Goal: Task Accomplishment & Management: Manage account settings

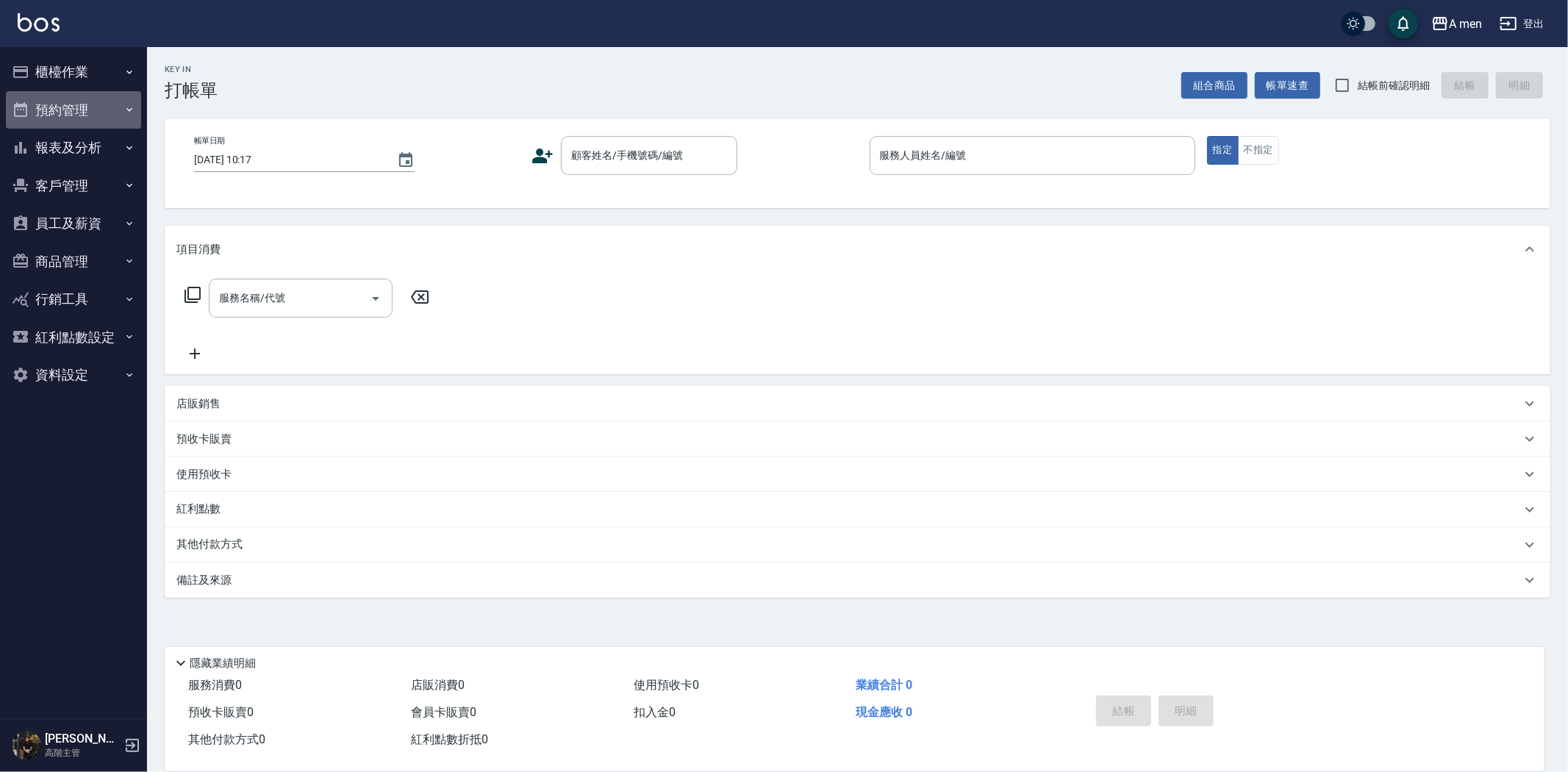
click at [83, 119] on button "預約管理" at bounding box center [73, 110] width 135 height 38
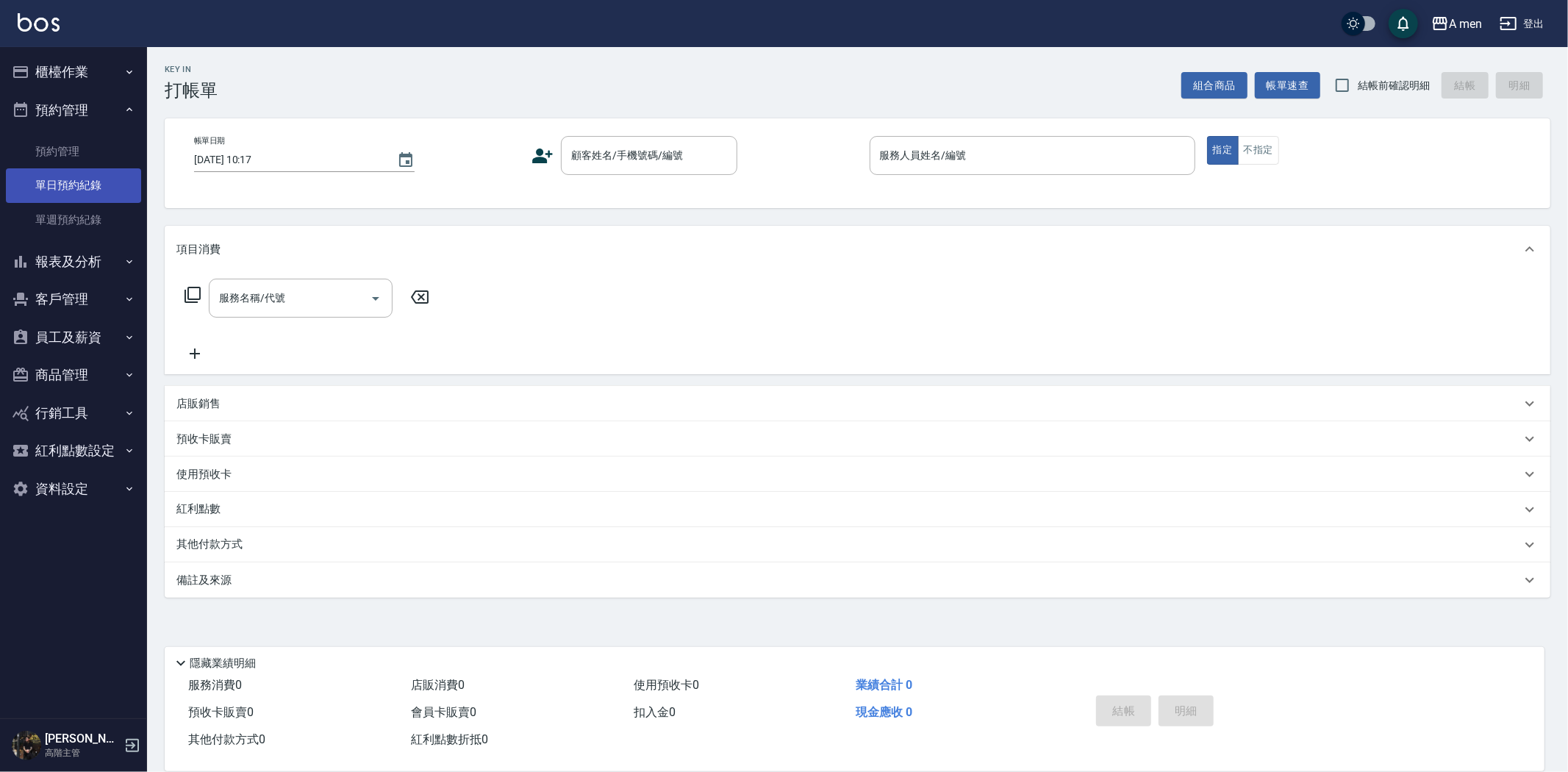
click at [76, 188] on link "單日預約紀錄" at bounding box center [73, 185] width 135 height 33
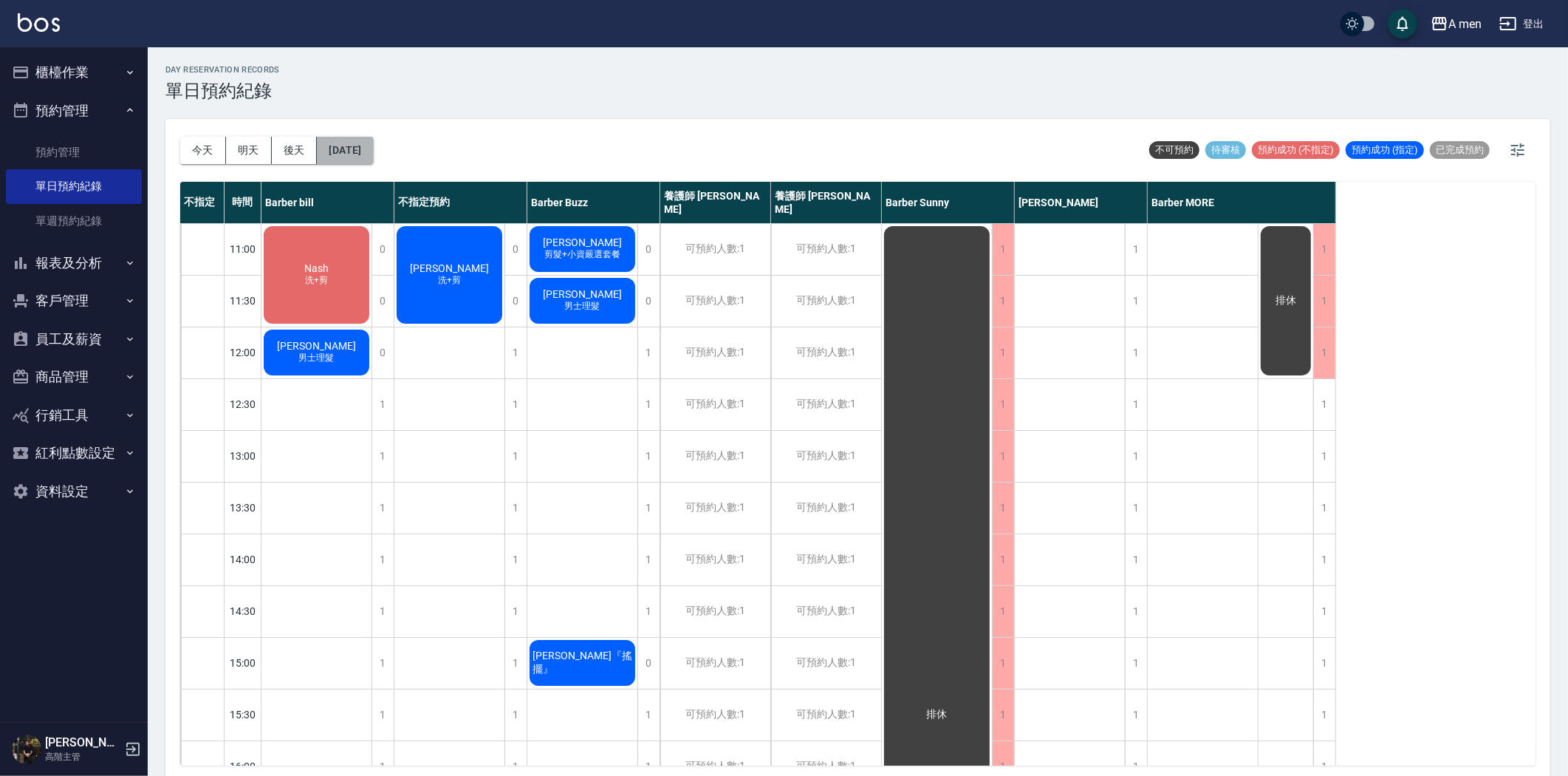
click at [349, 158] on button "[DATE]" at bounding box center [345, 150] width 56 height 27
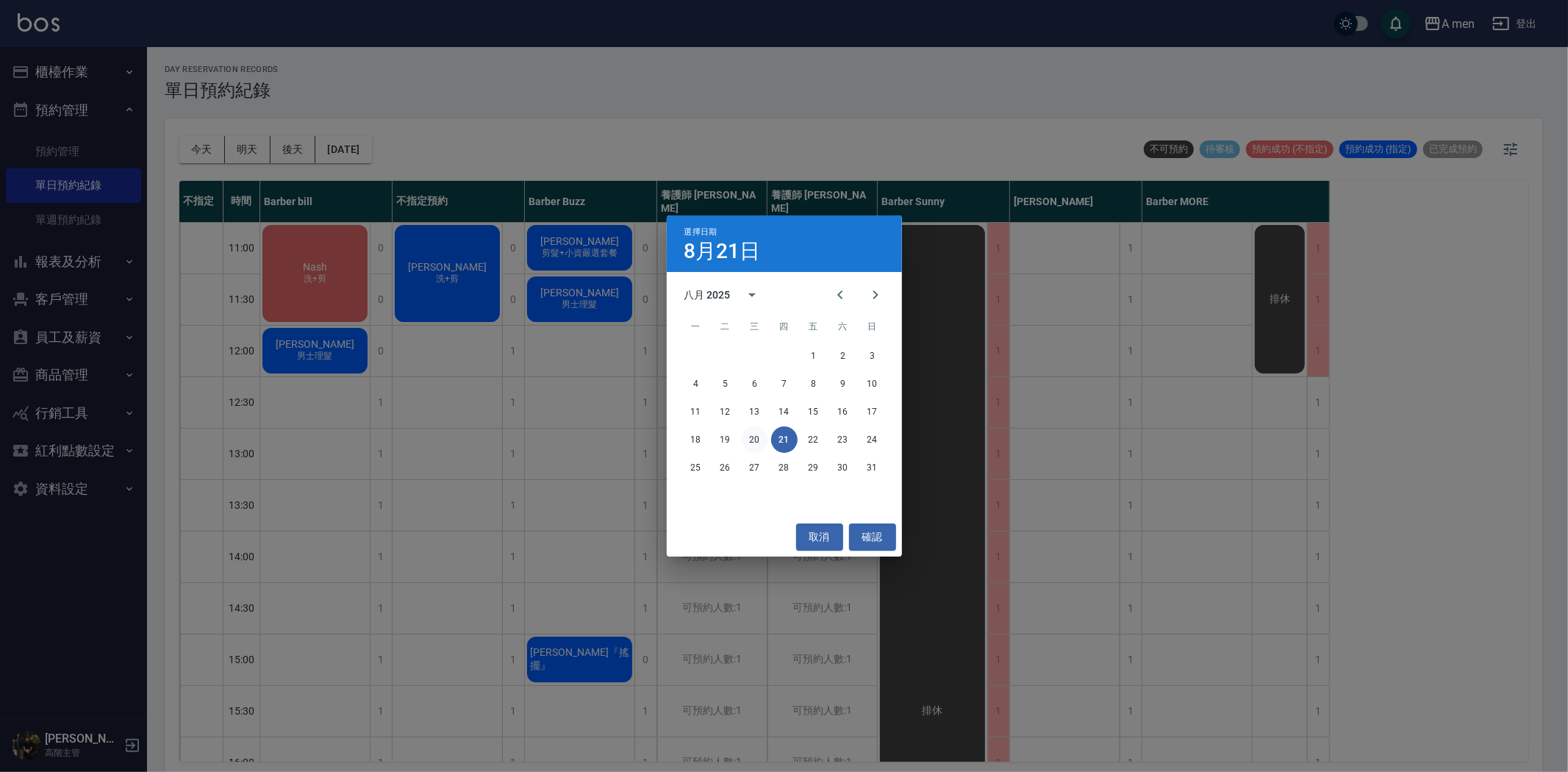
click at [761, 433] on button "20" at bounding box center [755, 439] width 26 height 26
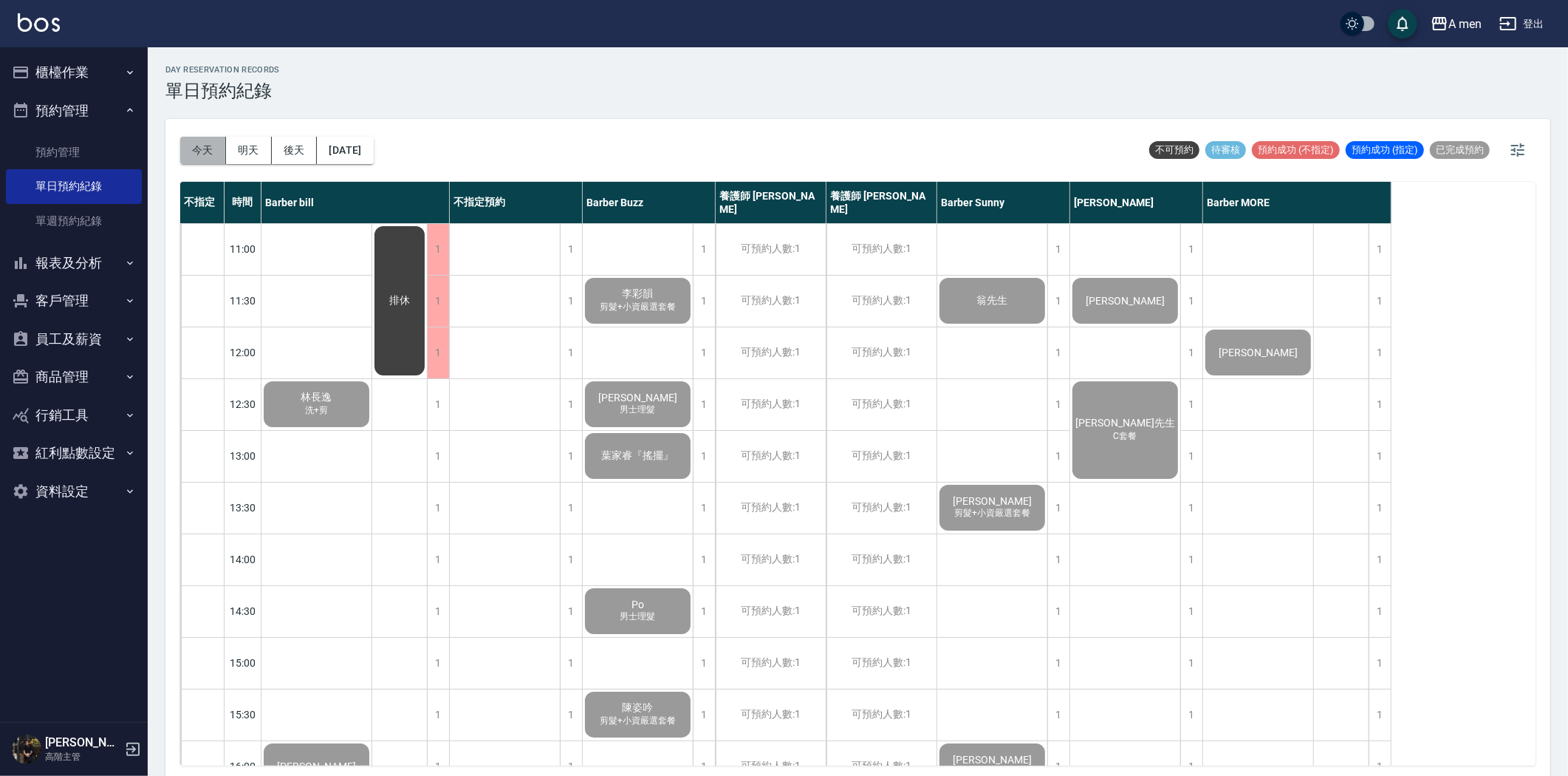
click at [181, 153] on button "今天" at bounding box center [203, 150] width 46 height 27
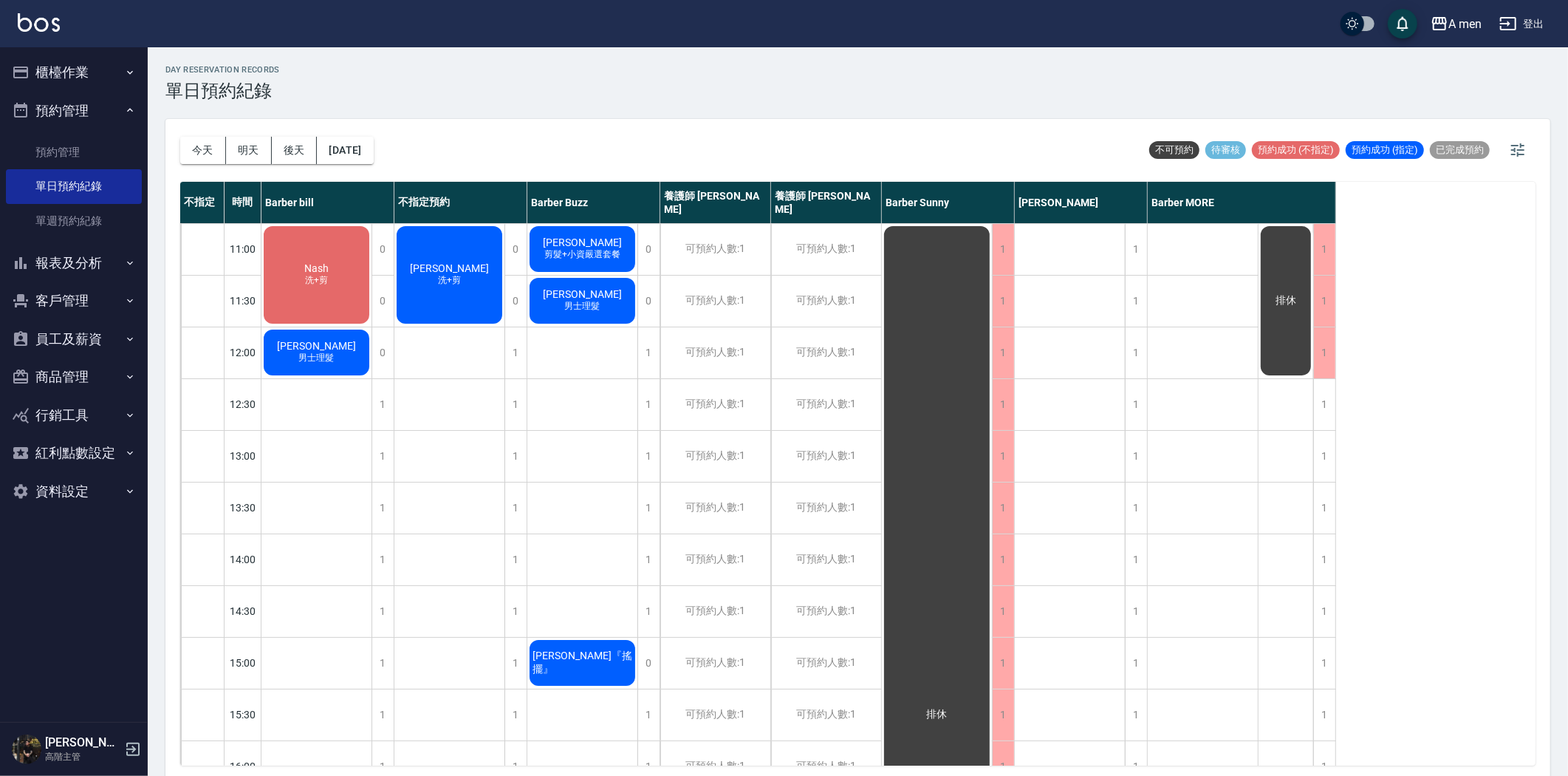
click at [372, 294] on div "[PERSON_NAME] 洗+剪" at bounding box center [317, 275] width 110 height 102
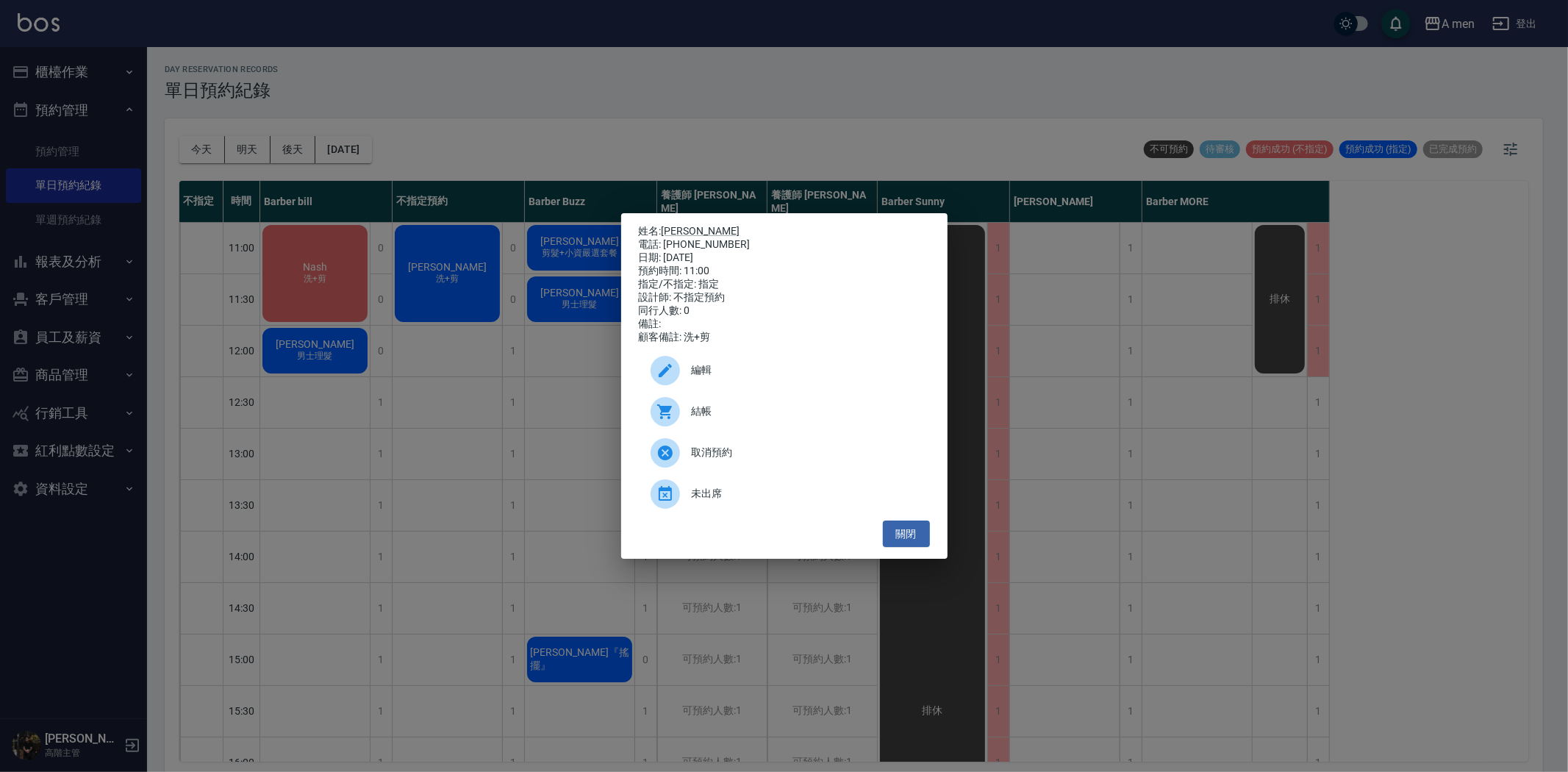
click at [708, 375] on span "編輯" at bounding box center [804, 370] width 226 height 16
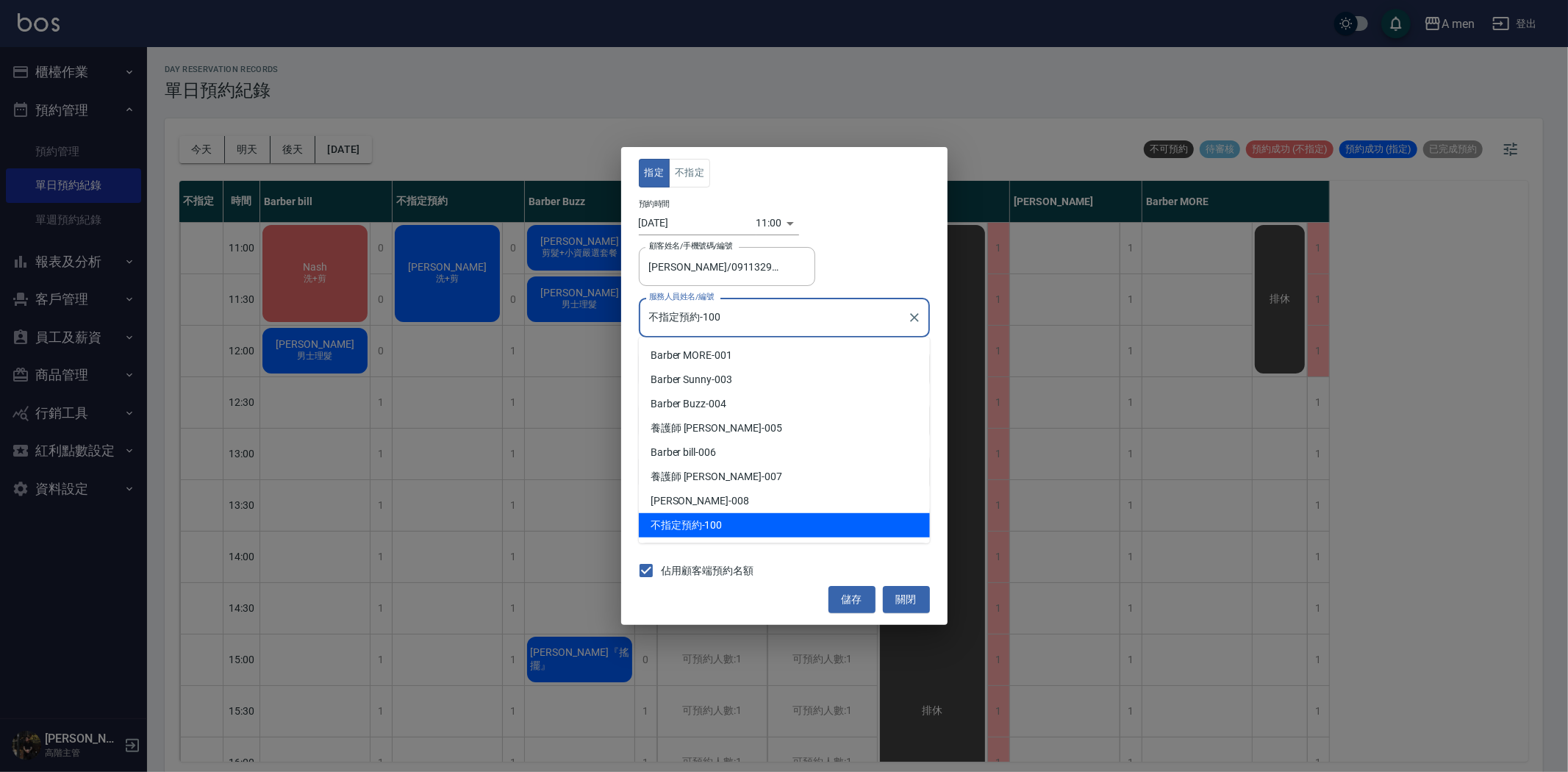
click at [703, 311] on input "不指定預約-100" at bounding box center [773, 317] width 256 height 26
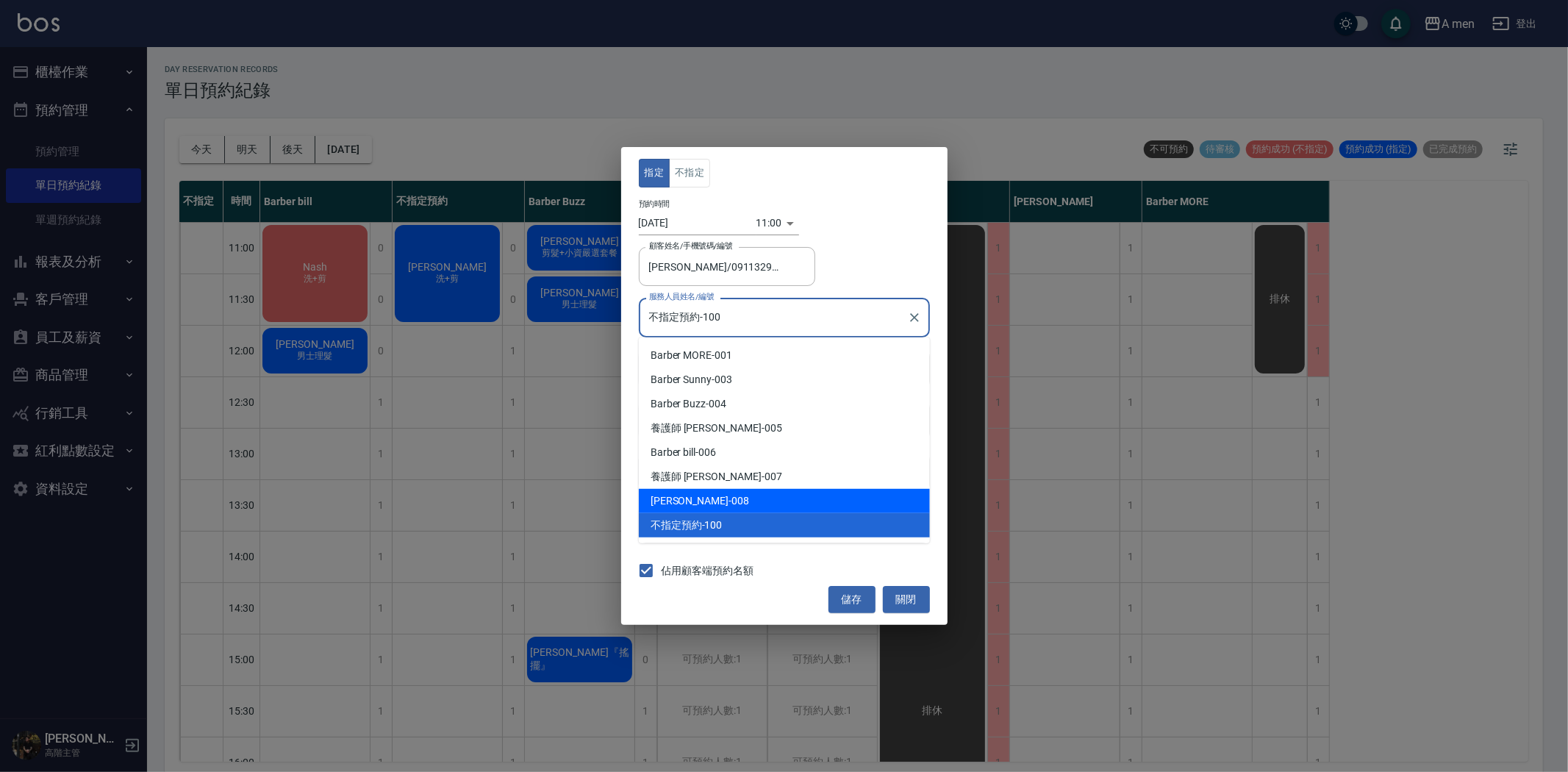
click at [722, 496] on div "Garry -008" at bounding box center [784, 501] width 291 height 24
type input "Garry-008"
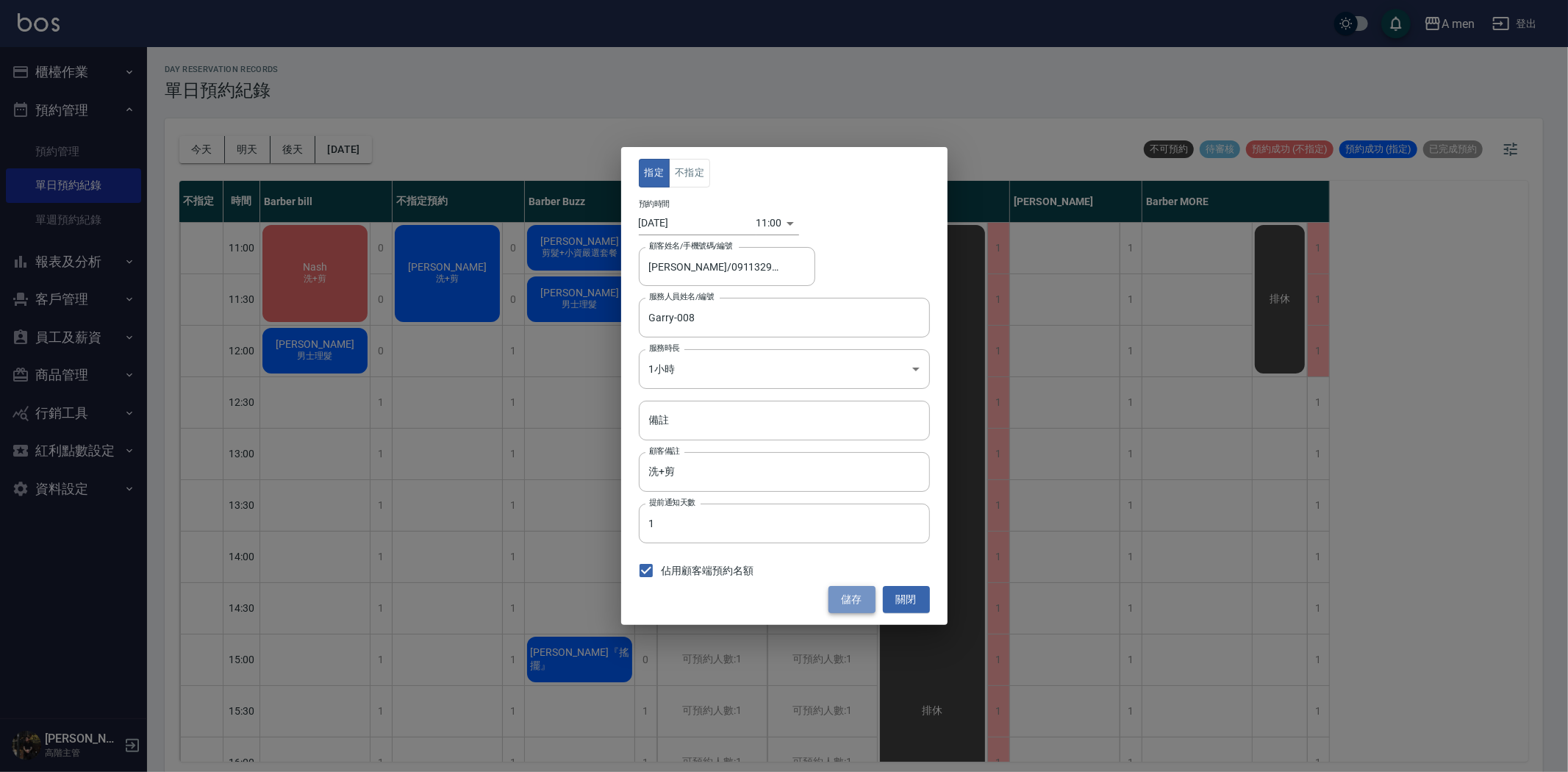
click at [847, 597] on button "儲存" at bounding box center [852, 599] width 47 height 27
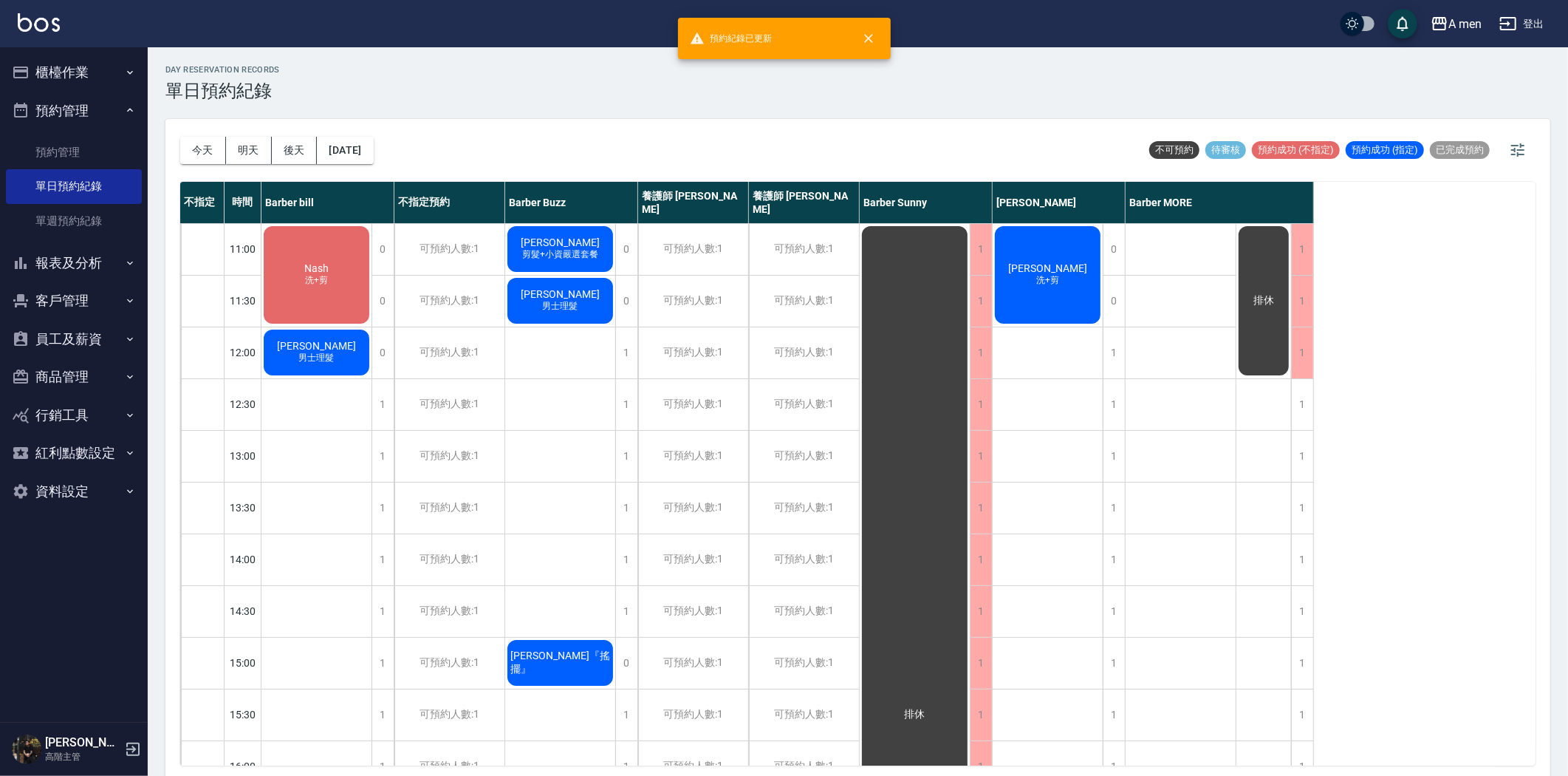
click at [332, 270] on span "謝潔明 JamieHsieh" at bounding box center [317, 268] width 30 height 12
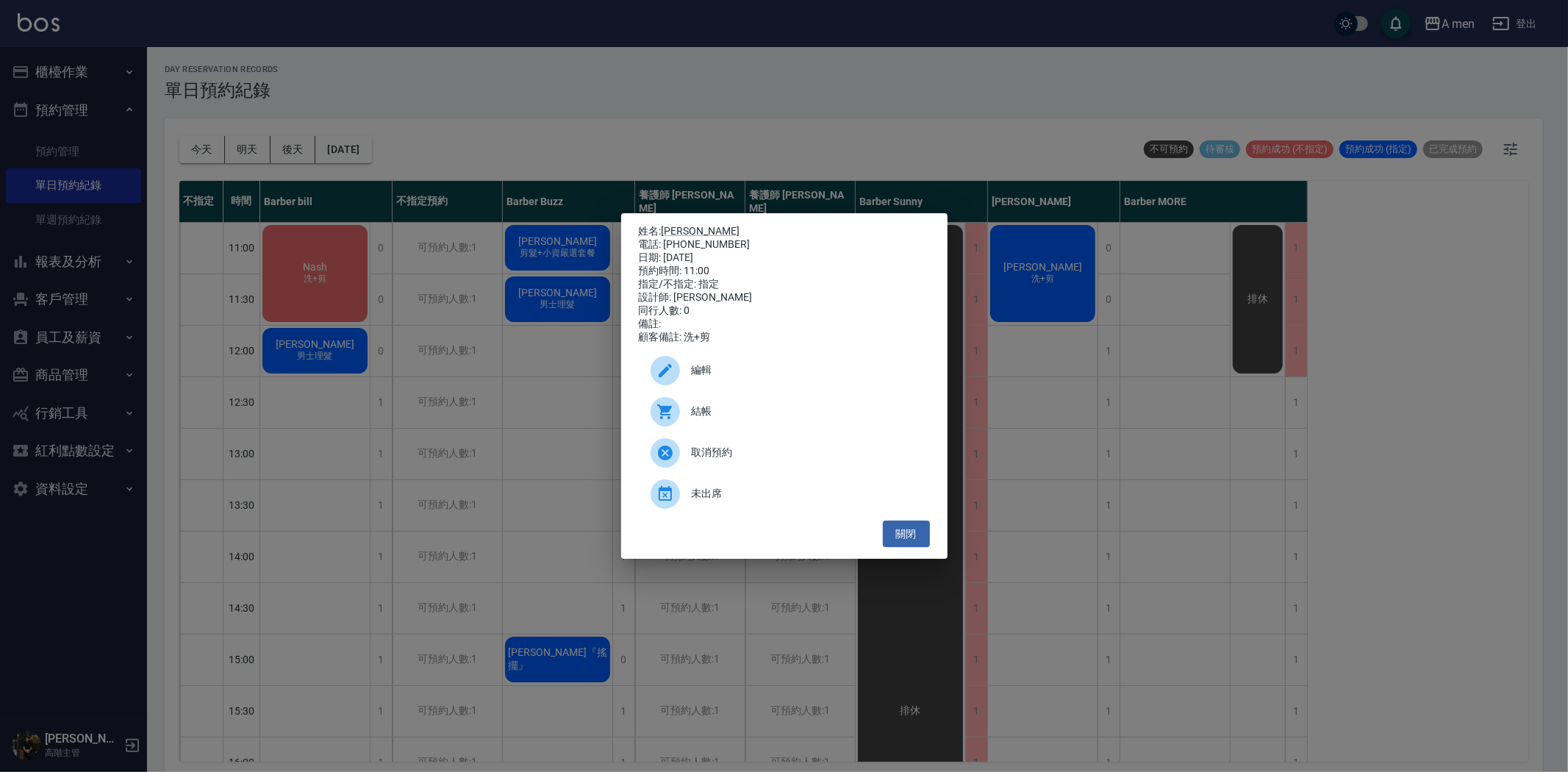
click at [759, 391] on div "編輯" at bounding box center [784, 370] width 291 height 41
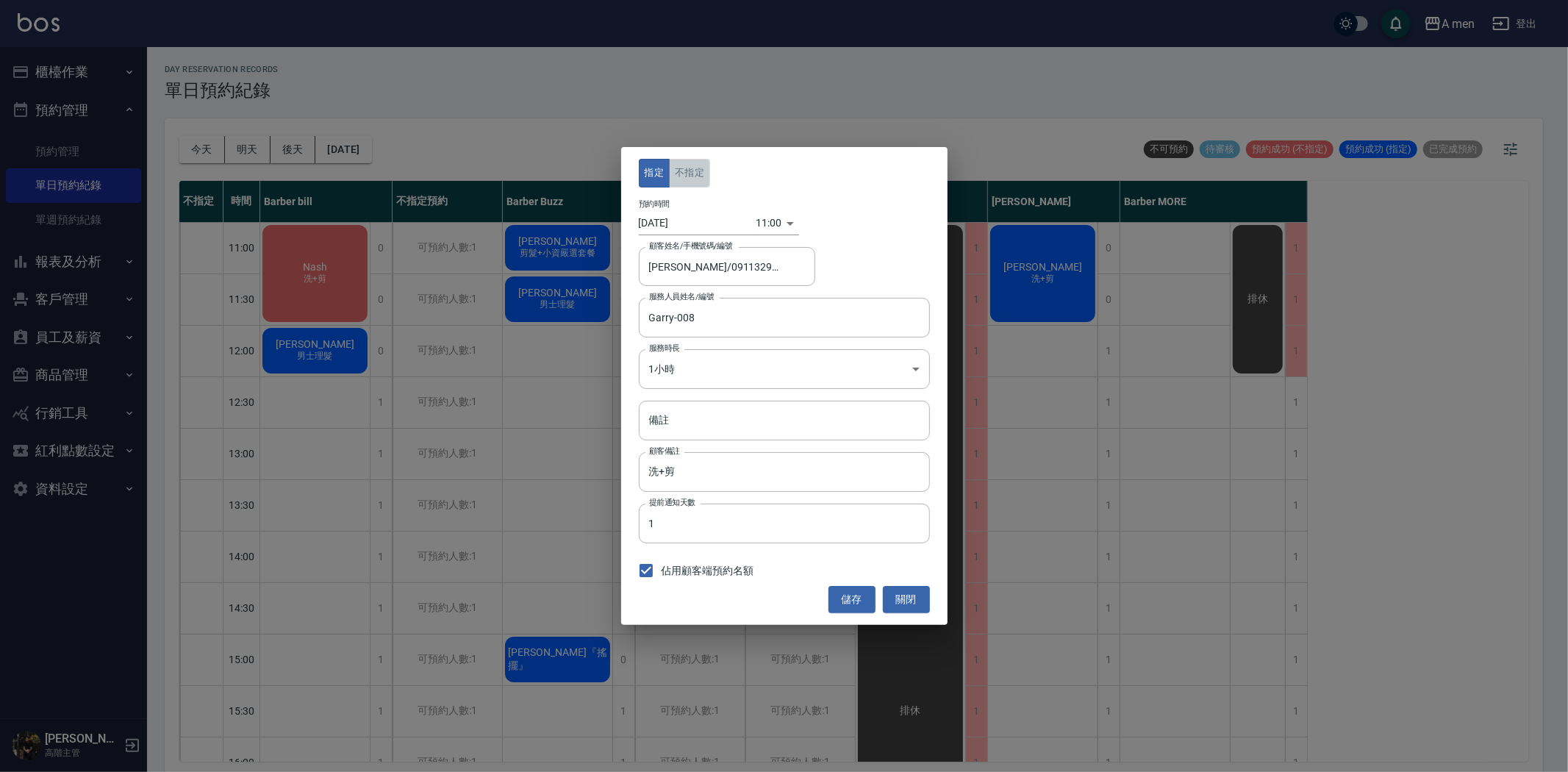
click at [700, 177] on button "不指定" at bounding box center [689, 173] width 41 height 29
click at [865, 606] on button "儲存" at bounding box center [852, 599] width 47 height 27
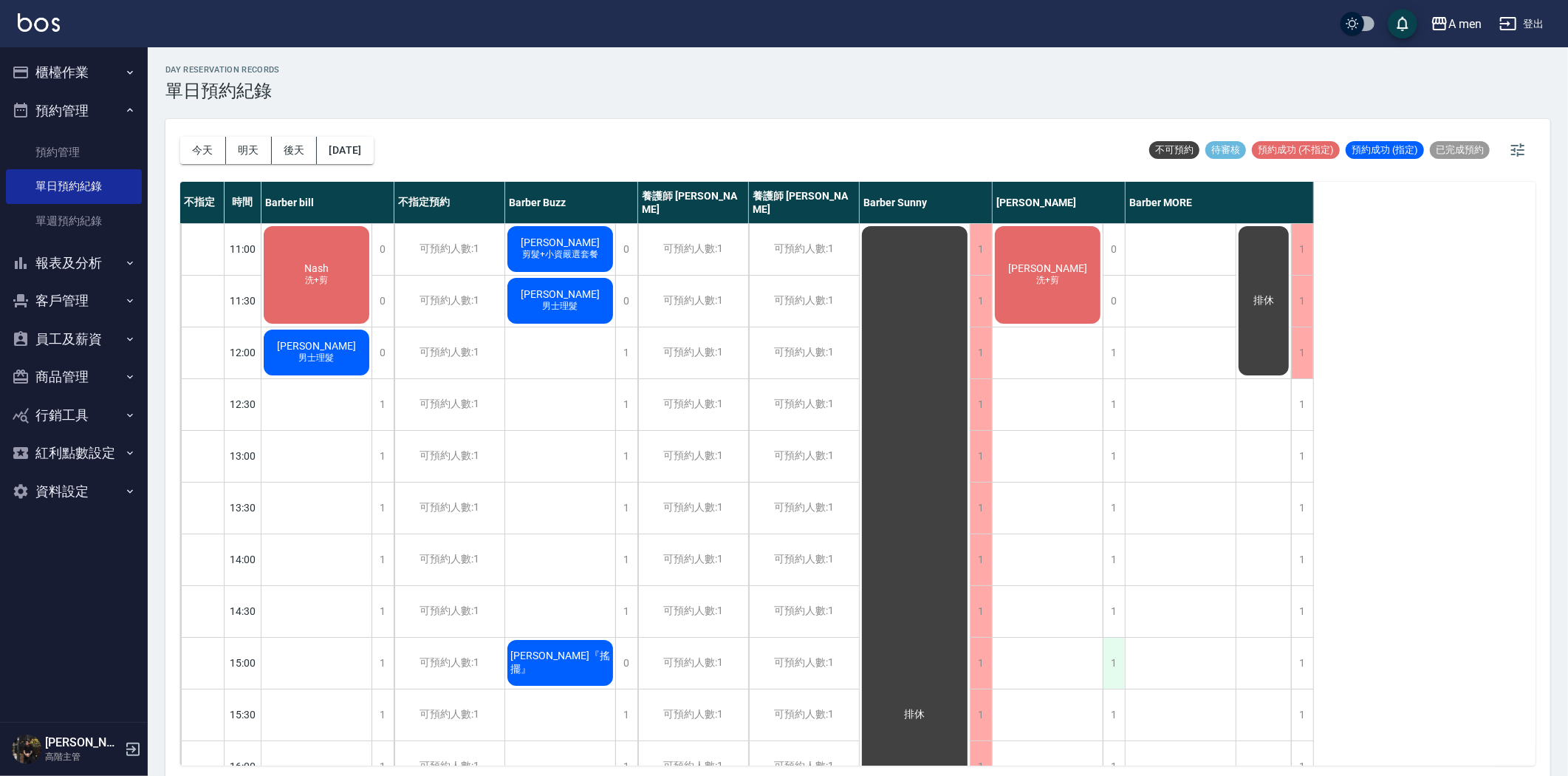
click at [1119, 668] on div "1" at bounding box center [1114, 663] width 22 height 51
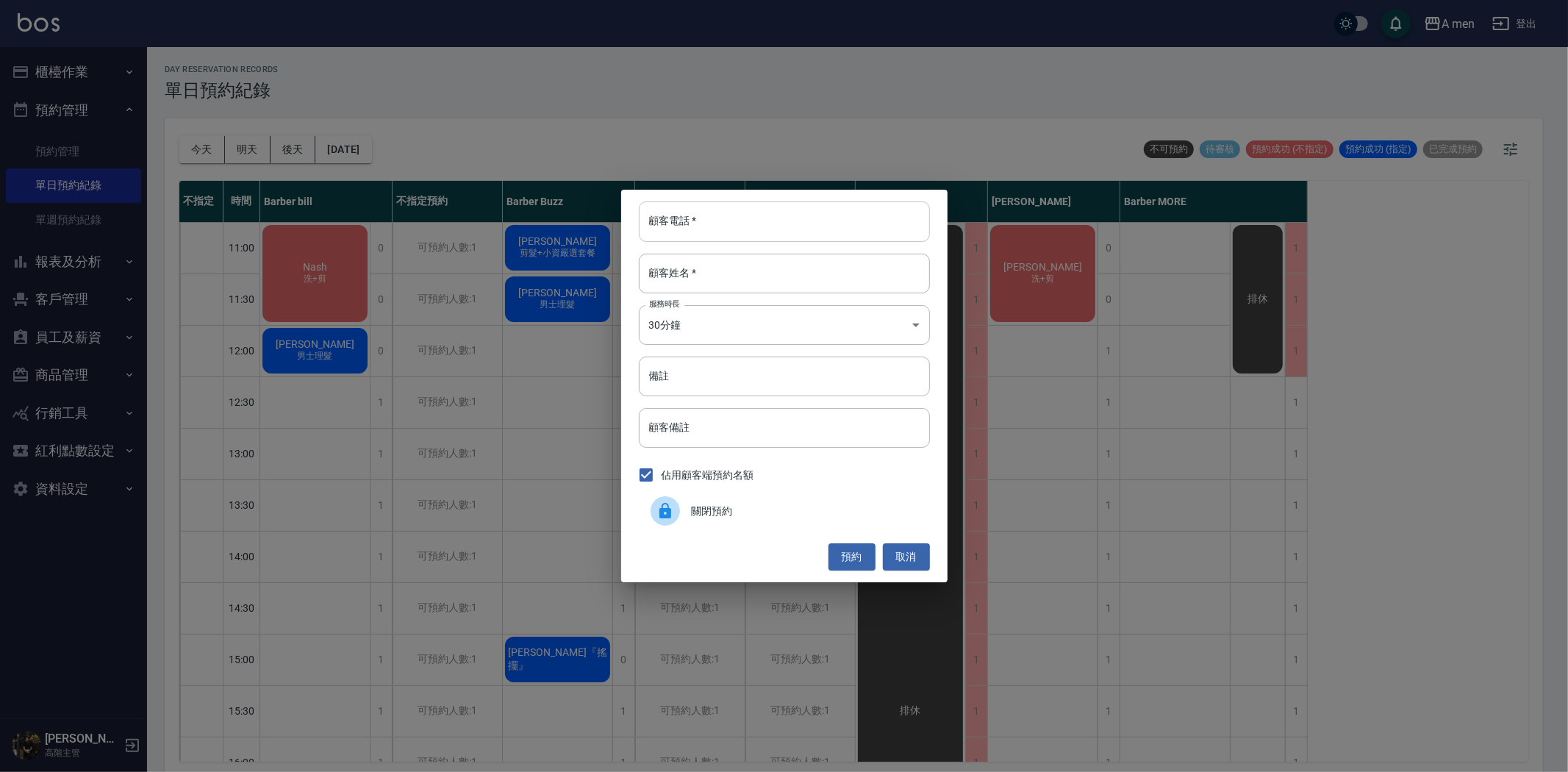
click at [777, 235] on input "顧客電話   *" at bounding box center [784, 221] width 291 height 40
type input "0938311392"
click at [768, 270] on input "顧客姓名   *" at bounding box center [784, 273] width 291 height 40
type input "p"
type input "z"
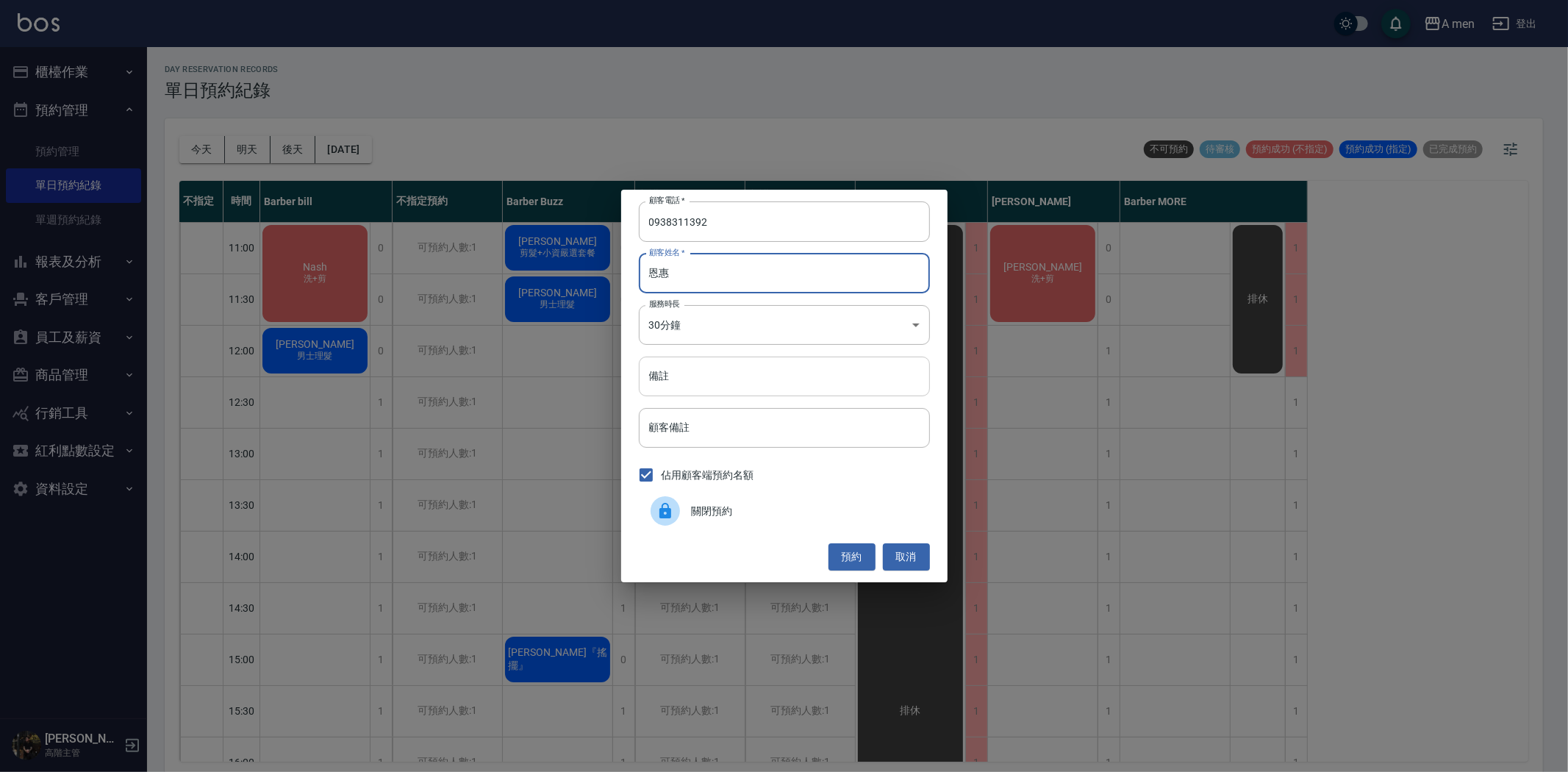
type input "恩惠"
click at [815, 379] on input "備註" at bounding box center [784, 376] width 291 height 40
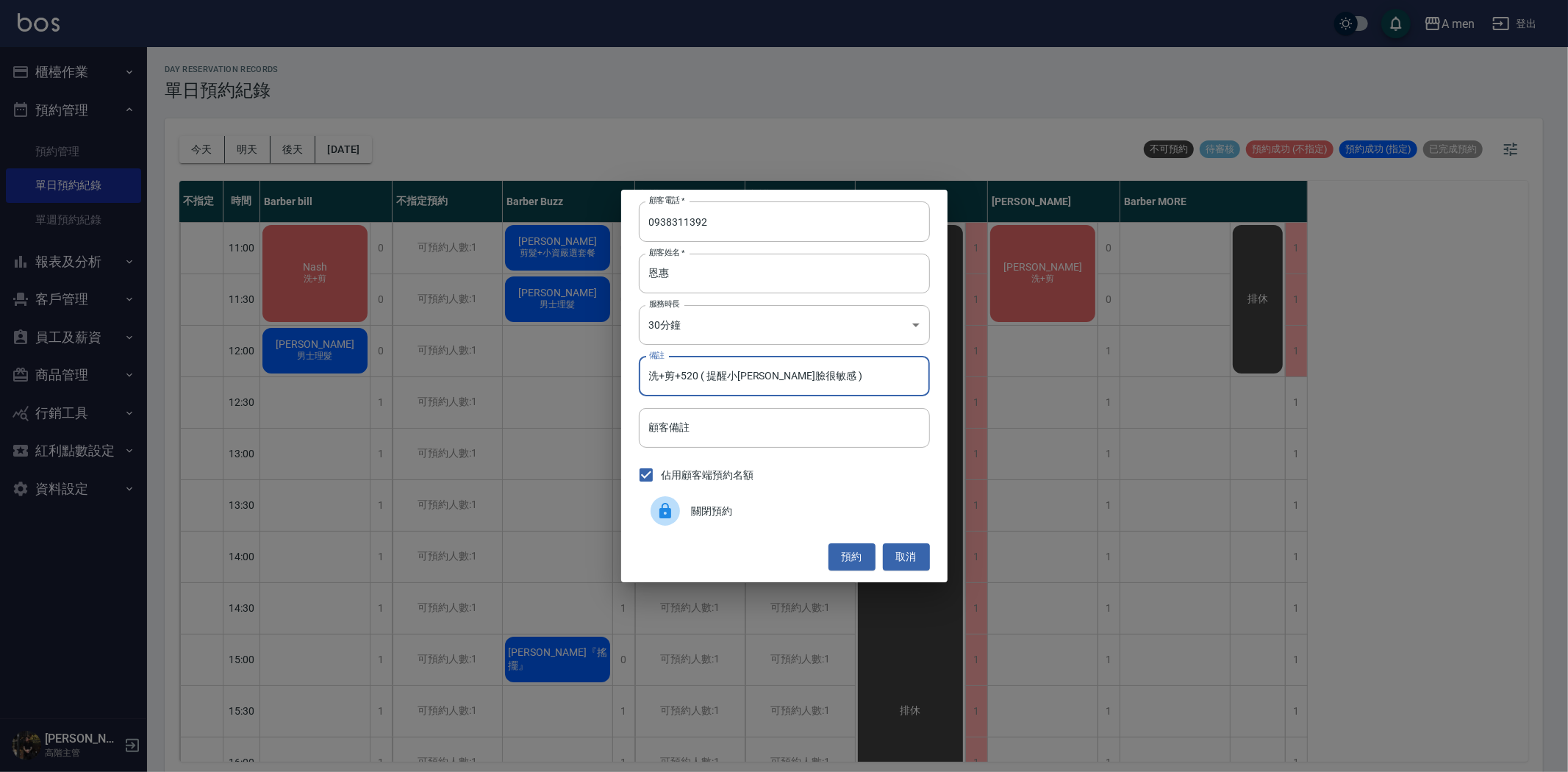
type input "洗+剪+520 ( 提醒小蔡臉很敏感 )"
click at [831, 546] on button "預約" at bounding box center [852, 556] width 47 height 27
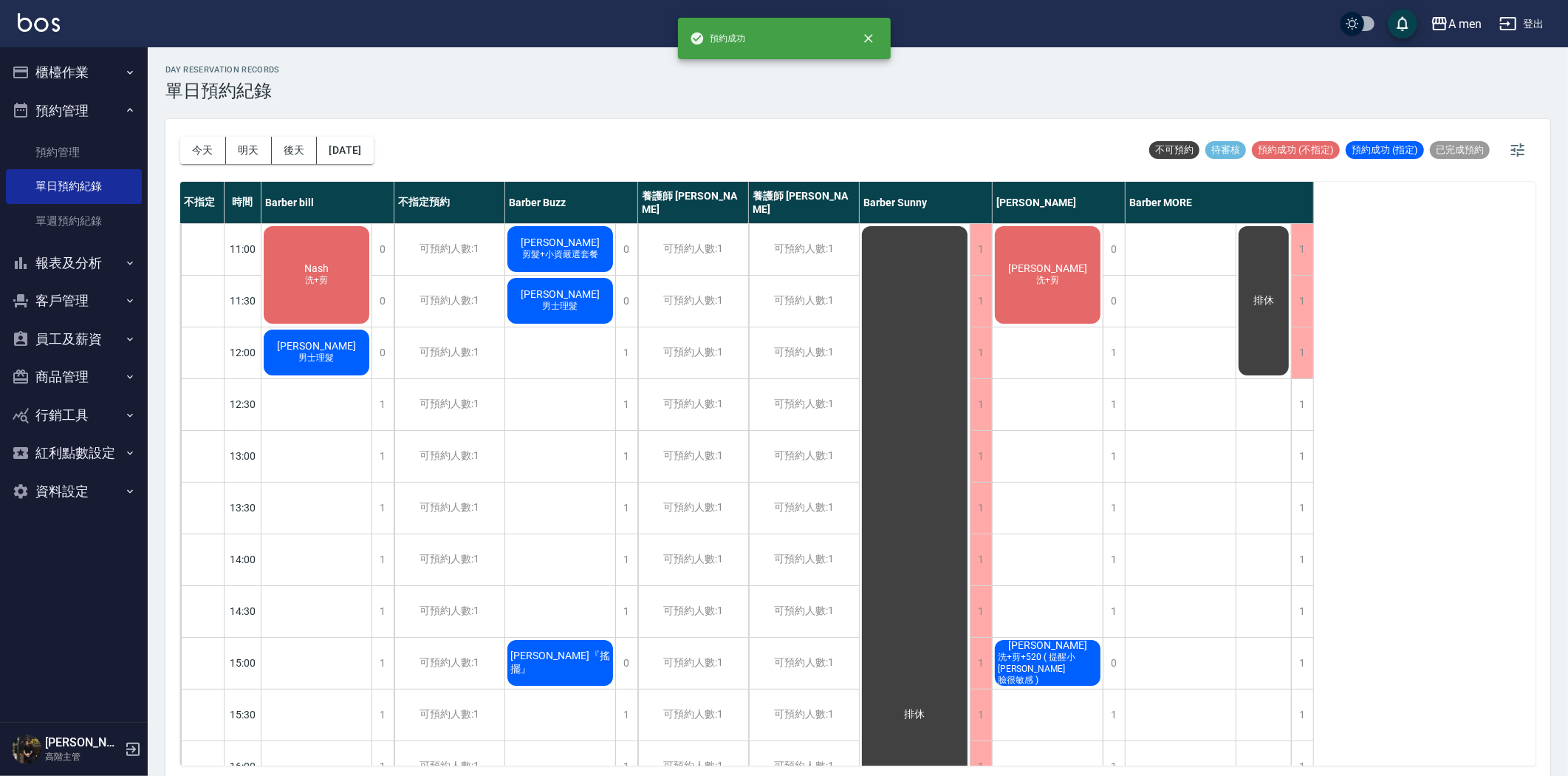
click at [332, 274] on span "[PERSON_NAME]" at bounding box center [317, 268] width 30 height 12
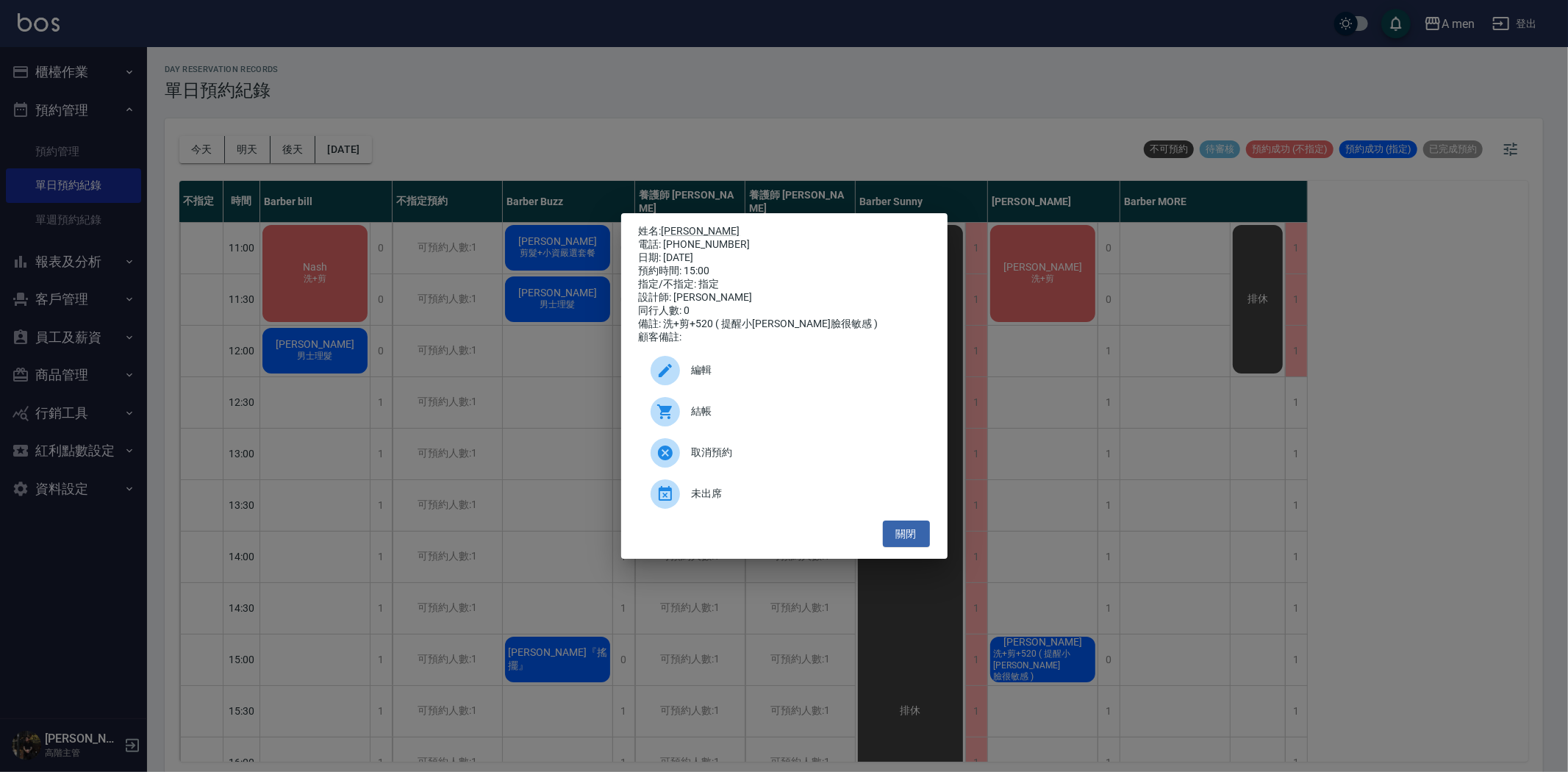
click at [743, 378] on span "編輯" at bounding box center [804, 370] width 226 height 16
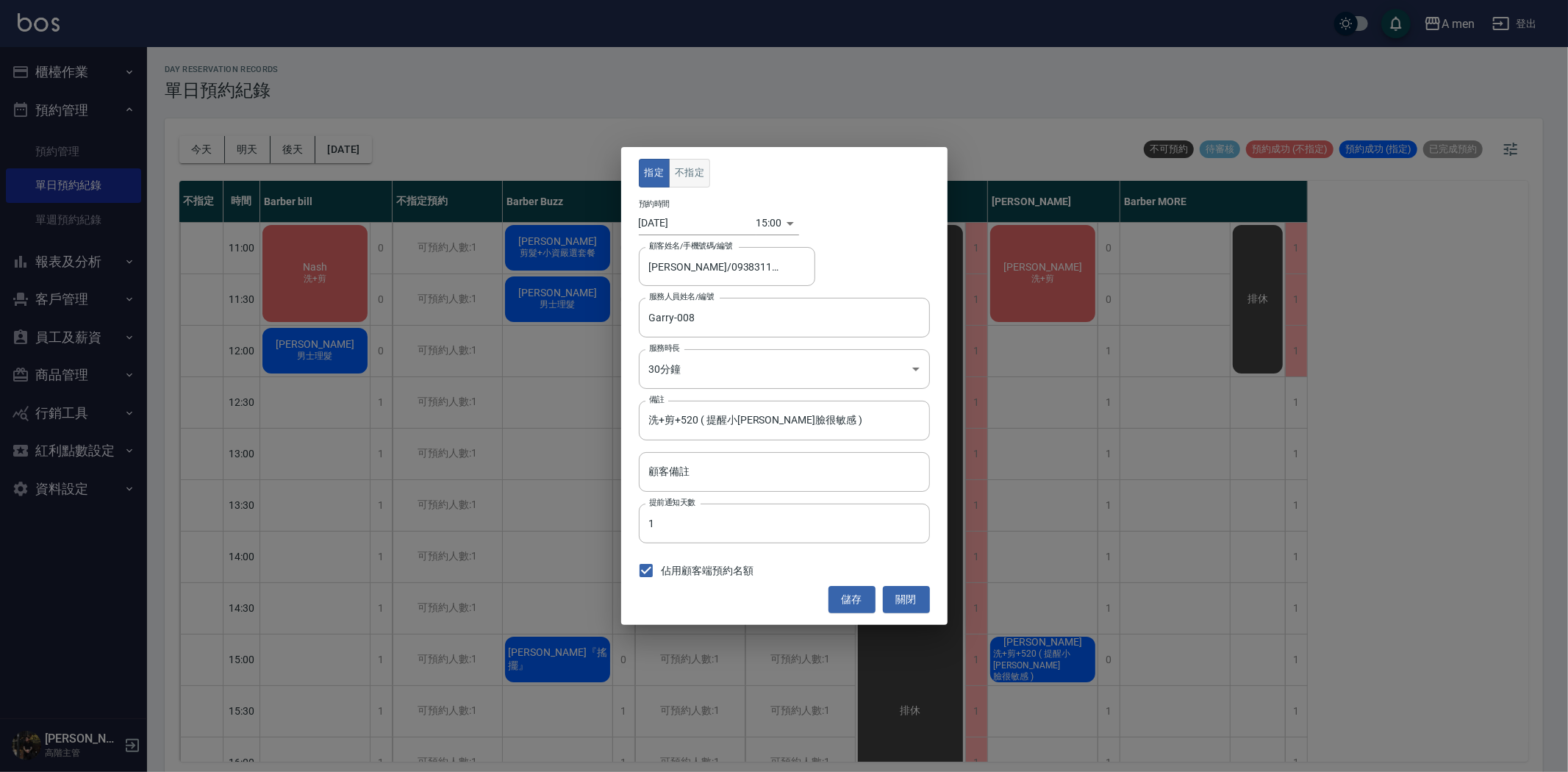
click at [699, 175] on button "不指定" at bounding box center [689, 173] width 41 height 29
click at [865, 607] on button "儲存" at bounding box center [852, 599] width 47 height 27
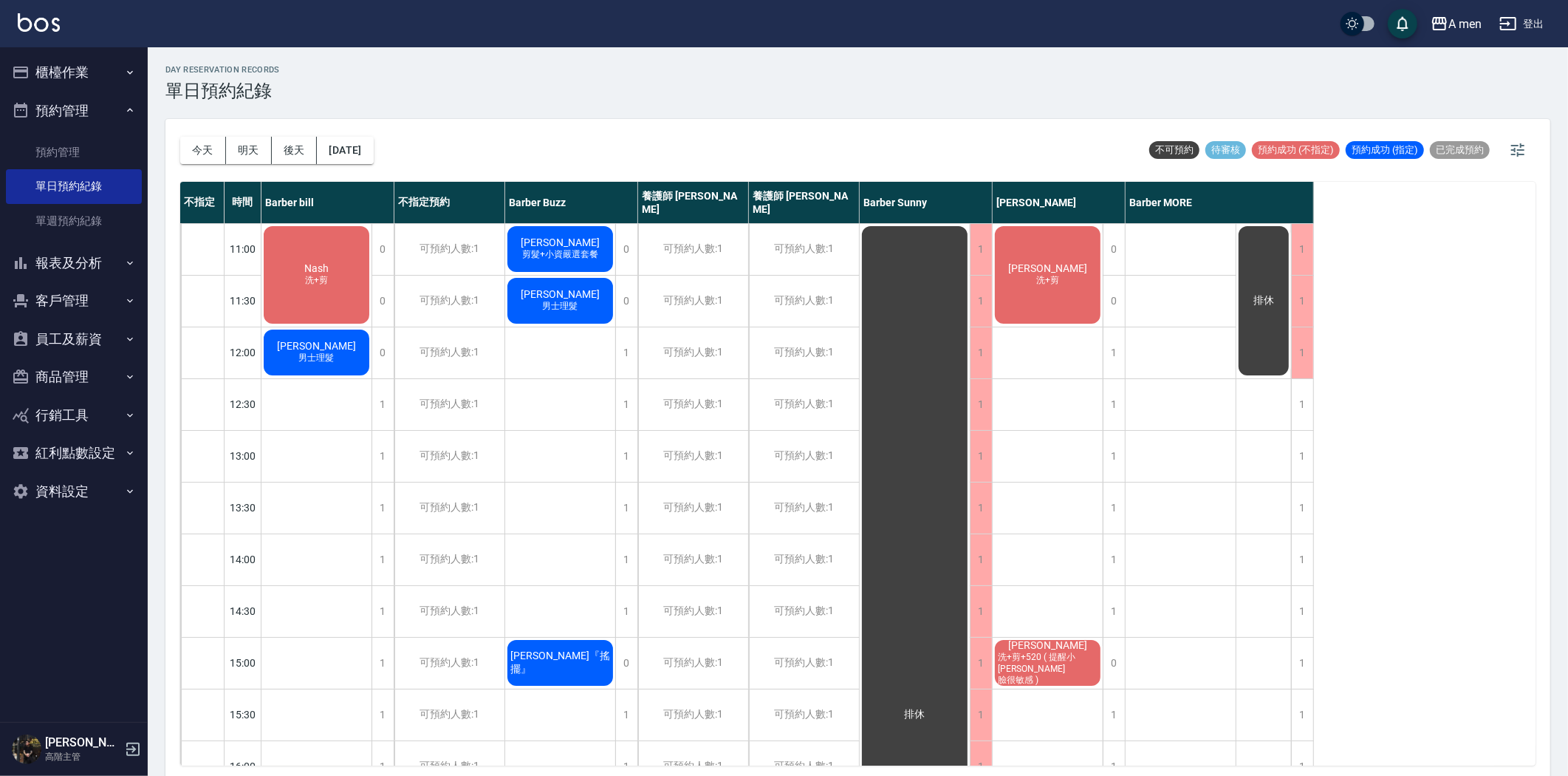
click at [249, 147] on button "明天" at bounding box center [249, 150] width 46 height 27
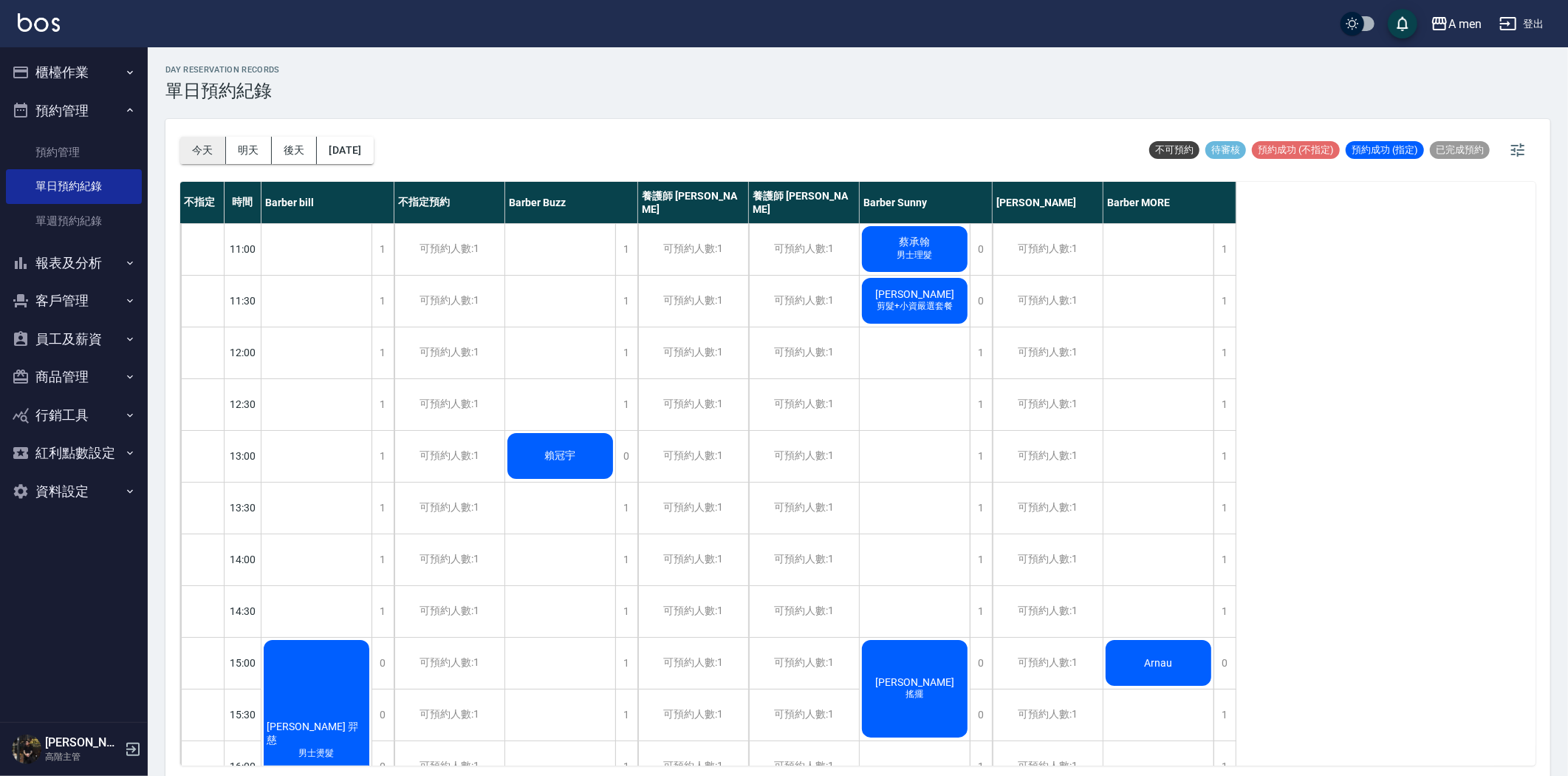
click at [207, 153] on button "今天" at bounding box center [203, 150] width 46 height 27
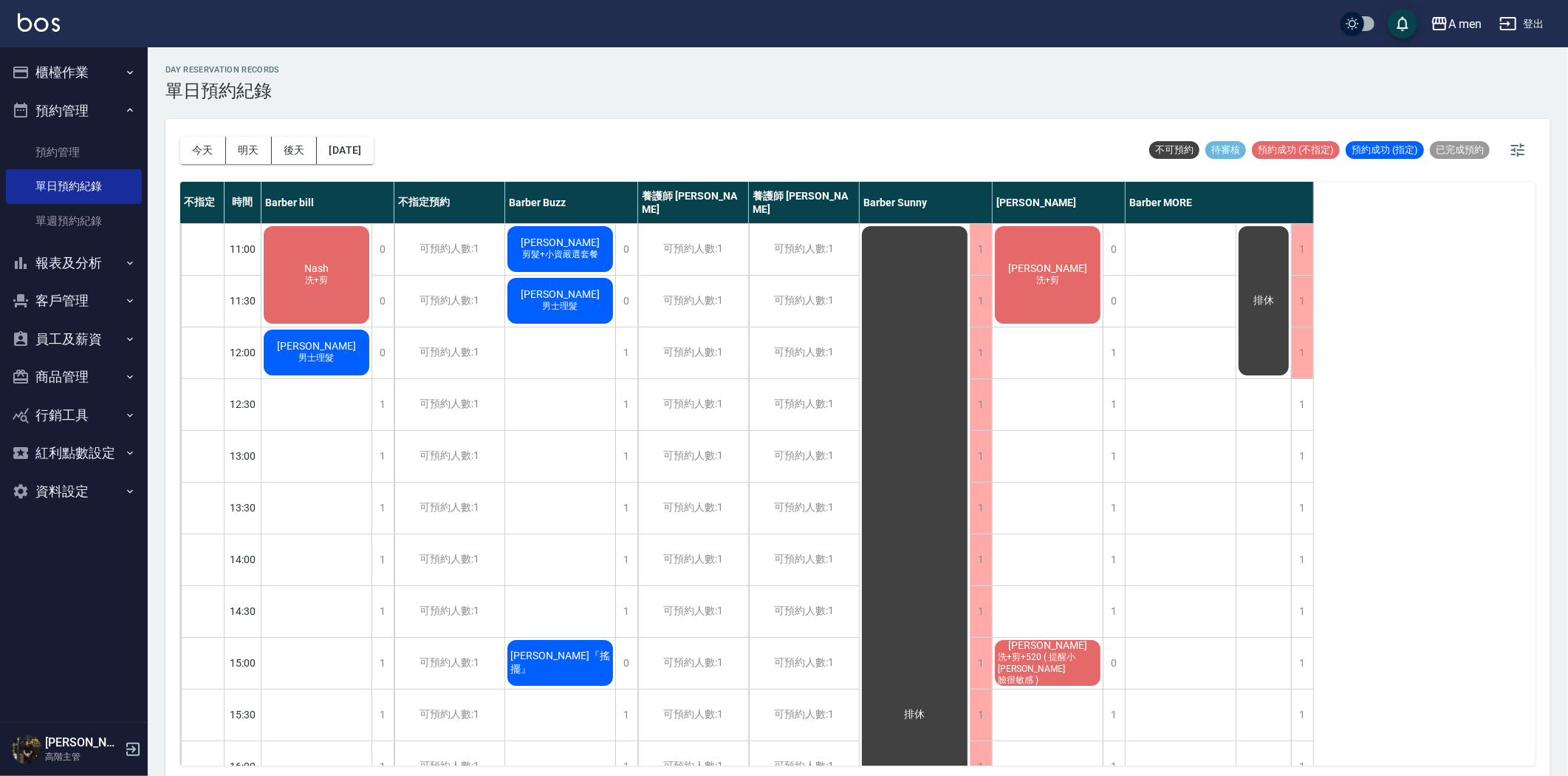
click at [331, 274] on span "剪髮+小資嚴選套餐" at bounding box center [316, 280] width 29 height 12
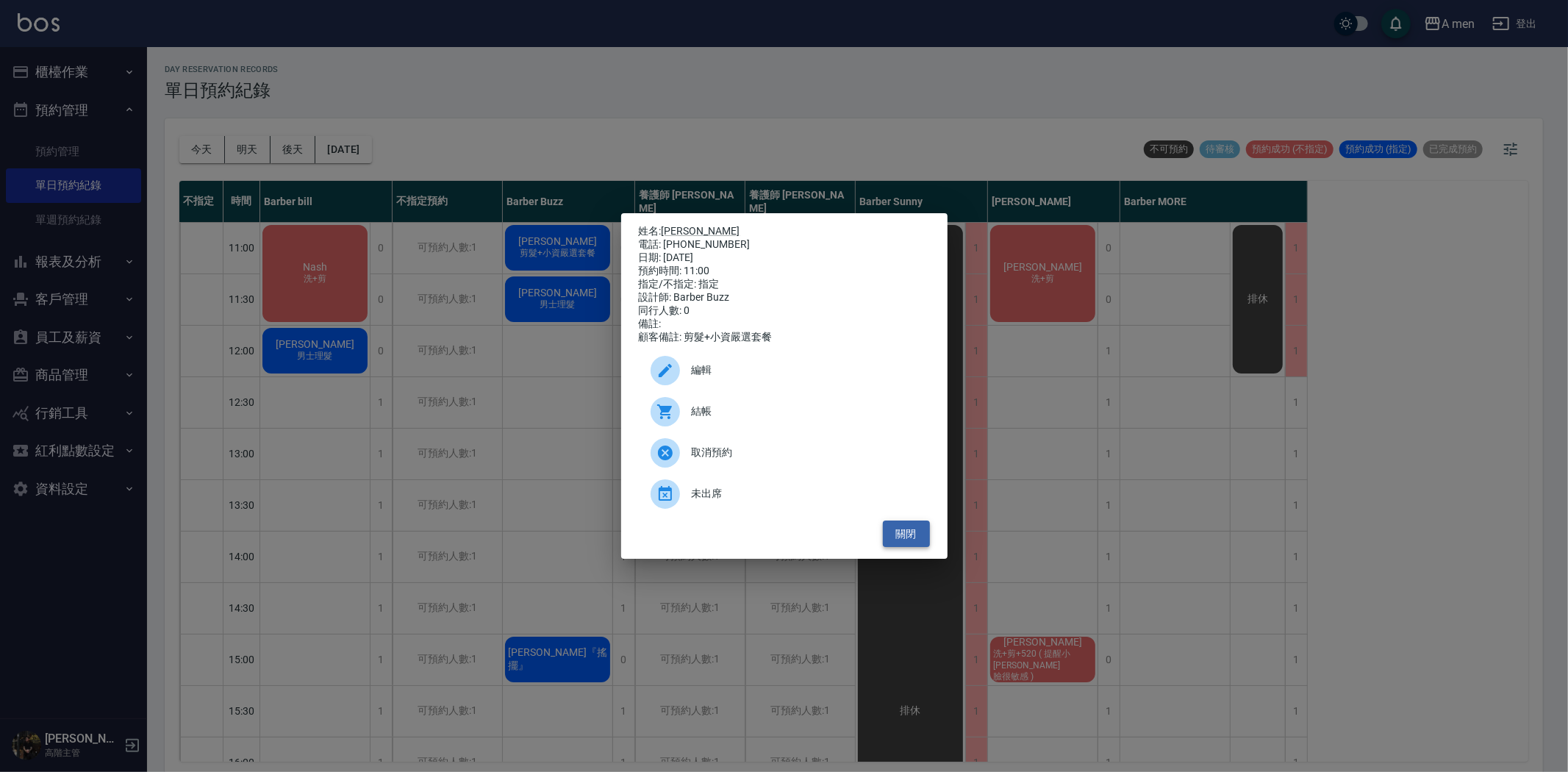
click at [927, 546] on button "關閉" at bounding box center [906, 534] width 47 height 27
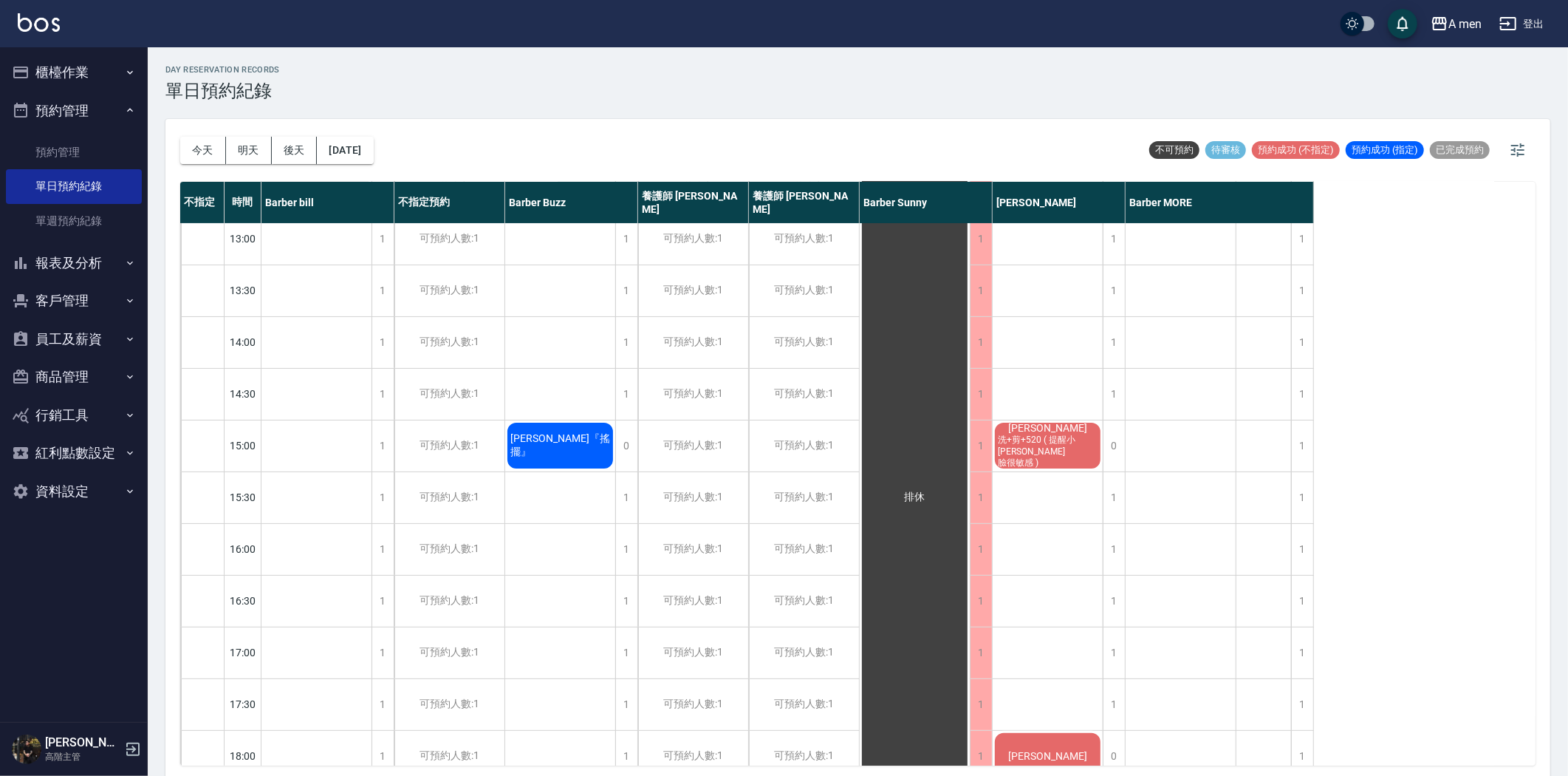
scroll to position [246, 0]
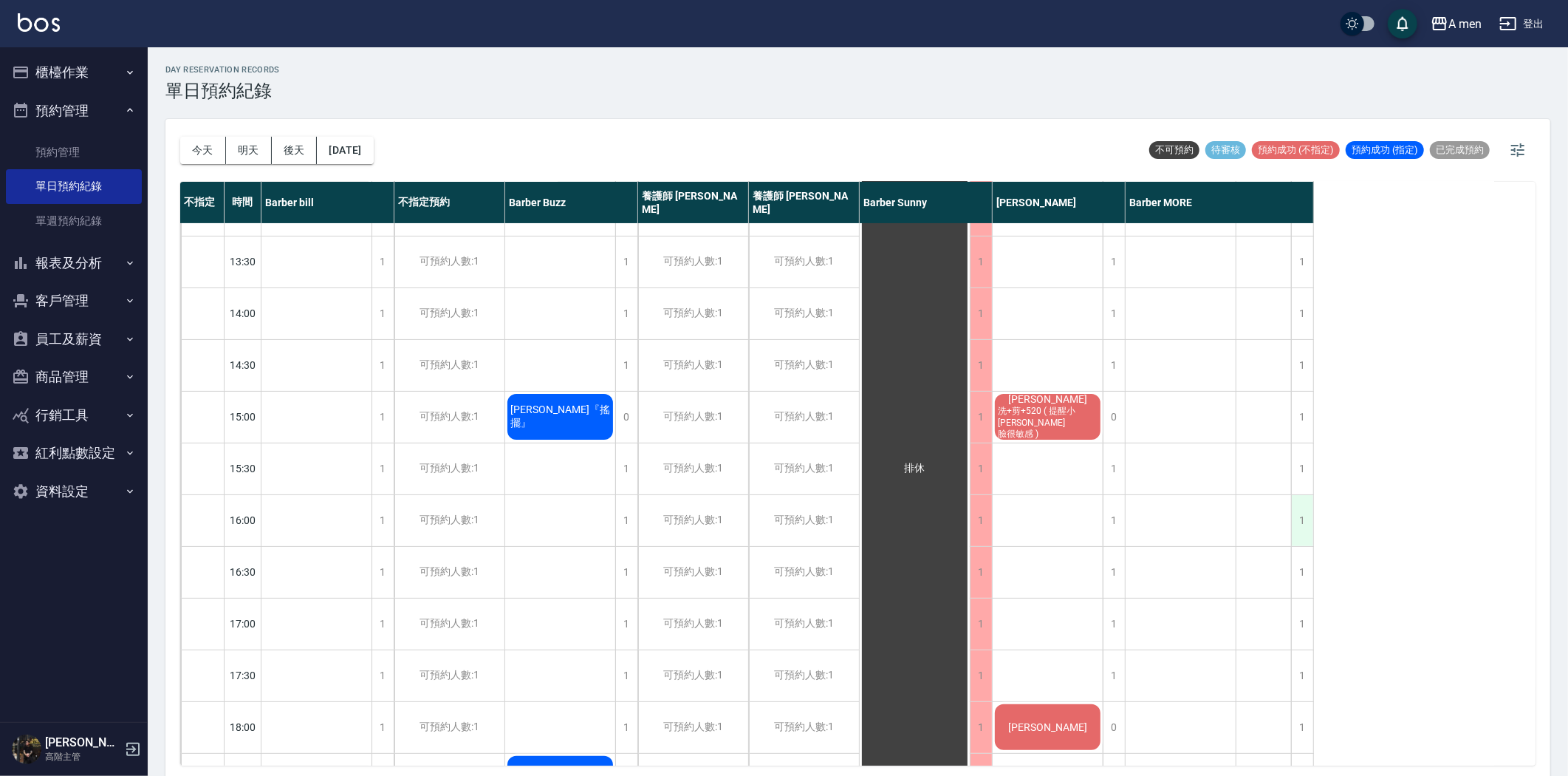
click at [1299, 527] on div "1" at bounding box center [1303, 521] width 22 height 51
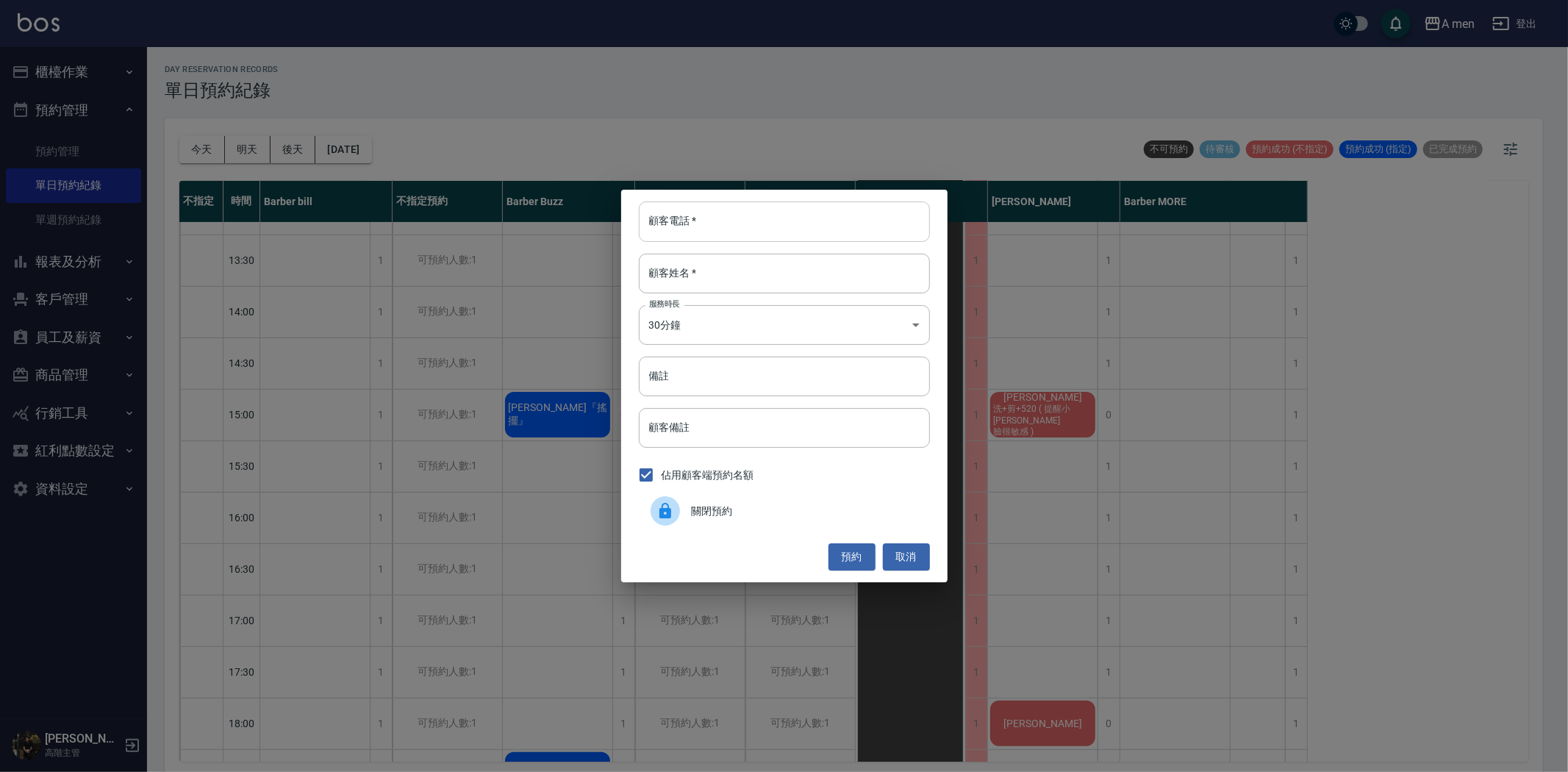
click at [754, 237] on input "顧客電話   *" at bounding box center [784, 221] width 291 height 40
click at [910, 566] on button "取消" at bounding box center [906, 556] width 47 height 27
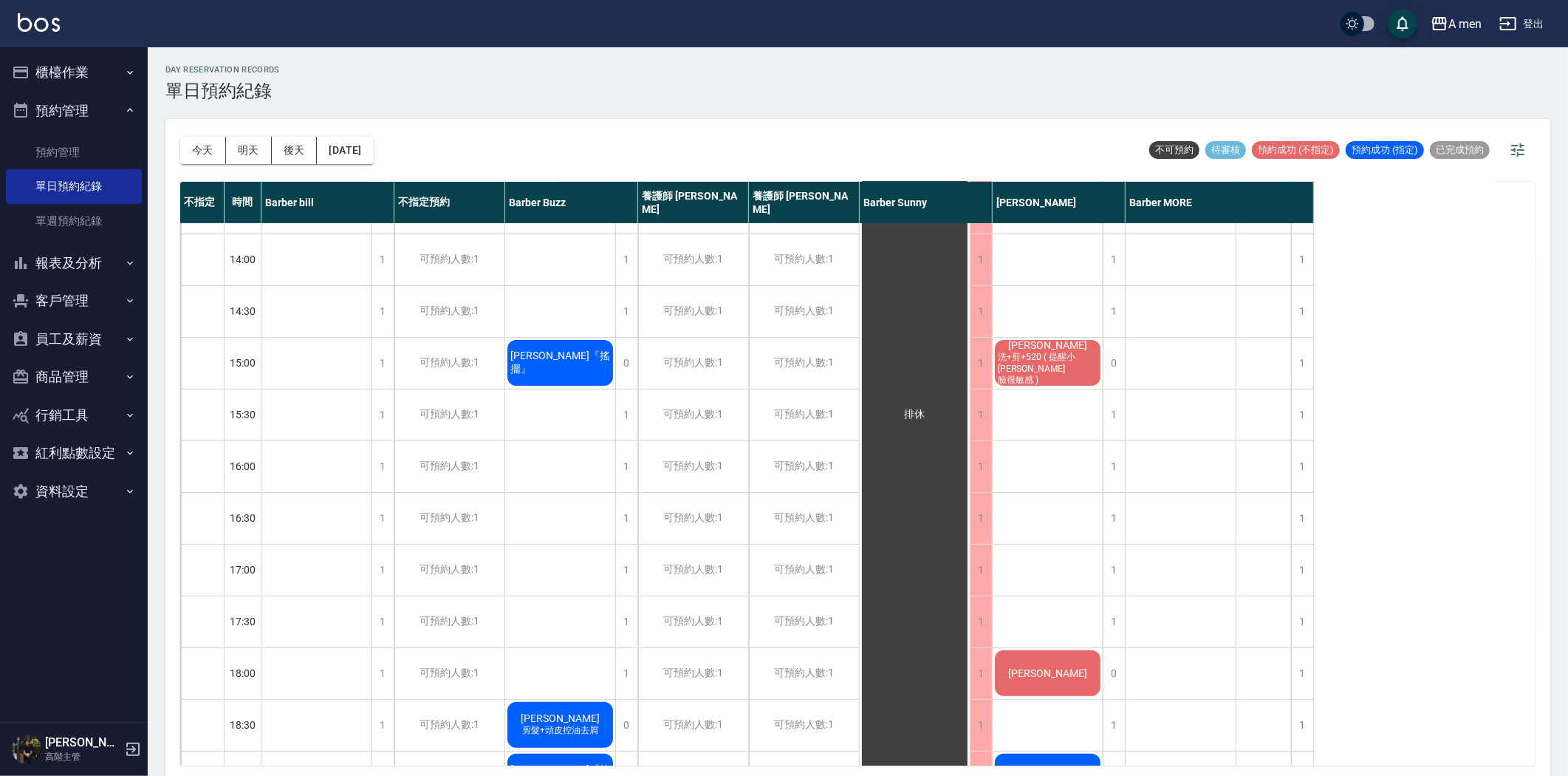
scroll to position [328, 0]
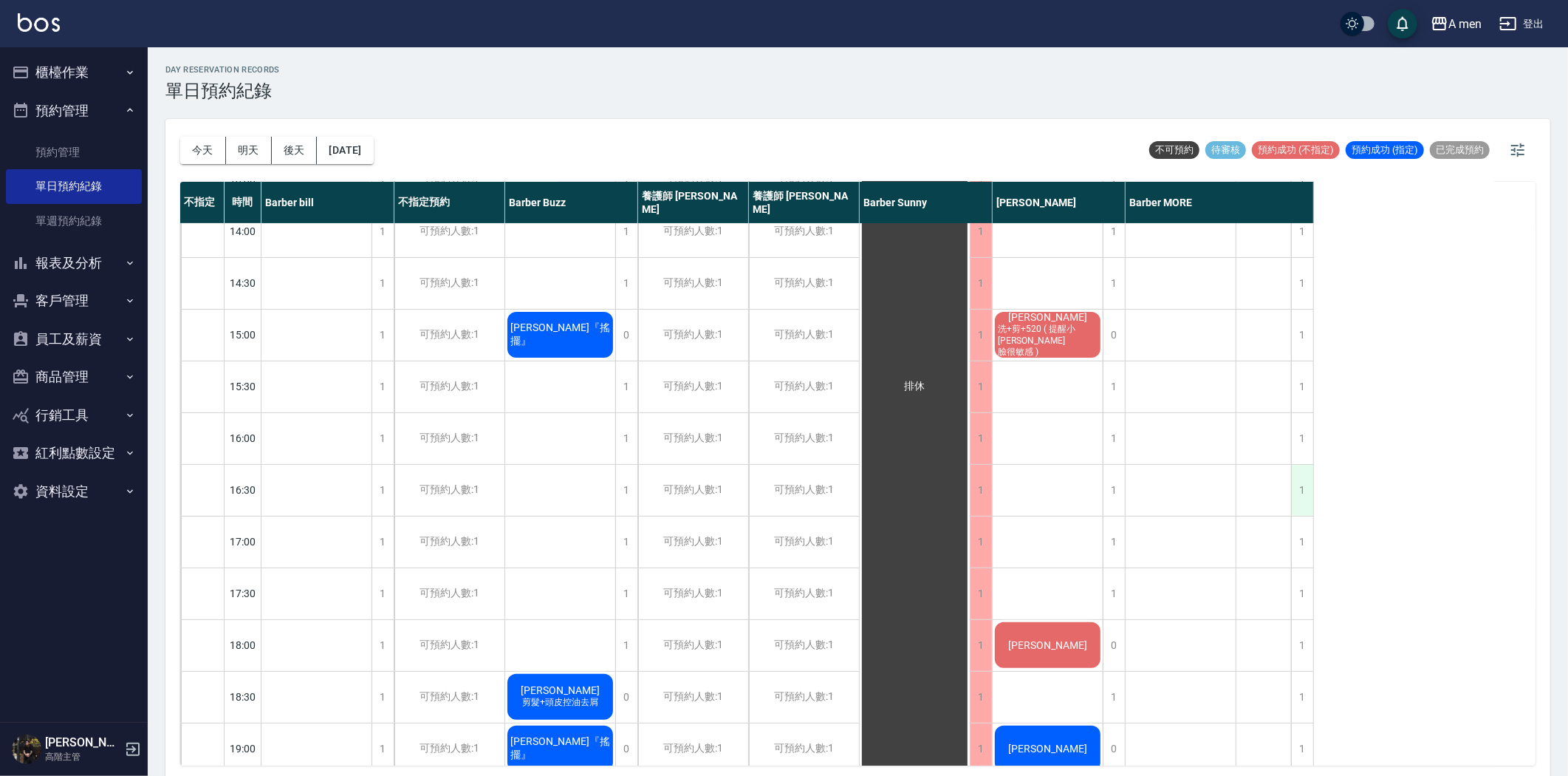
click at [1294, 494] on div "1" at bounding box center [1303, 490] width 22 height 51
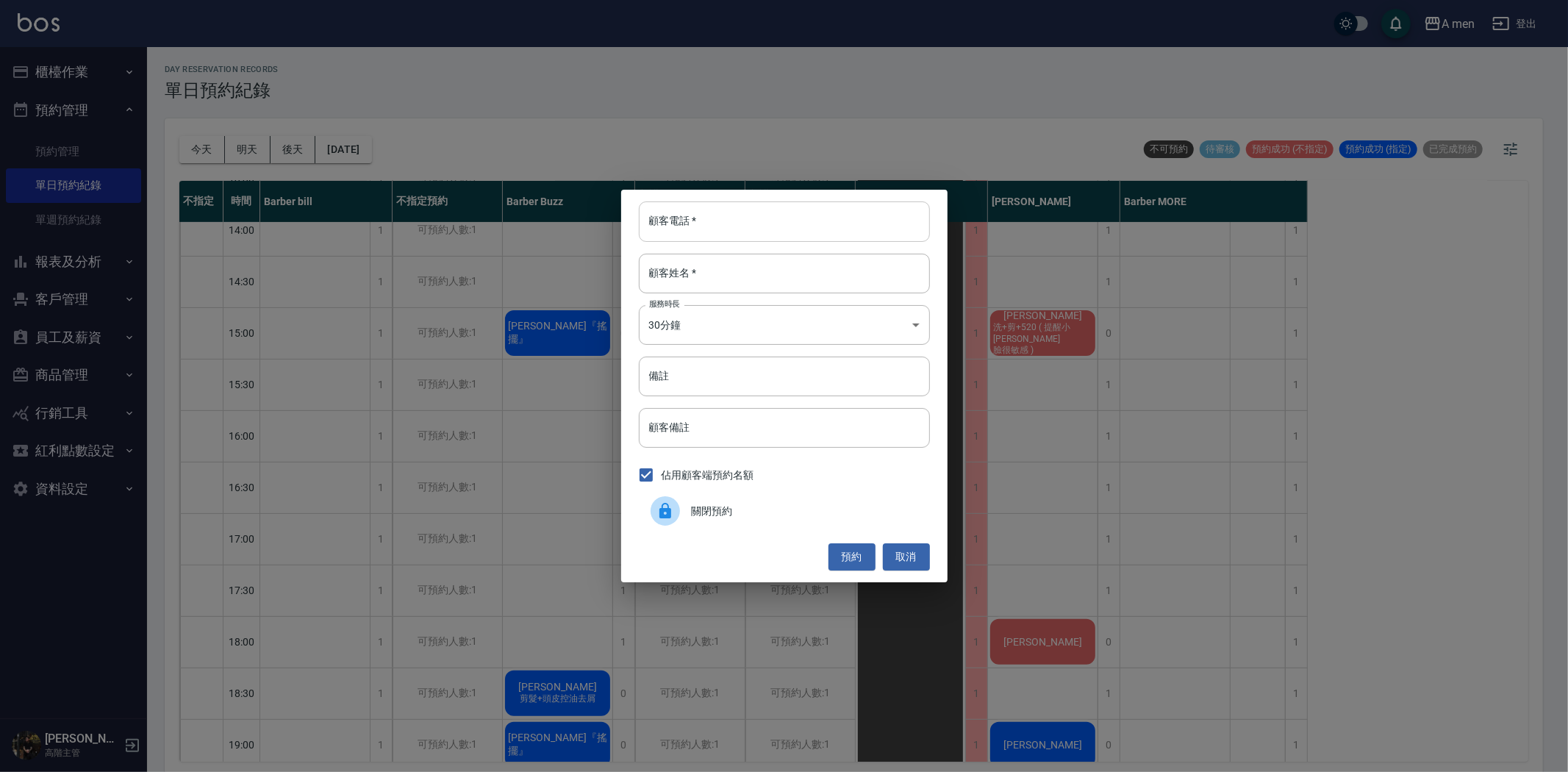
click at [730, 224] on input "顧客電話   *" at bounding box center [784, 221] width 291 height 40
type input "0905364512"
click at [788, 266] on input "顧客姓名   *" at bounding box center [784, 273] width 291 height 40
type input "陳先生"
click at [840, 547] on button "預約" at bounding box center [852, 556] width 47 height 27
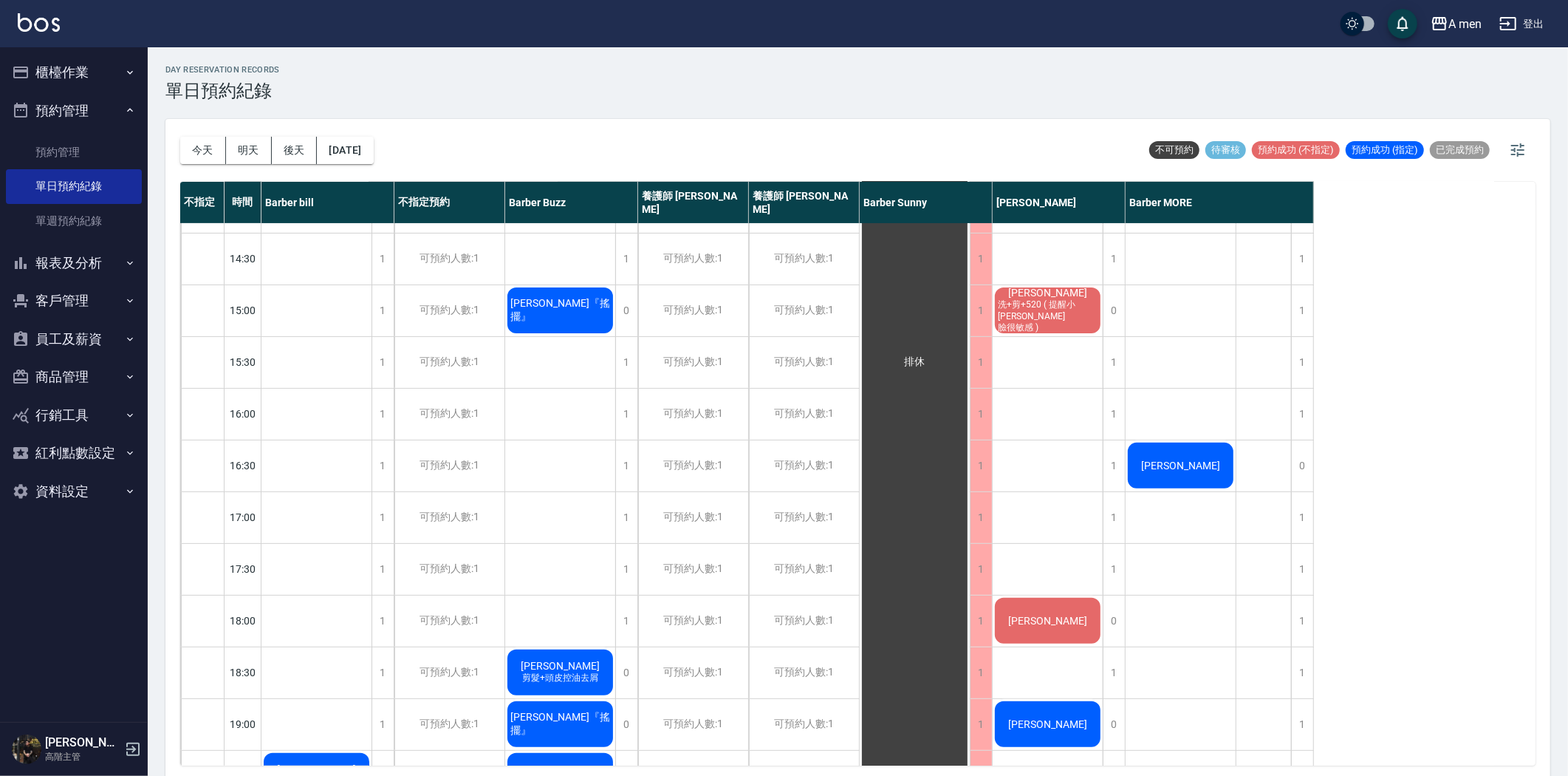
scroll to position [0, 0]
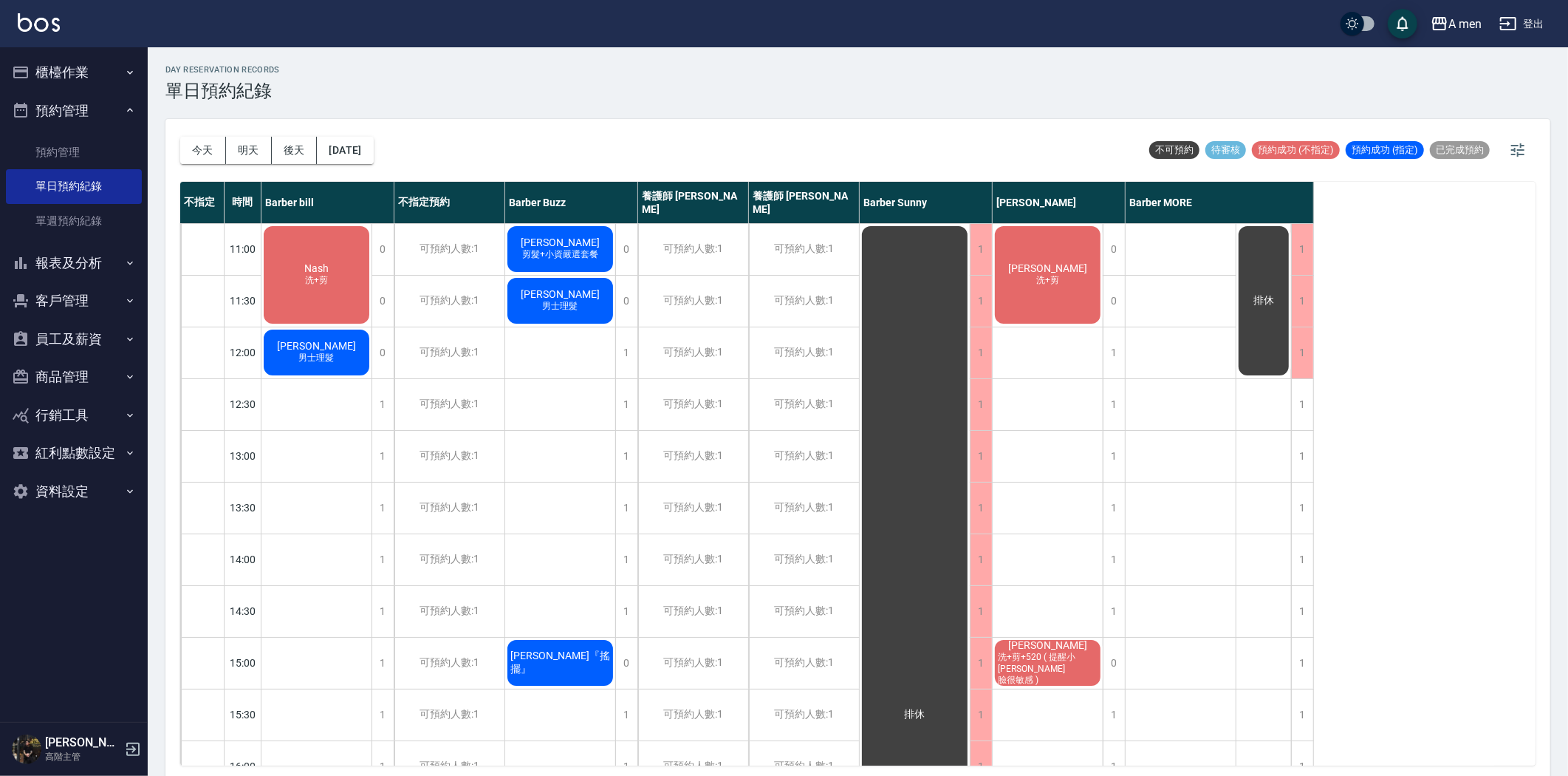
click at [331, 274] on span "剪髮+小資嚴選套餐" at bounding box center [316, 280] width 29 height 12
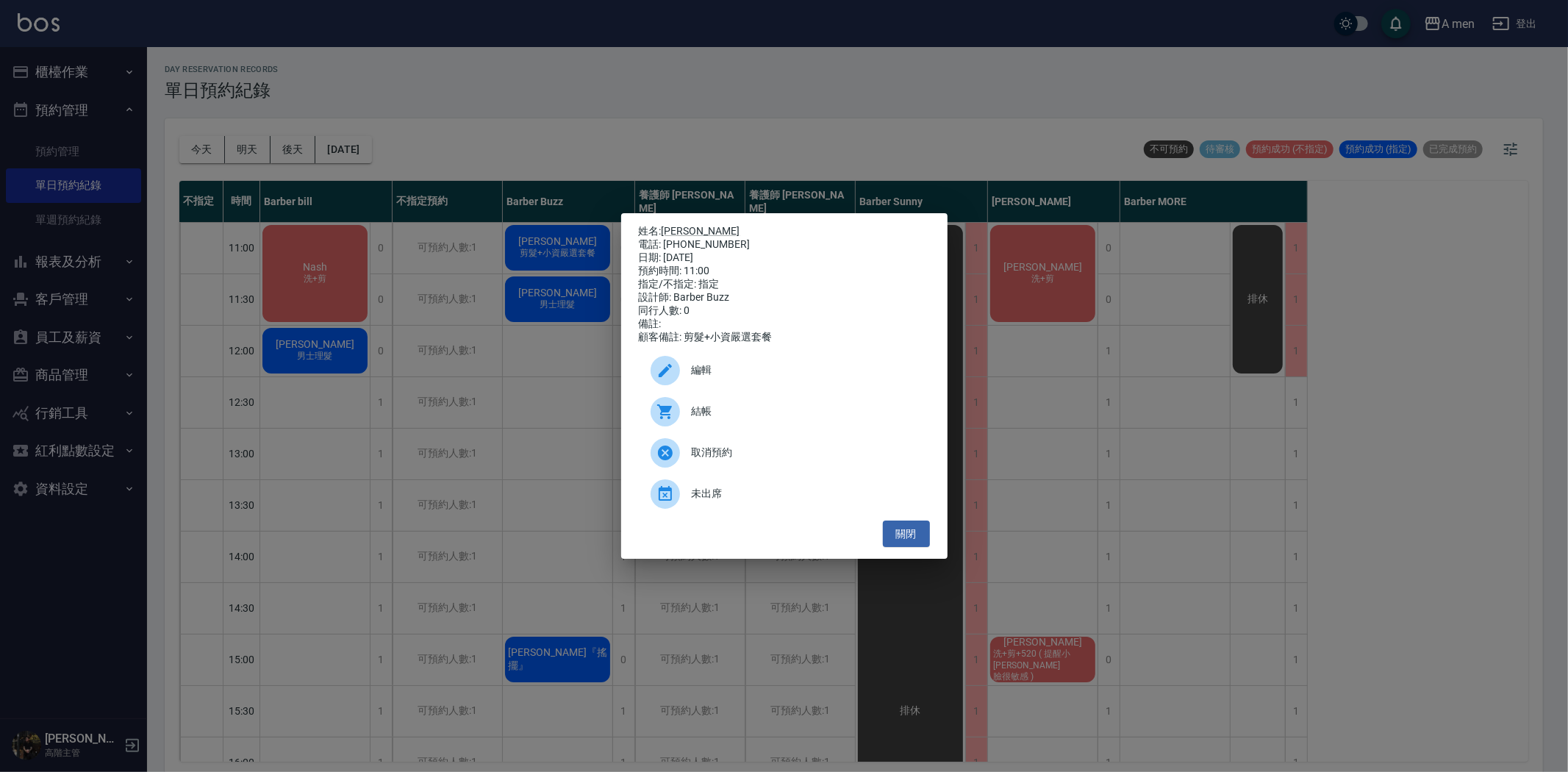
click at [710, 419] on span "結帳" at bounding box center [804, 411] width 226 height 16
click at [921, 548] on button "關閉" at bounding box center [906, 534] width 47 height 27
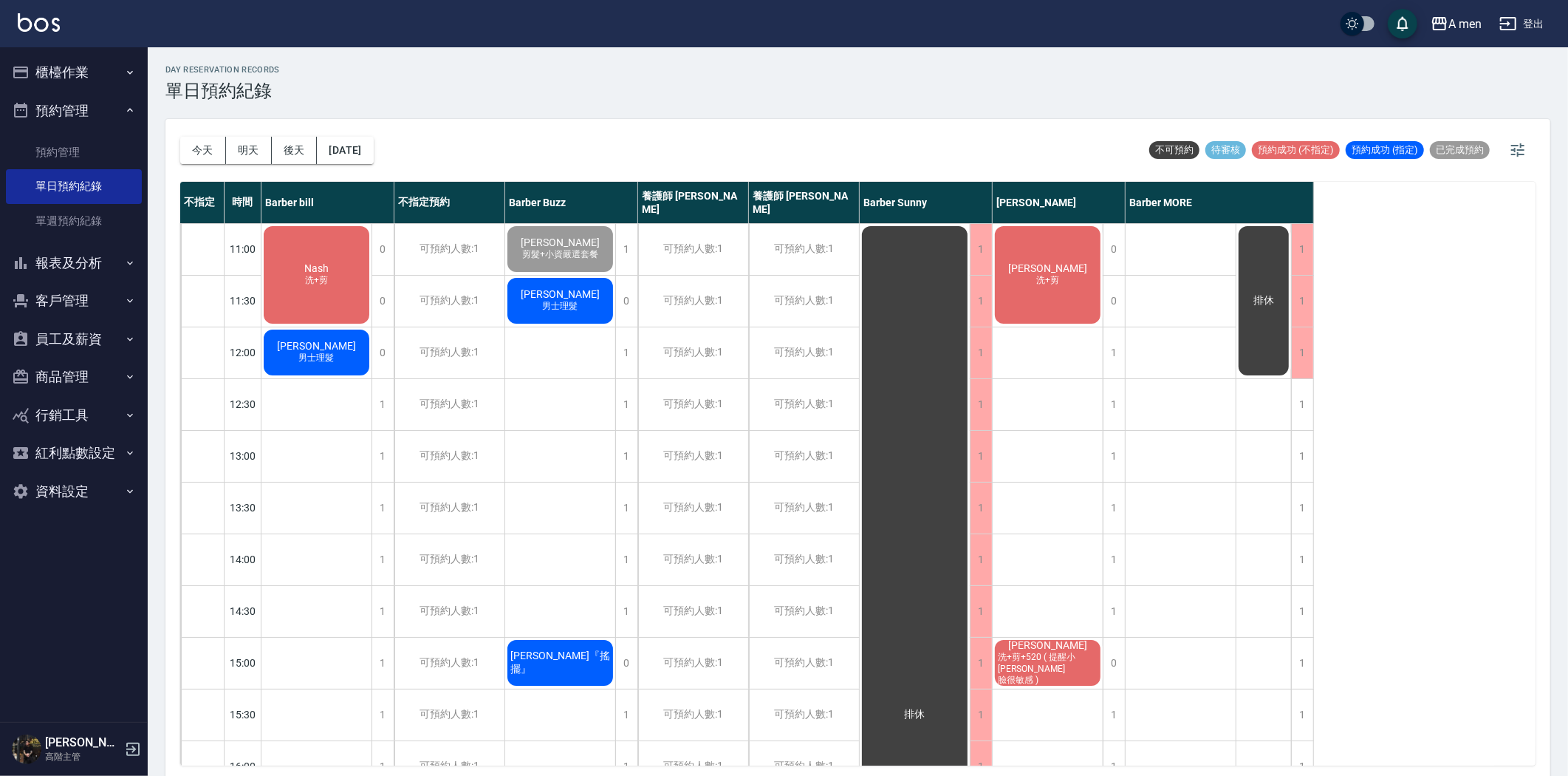
click at [331, 279] on span "洗+剪" at bounding box center [316, 280] width 29 height 12
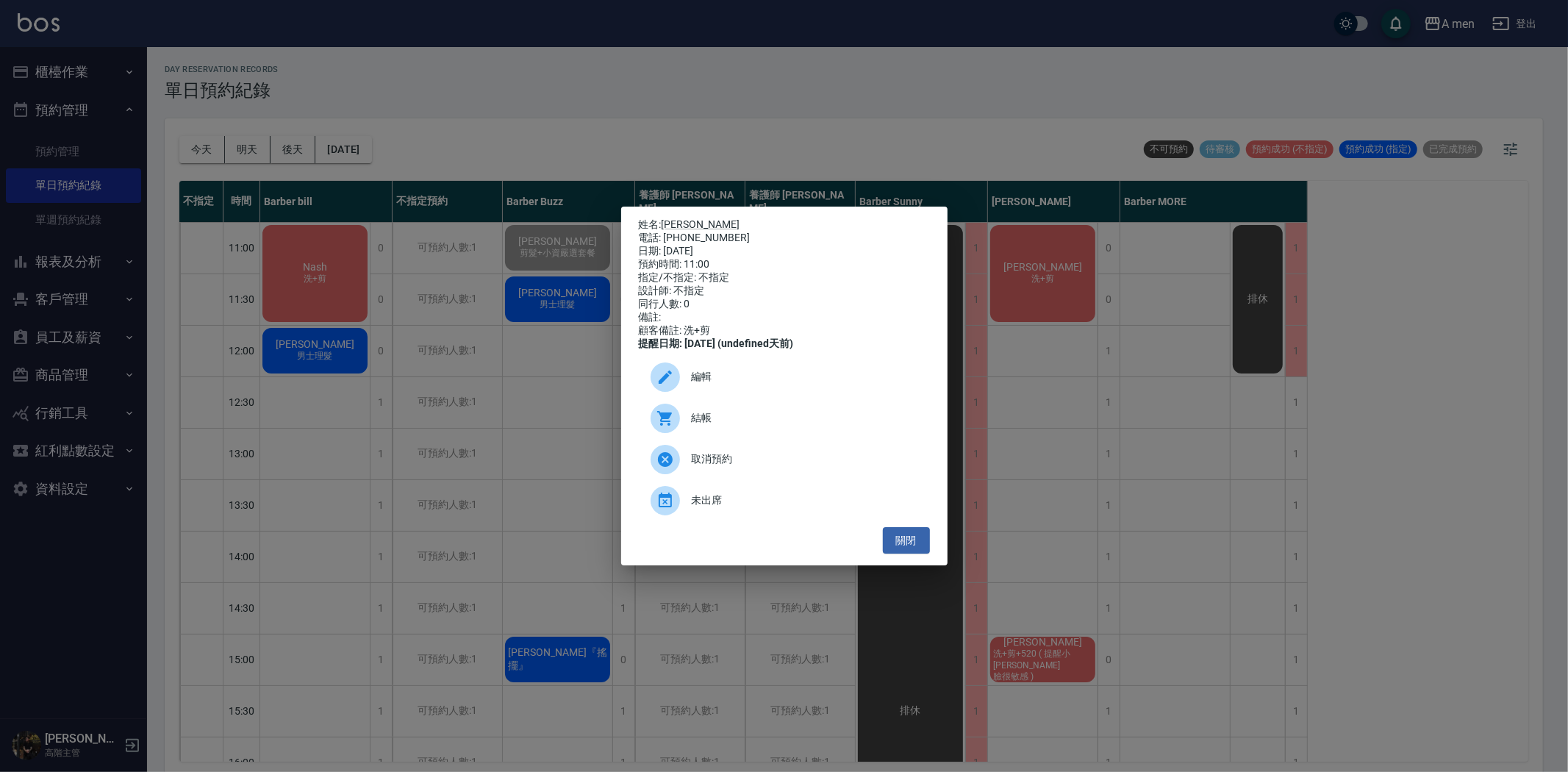
click at [762, 426] on span "結帳" at bounding box center [804, 418] width 226 height 16
click at [908, 542] on button "關閉" at bounding box center [906, 540] width 47 height 27
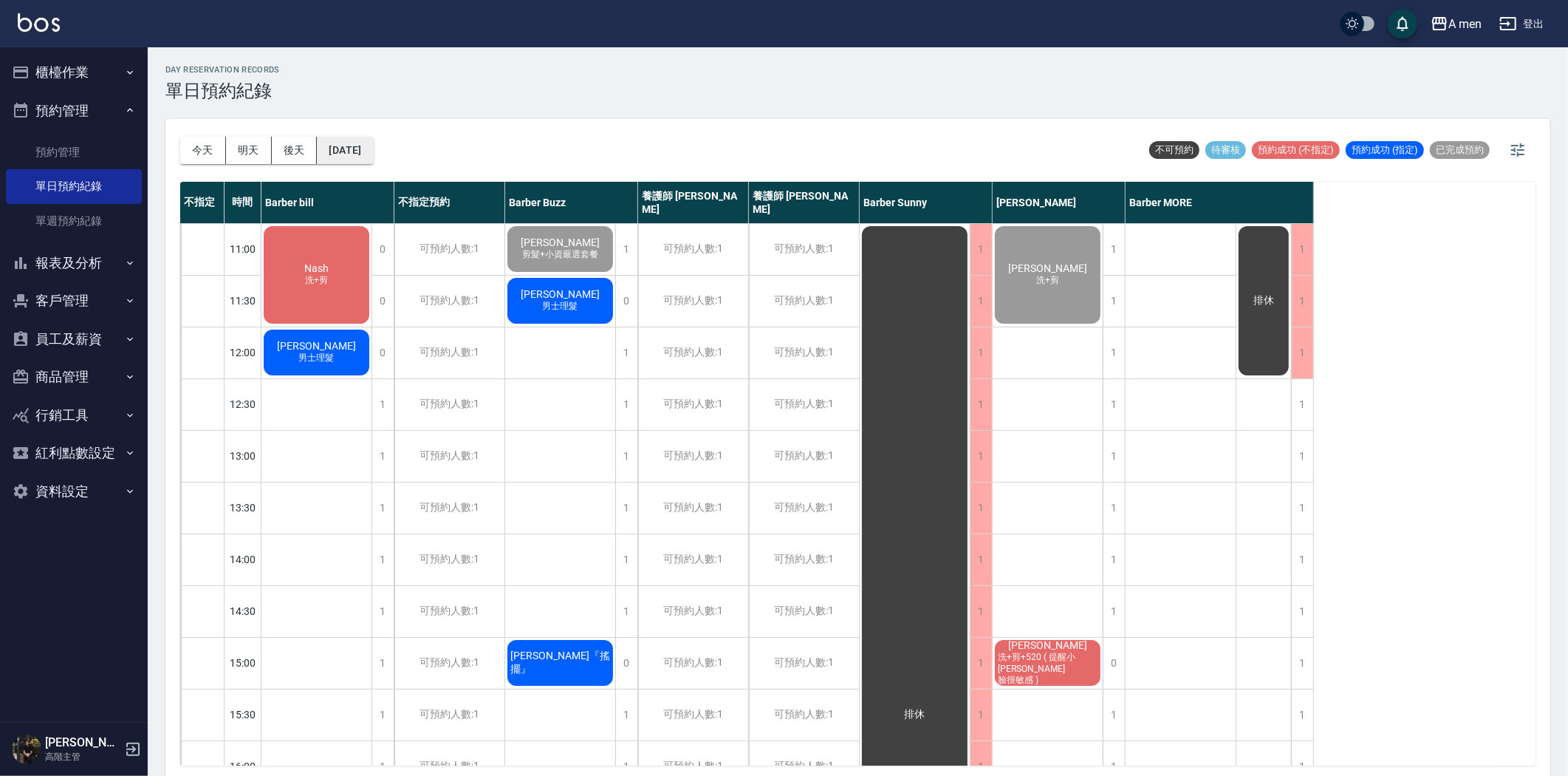
click at [372, 140] on button "[DATE]" at bounding box center [345, 150] width 56 height 27
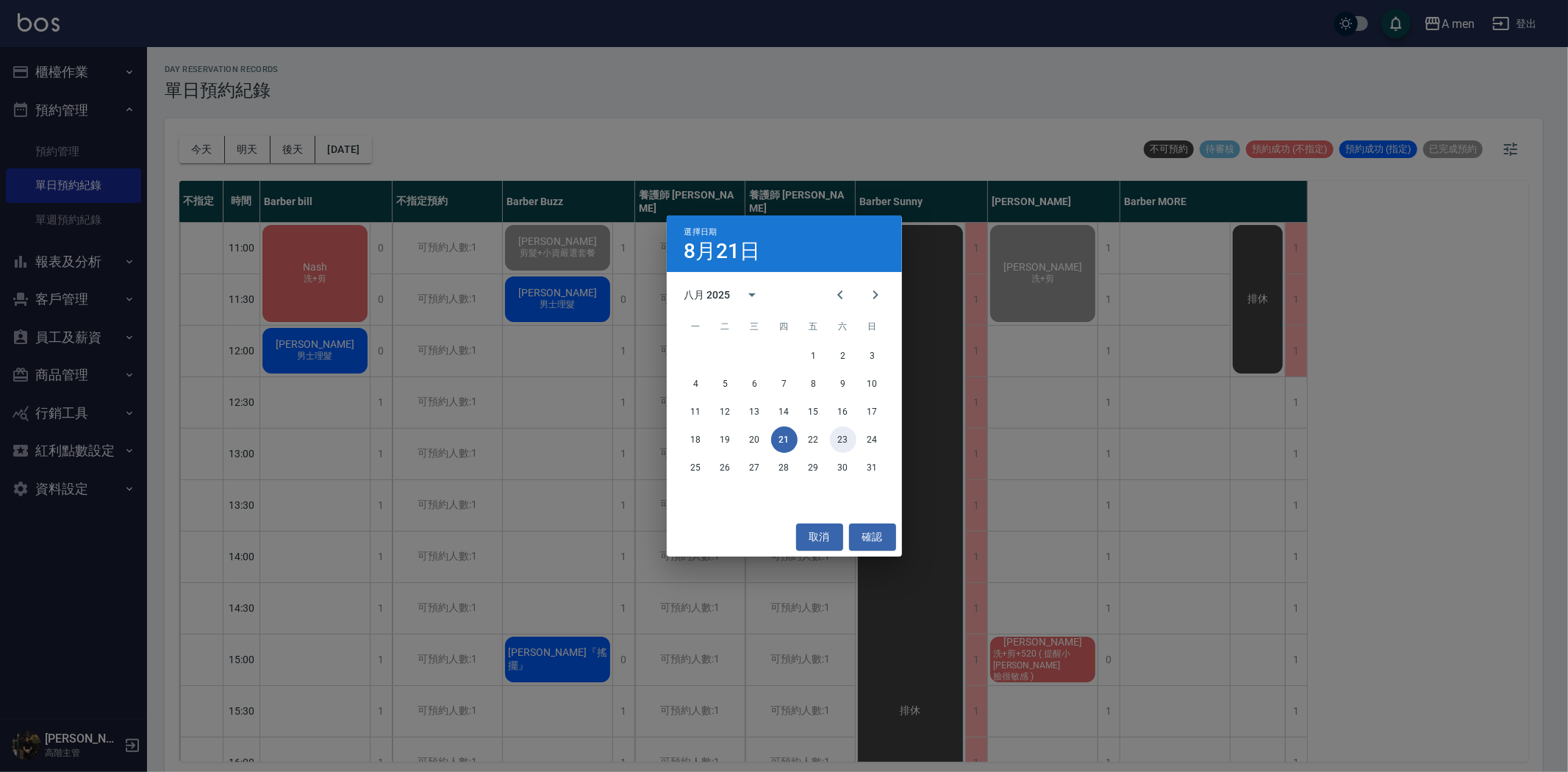
click at [847, 440] on button "23" at bounding box center [843, 439] width 26 height 26
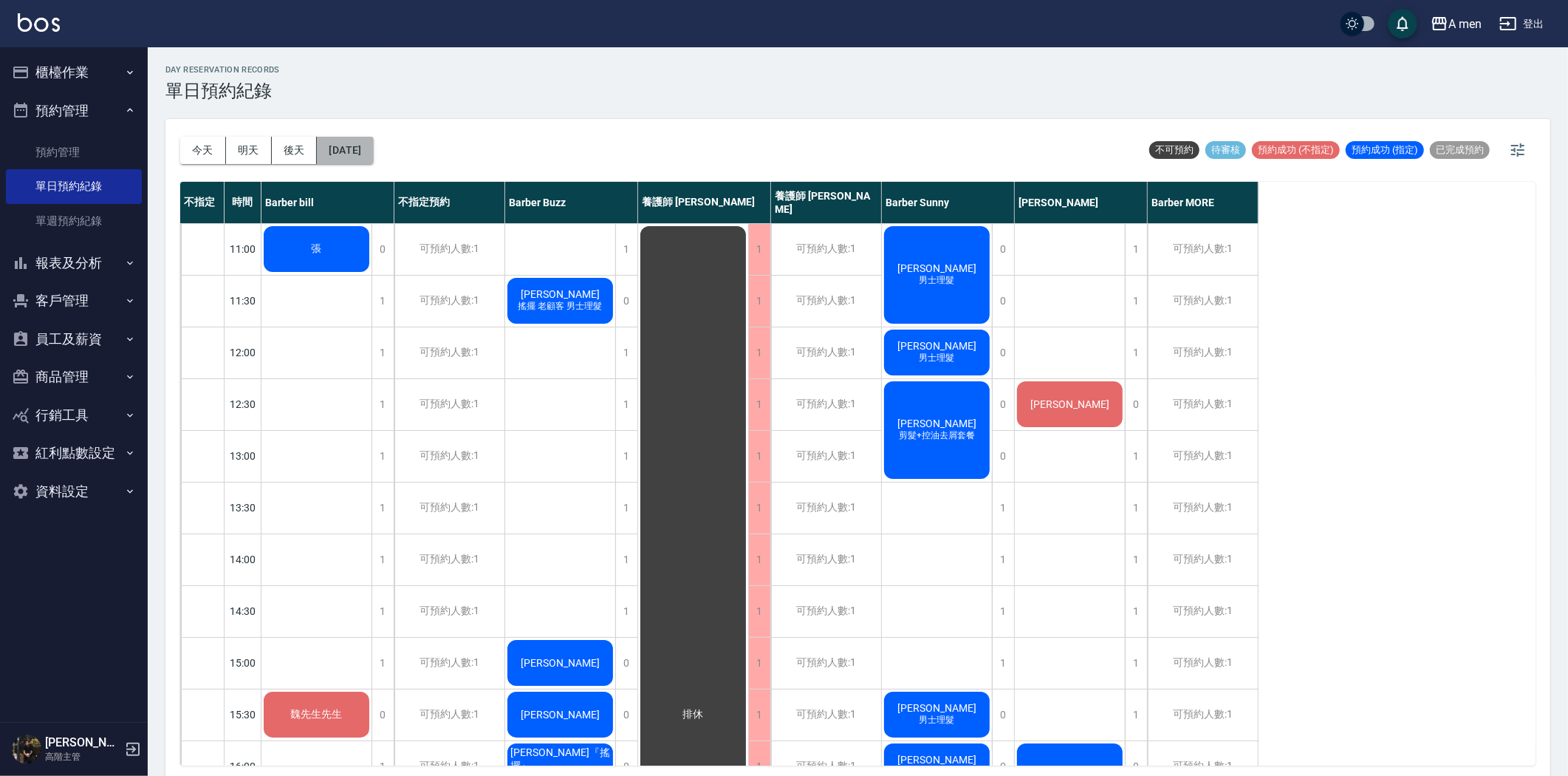
click at [367, 152] on button "2025/08/23" at bounding box center [345, 150] width 56 height 27
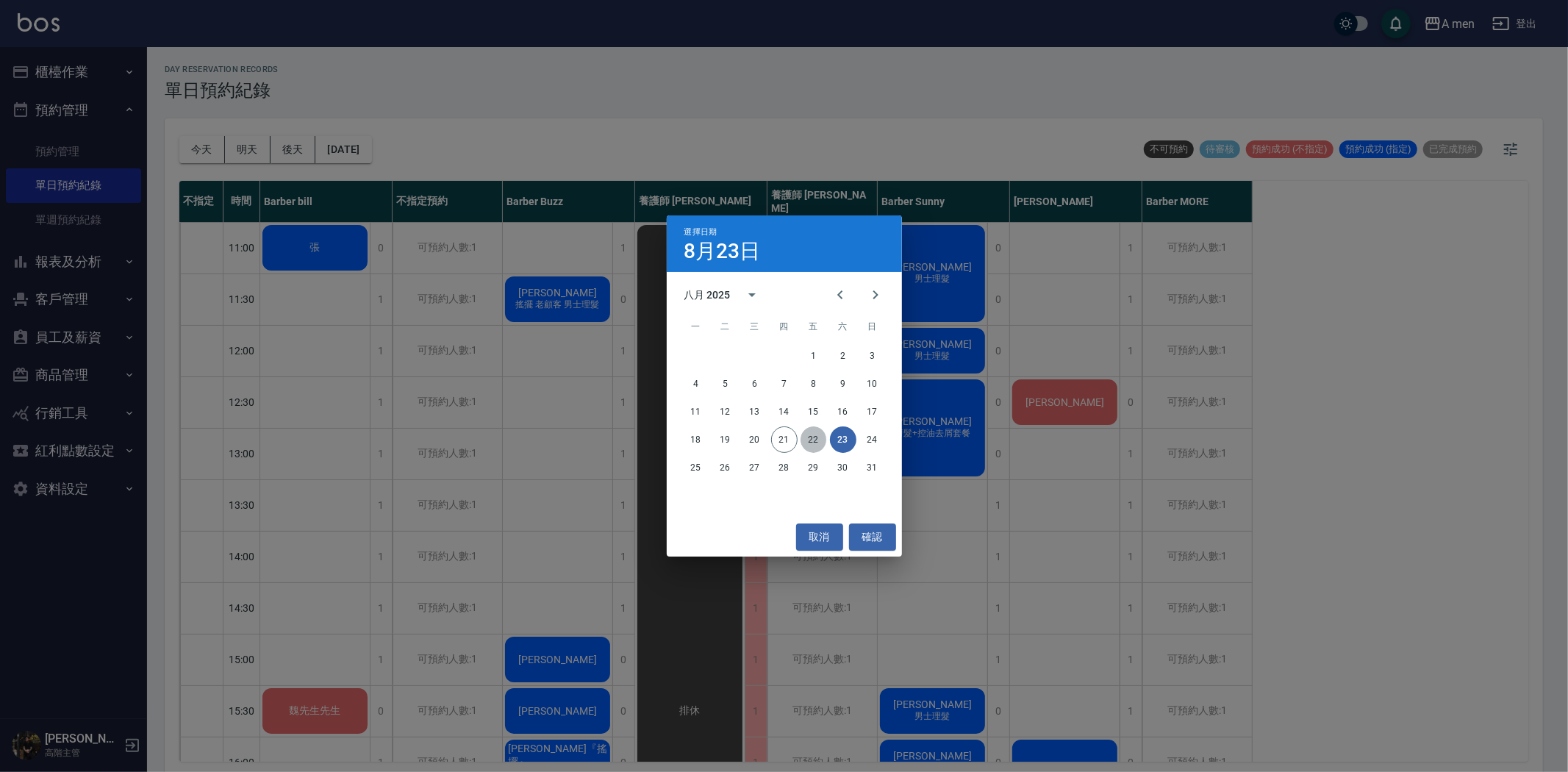
click at [812, 440] on button "22" at bounding box center [814, 439] width 26 height 26
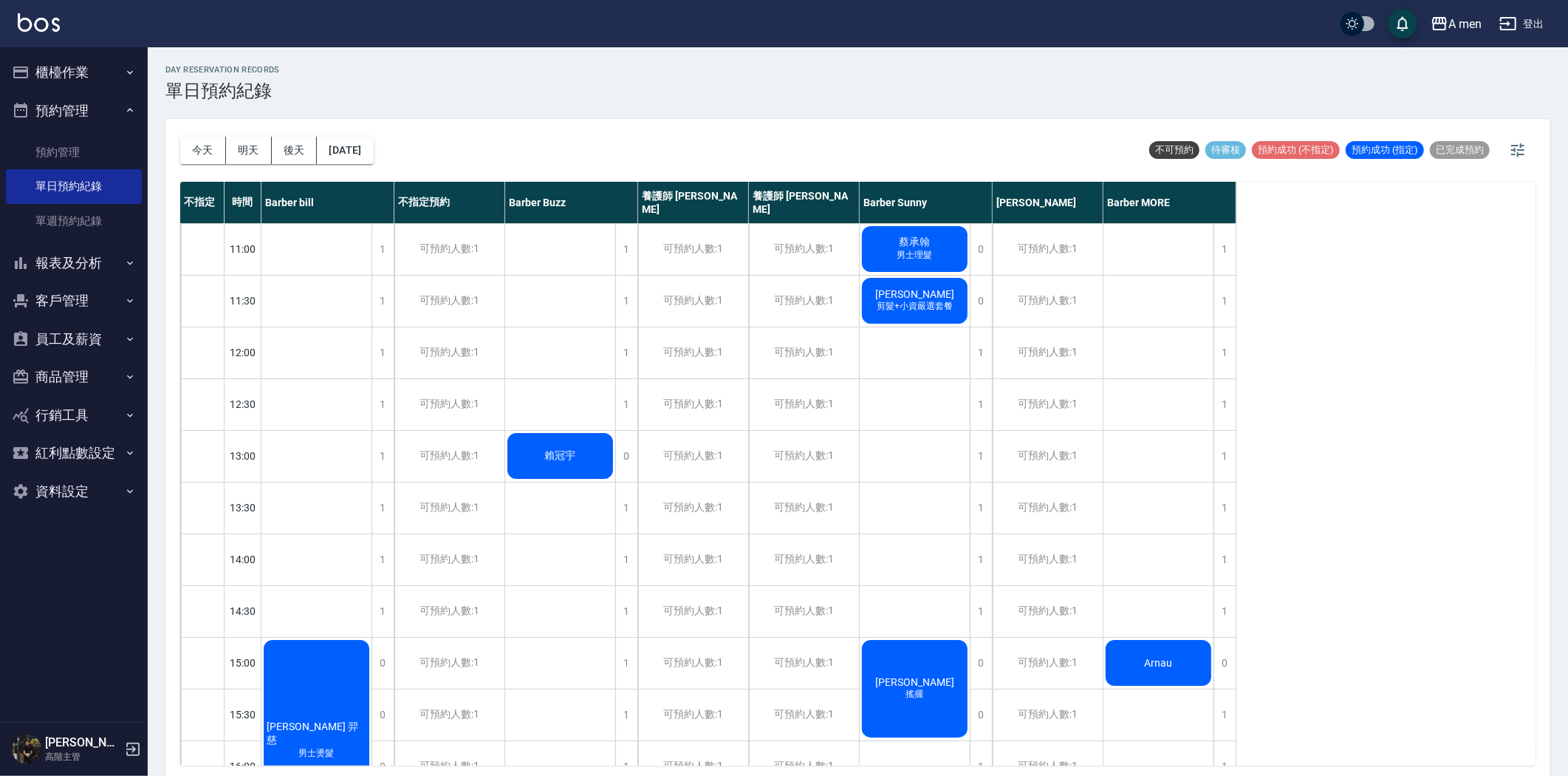
click at [372, 638] on div "賴冠宇" at bounding box center [317, 740] width 110 height 206
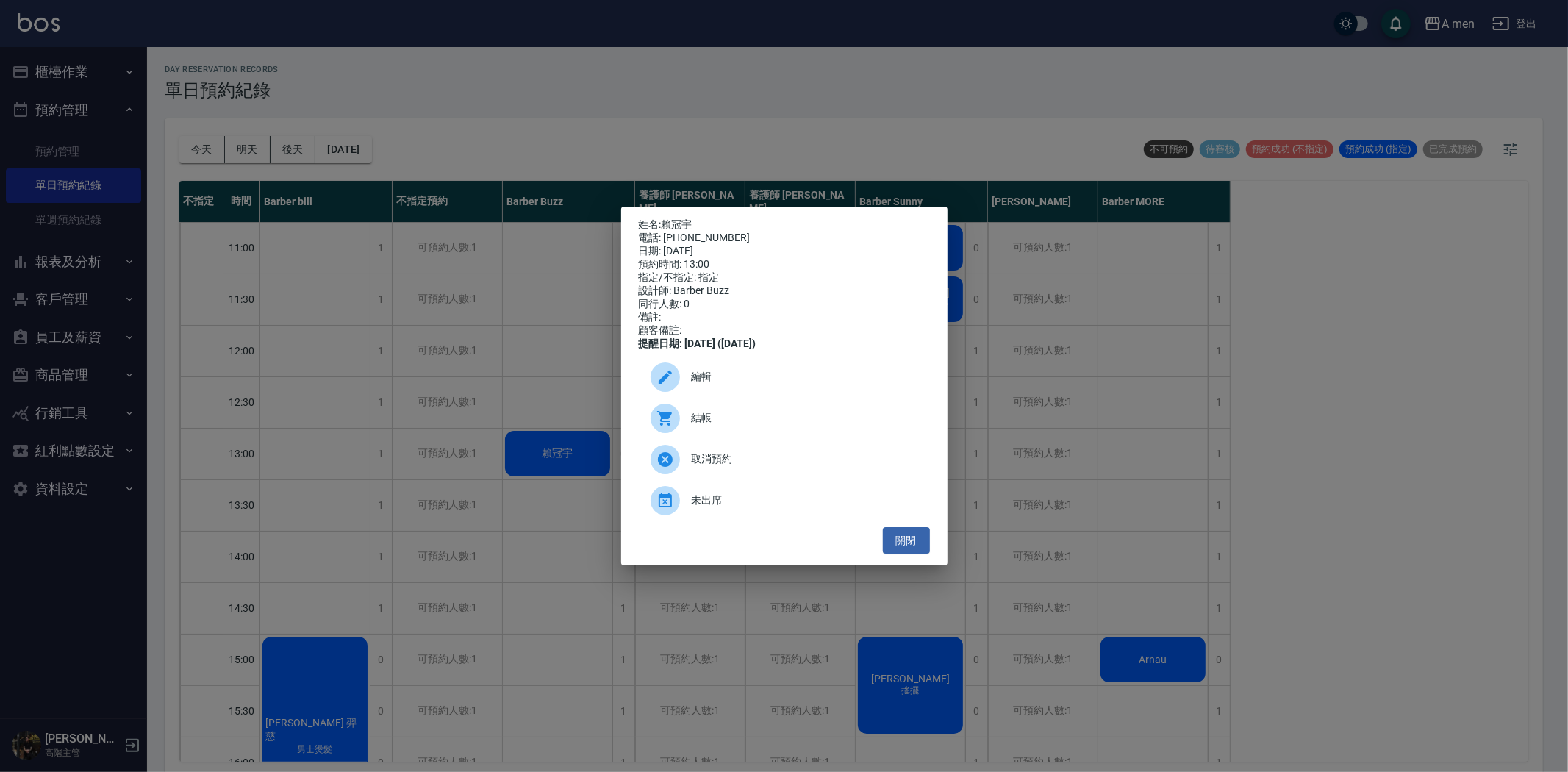
click at [743, 384] on span "編輯" at bounding box center [804, 377] width 226 height 16
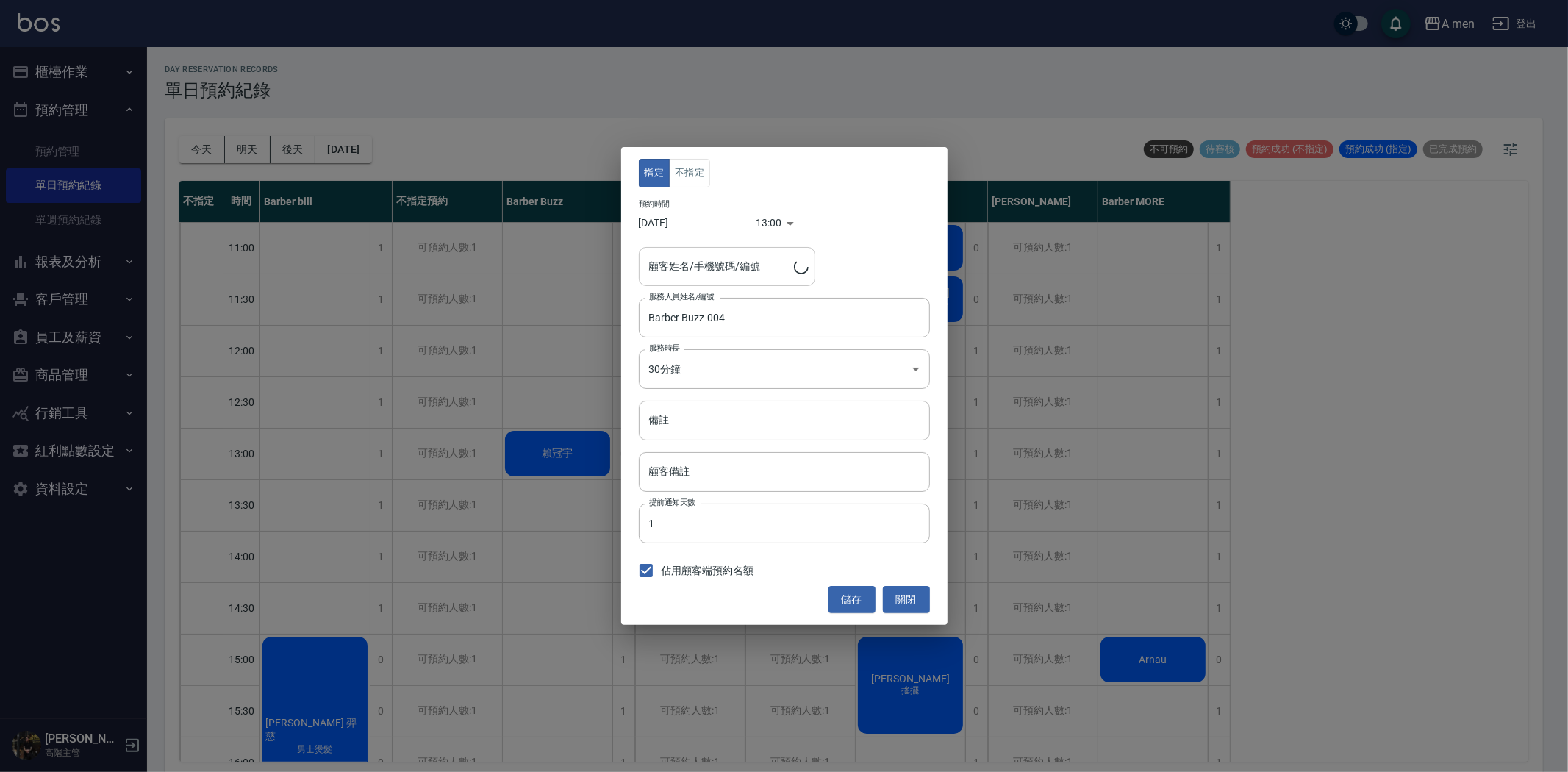
type input "賴冠宇/0979552058"
click at [686, 216] on input "2025/08/22" at bounding box center [698, 223] width 117 height 24
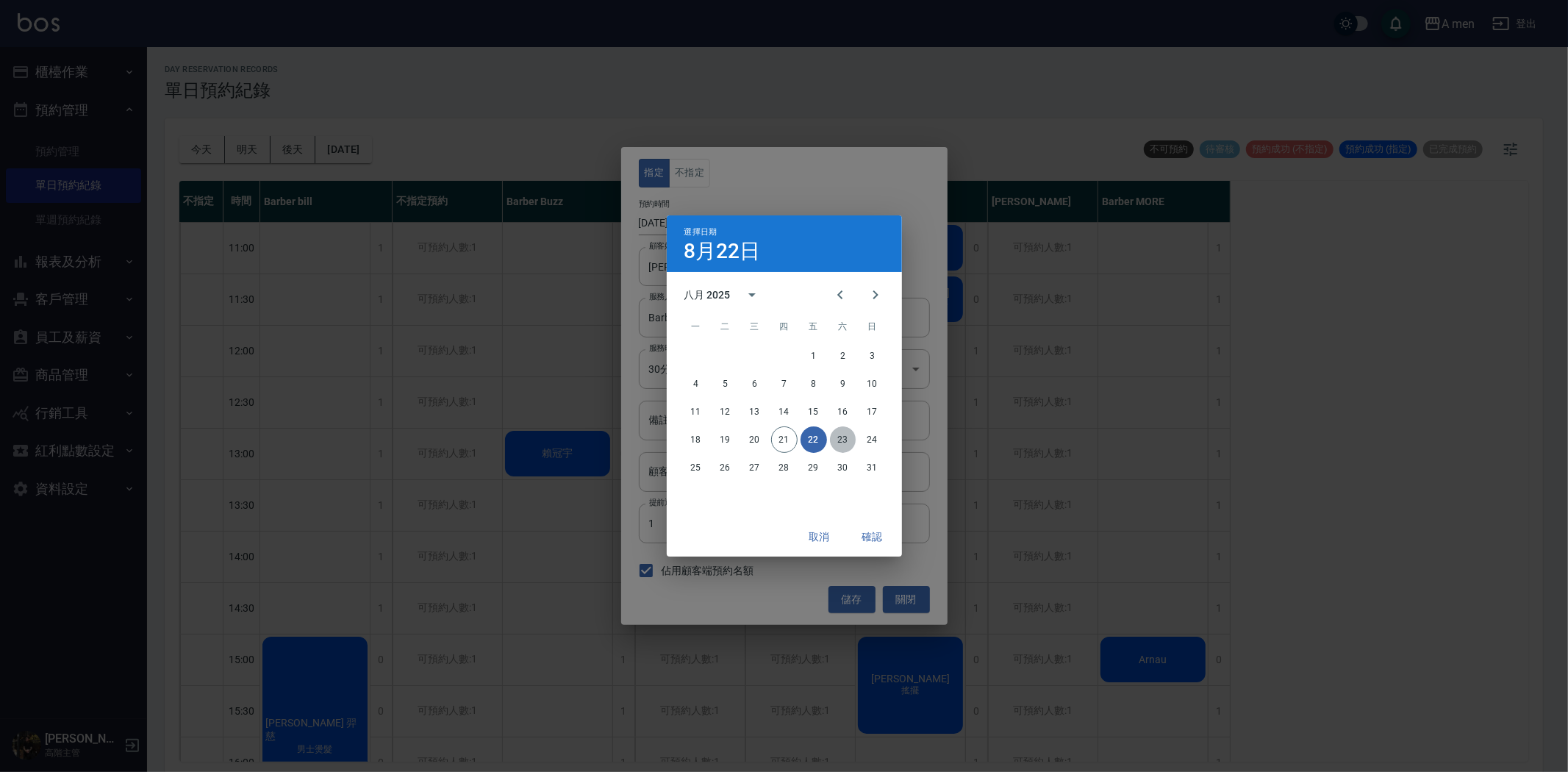
click at [851, 437] on button "23" at bounding box center [843, 439] width 26 height 26
type input "2025/08/23"
type input "1755925200000"
click at [854, 598] on div "選擇日期 8月23日 八月 2025 一 二 三 四 五 六 日 1 2 3 4 5 6 7 8 9 10 11 12 13 14 15 16 17 18 1…" at bounding box center [784, 386] width 1568 height 772
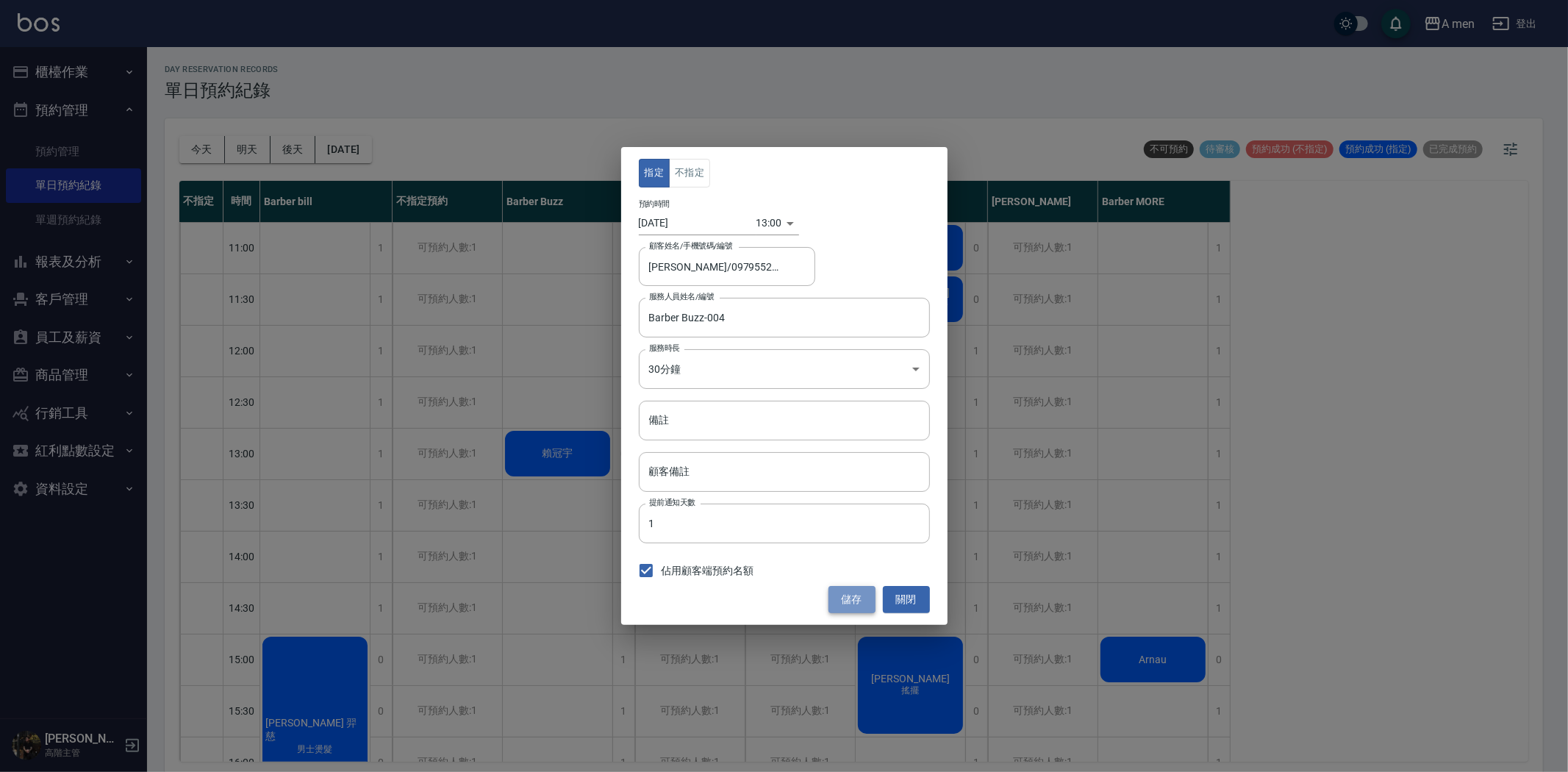
click at [854, 598] on button "儲存" at bounding box center [852, 599] width 47 height 27
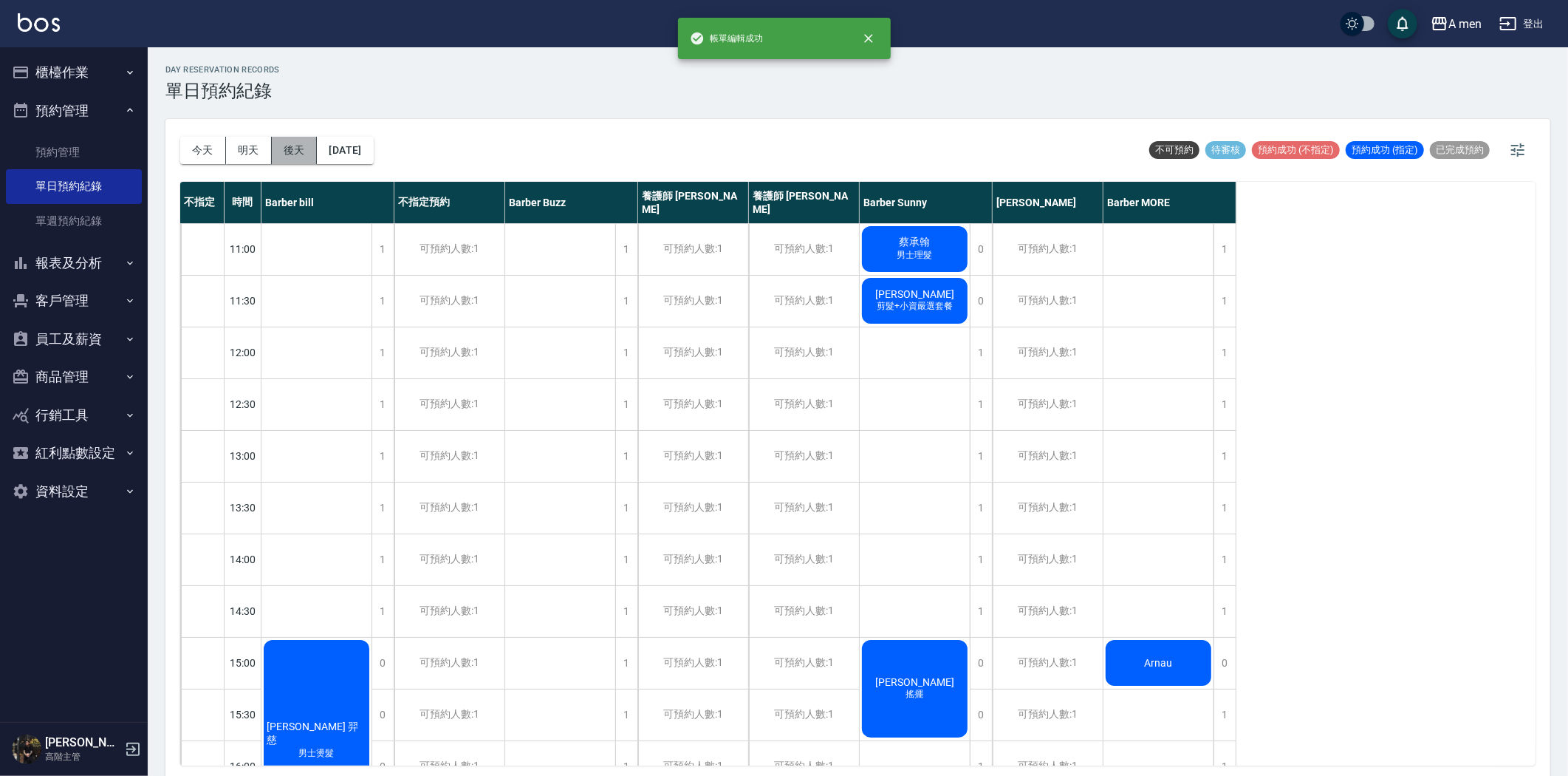
click at [288, 153] on button "後天" at bounding box center [294, 150] width 46 height 27
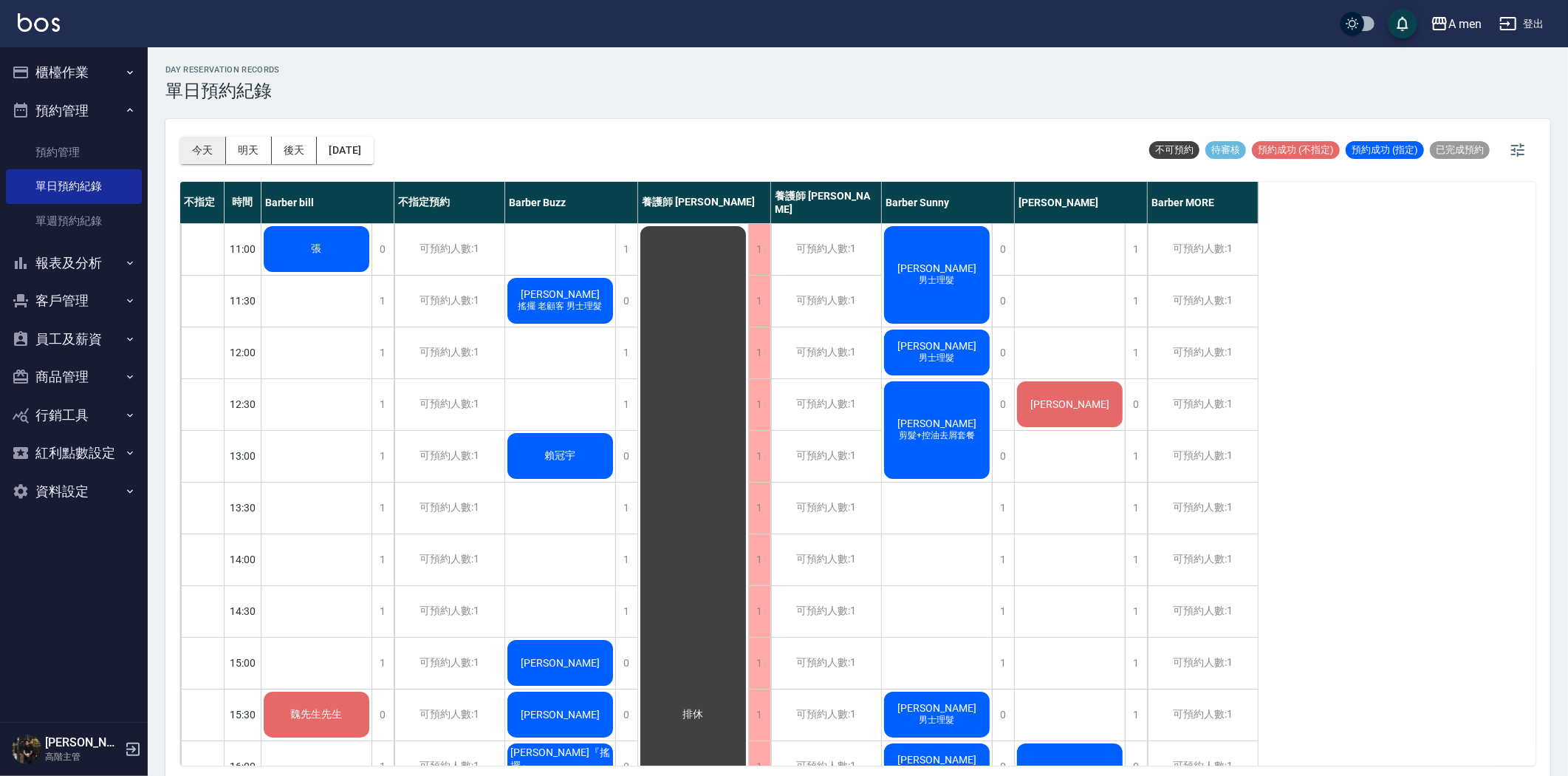
click at [209, 152] on button "今天" at bounding box center [203, 150] width 46 height 27
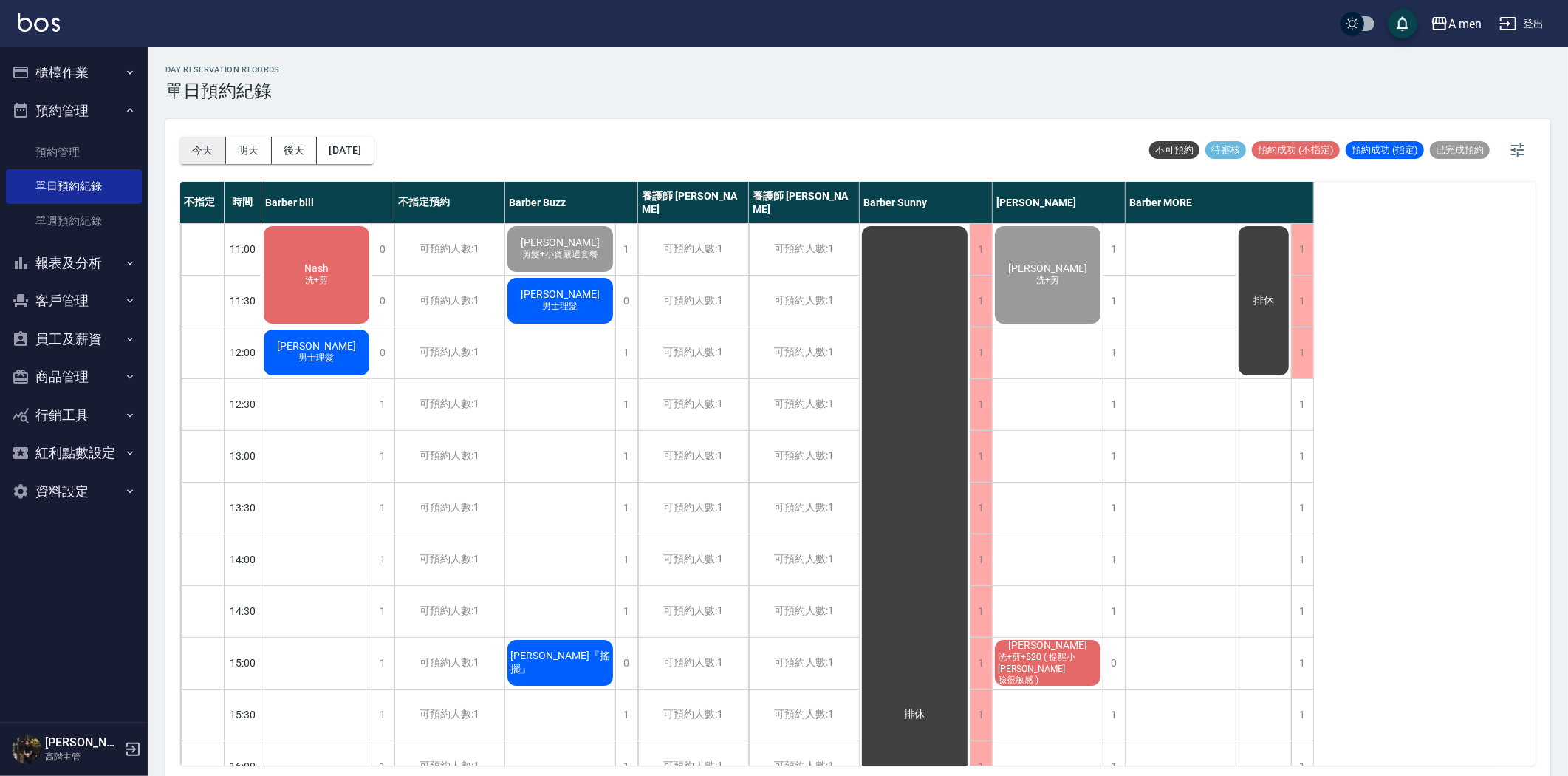
click at [192, 144] on button "今天" at bounding box center [203, 150] width 46 height 27
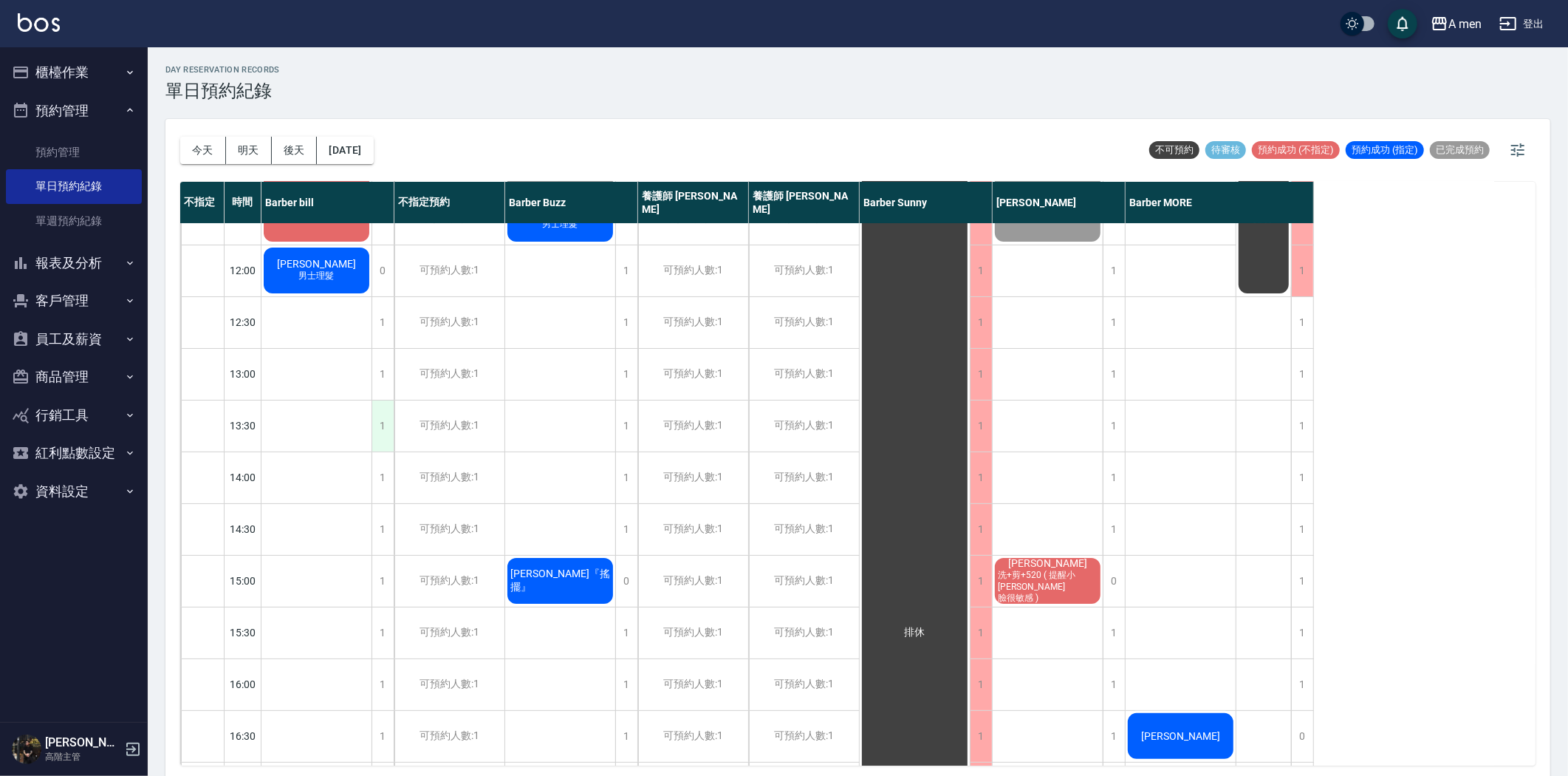
click at [381, 425] on div "1" at bounding box center [383, 425] width 22 height 51
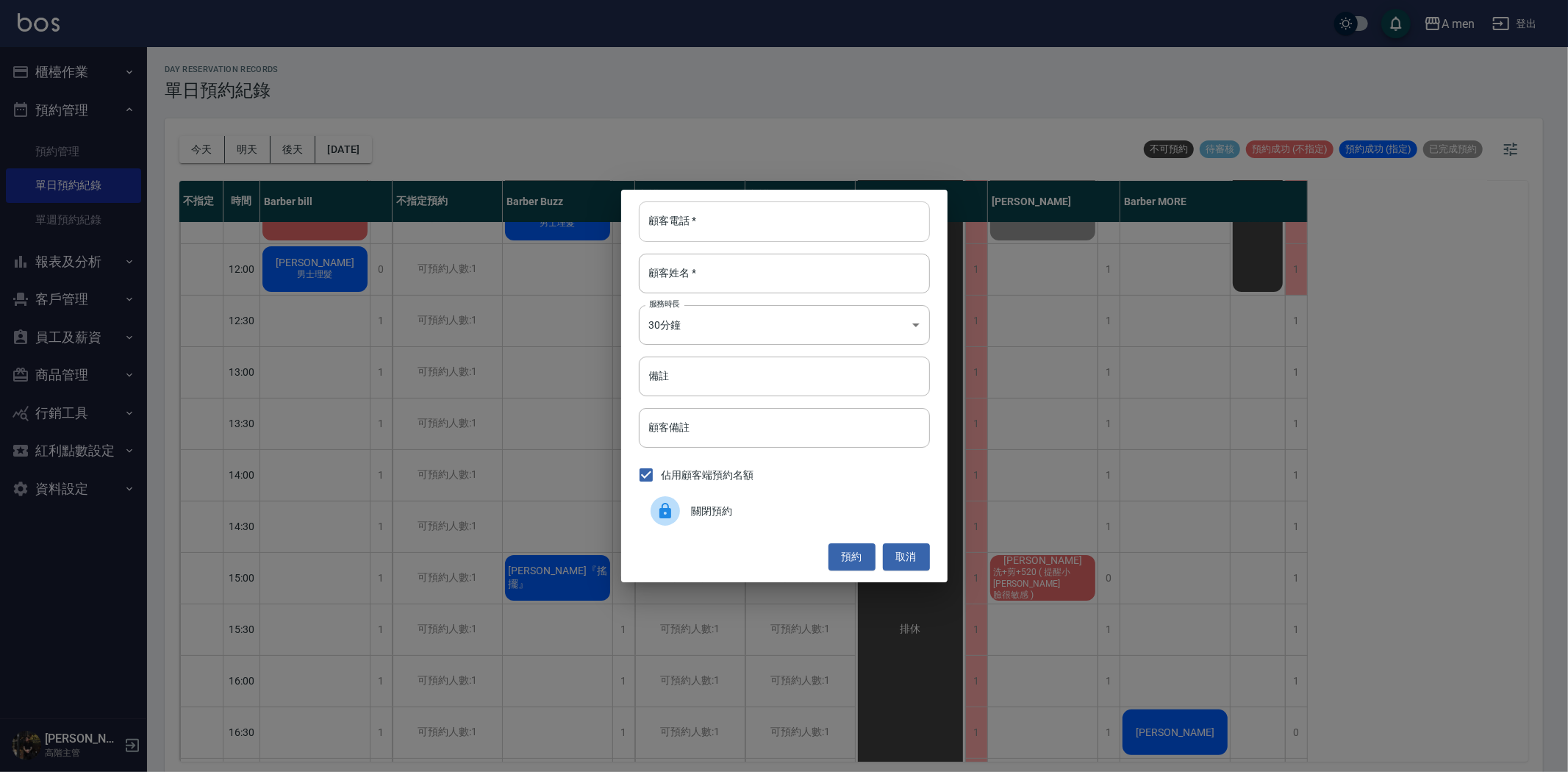
click at [741, 236] on input "顧客電話   *" at bounding box center [784, 221] width 291 height 40
type input "0910979973"
click at [733, 268] on input "顧客姓名   *" at bounding box center [784, 273] width 291 height 40
click at [856, 552] on button "預約" at bounding box center [852, 556] width 47 height 27
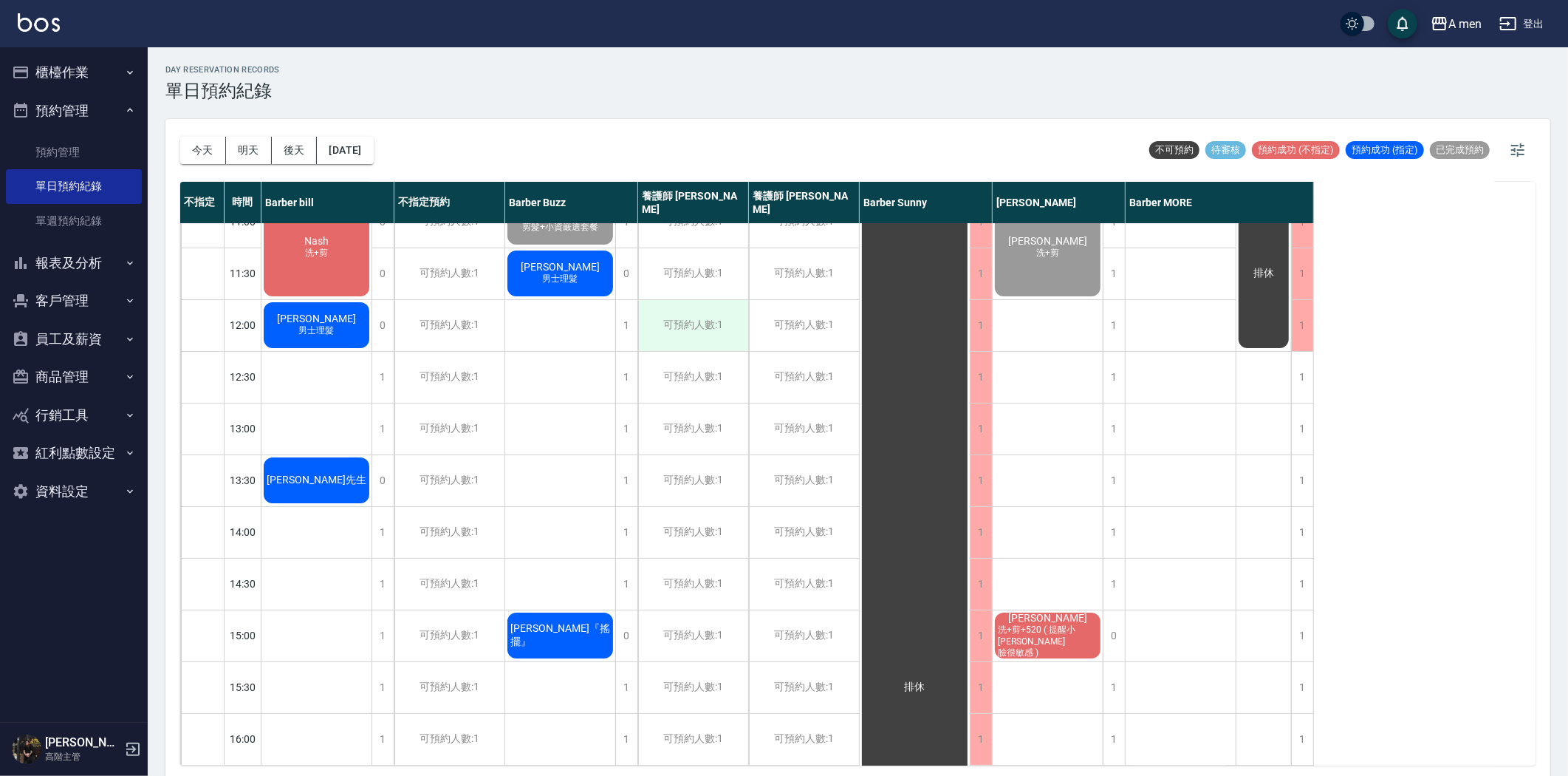
scroll to position [0, 0]
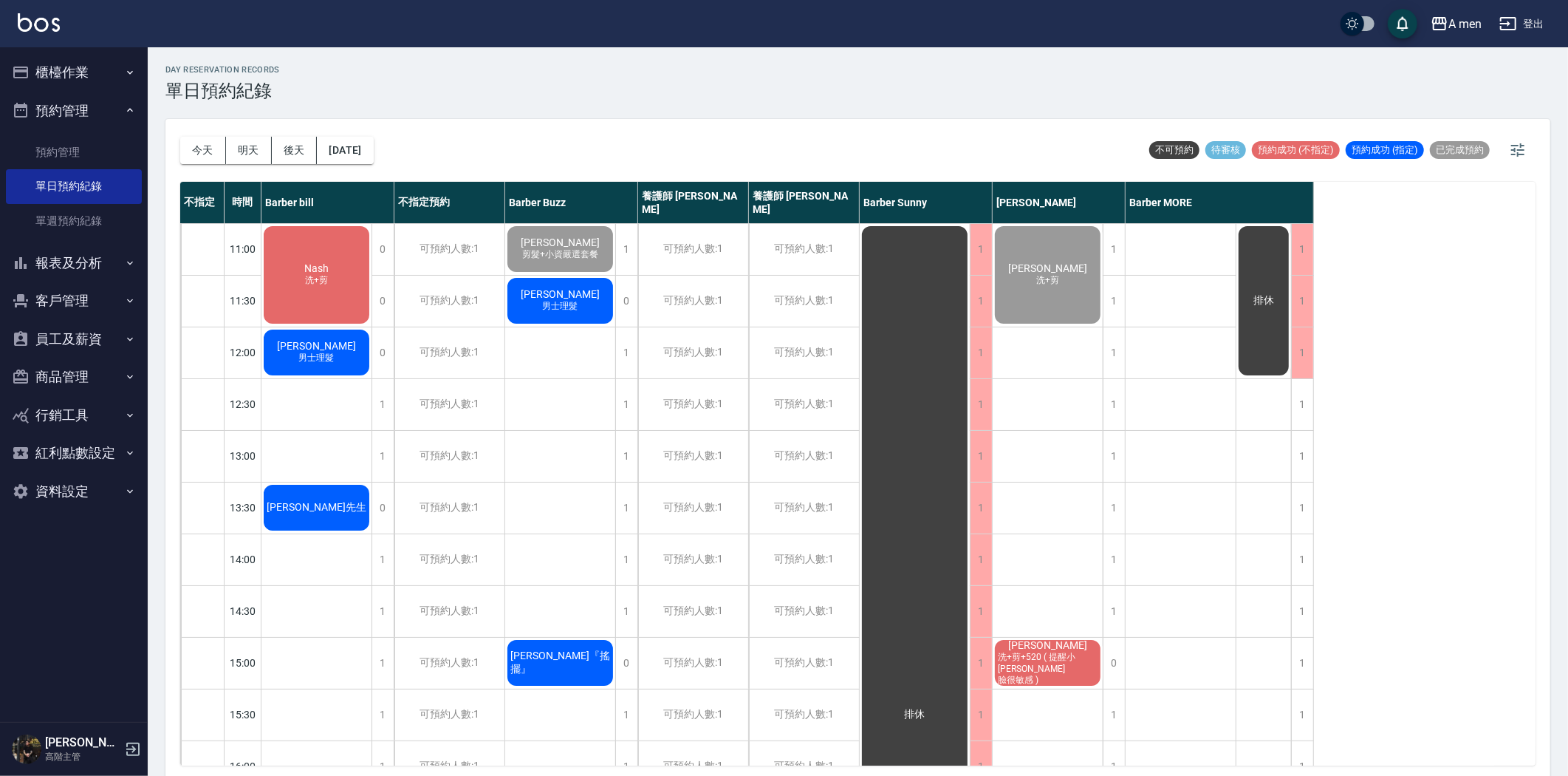
click at [331, 287] on span "男士理髮" at bounding box center [316, 280] width 29 height 12
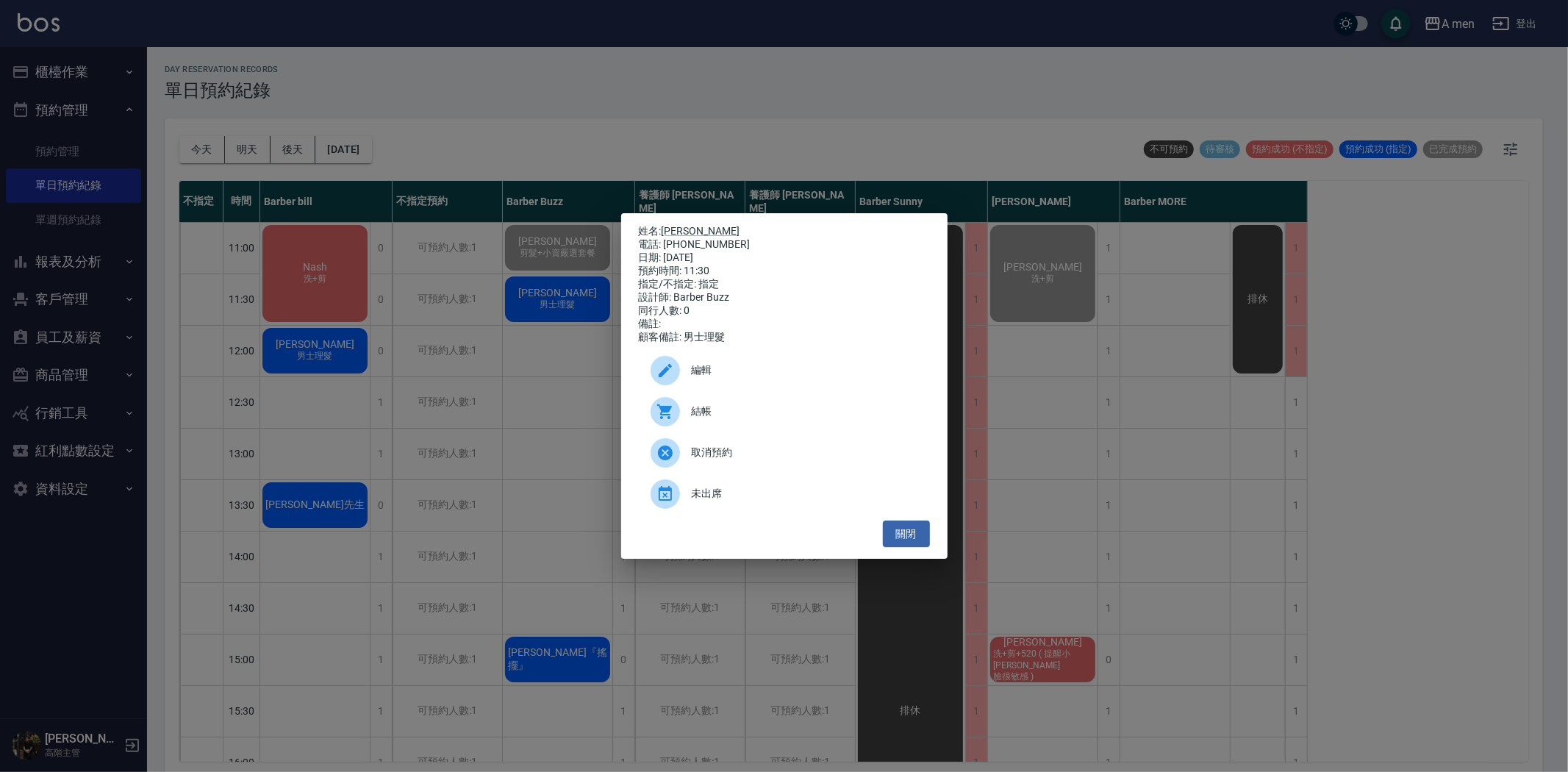
click at [721, 419] on span "結帳" at bounding box center [804, 411] width 226 height 16
click at [928, 542] on button "關閉" at bounding box center [906, 534] width 47 height 27
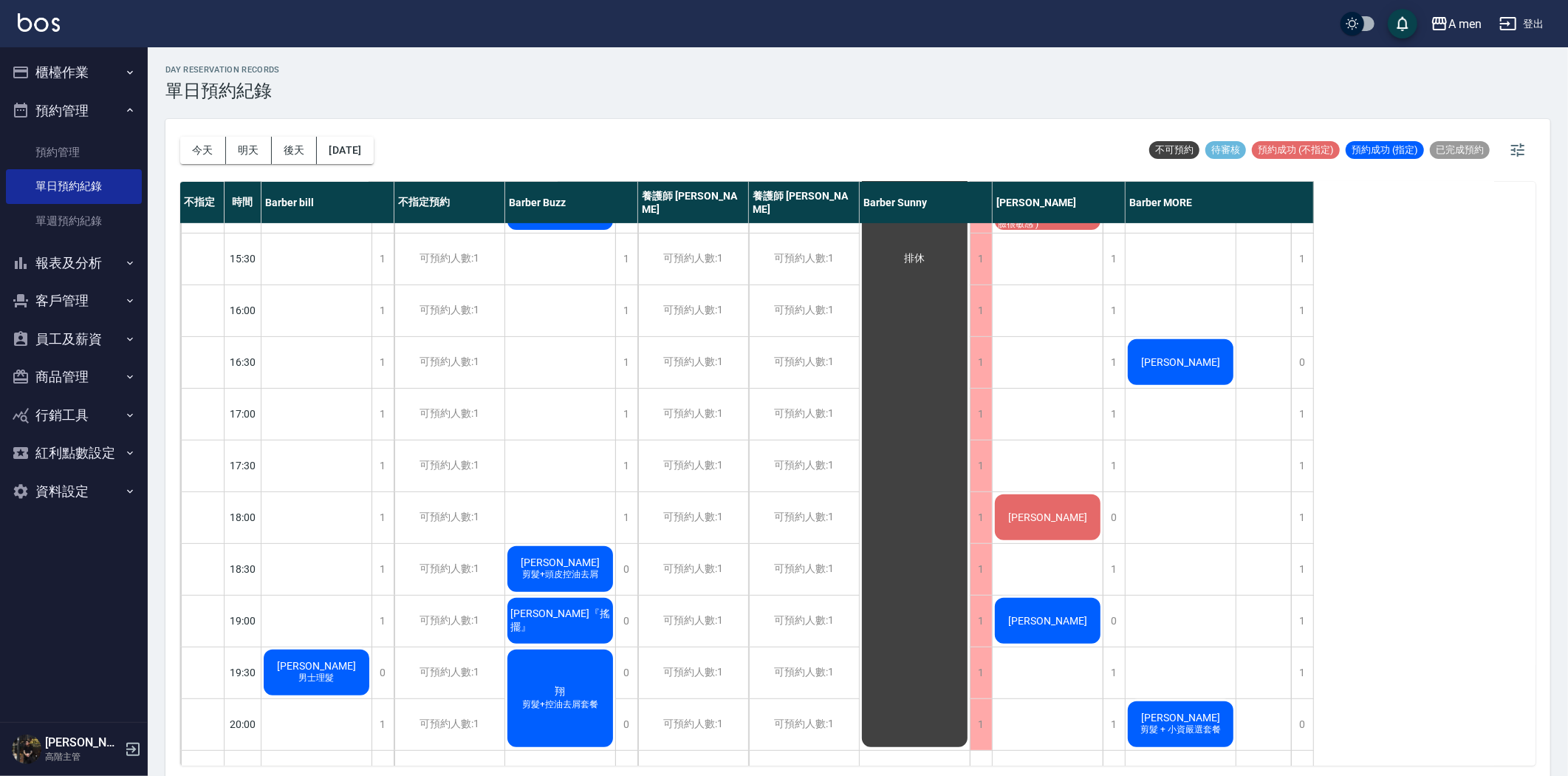
scroll to position [246, 0]
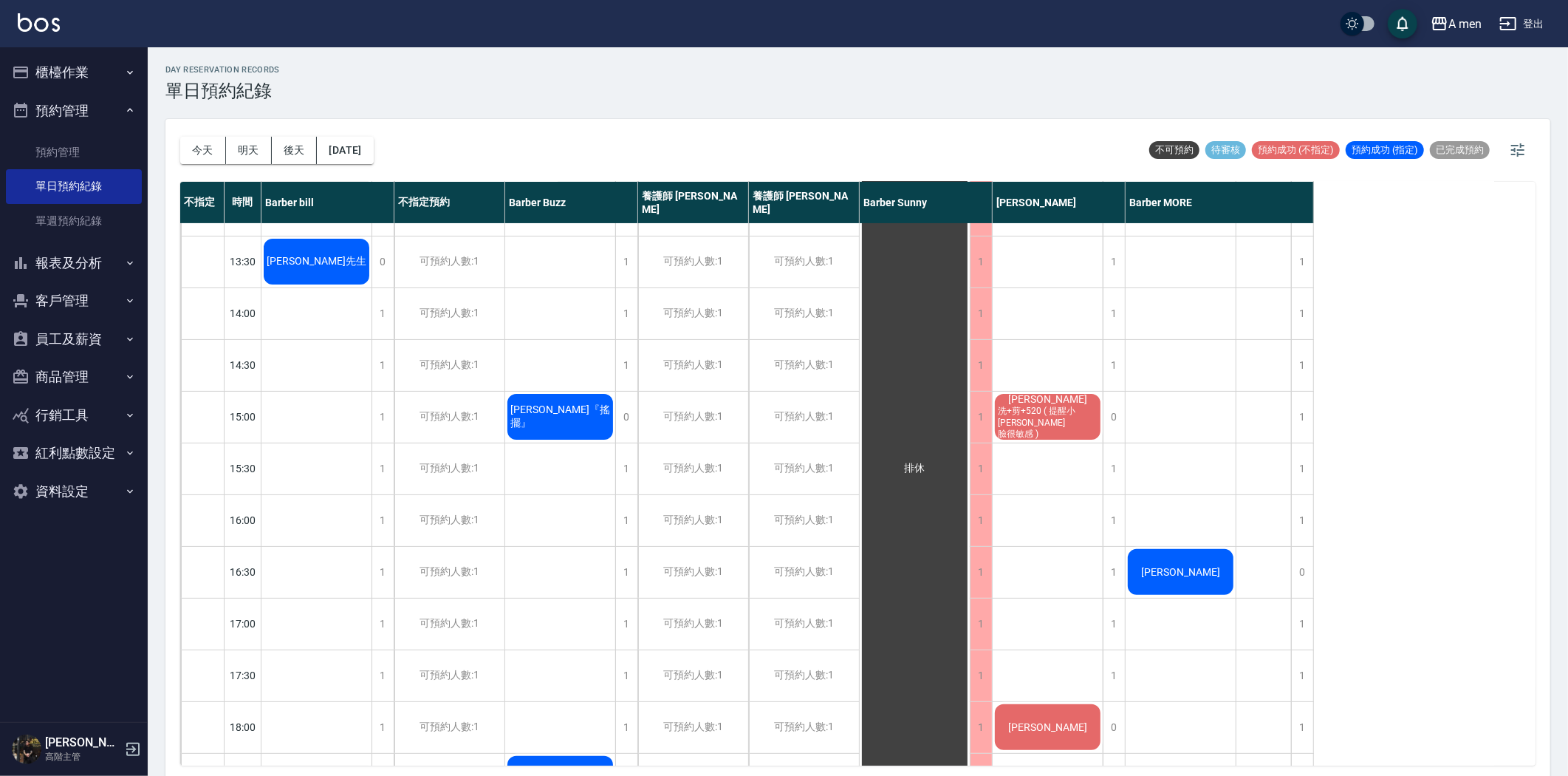
click at [239, 157] on button "明天" at bounding box center [249, 150] width 46 height 27
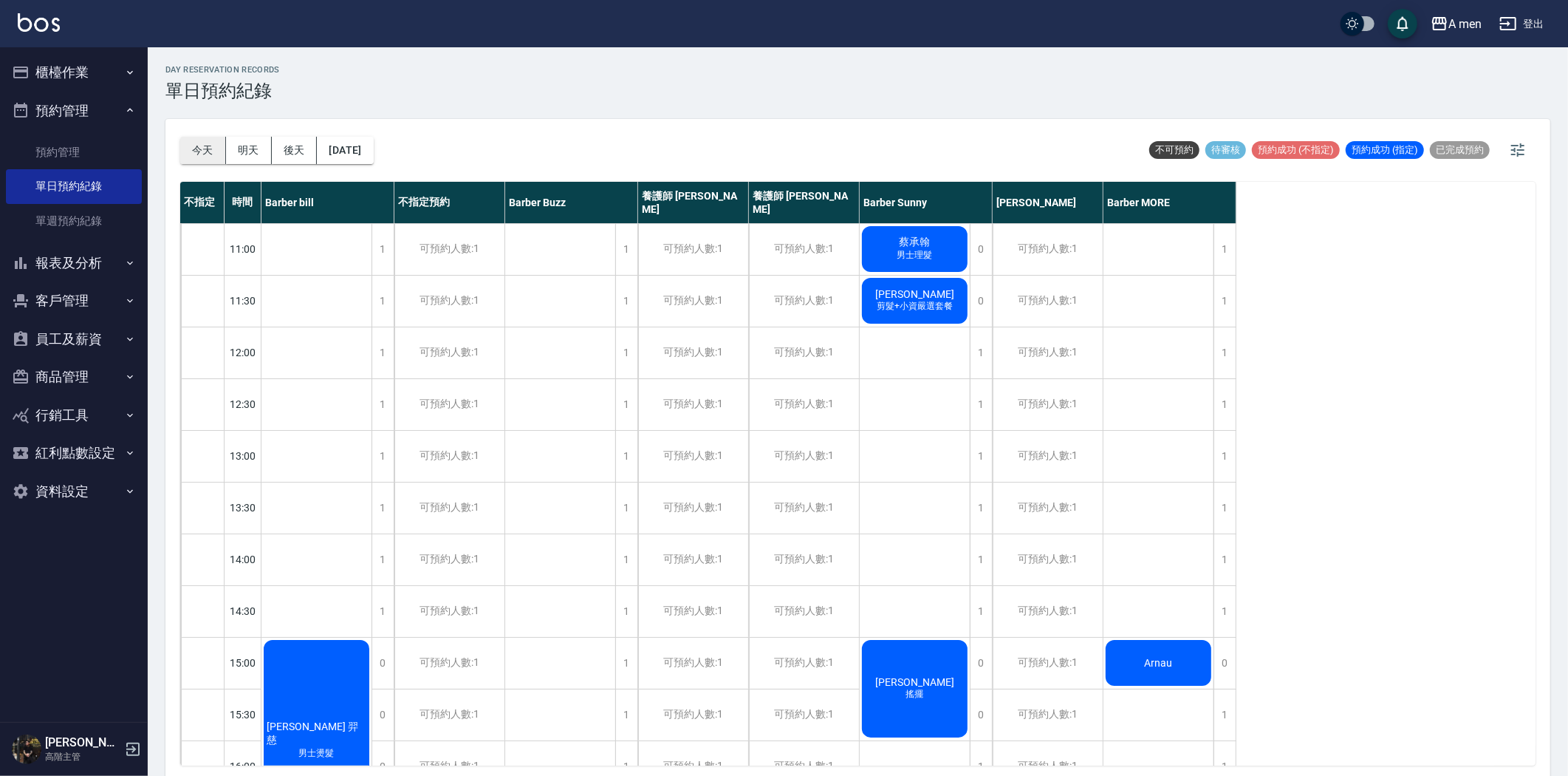
click at [209, 148] on button "今天" at bounding box center [203, 150] width 46 height 27
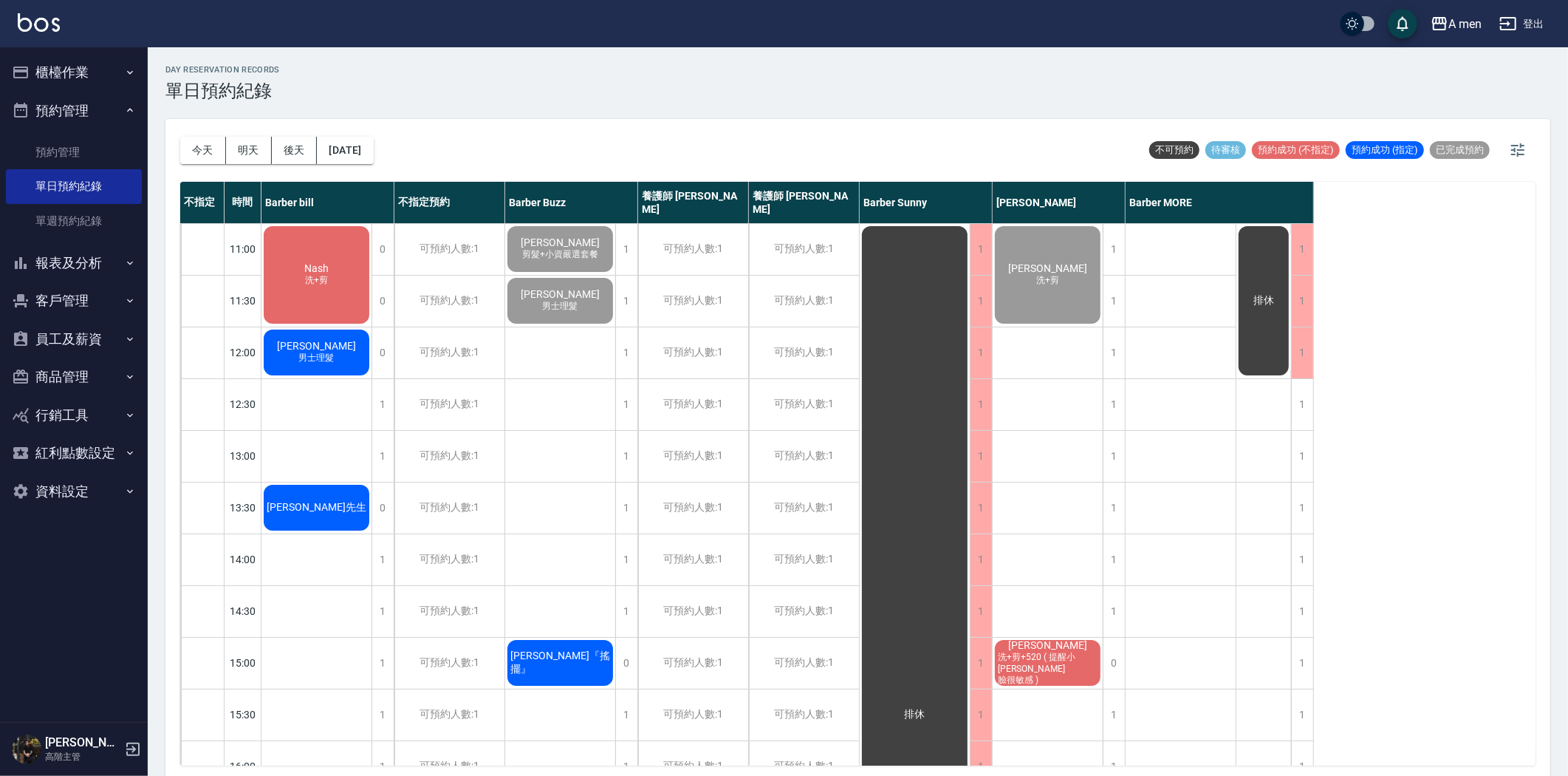
click at [336, 254] on div "Nash 洗+剪" at bounding box center [317, 275] width 110 height 102
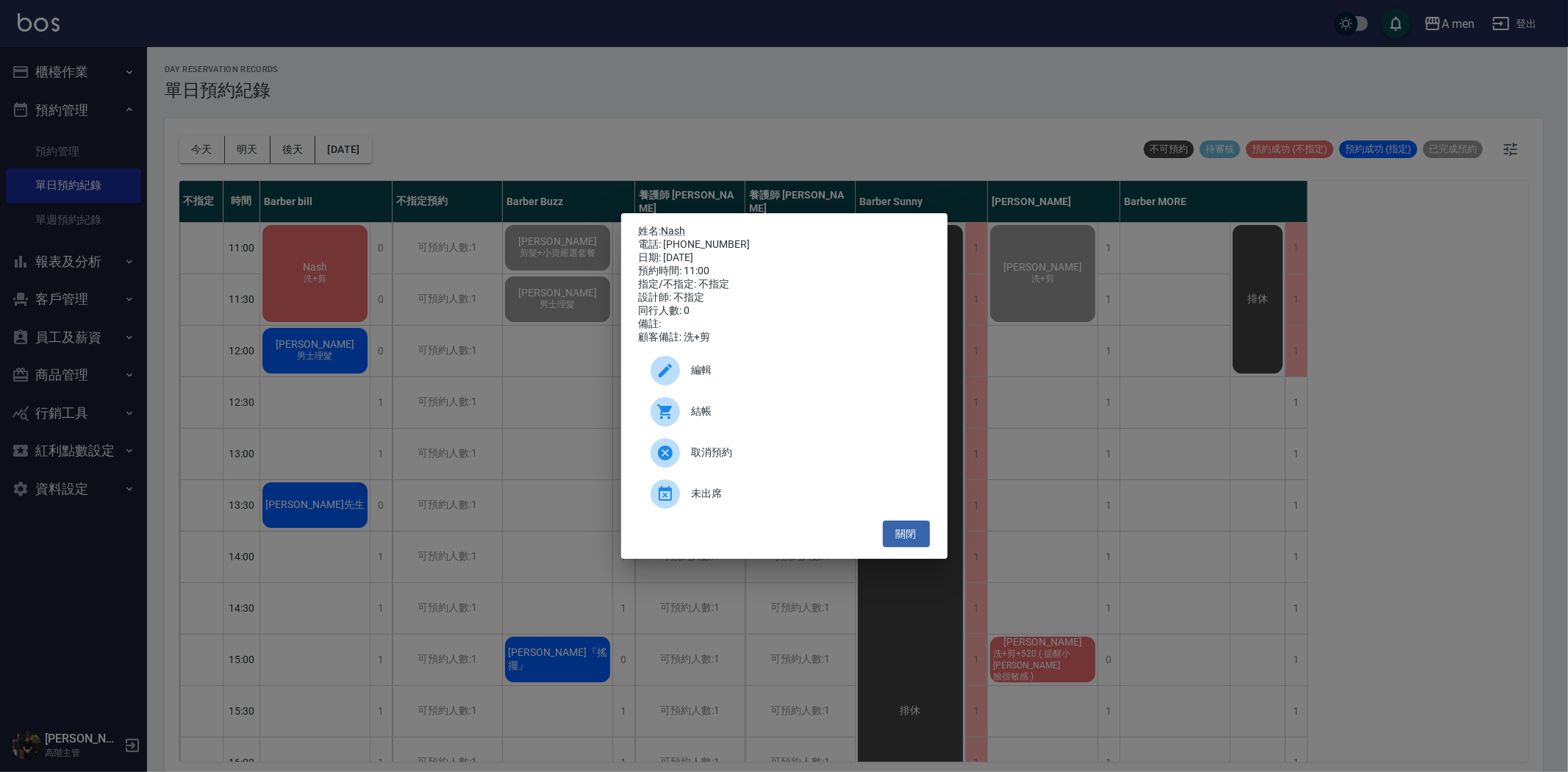
click at [726, 419] on span "結帳" at bounding box center [804, 411] width 226 height 16
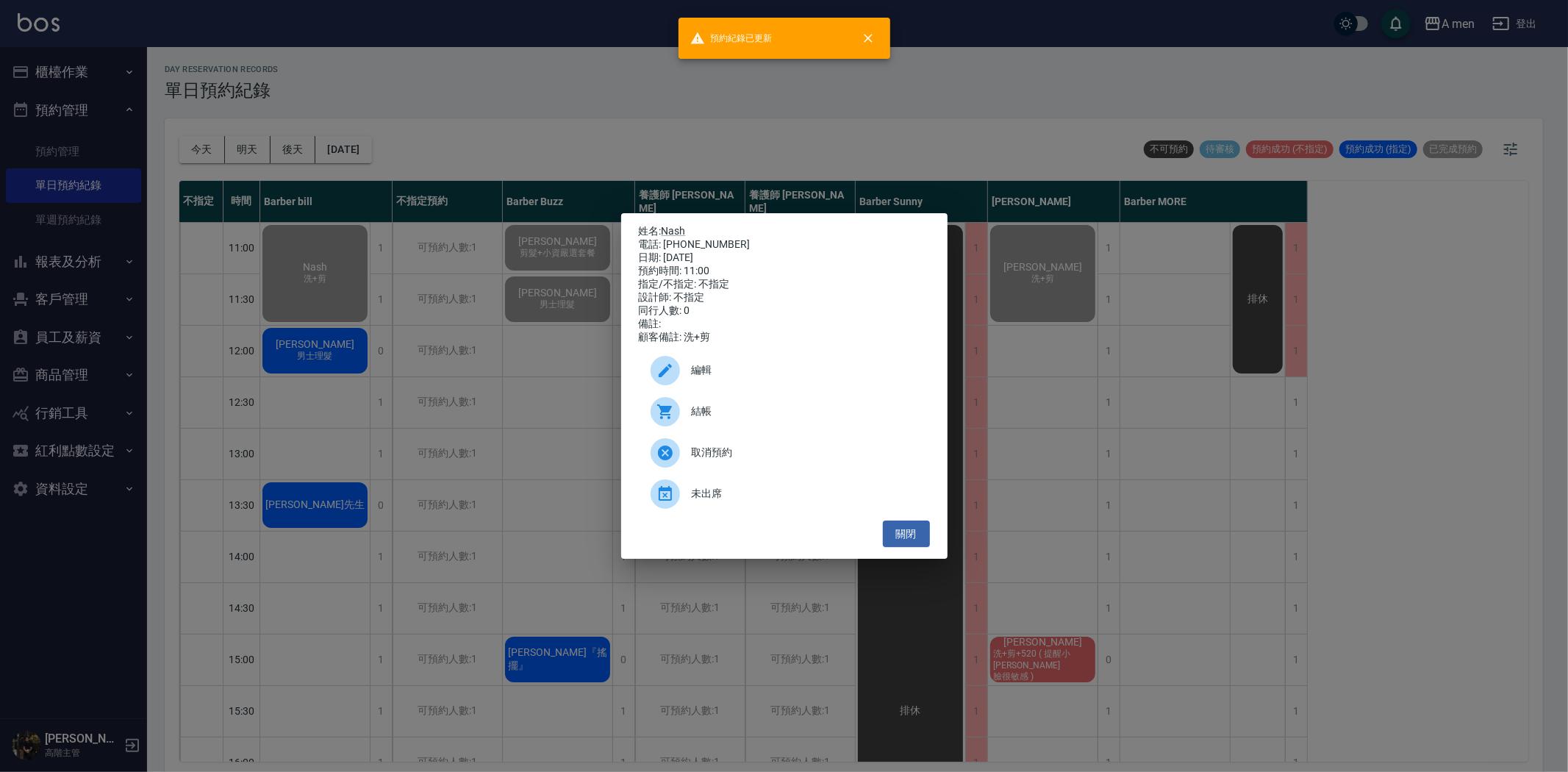
click at [441, 457] on div "姓名: Nash 電話: 0972171010 日期: 2025/08/21 預約時間: 11:00 指定/不指定: 不指定 設計師: 不指定 同行人數: 0…" at bounding box center [784, 386] width 1568 height 772
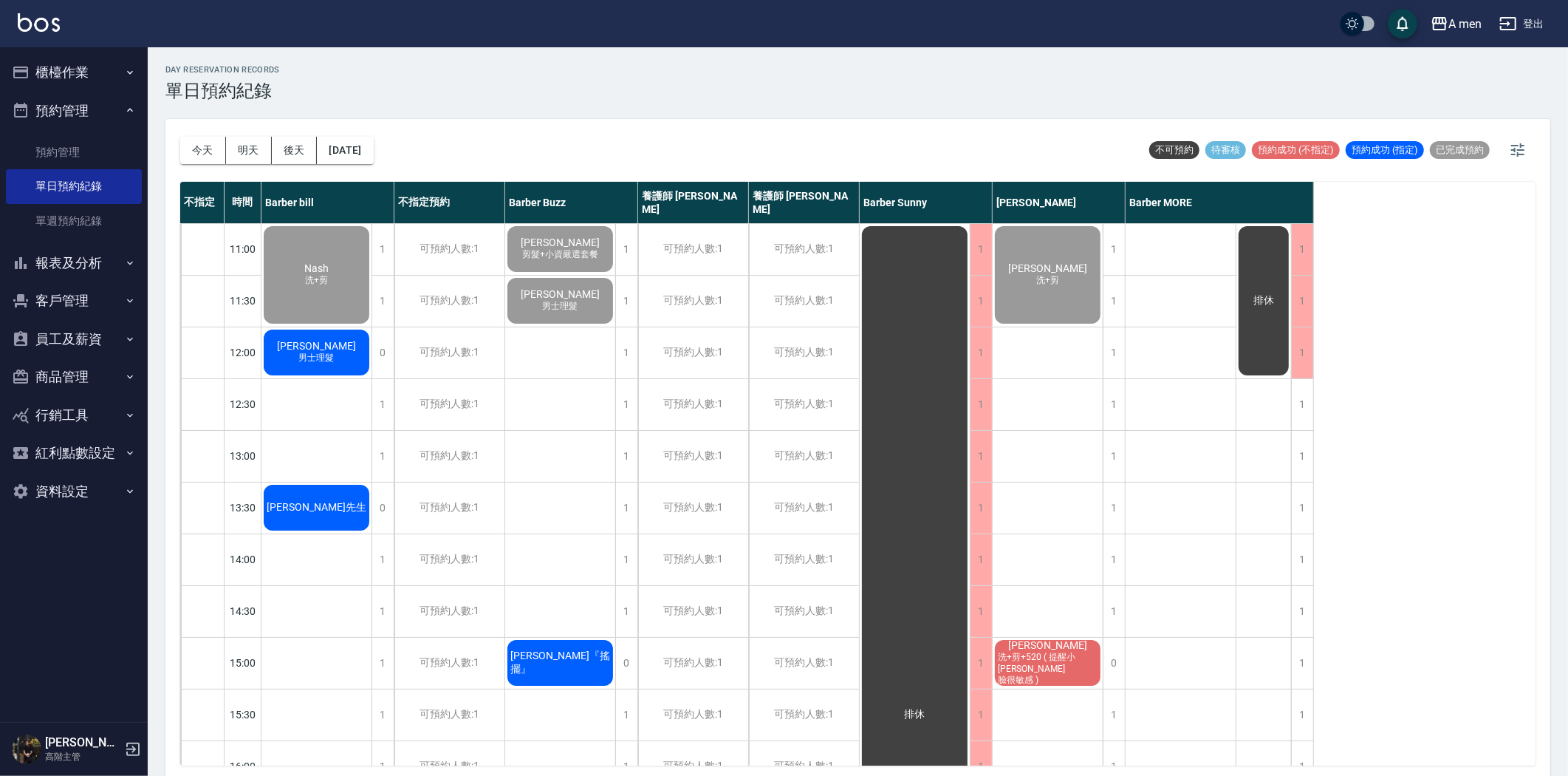
click at [319, 326] on div "黃先生" at bounding box center [317, 275] width 110 height 102
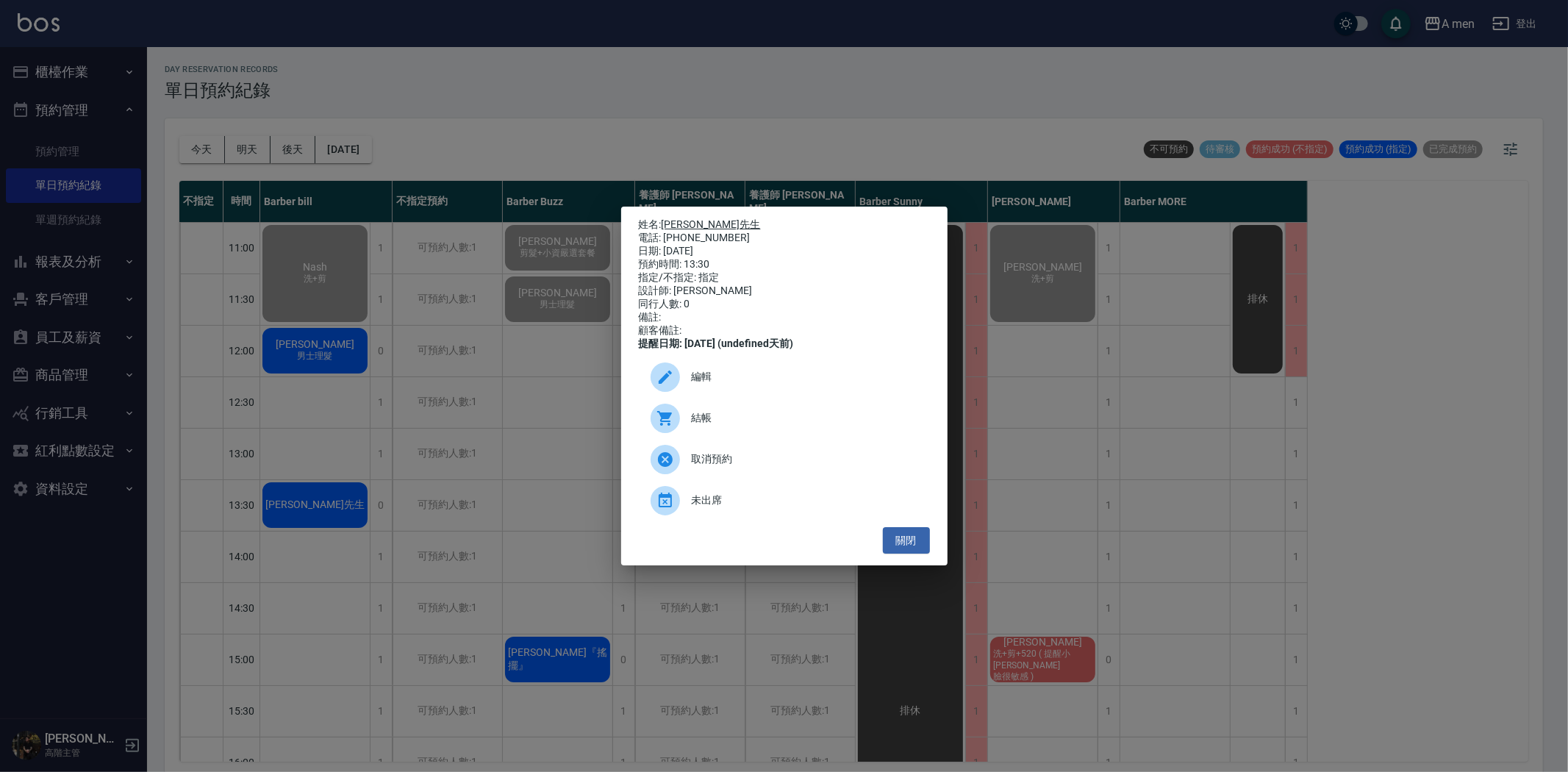
click at [671, 219] on link "黃先生" at bounding box center [711, 224] width 100 height 12
drag, startPoint x: 417, startPoint y: 393, endPoint x: 466, endPoint y: 430, distance: 61.4
click at [421, 393] on div "姓名: 黃先生 電話: 0910979973 日期: 2025/08/21 預約時間: 13:30 指定/不指定: 指定 設計師: Barber bill 同…" at bounding box center [784, 386] width 1568 height 772
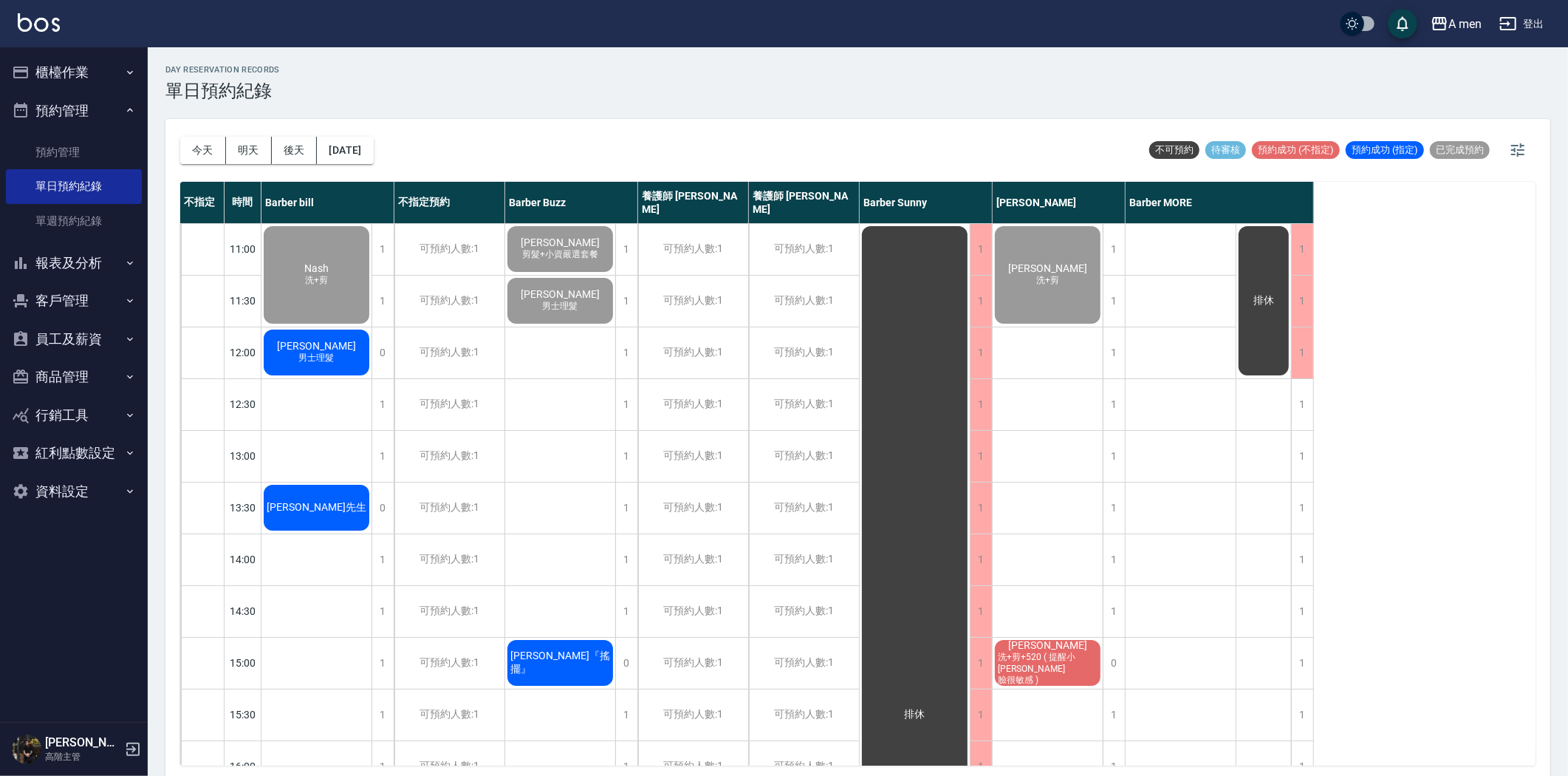
click at [305, 326] on div "黃先生" at bounding box center [317, 275] width 110 height 102
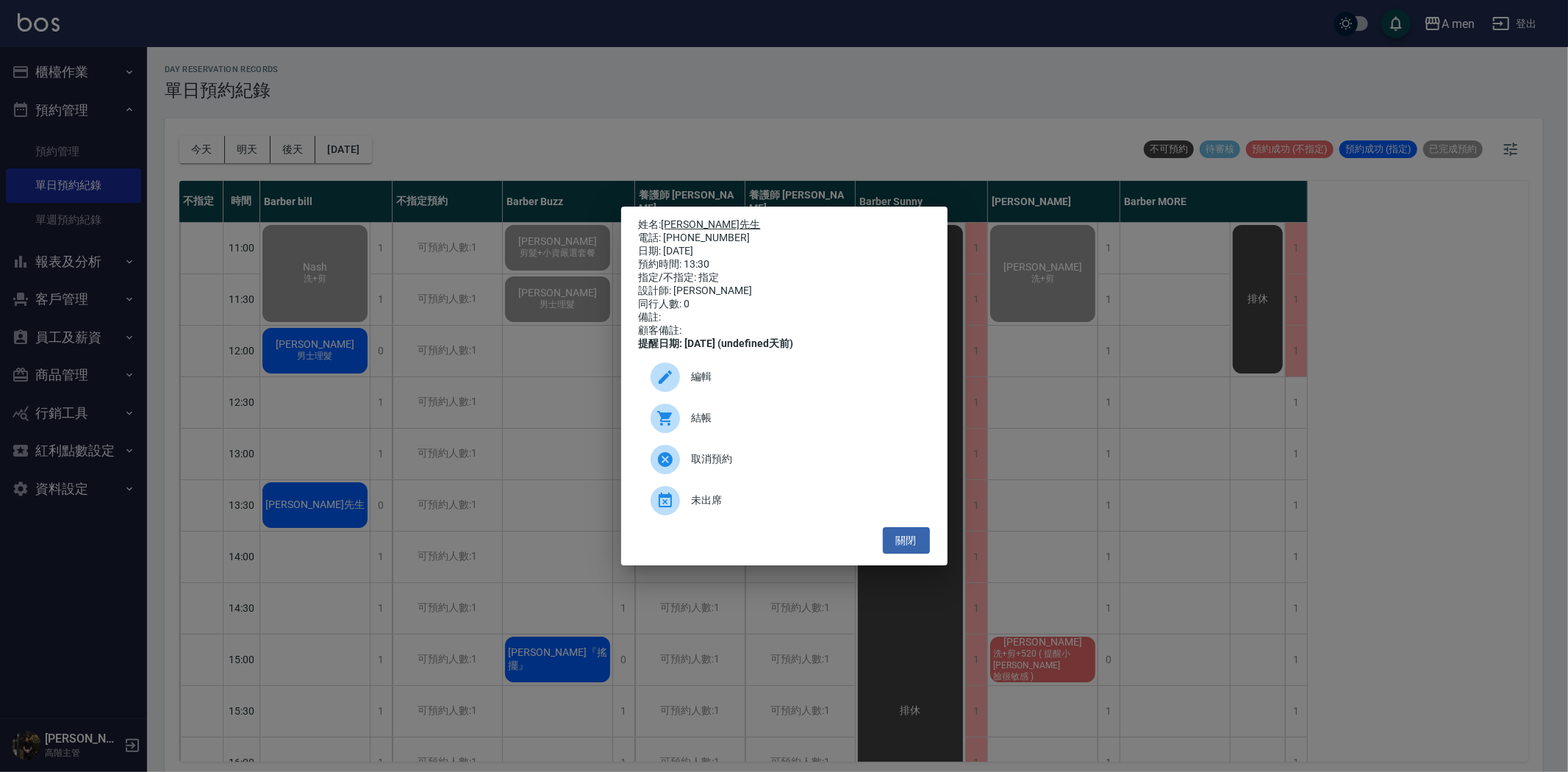
click at [683, 219] on link "黃先生" at bounding box center [711, 224] width 100 height 12
click at [895, 549] on button "關閉" at bounding box center [906, 540] width 47 height 27
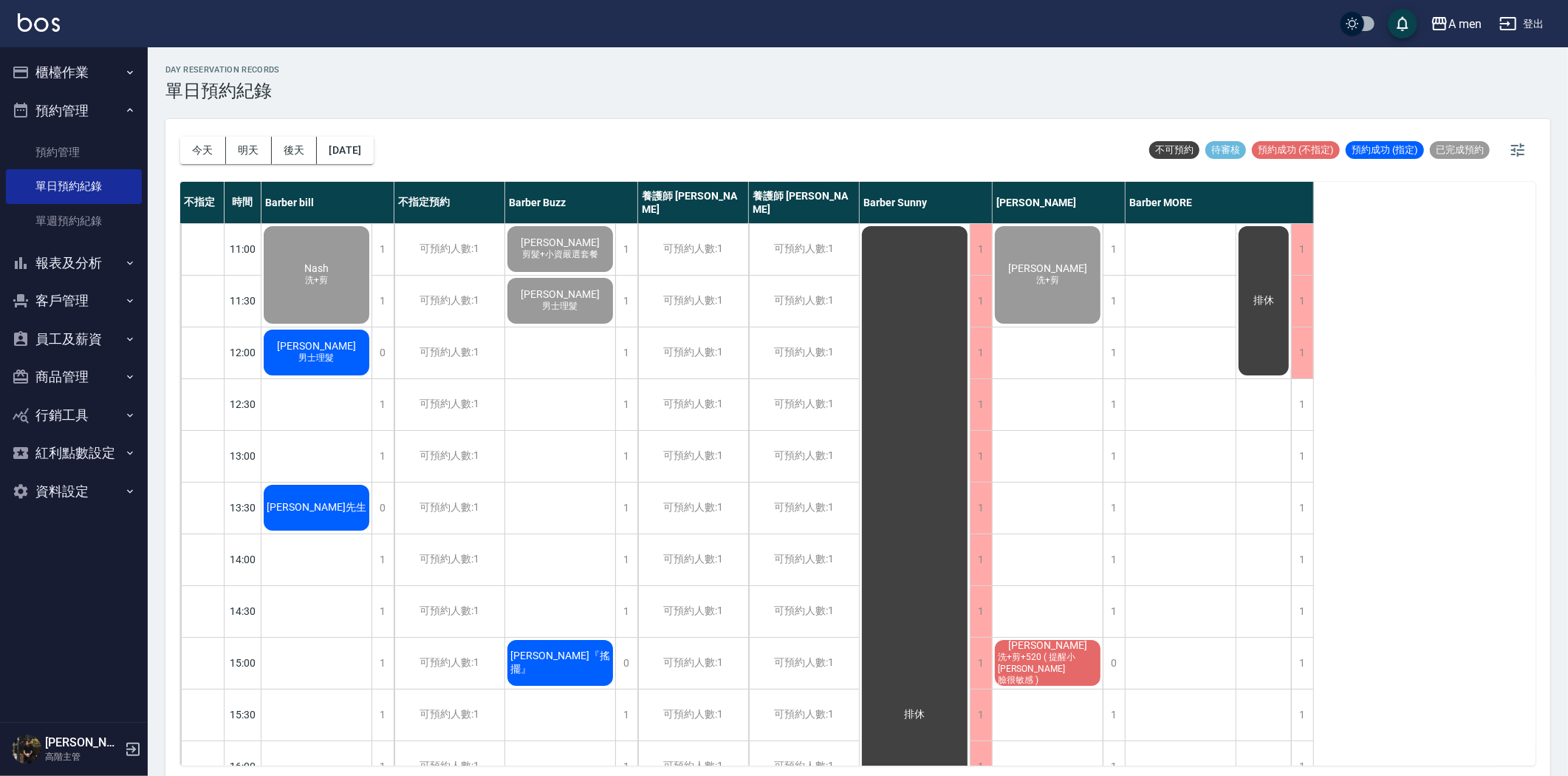
scroll to position [656, 0]
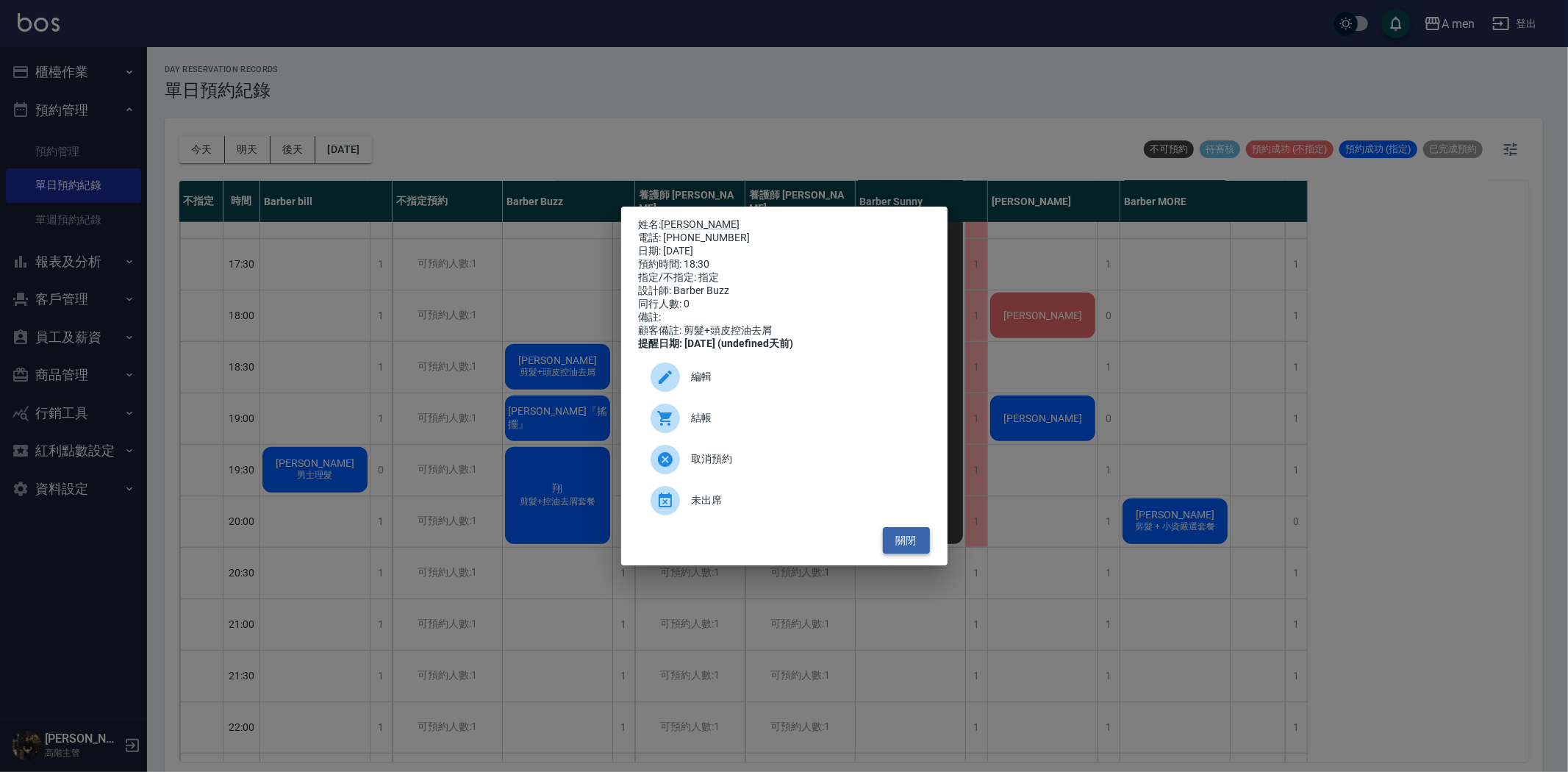
click at [909, 554] on button "關閉" at bounding box center [906, 540] width 47 height 27
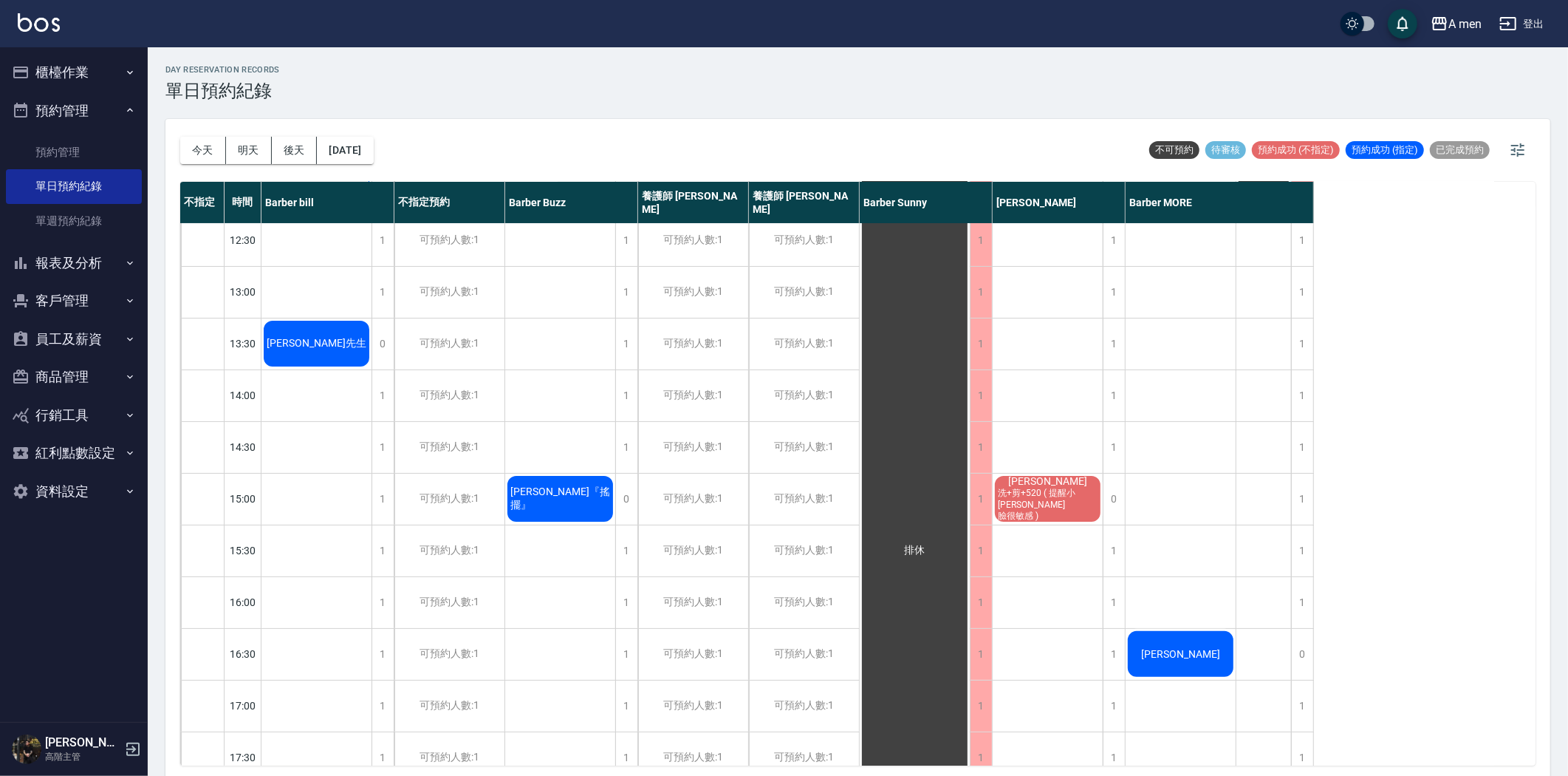
scroll to position [0, 0]
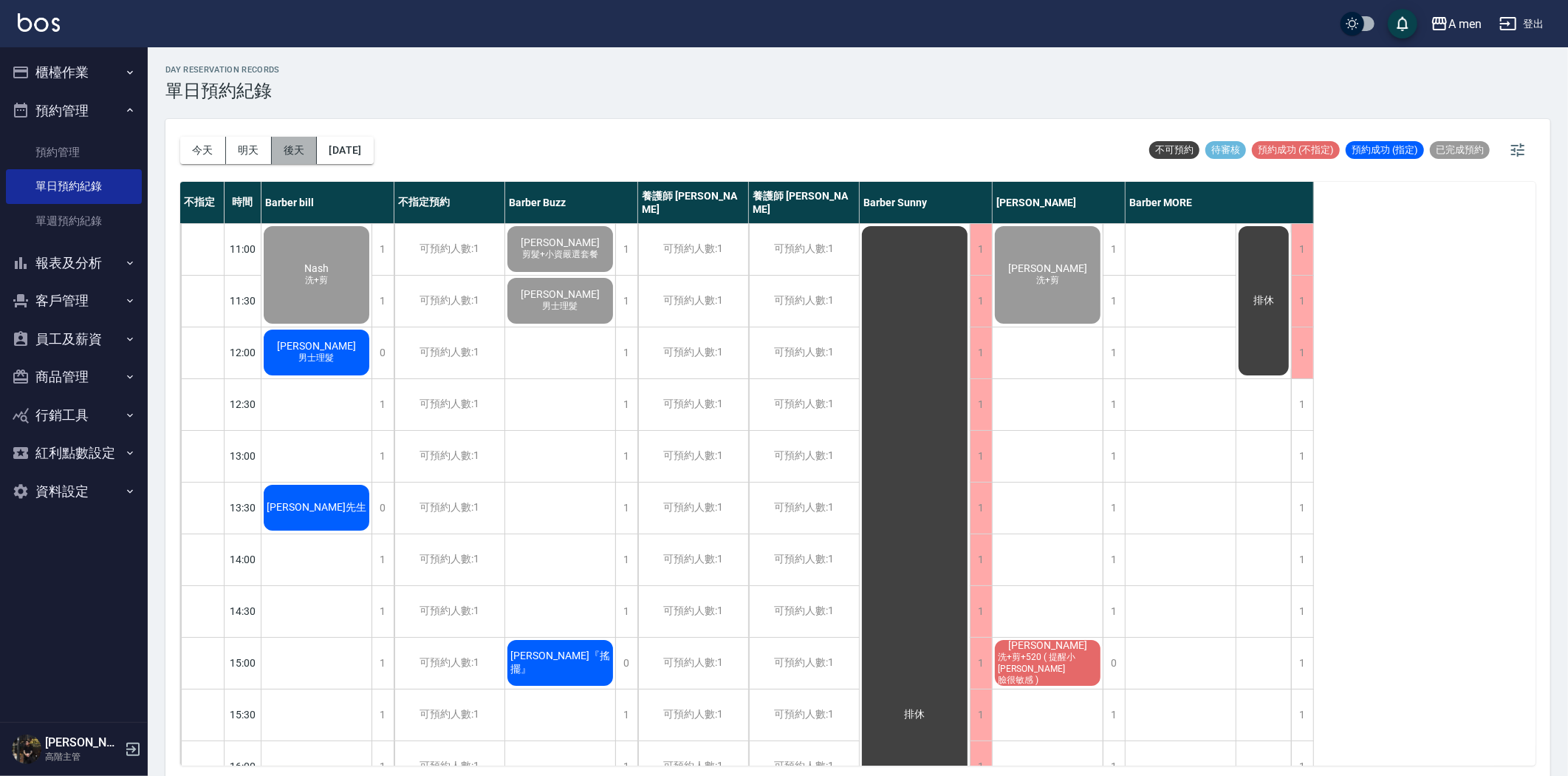
click at [290, 152] on button "後天" at bounding box center [294, 150] width 46 height 27
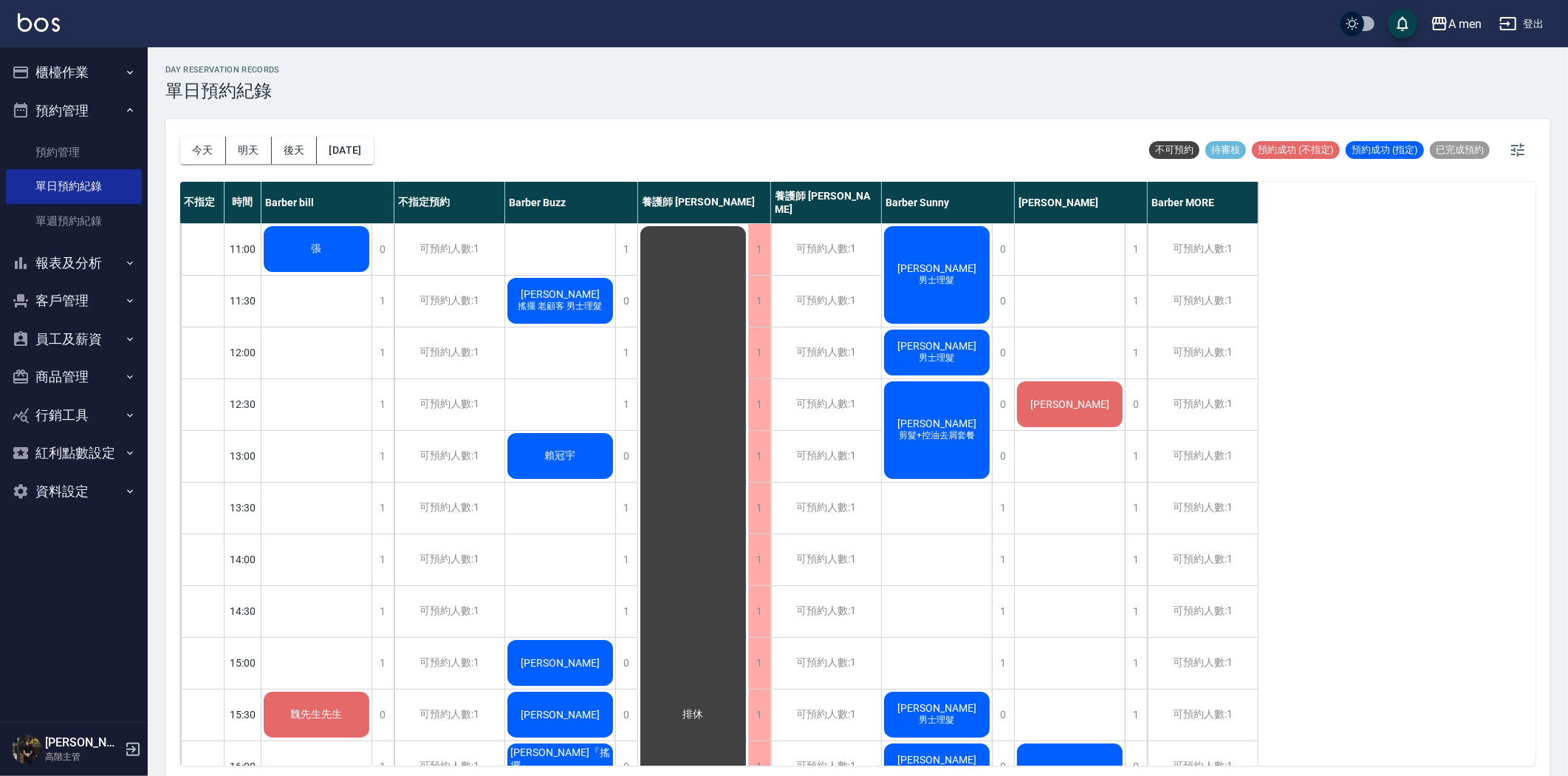
click at [372, 274] on div "姜翊惟 剪髮+控油去屑套餐" at bounding box center [317, 250] width 110 height 50
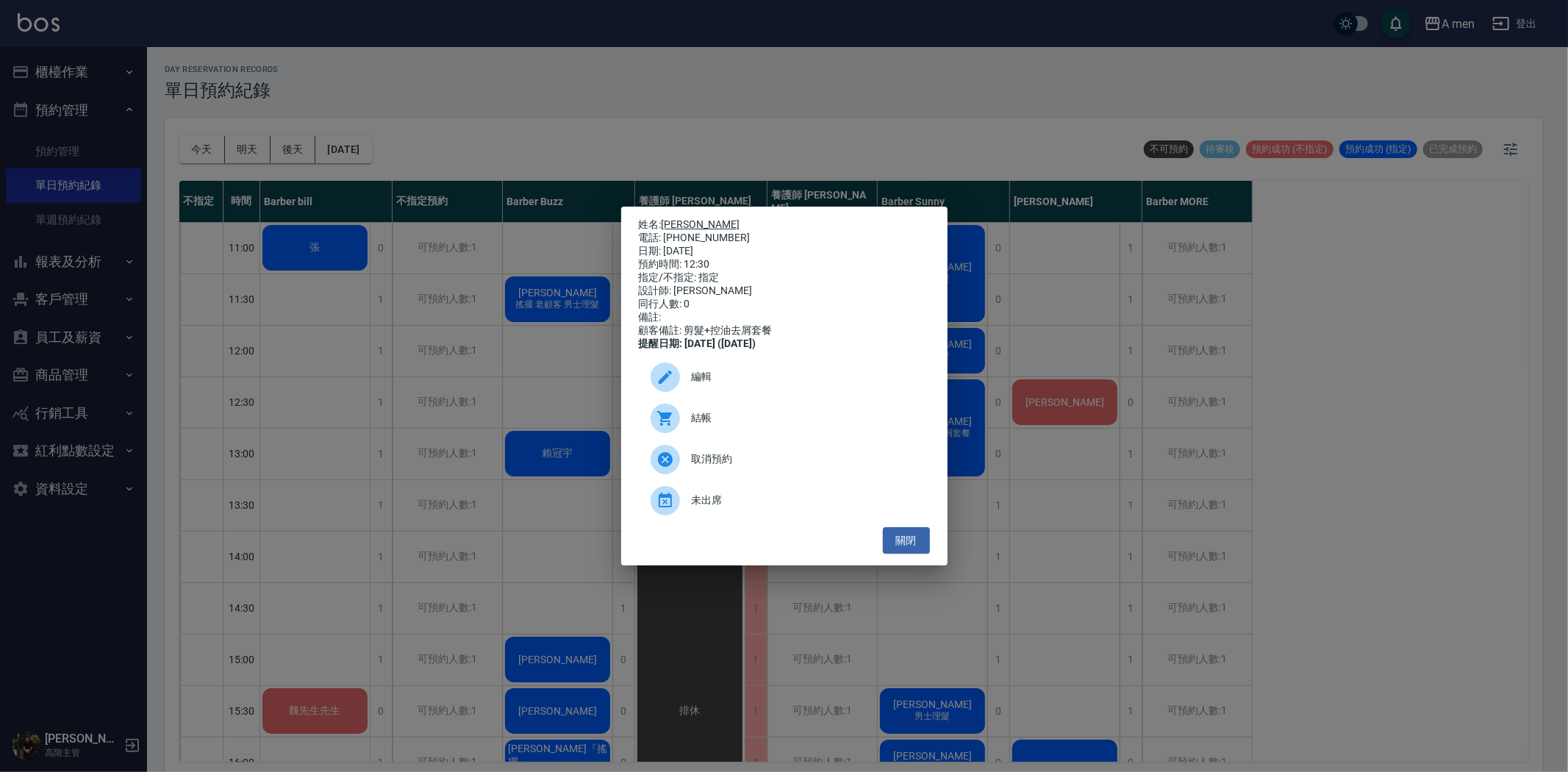
click at [683, 219] on link "姜翊惟" at bounding box center [700, 224] width 79 height 12
click at [907, 554] on button "關閉" at bounding box center [906, 540] width 47 height 27
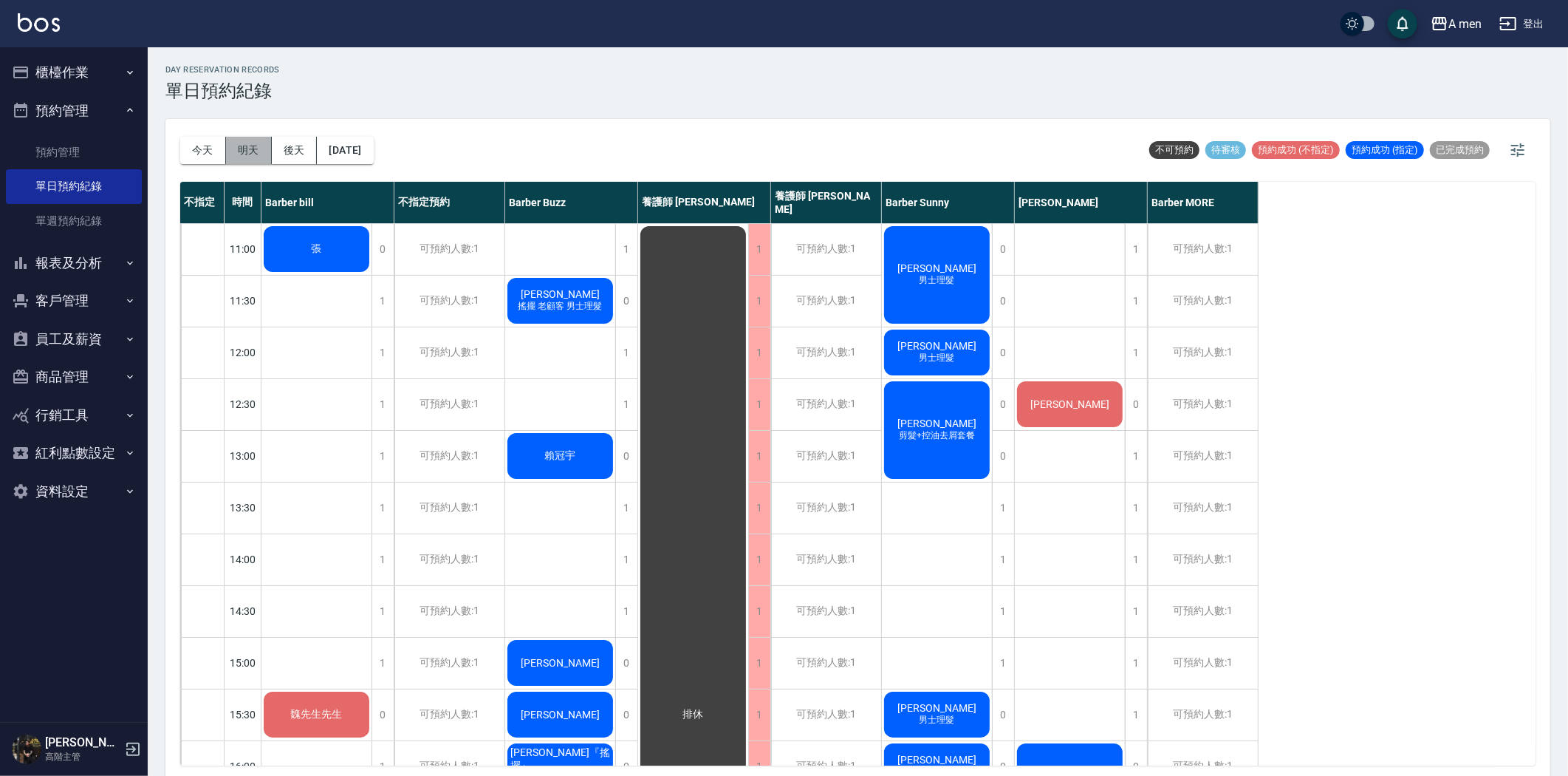
click at [253, 157] on button "明天" at bounding box center [249, 150] width 46 height 27
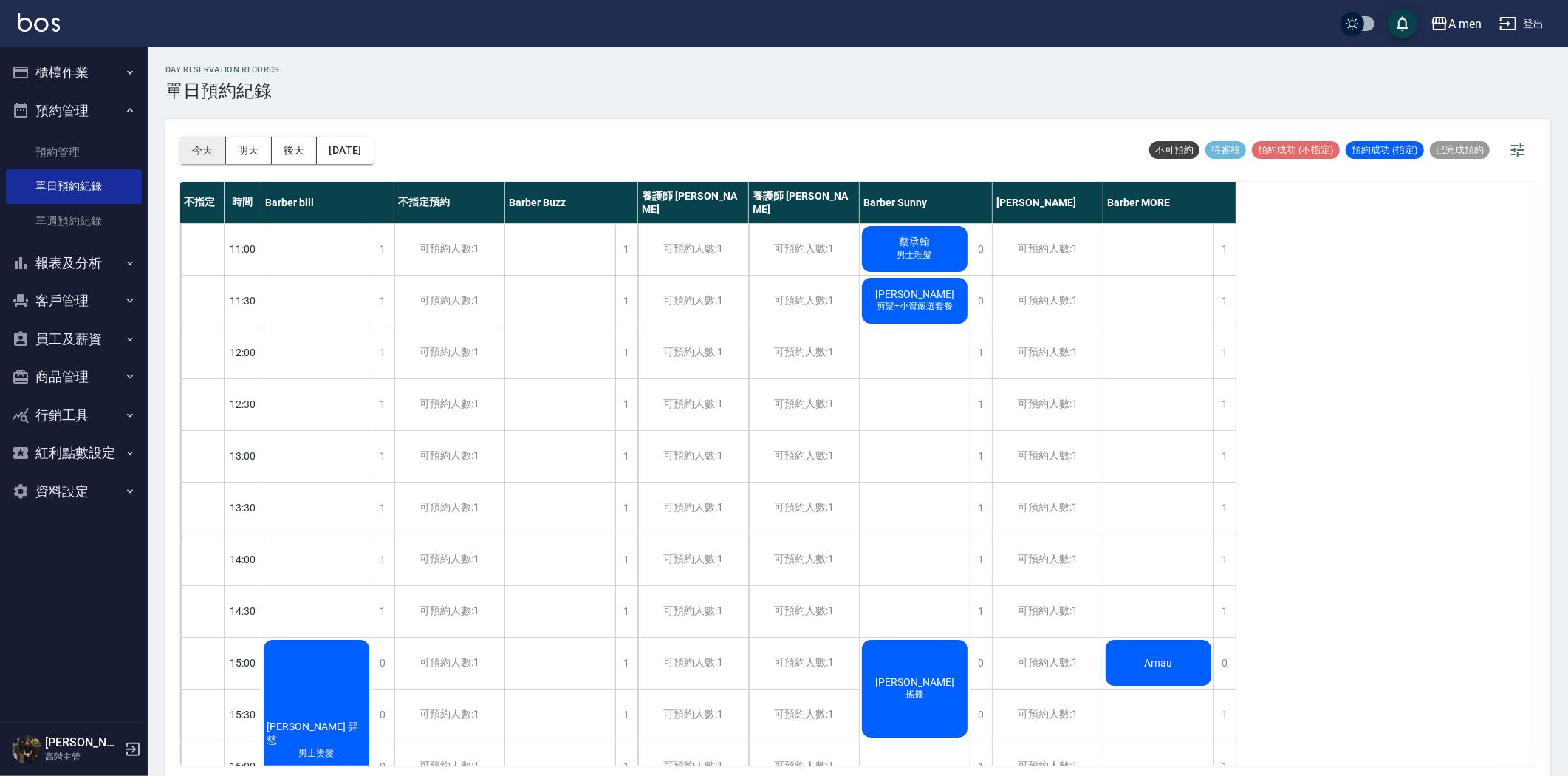
click at [205, 152] on button "今天" at bounding box center [203, 150] width 46 height 27
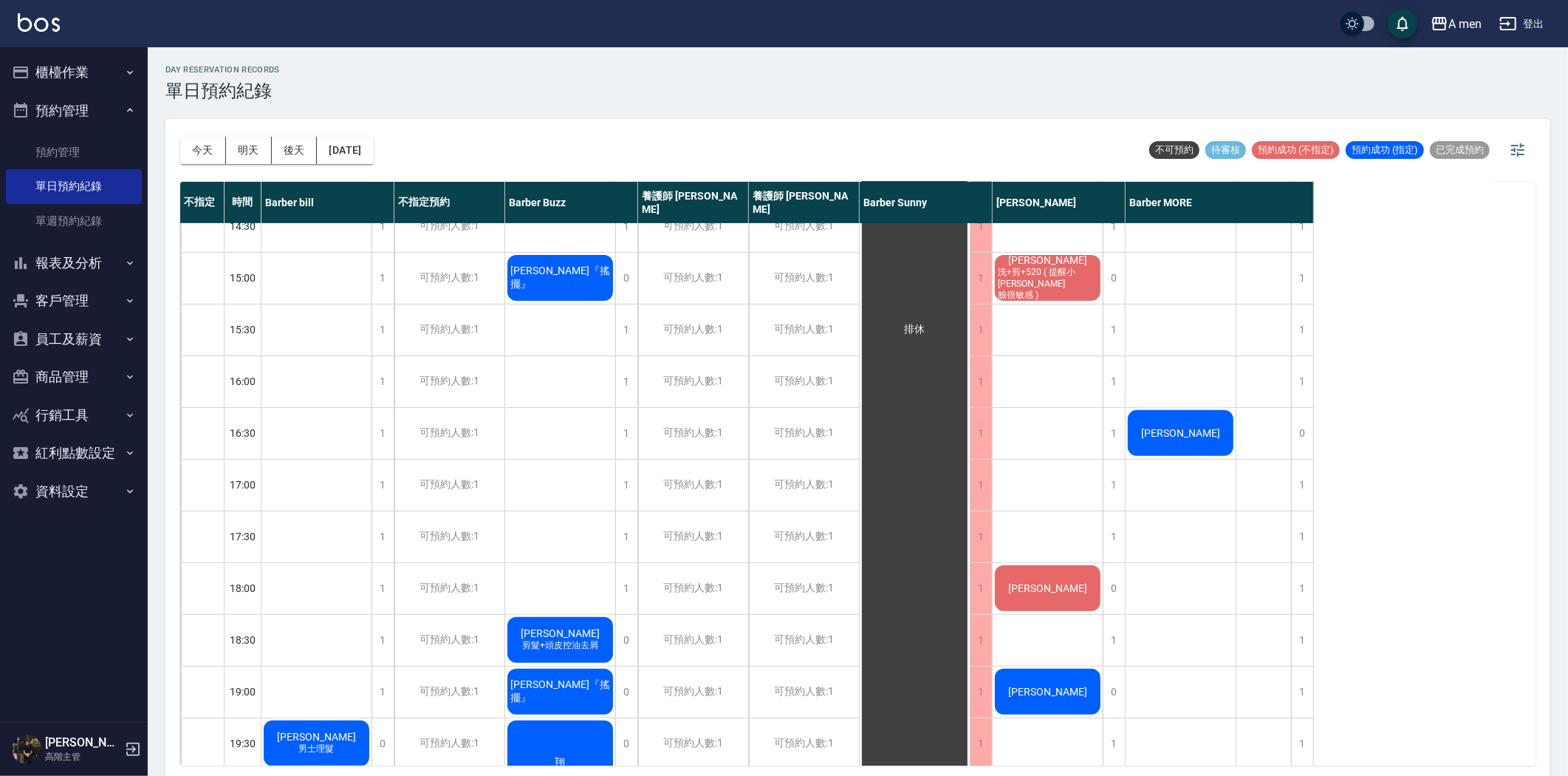
scroll to position [492, 0]
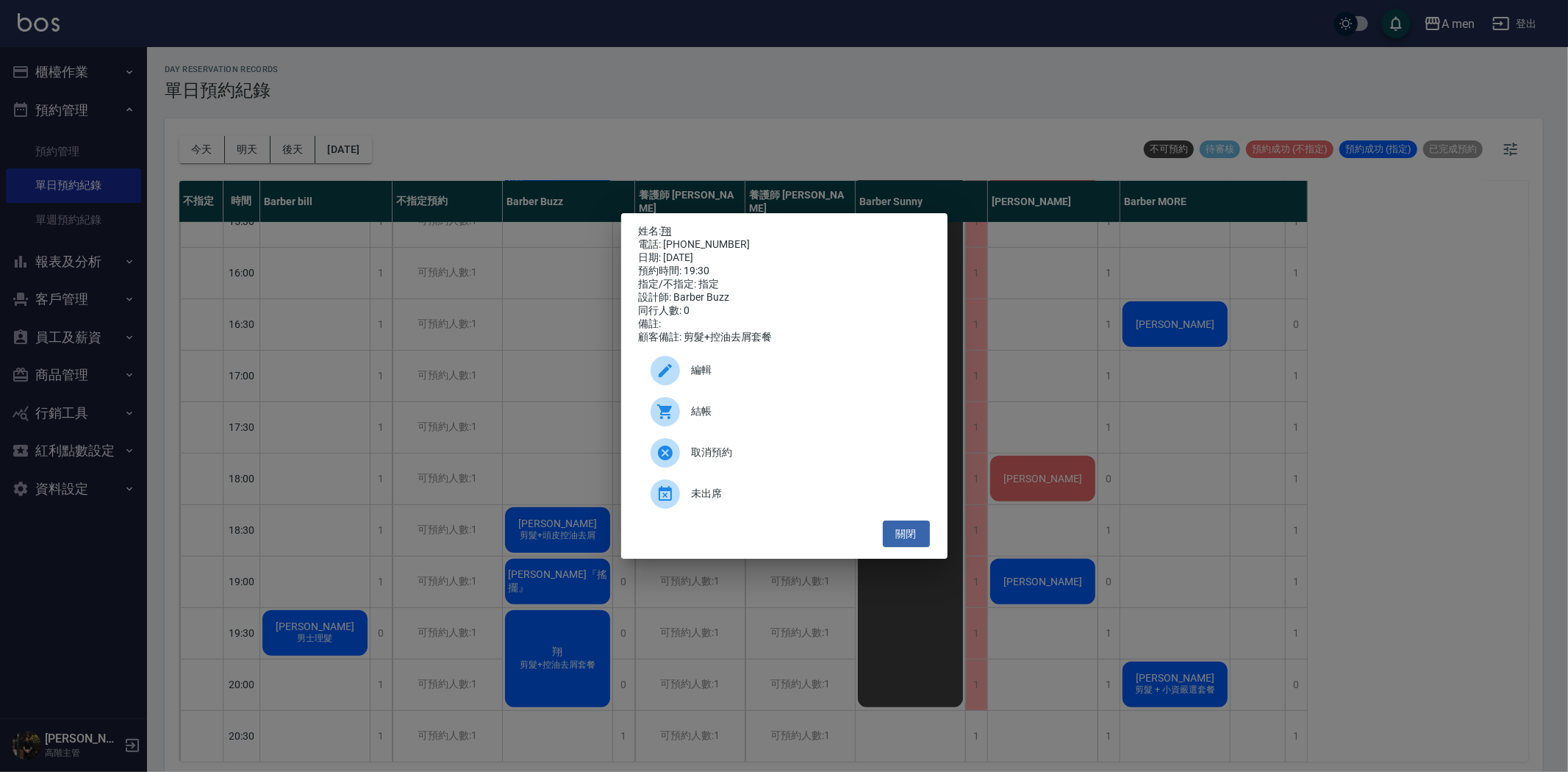
click at [671, 226] on link "翔" at bounding box center [666, 231] width 10 height 12
click at [902, 548] on button "關閉" at bounding box center [906, 534] width 47 height 27
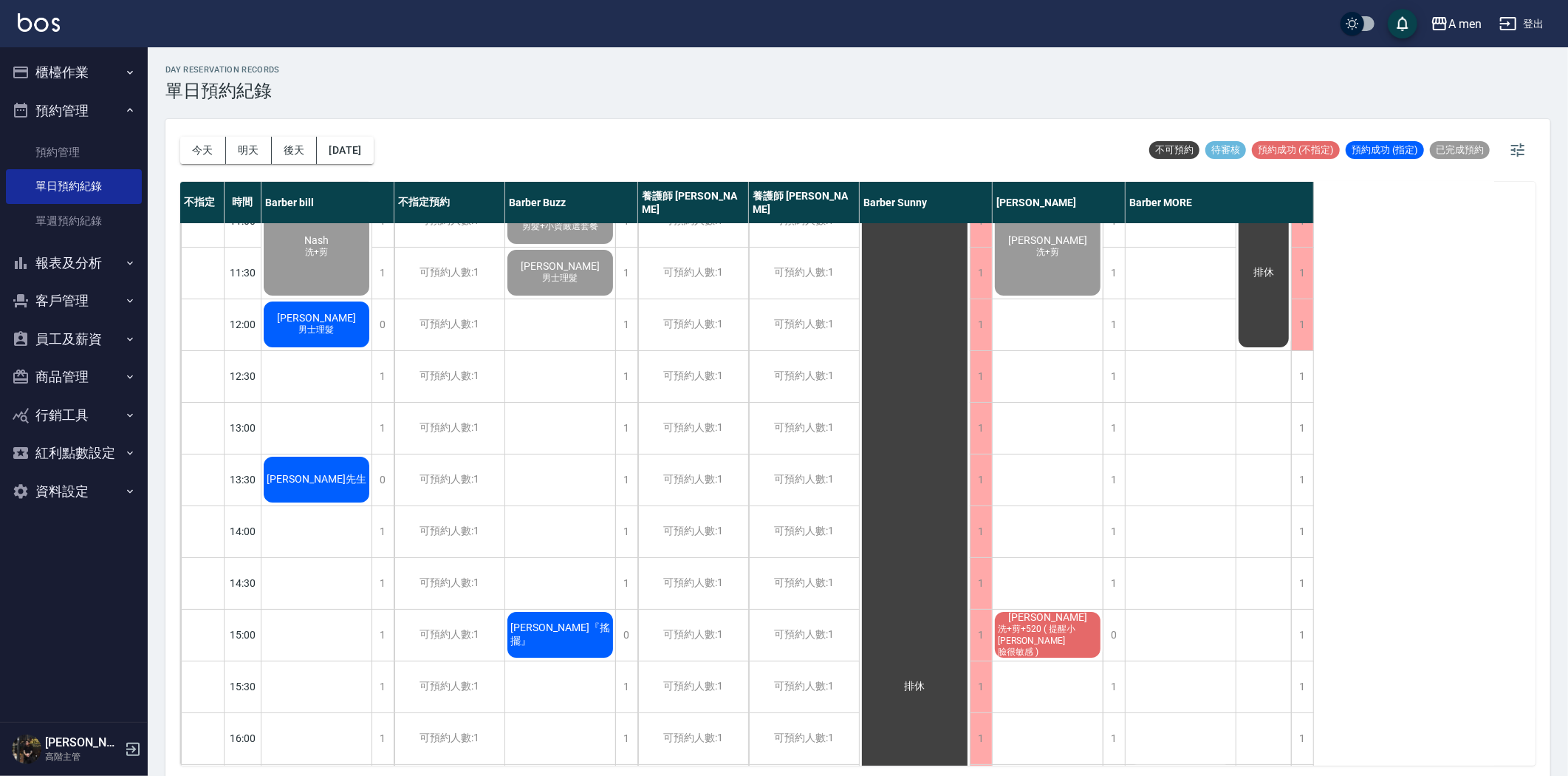
scroll to position [0, 0]
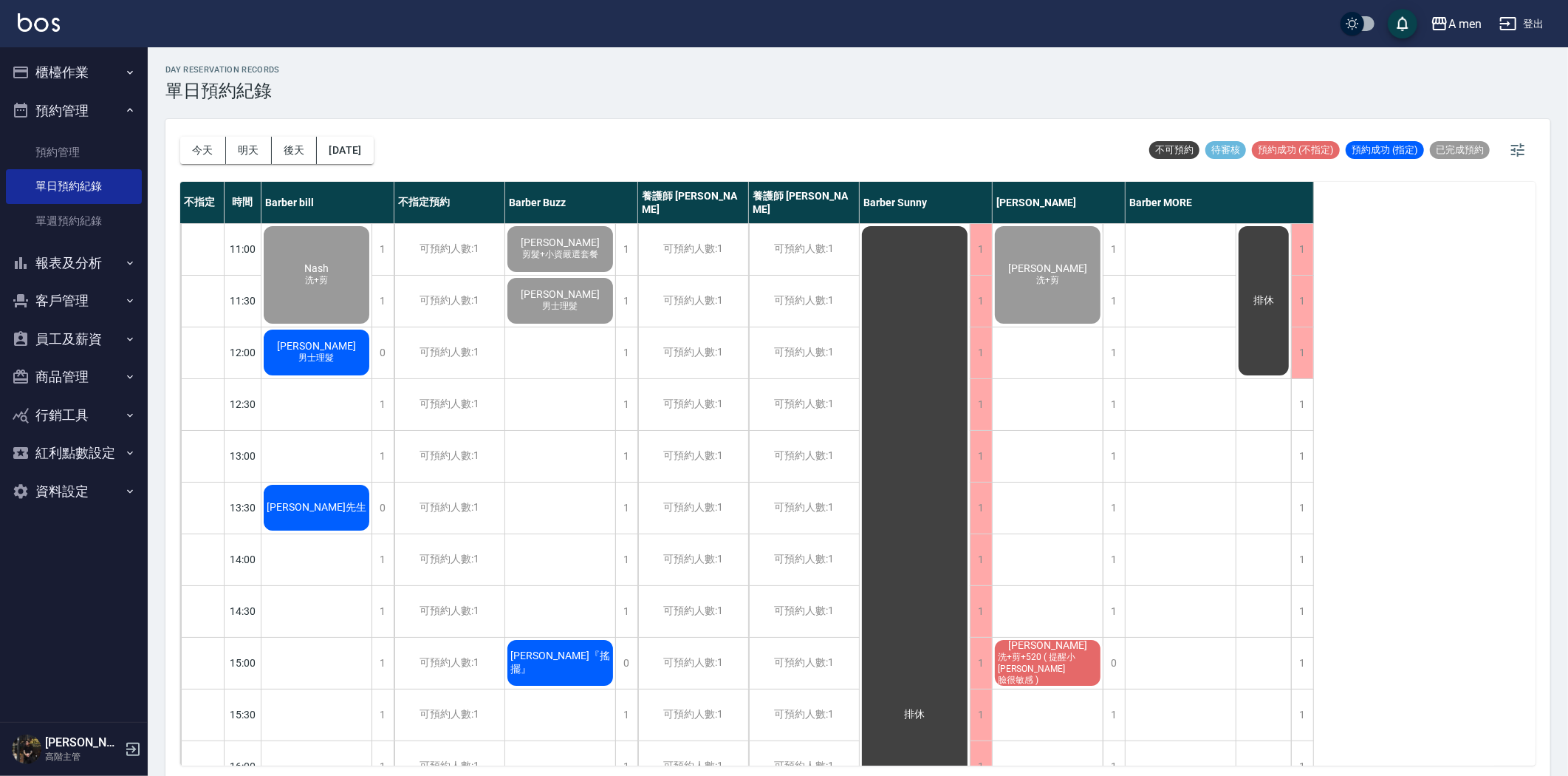
click at [331, 287] on span "男士理髮" at bounding box center [316, 280] width 29 height 12
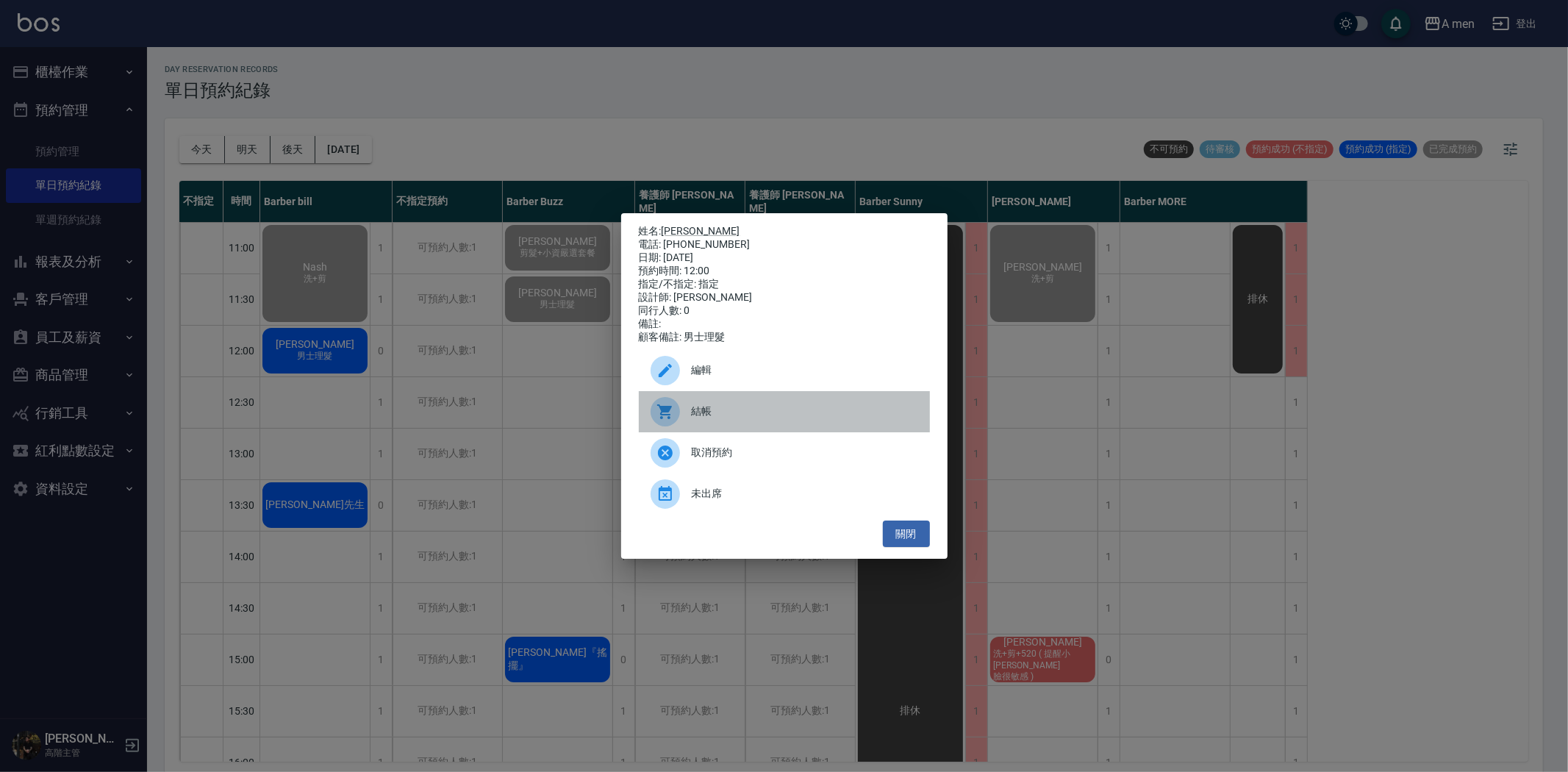
click at [706, 416] on span "結帳" at bounding box center [804, 411] width 226 height 16
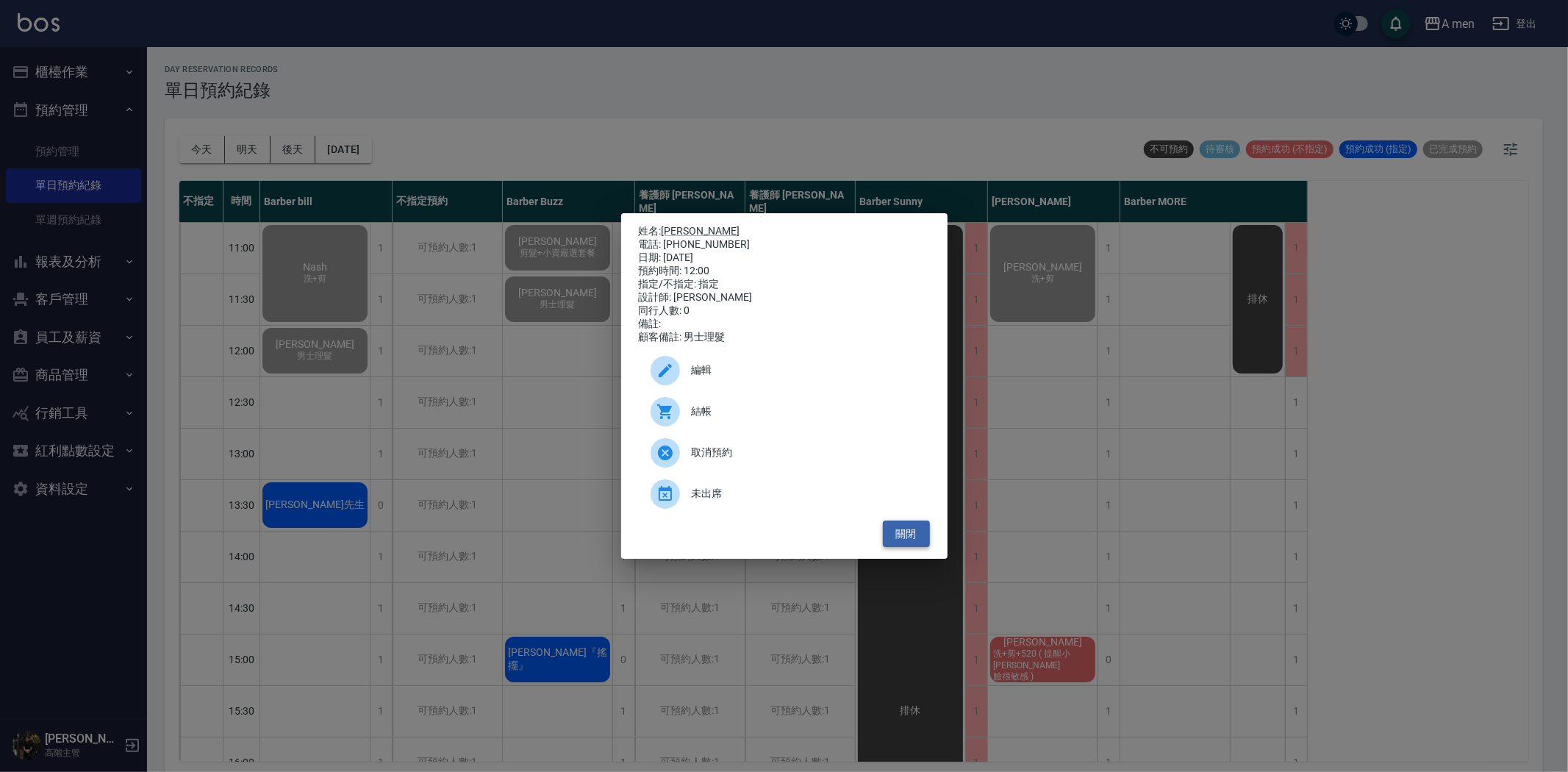
click at [893, 542] on button "關閉" at bounding box center [906, 534] width 47 height 27
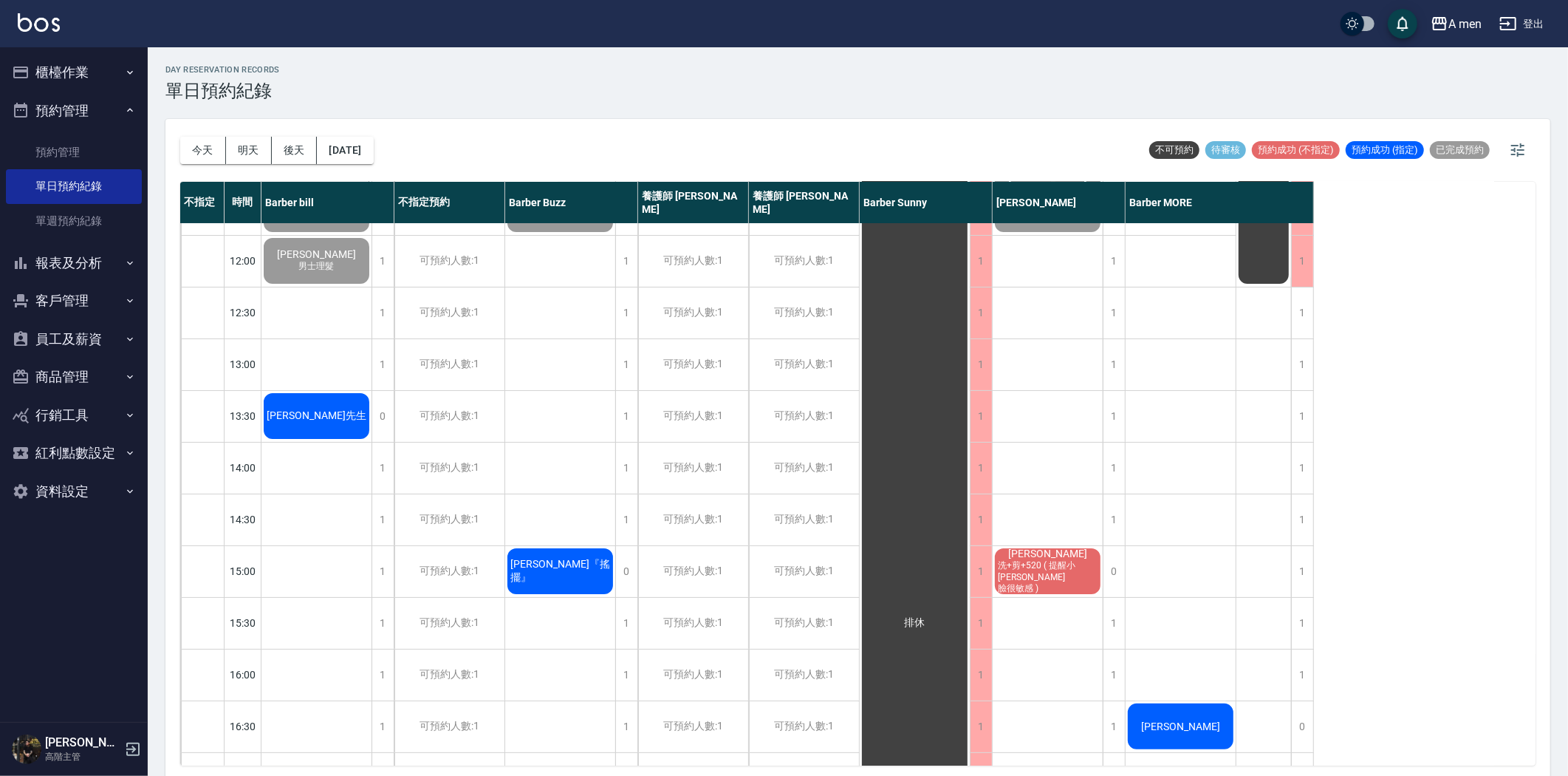
scroll to position [82, 0]
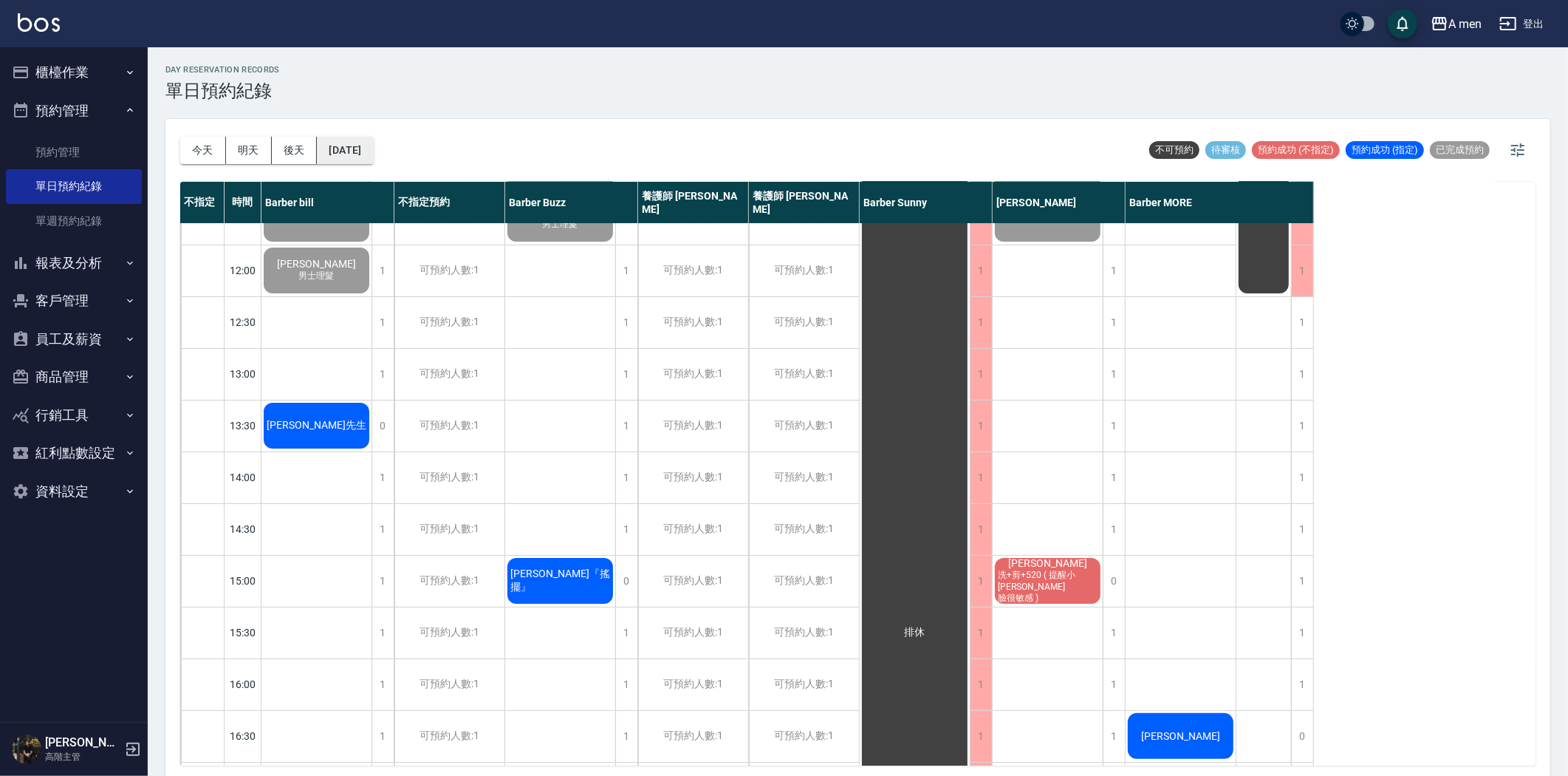
click at [352, 151] on button "[DATE]" at bounding box center [345, 150] width 56 height 27
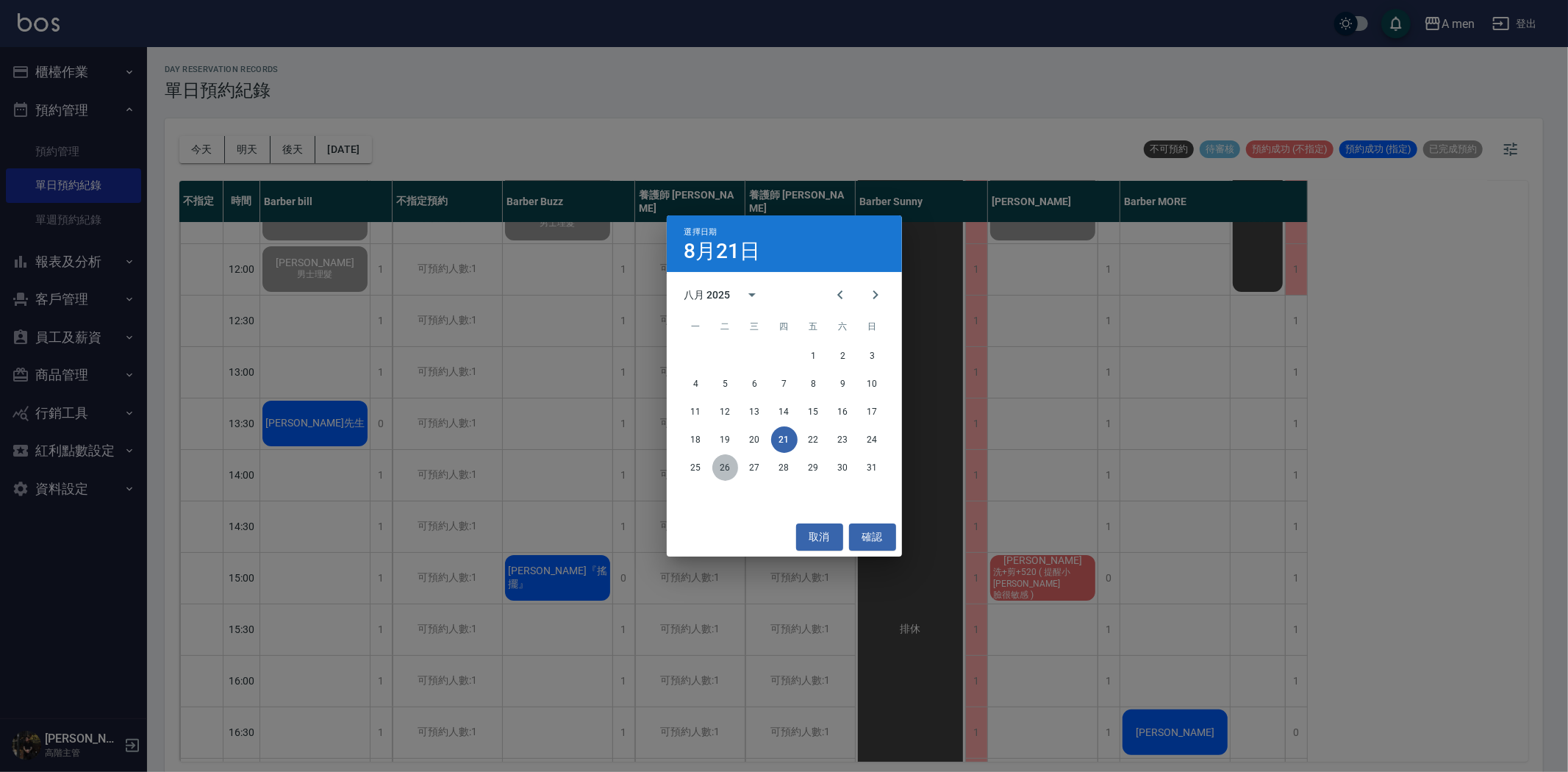
click at [732, 464] on button "26" at bounding box center [725, 468] width 26 height 26
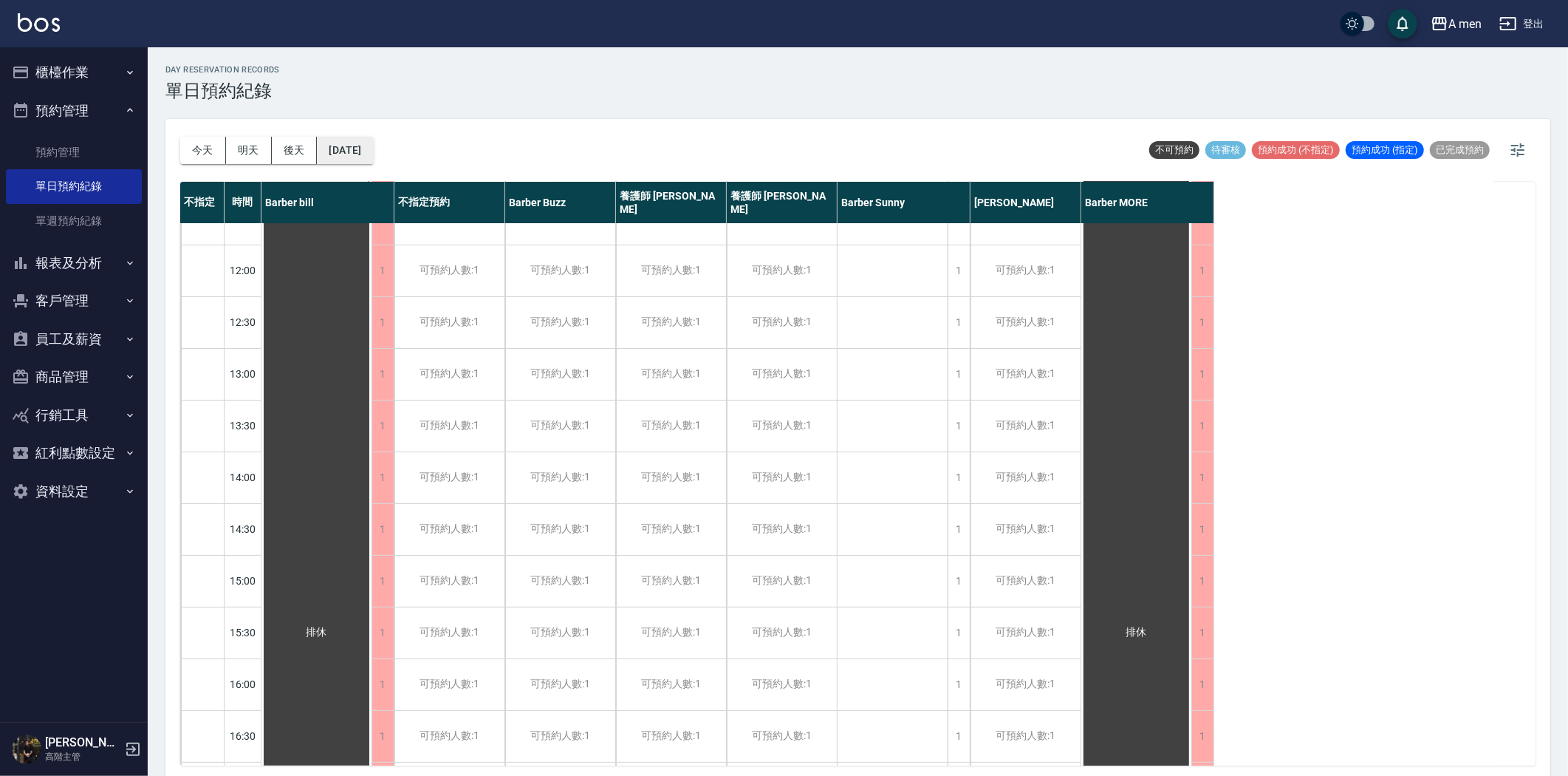
click at [348, 151] on button "2025/08/26" at bounding box center [345, 150] width 56 height 27
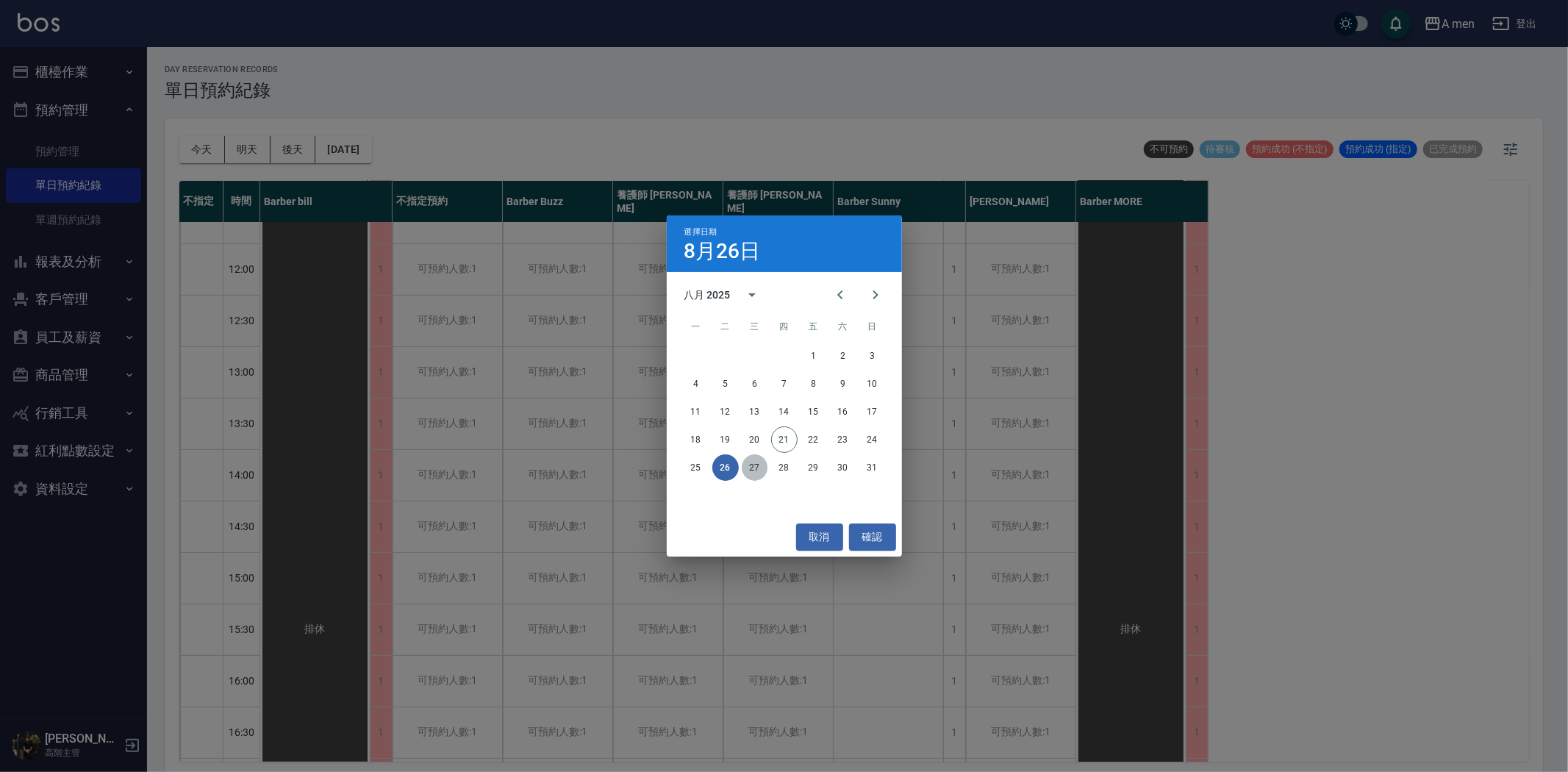
click at [761, 468] on button "27" at bounding box center [755, 468] width 26 height 26
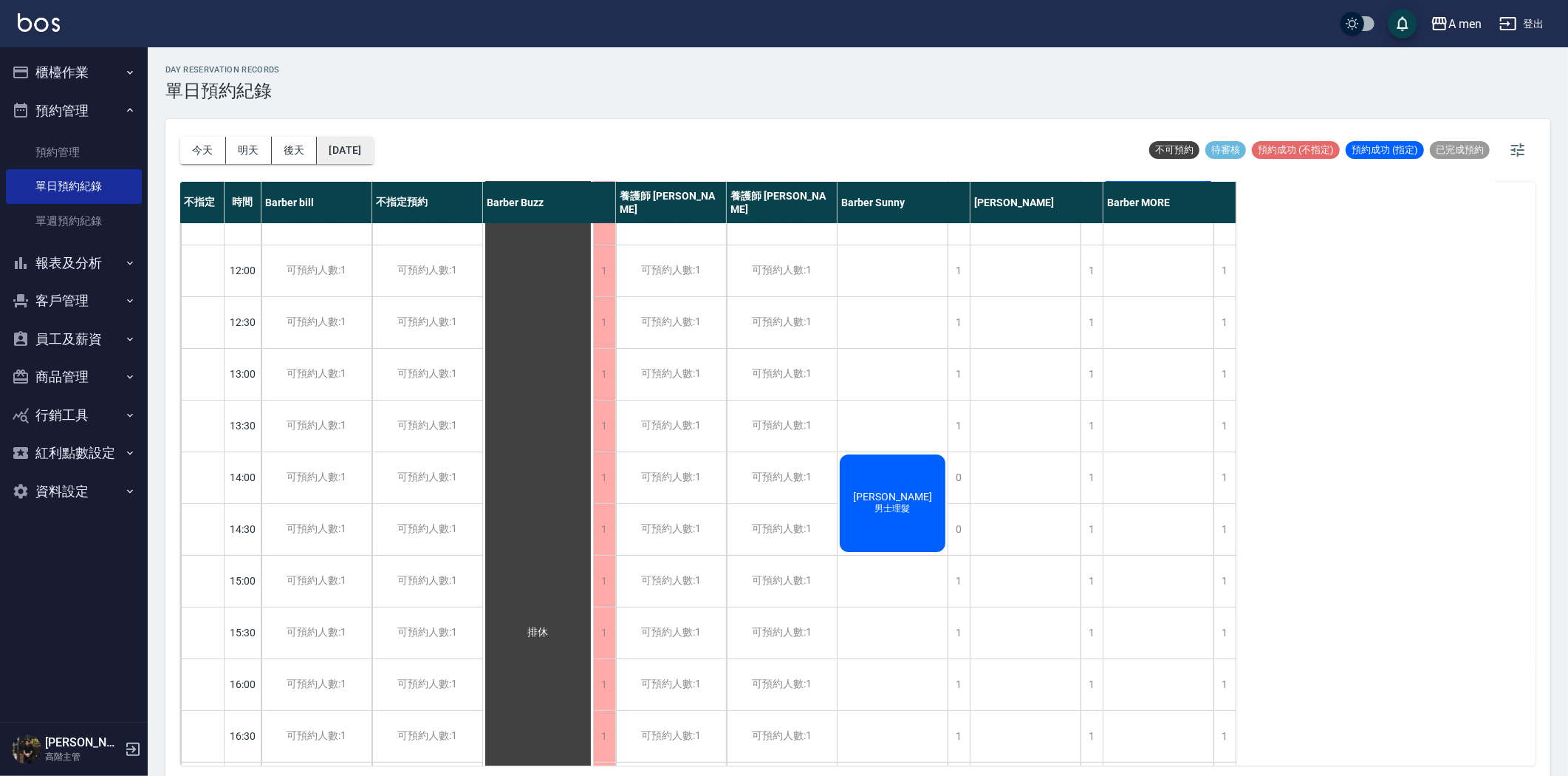
click at [373, 152] on button "2025/08/27" at bounding box center [345, 150] width 56 height 27
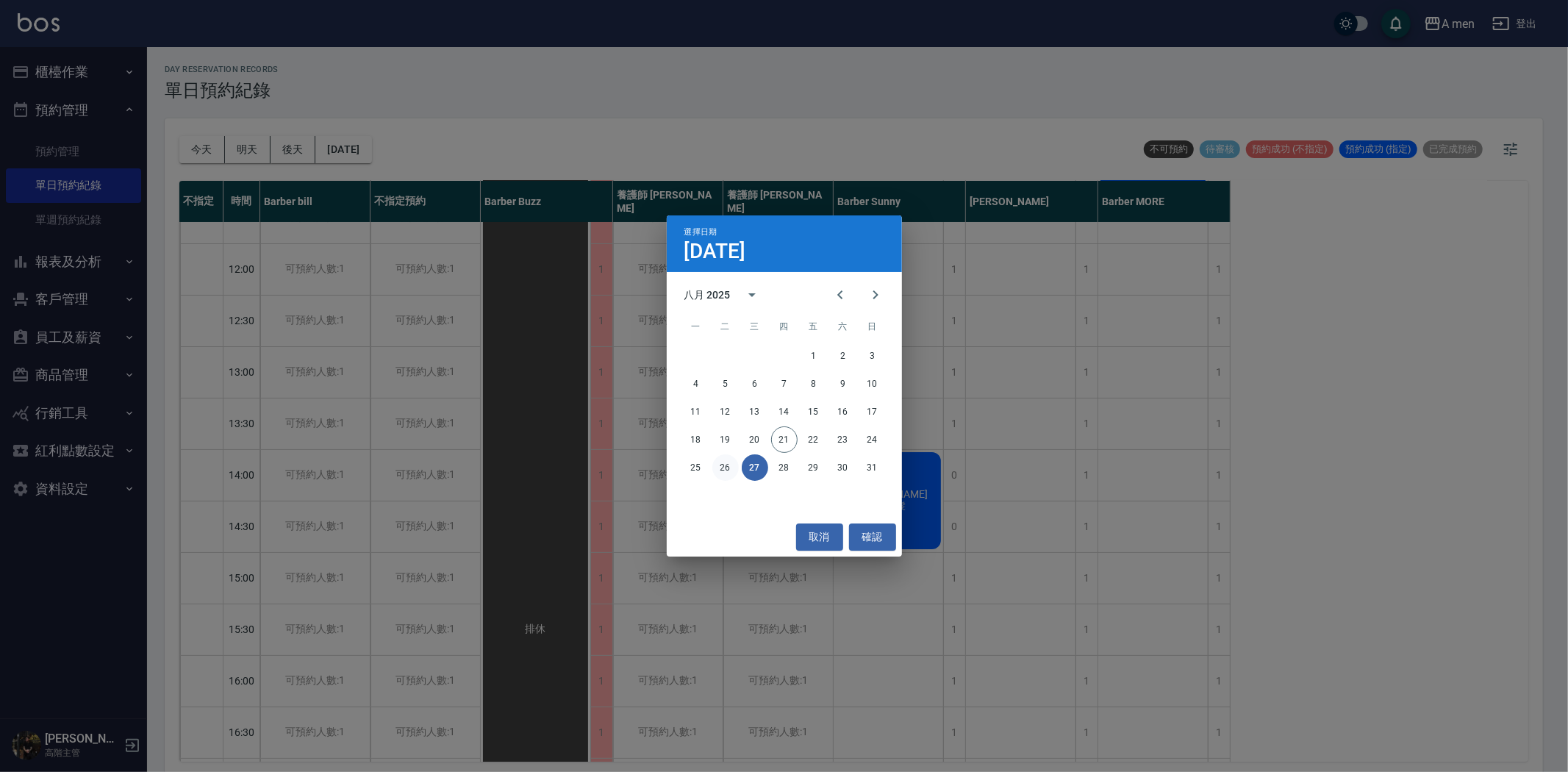
click at [724, 458] on button "26" at bounding box center [725, 468] width 26 height 26
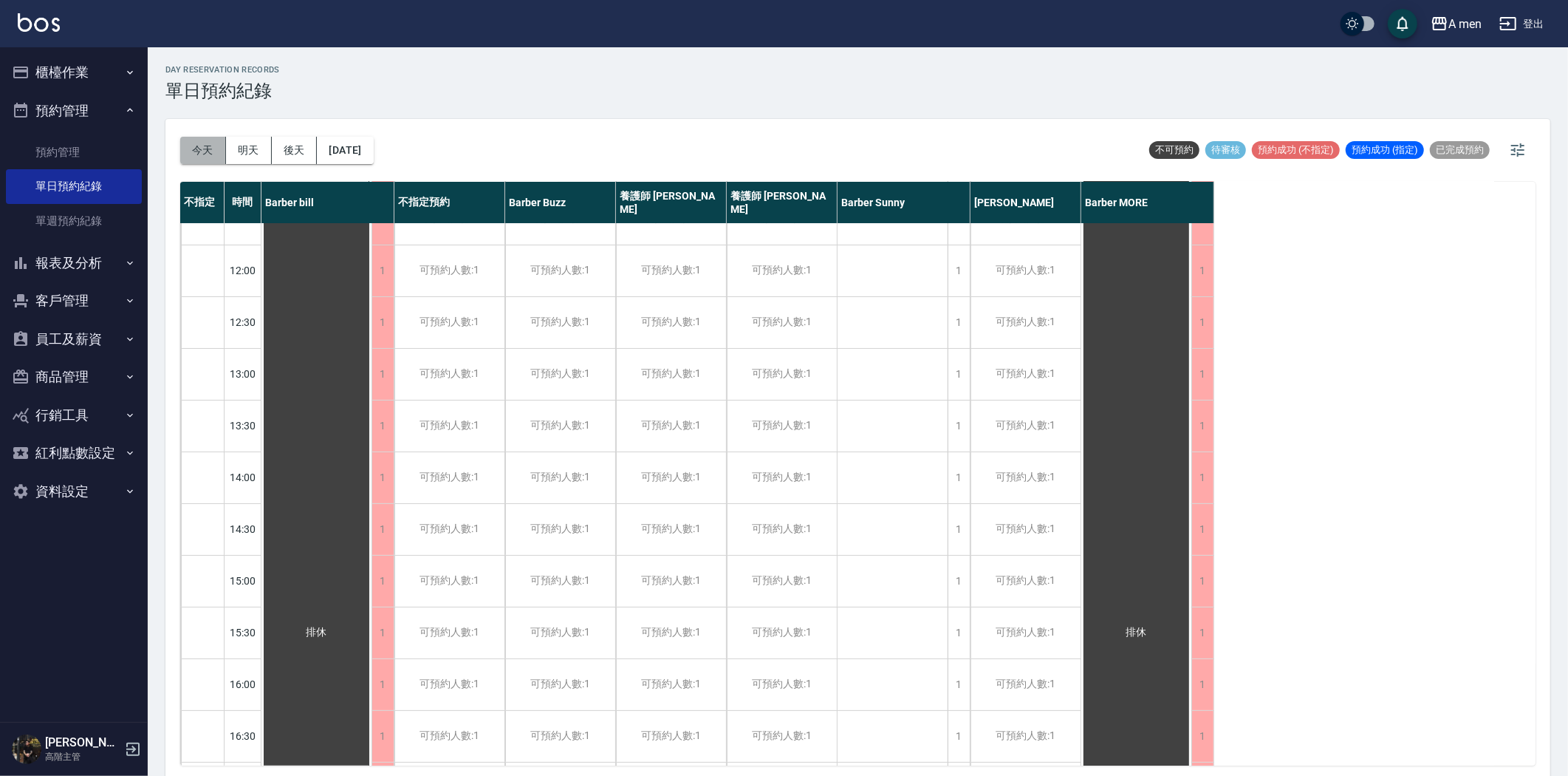
click at [186, 148] on button "今天" at bounding box center [203, 150] width 46 height 27
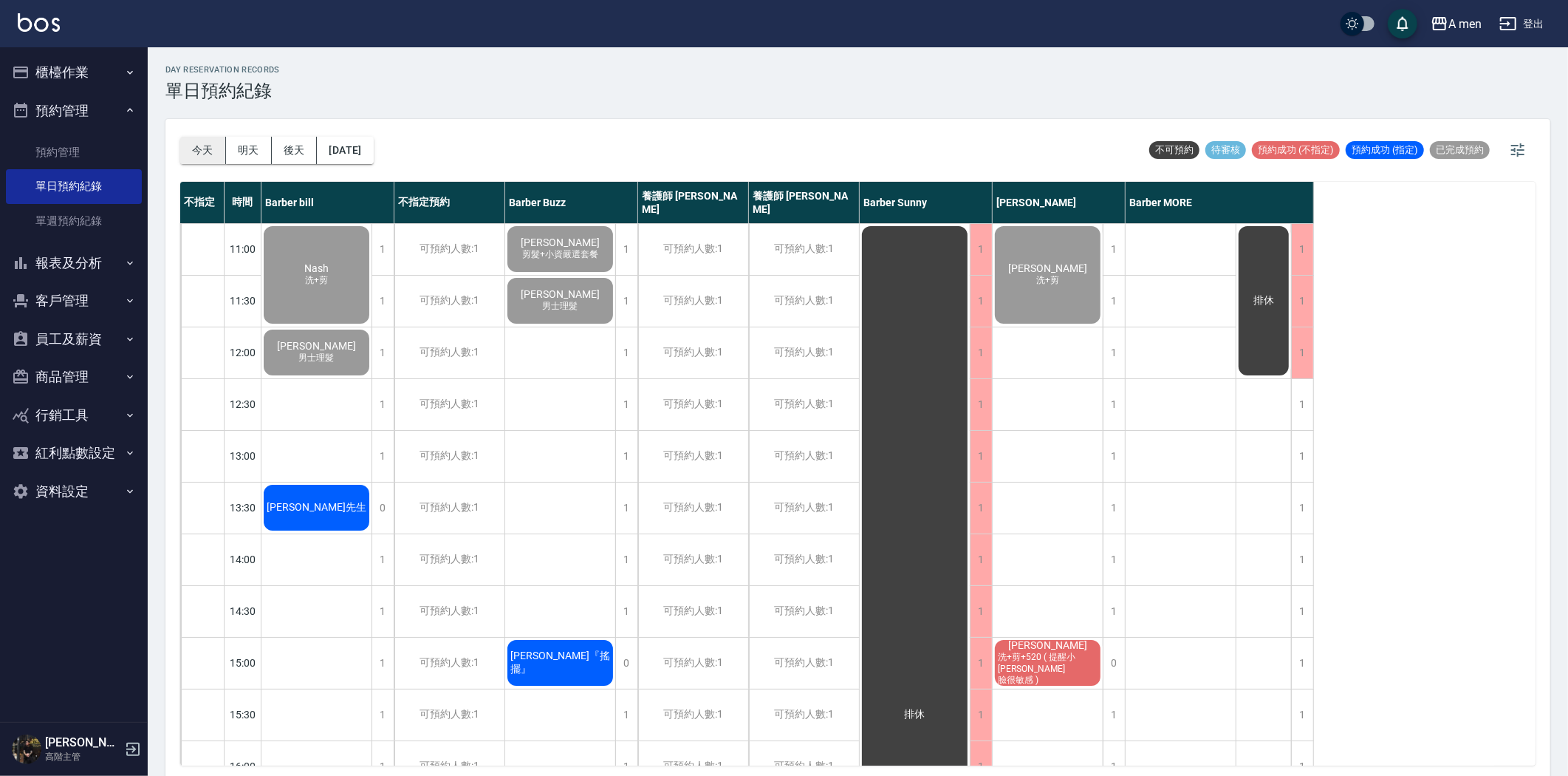
click at [217, 151] on button "今天" at bounding box center [203, 150] width 46 height 27
click at [1123, 464] on div "1" at bounding box center [1114, 456] width 22 height 51
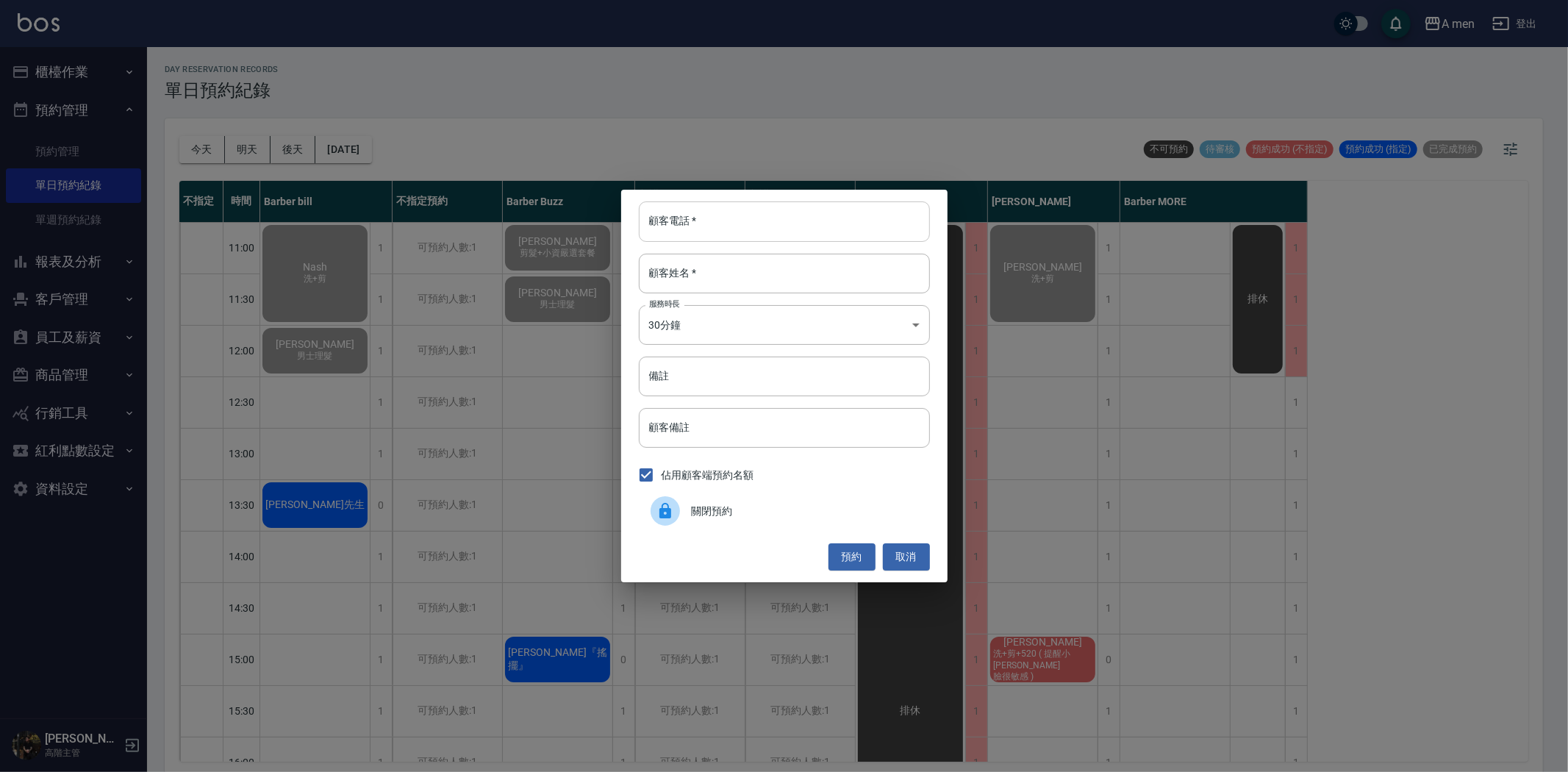
click at [890, 223] on input "顧客電話   *" at bounding box center [784, 221] width 291 height 40
click at [813, 230] on input "顧客電話   *" at bounding box center [784, 221] width 291 height 40
type input "0973556773"
click at [790, 259] on input "顧客姓名   *" at bounding box center [784, 273] width 291 height 40
click at [839, 553] on button "預約" at bounding box center [852, 556] width 47 height 27
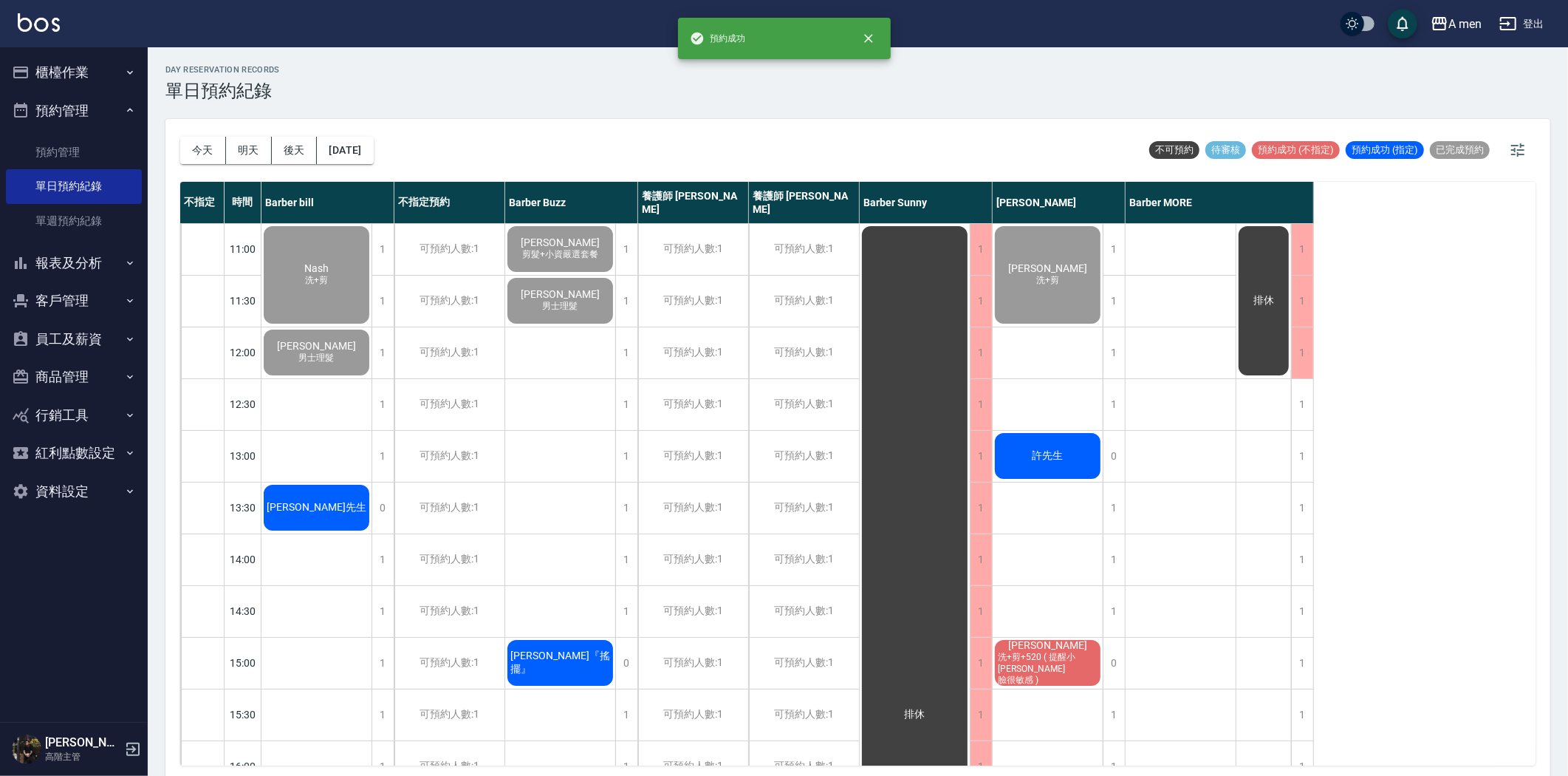
click at [372, 326] on div "許先生" at bounding box center [317, 275] width 110 height 102
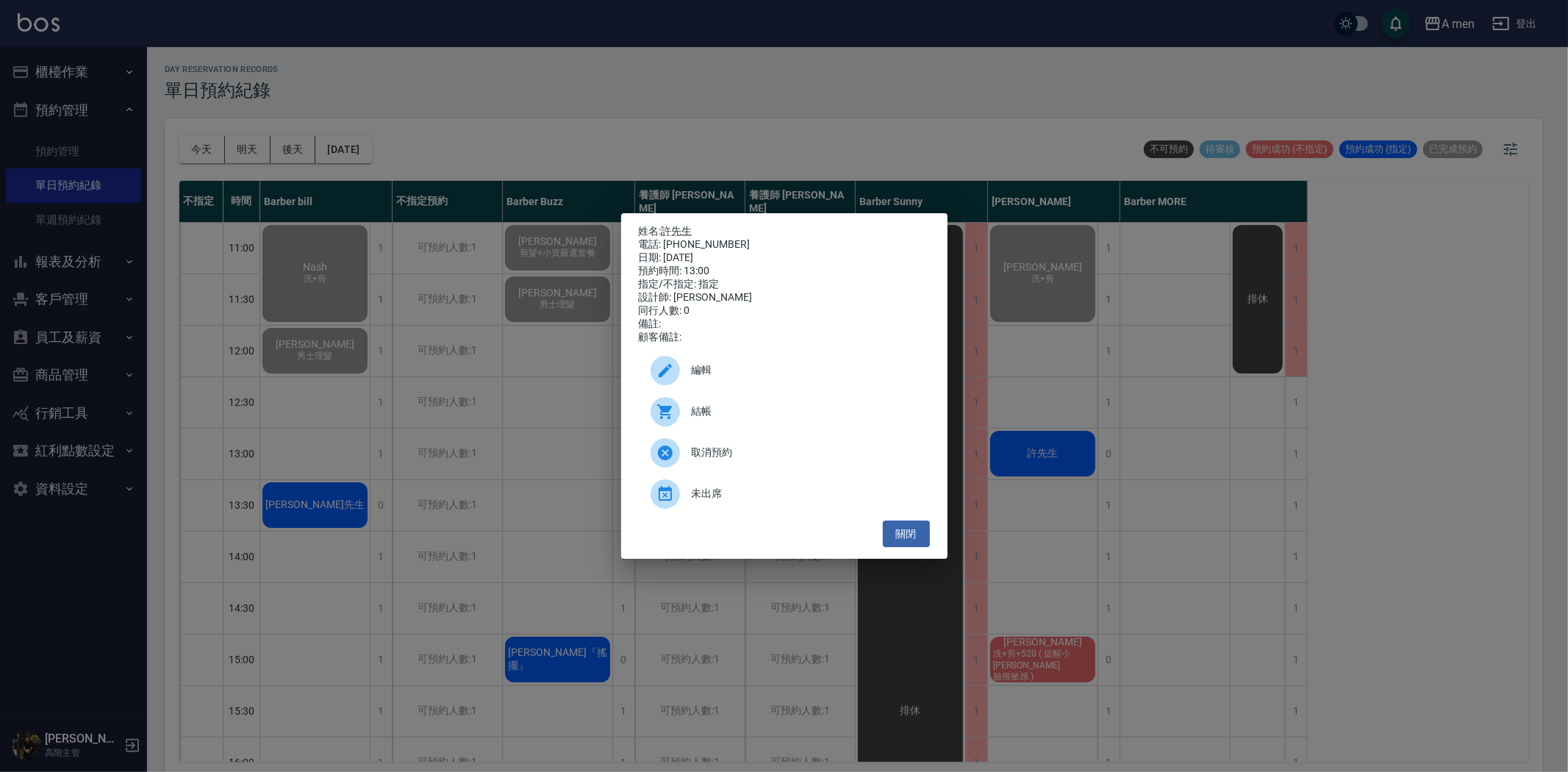
click at [797, 378] on span "編輯" at bounding box center [804, 370] width 226 height 16
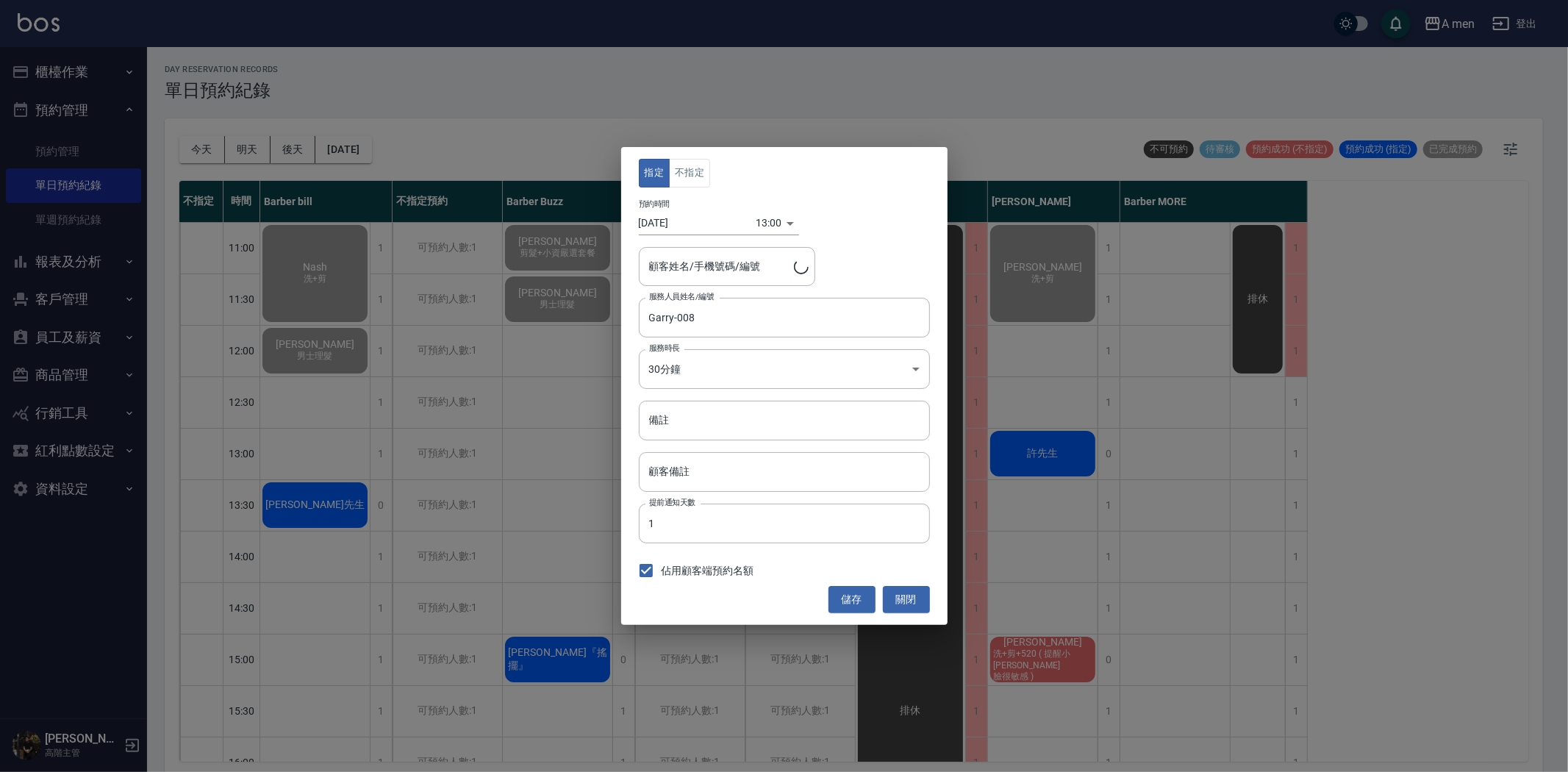
type input "許先生/0973556773/"
click at [682, 165] on button "不指定" at bounding box center [689, 173] width 41 height 29
click at [864, 598] on button "儲存" at bounding box center [852, 599] width 47 height 27
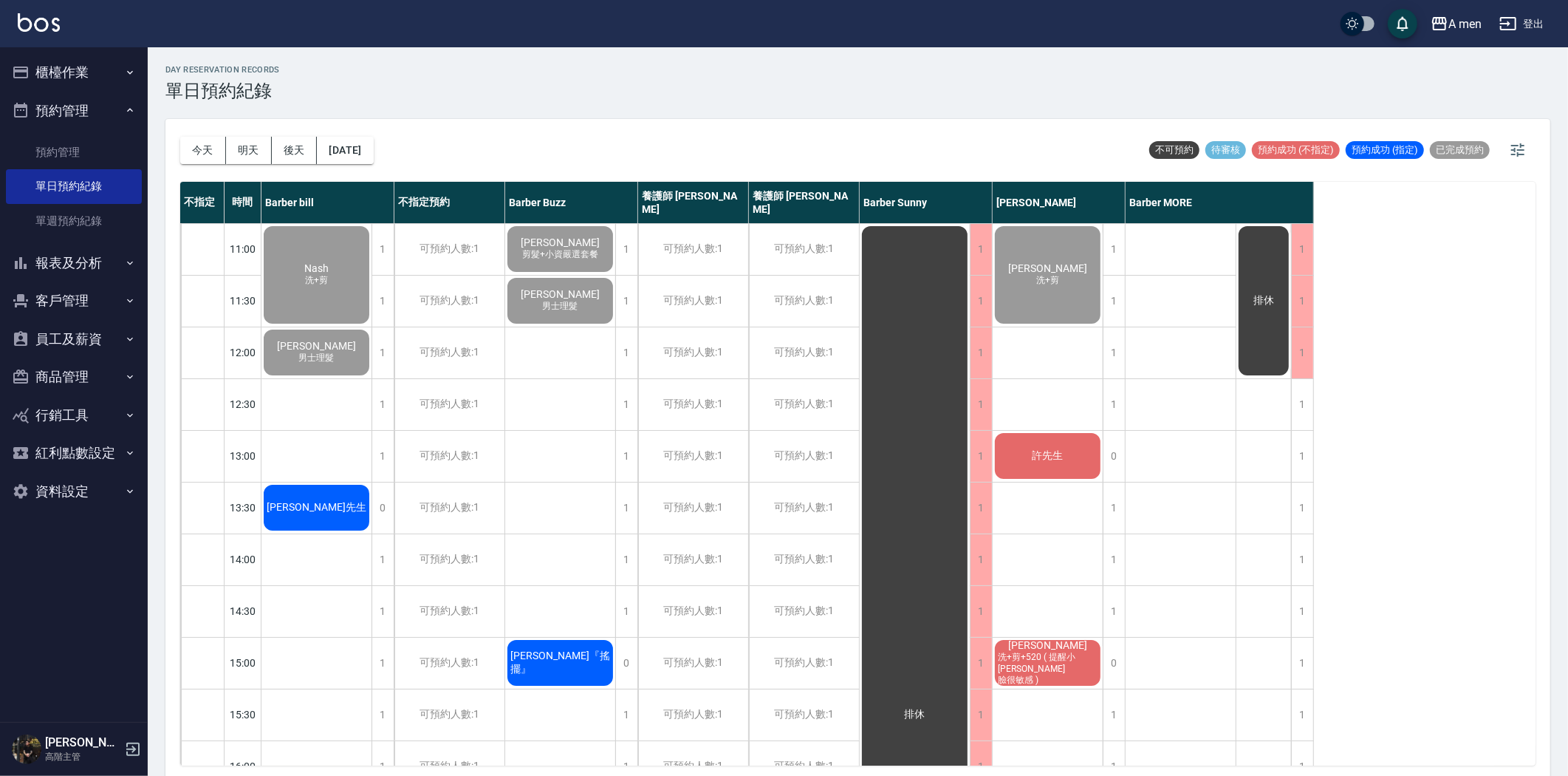
click at [332, 274] on span "許先生" at bounding box center [317, 268] width 30 height 12
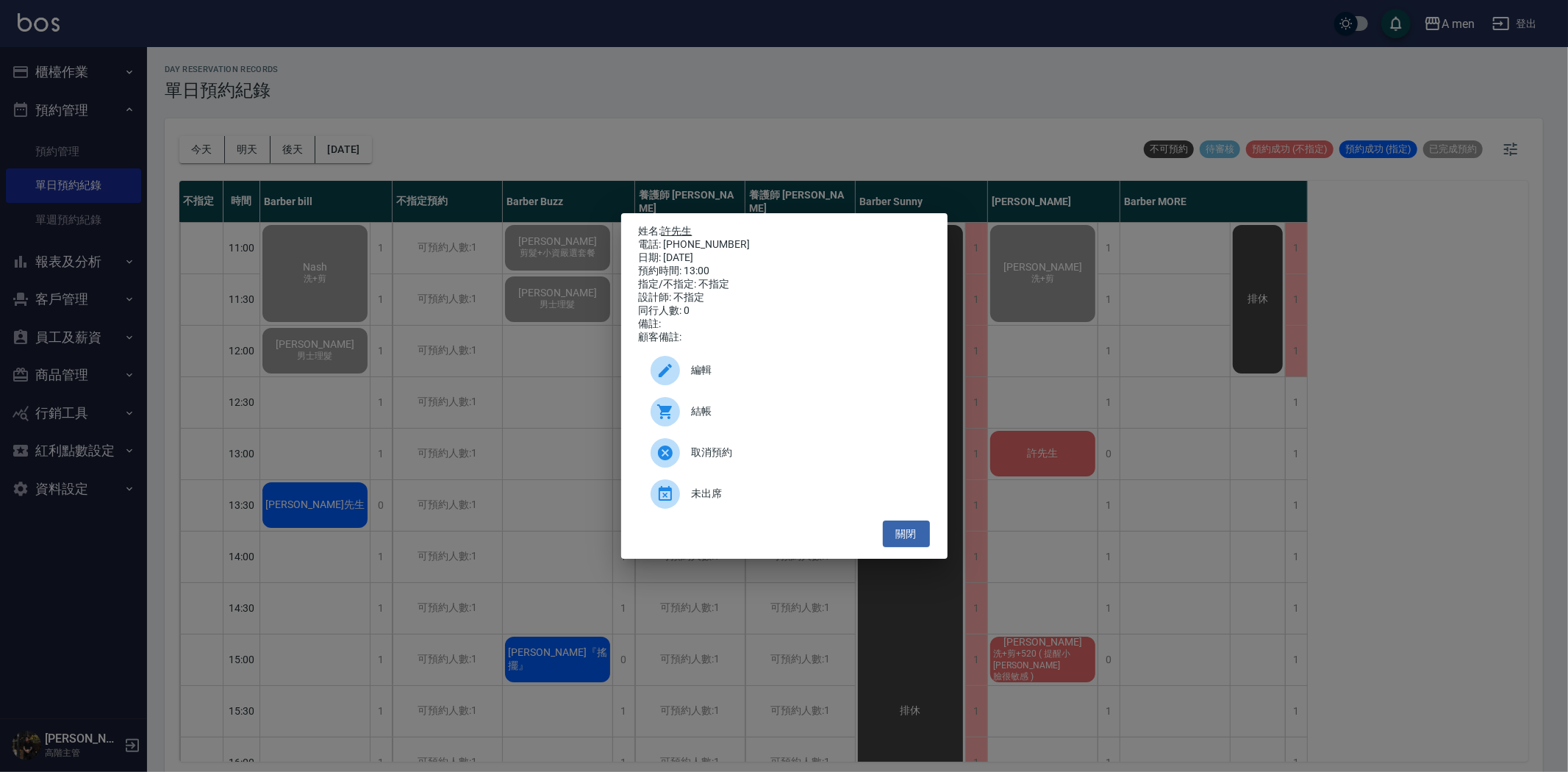
click at [673, 229] on link "許先生" at bounding box center [676, 231] width 31 height 12
click at [907, 539] on button "關閉" at bounding box center [906, 534] width 47 height 27
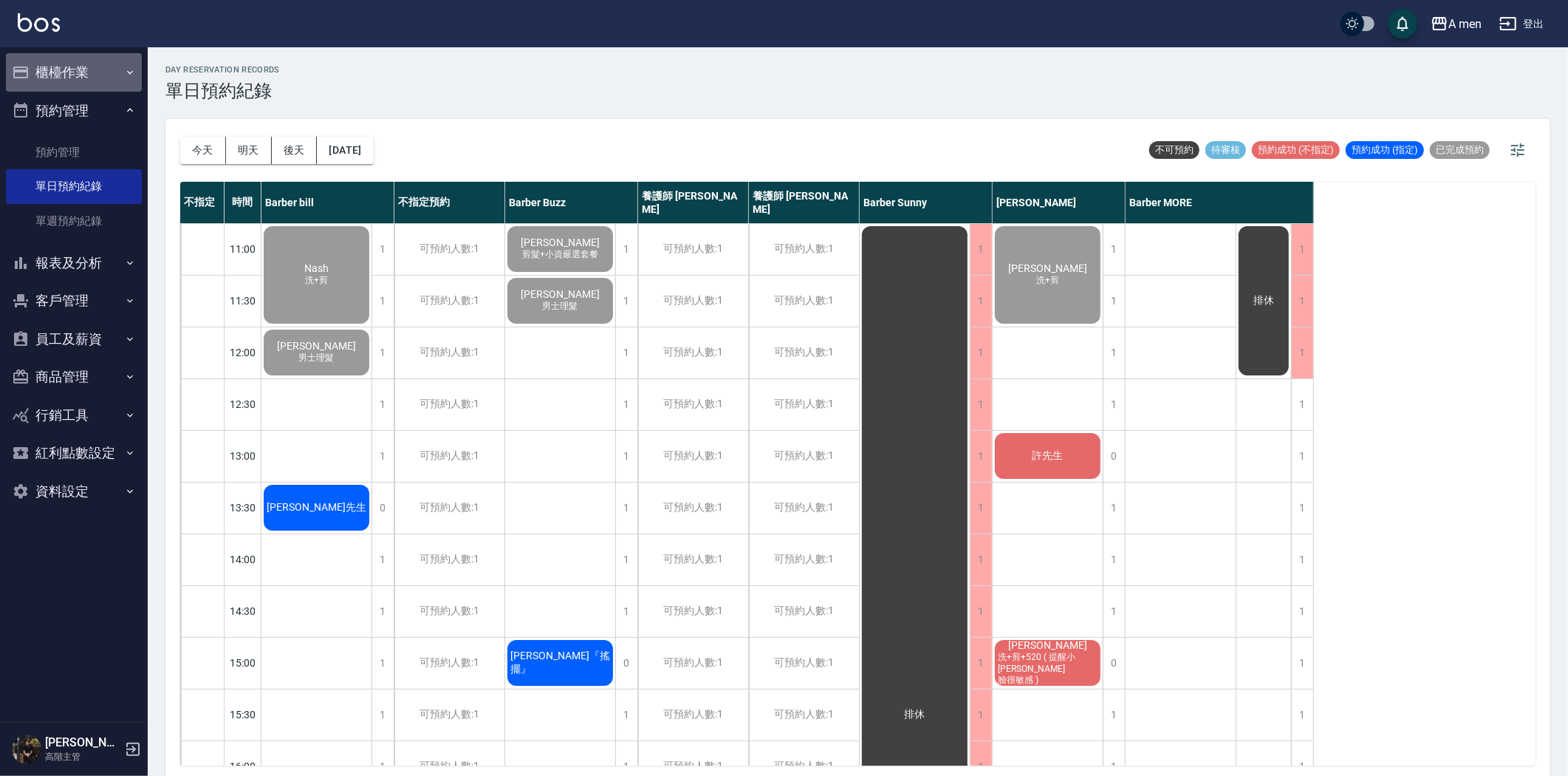
click at [104, 74] on button "櫃檯作業" at bounding box center [73, 72] width 135 height 38
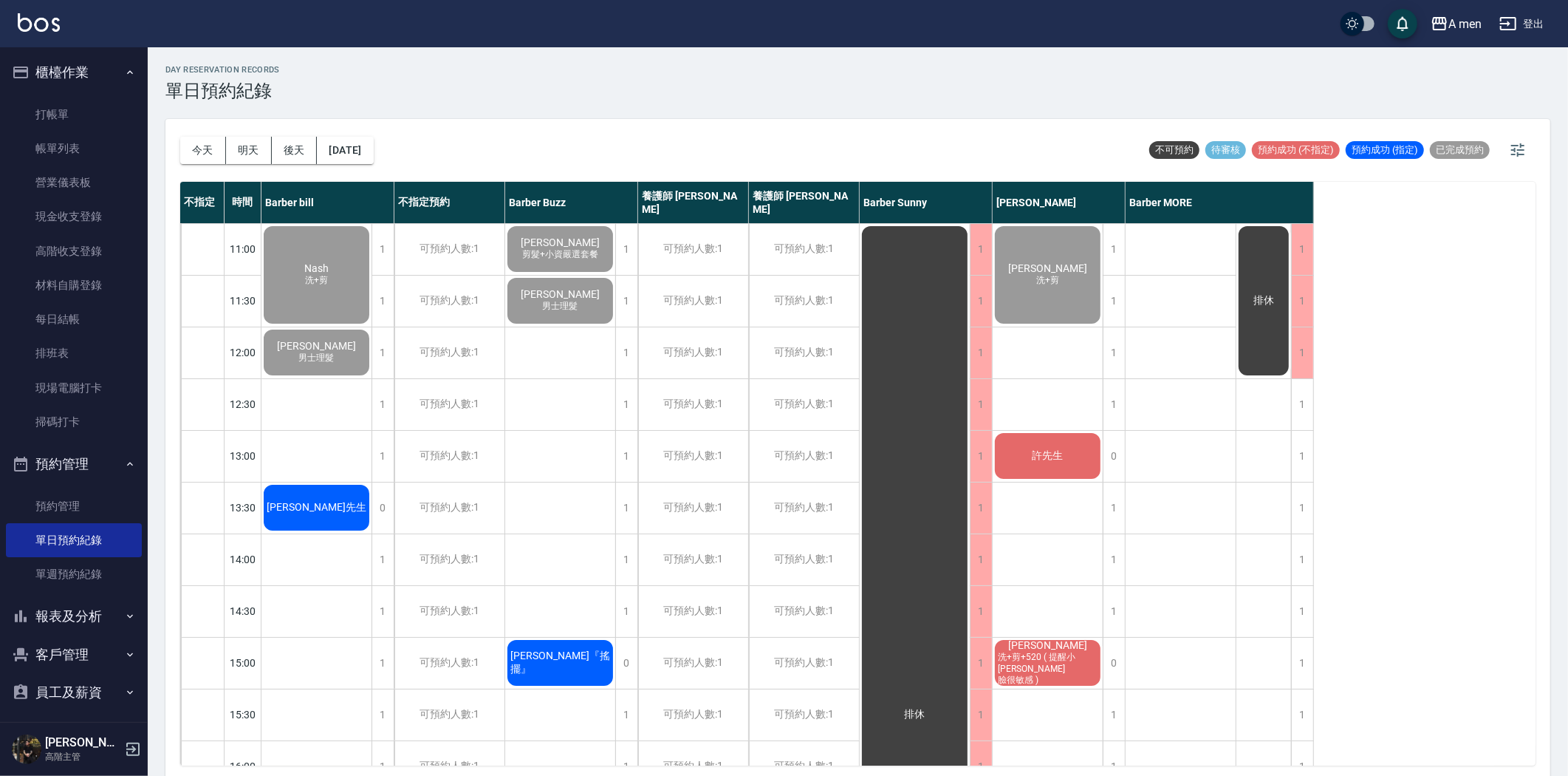
click at [106, 72] on button "櫃檯作業" at bounding box center [73, 72] width 135 height 38
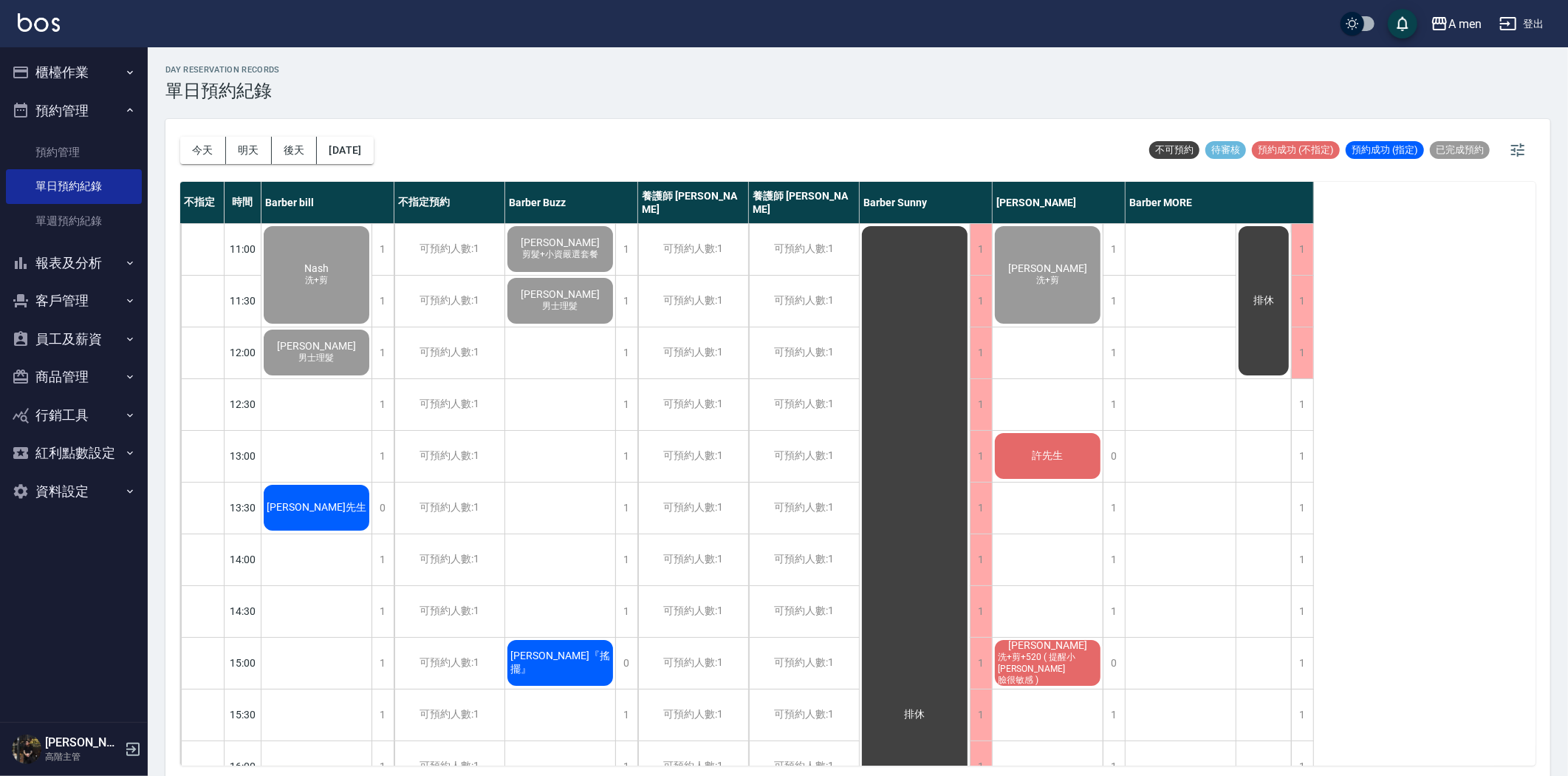
click at [123, 277] on button "報表及分析" at bounding box center [73, 263] width 135 height 38
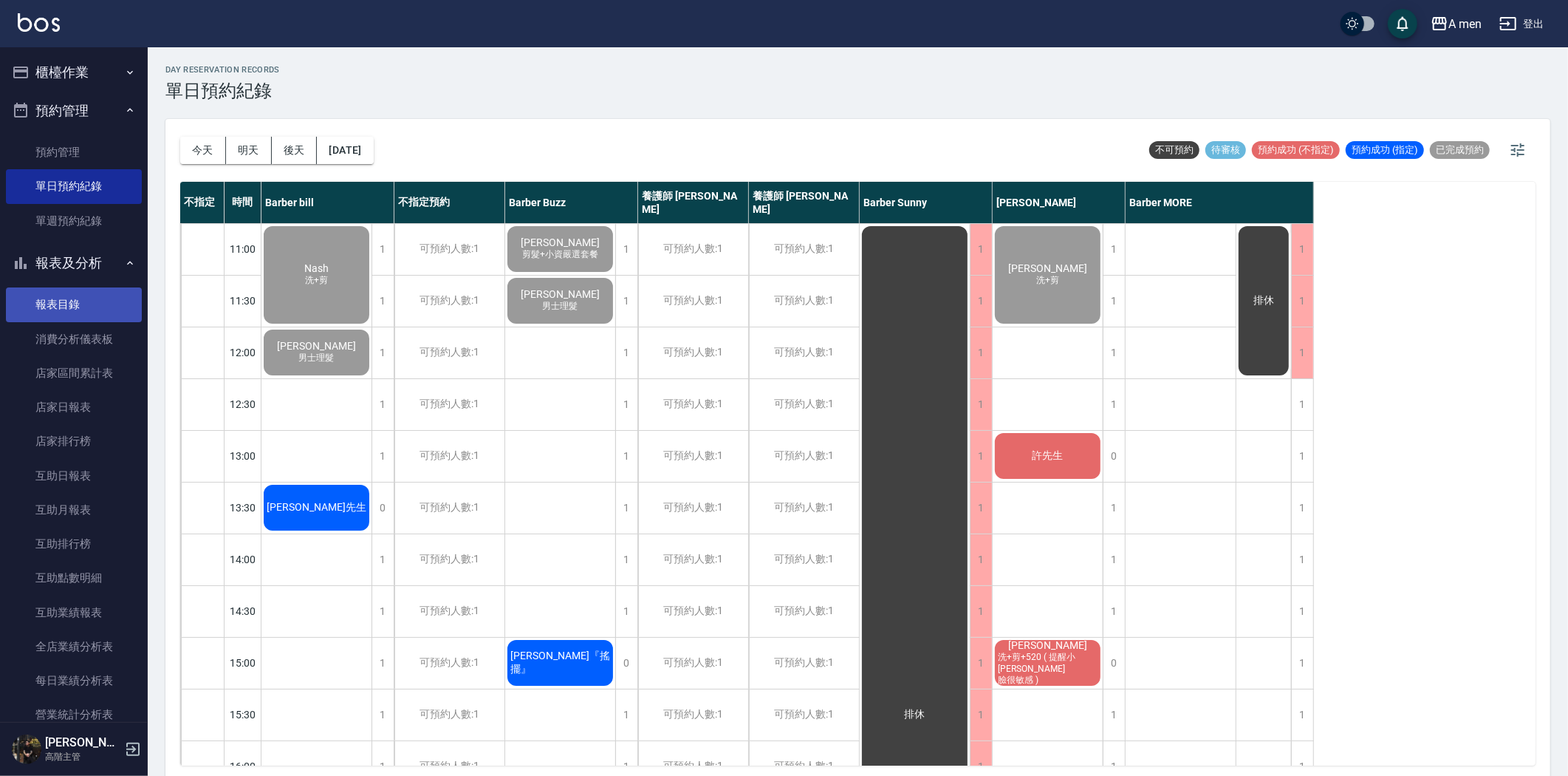
click at [77, 304] on link "報表目錄" at bounding box center [73, 304] width 135 height 34
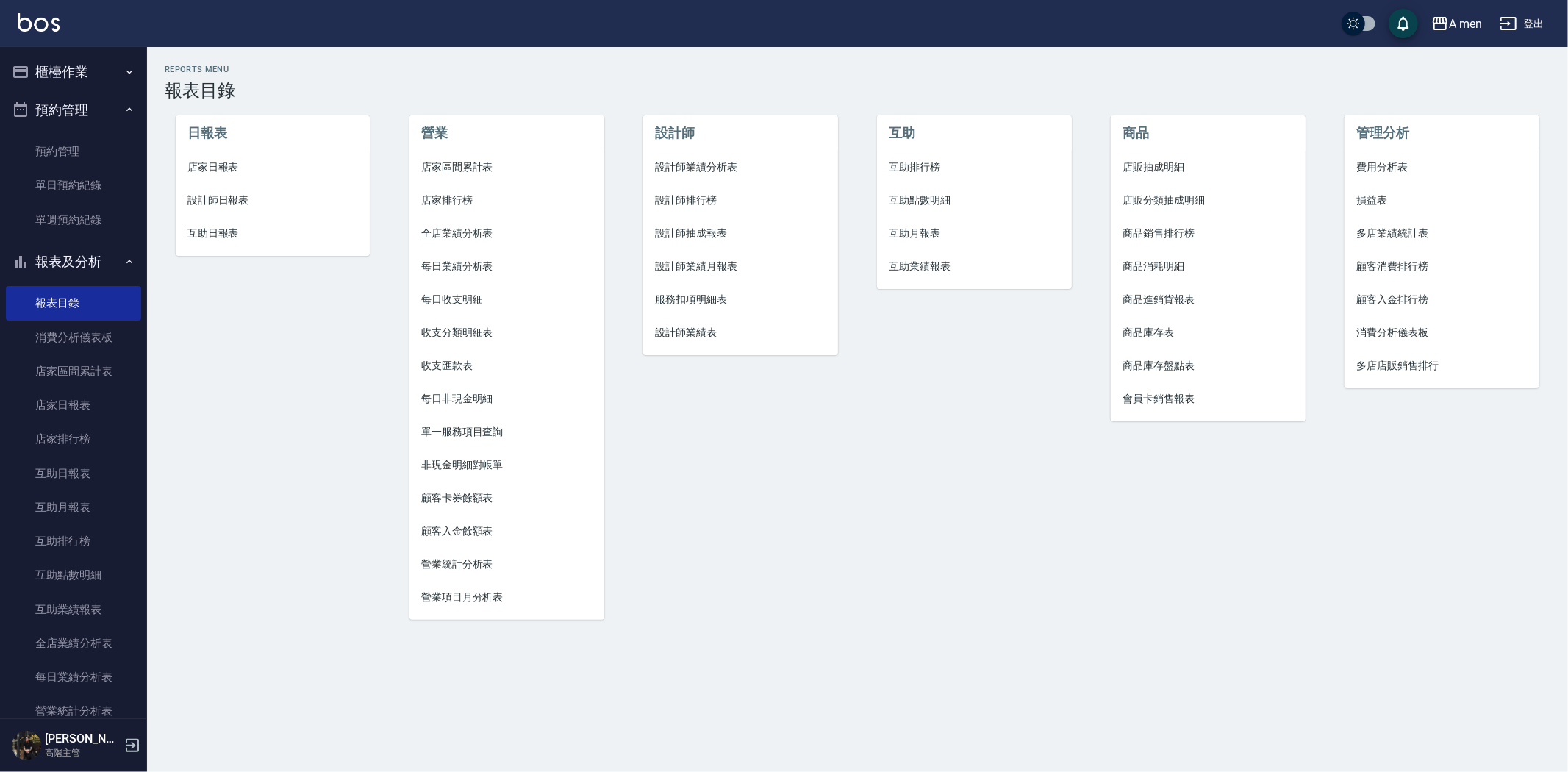
click at [738, 175] on li "設計師業績分析表" at bounding box center [740, 167] width 194 height 33
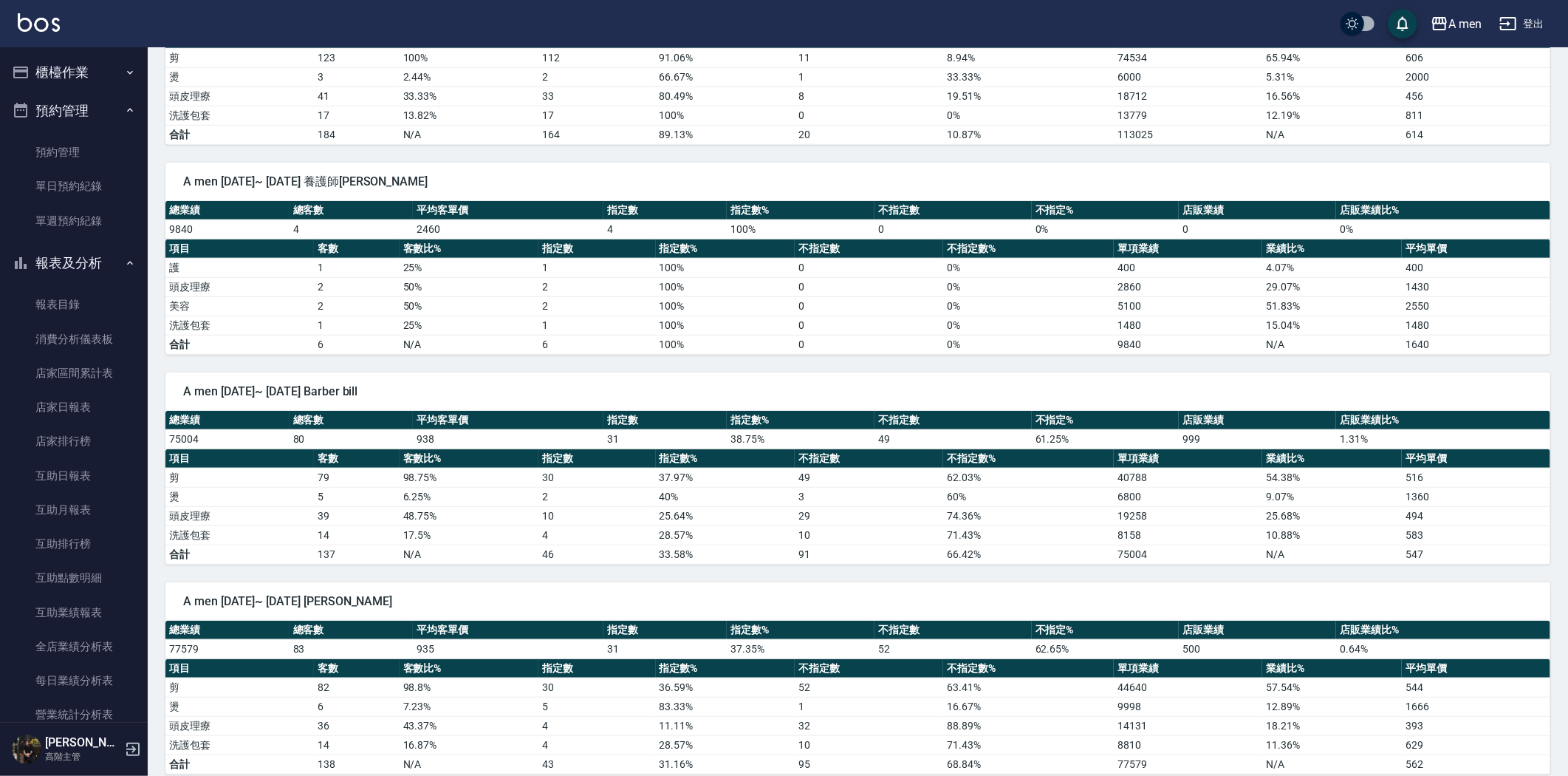
scroll to position [714, 0]
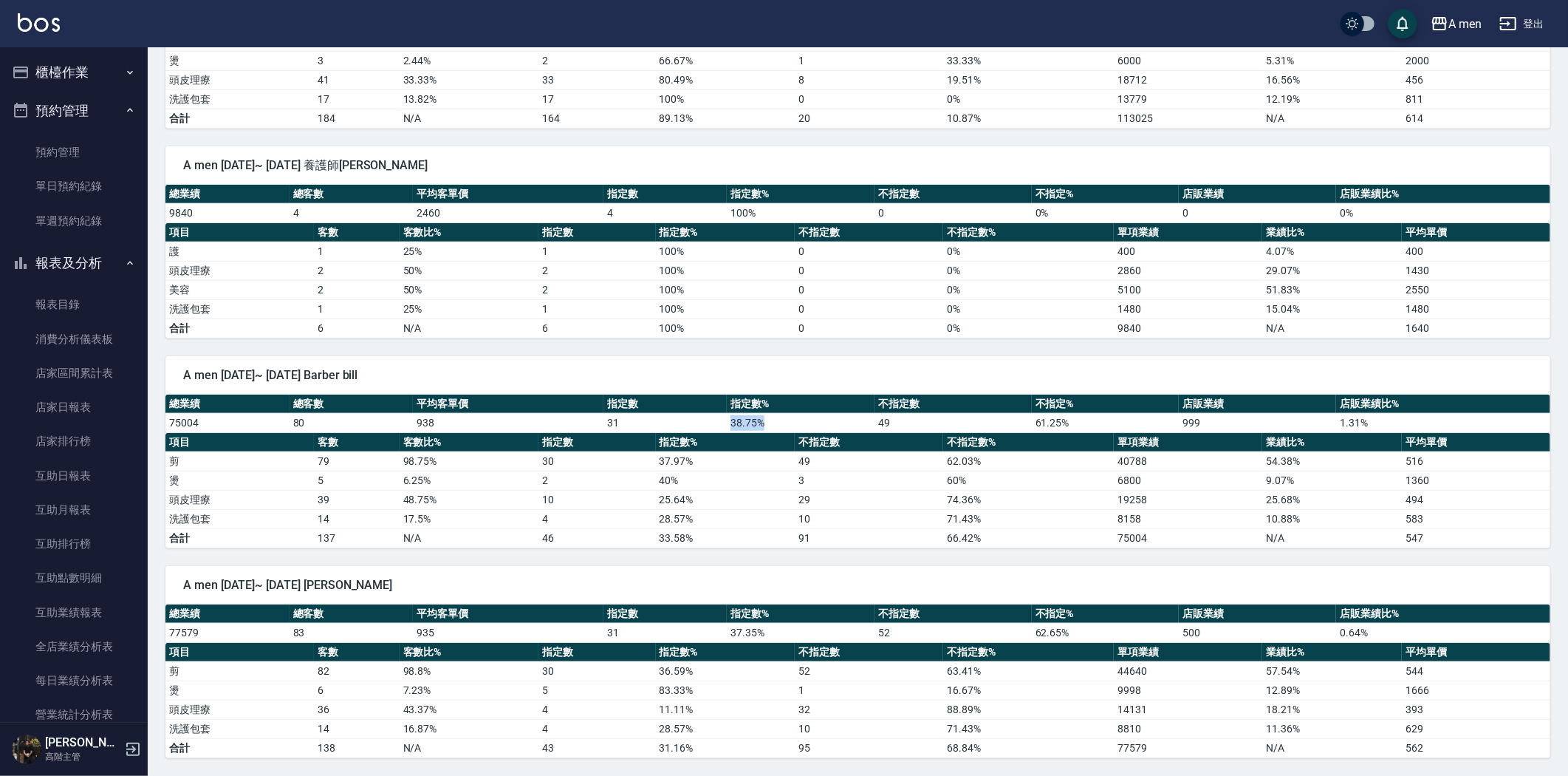
drag, startPoint x: 722, startPoint y: 415, endPoint x: 807, endPoint y: 412, distance: 85.1
click at [807, 413] on tr "75004 80 938 31 38.75 % 49 61.25 % 999 1.31 %" at bounding box center [858, 423] width 1385 height 20
click at [807, 413] on td "38.75 %" at bounding box center [801, 423] width 148 height 20
drag, startPoint x: 588, startPoint y: 418, endPoint x: 655, endPoint y: 416, distance: 67.0
click at [649, 416] on tr "75004 80 938 31 38.75 % 49 61.25 % 999 1.31 %" at bounding box center [858, 423] width 1385 height 20
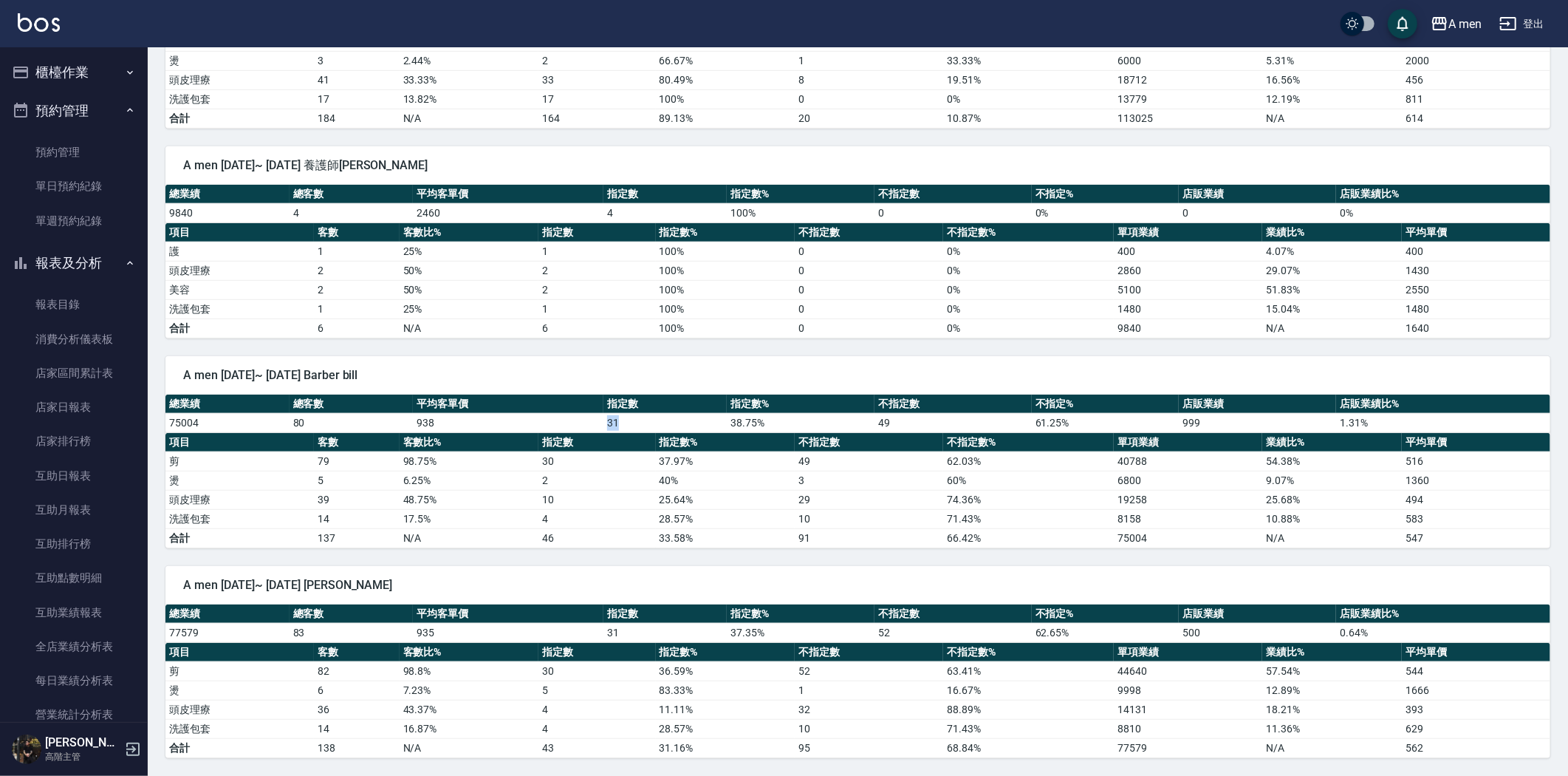
click at [659, 416] on td "31" at bounding box center [665, 423] width 124 height 20
click at [86, 296] on link "報表目錄" at bounding box center [73, 304] width 135 height 34
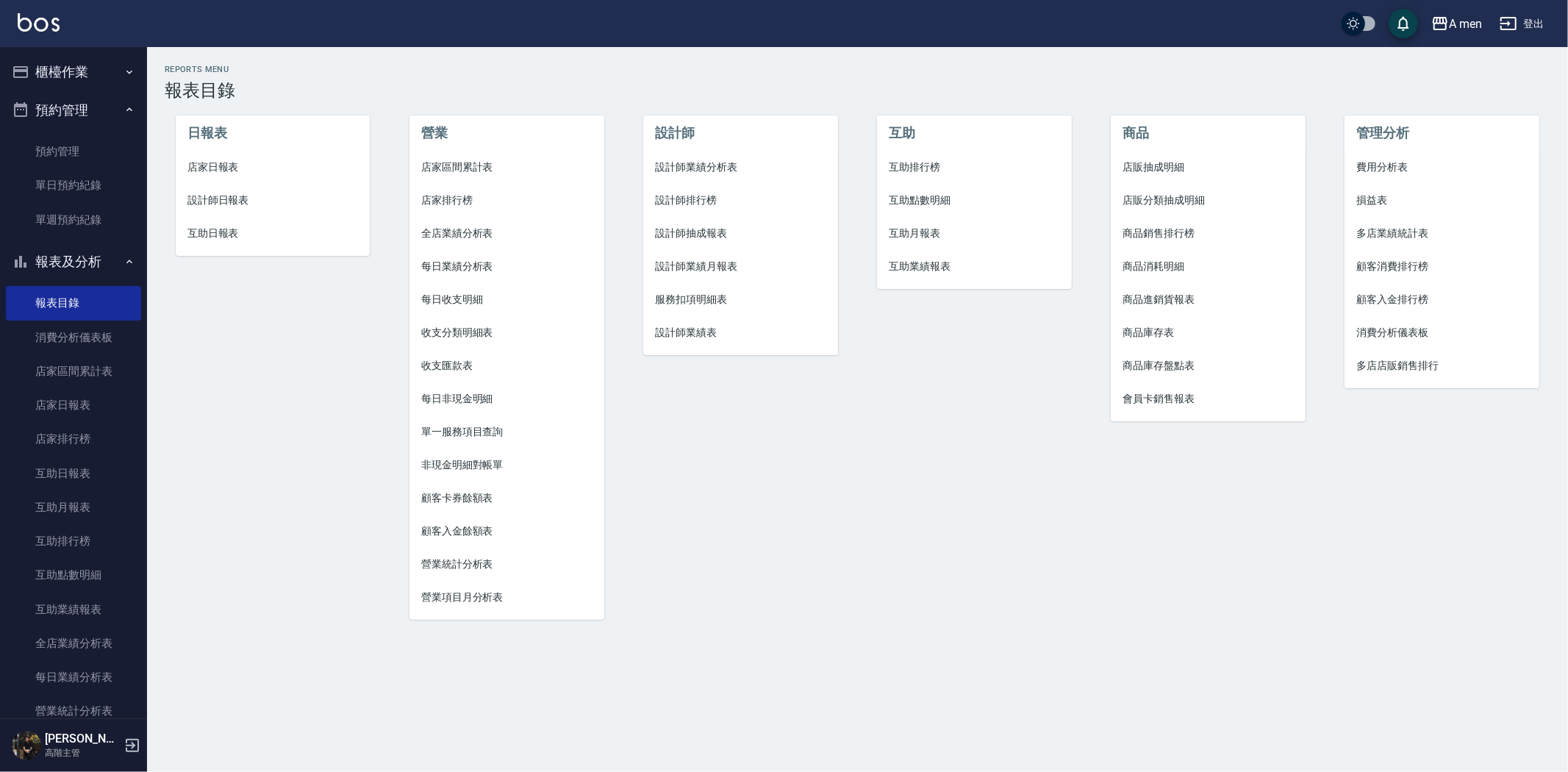
click at [739, 265] on span "設計師業績月報表" at bounding box center [740, 266] width 171 height 16
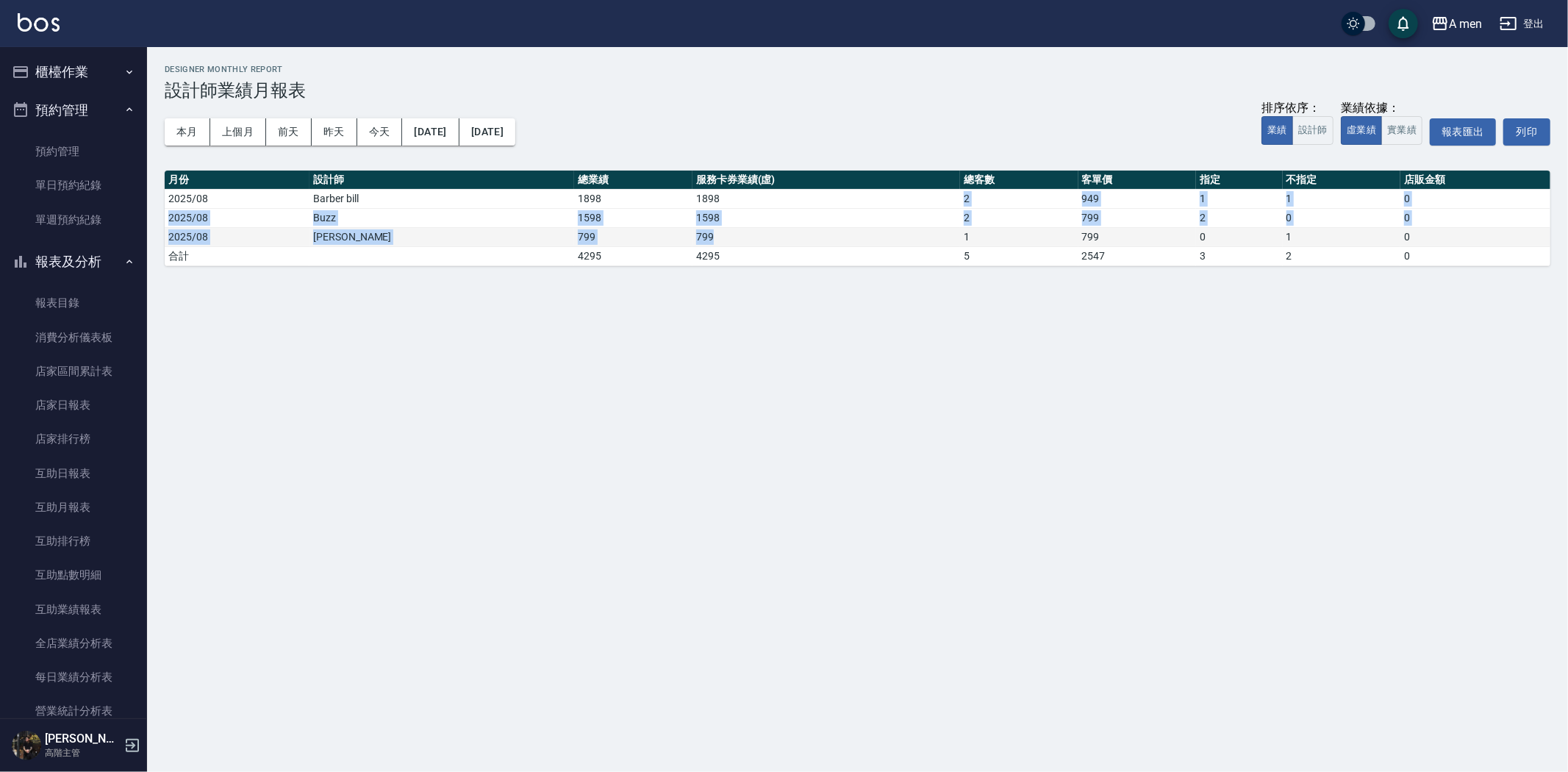
drag, startPoint x: 649, startPoint y: 198, endPoint x: 658, endPoint y: 233, distance: 36.1
click at [658, 233] on tbody "2025/08 Barber bill 1898 1898 2 949 1 1 0 2025/08 Buzz 1598 1598 2 799 2 0 0 20…" at bounding box center [857, 227] width 1386 height 76
click at [693, 233] on td "799" at bounding box center [827, 236] width 268 height 20
click at [193, 128] on button "本月" at bounding box center [187, 131] width 46 height 27
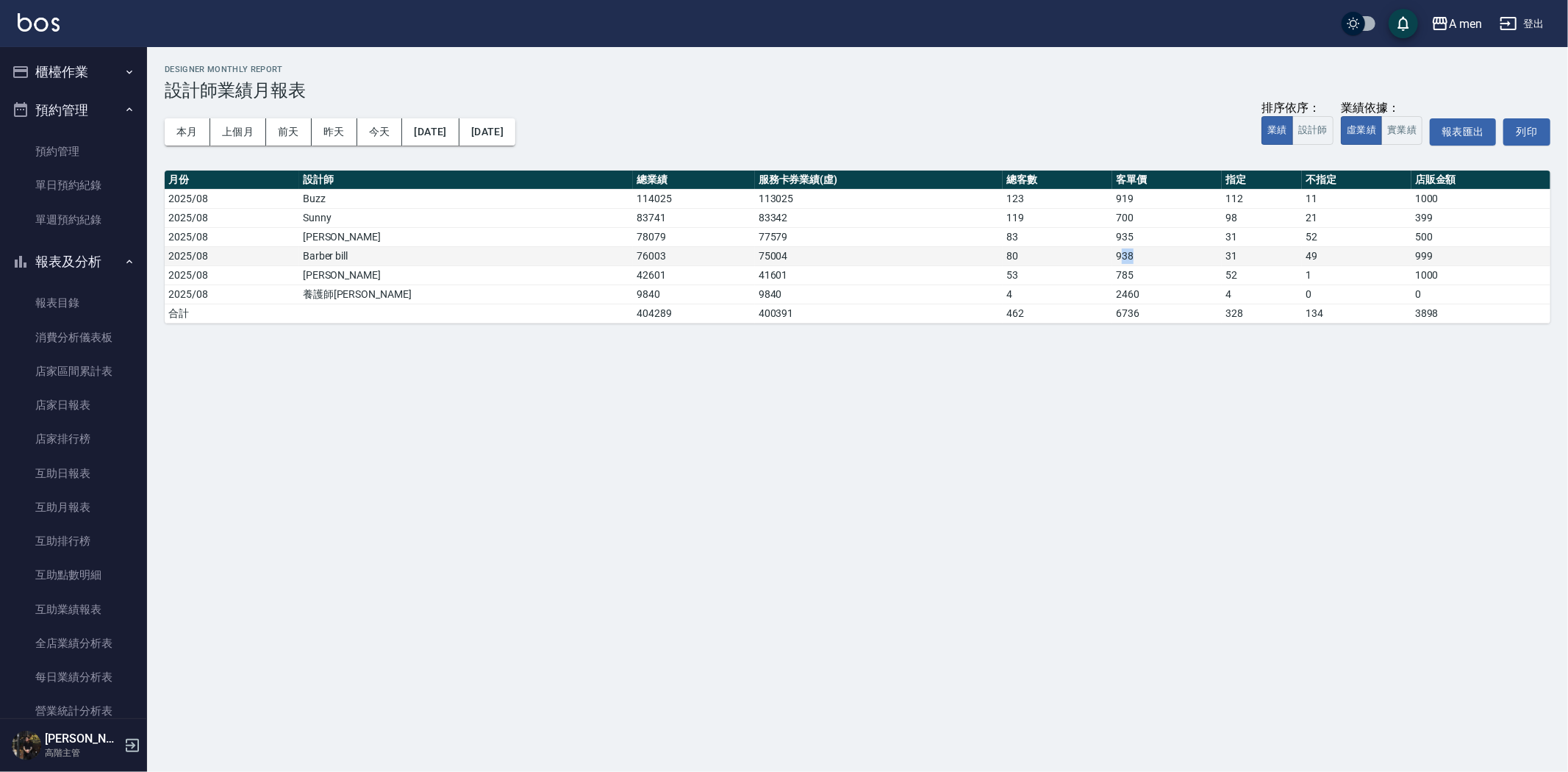
drag, startPoint x: 1060, startPoint y: 258, endPoint x: 1075, endPoint y: 258, distance: 15.0
click at [1112, 258] on td "938" at bounding box center [1167, 256] width 110 height 20
drag, startPoint x: 1047, startPoint y: 251, endPoint x: 1079, endPoint y: 254, distance: 32.1
click at [1079, 254] on tr "2025/08 Barber bill 76003 75004 80 938 31 49 999" at bounding box center [857, 256] width 1386 height 20
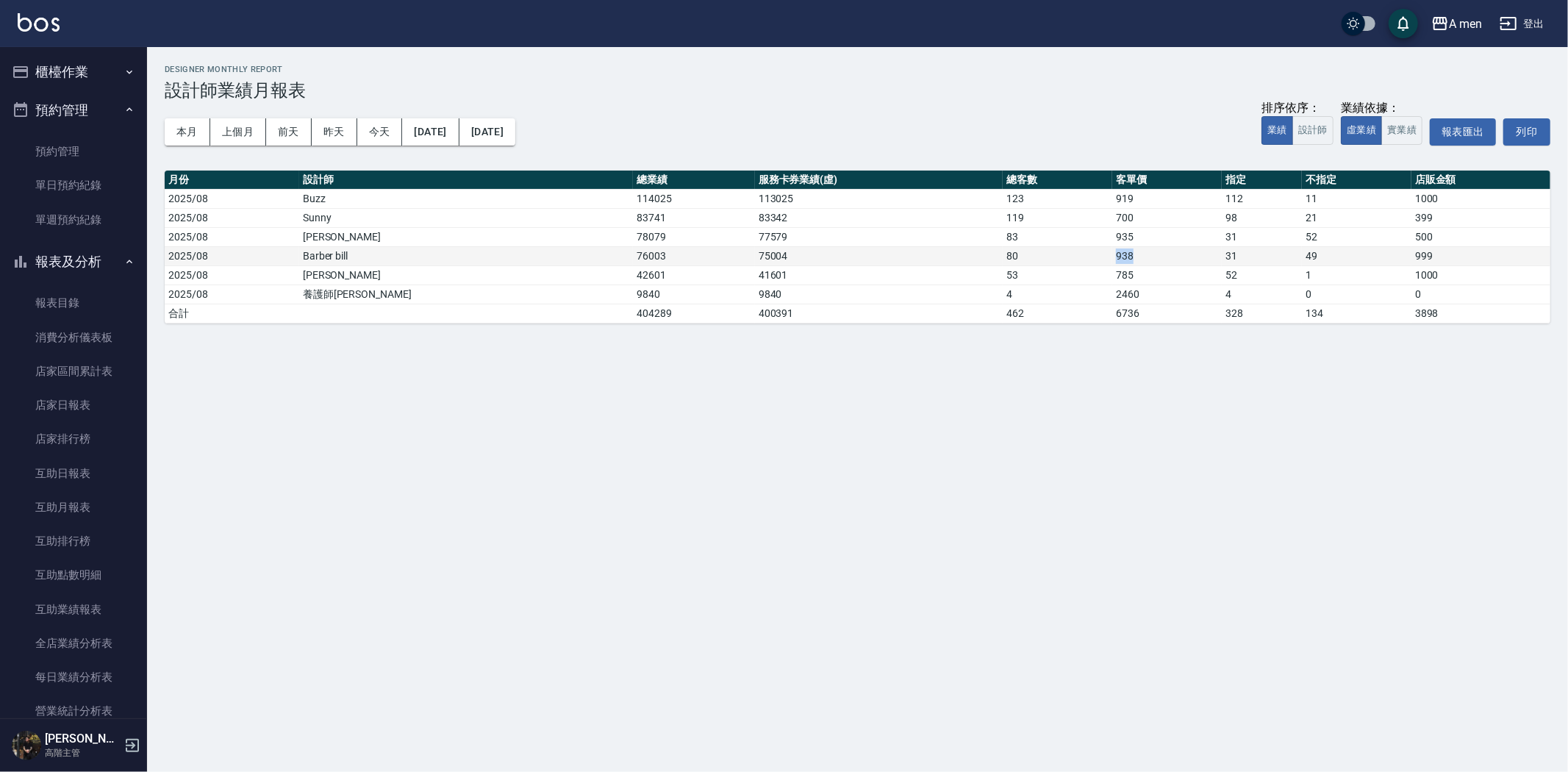
click at [1112, 254] on td "938" at bounding box center [1167, 256] width 110 height 20
click at [79, 163] on link "預約管理" at bounding box center [73, 152] width 135 height 33
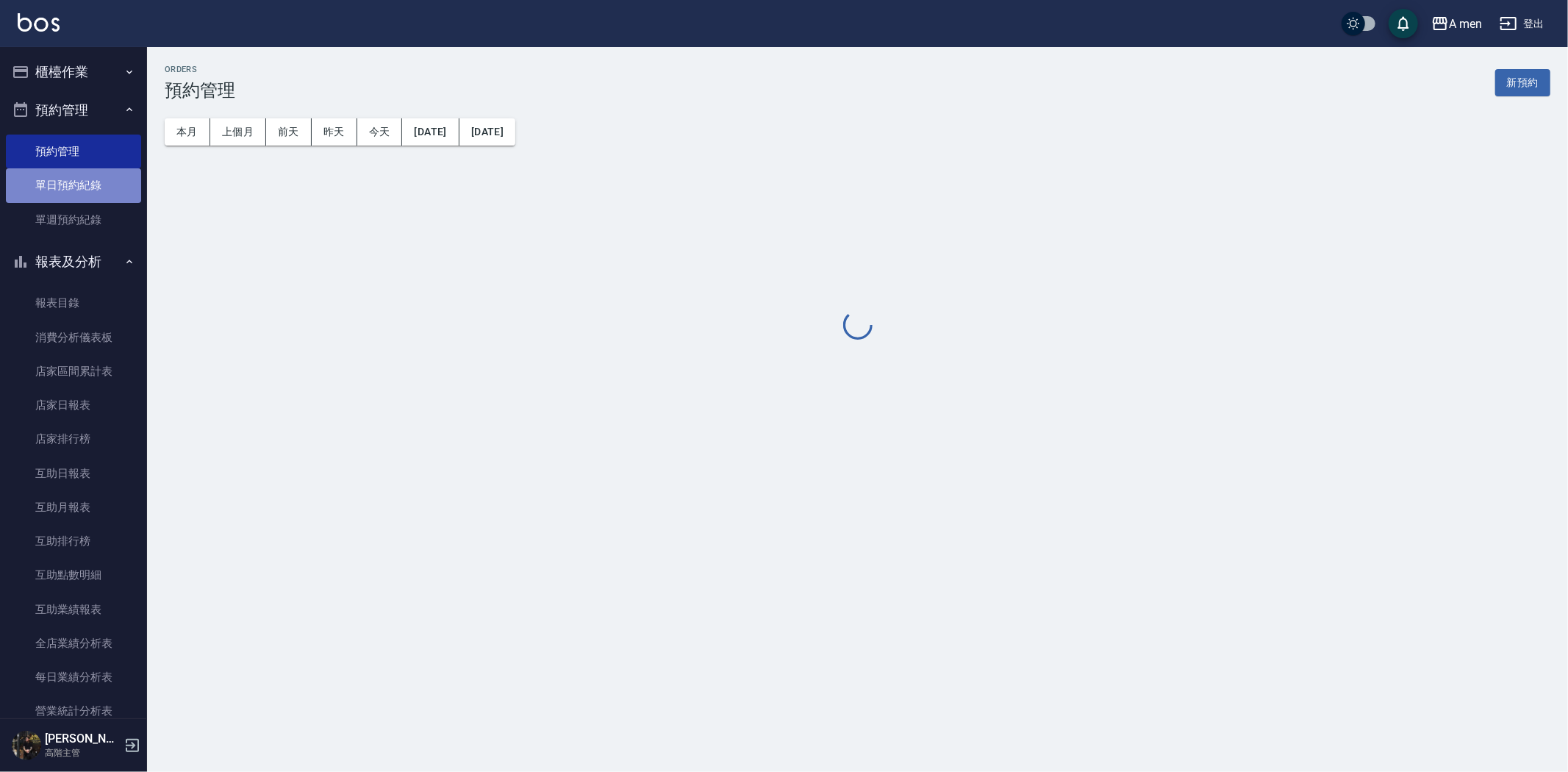
click at [85, 180] on link "單日預約紀錄" at bounding box center [73, 185] width 135 height 33
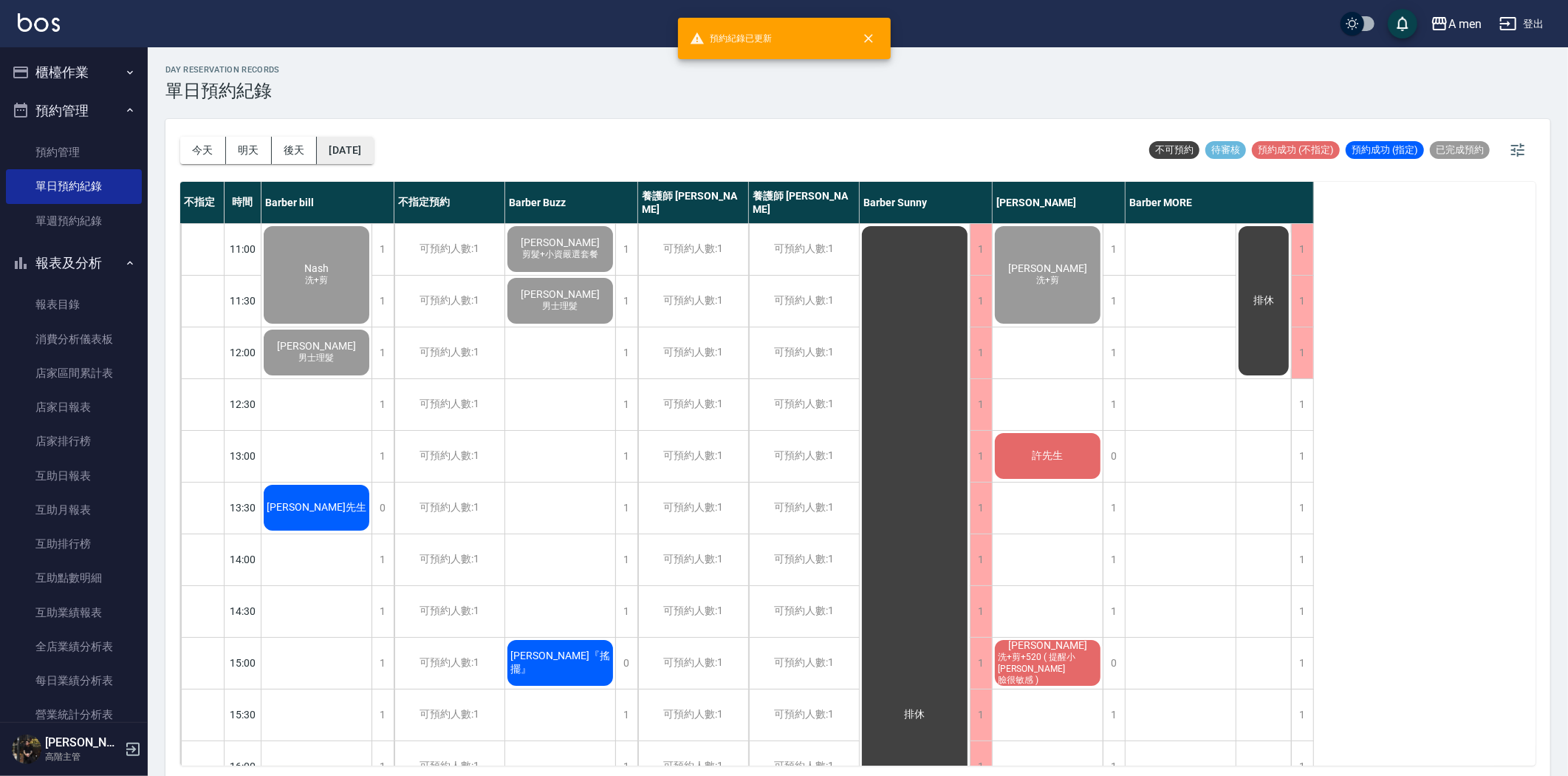
click at [358, 157] on button "[DATE]" at bounding box center [345, 150] width 56 height 27
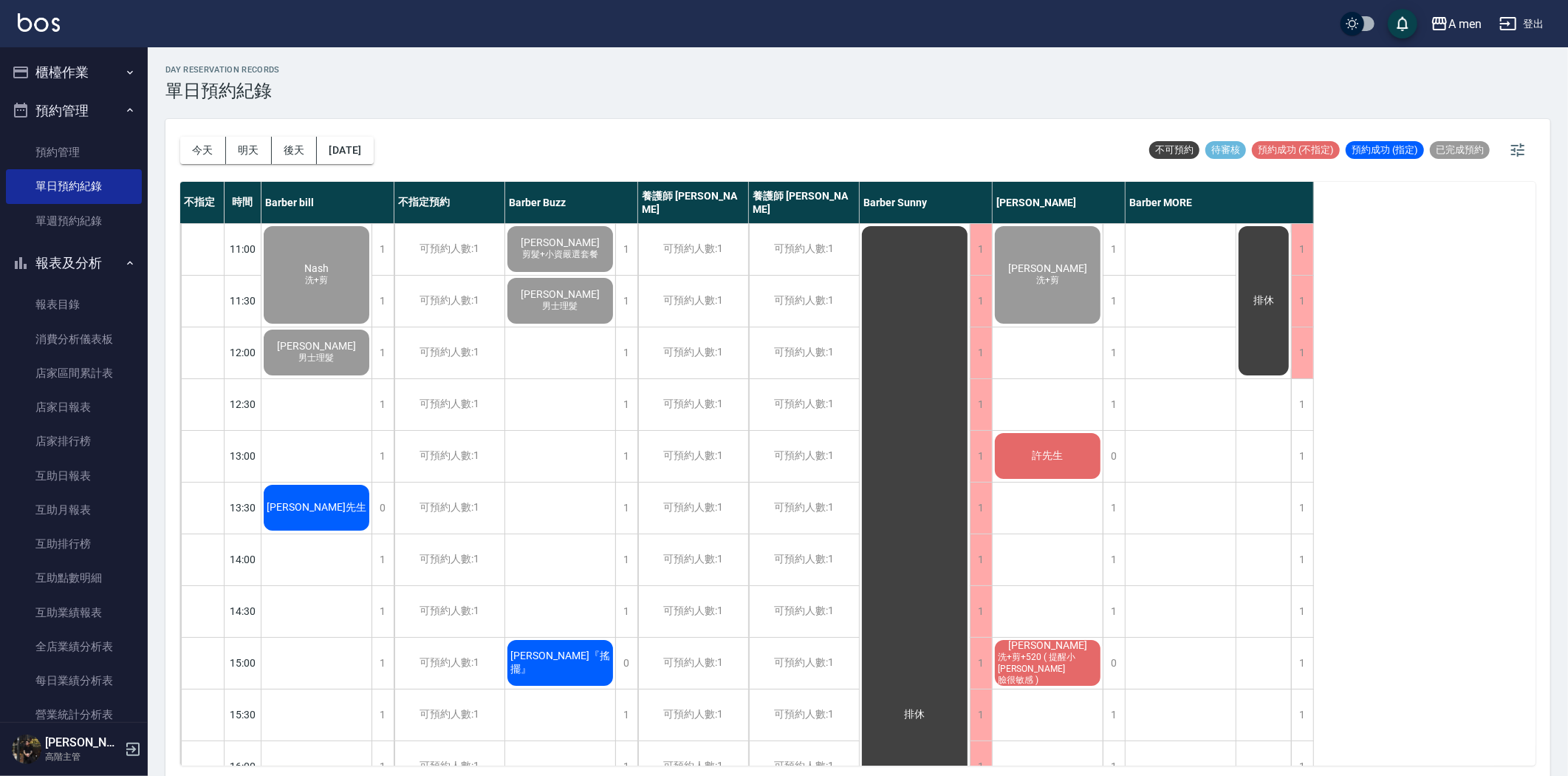
click at [372, 326] on div "許先生" at bounding box center [317, 275] width 110 height 102
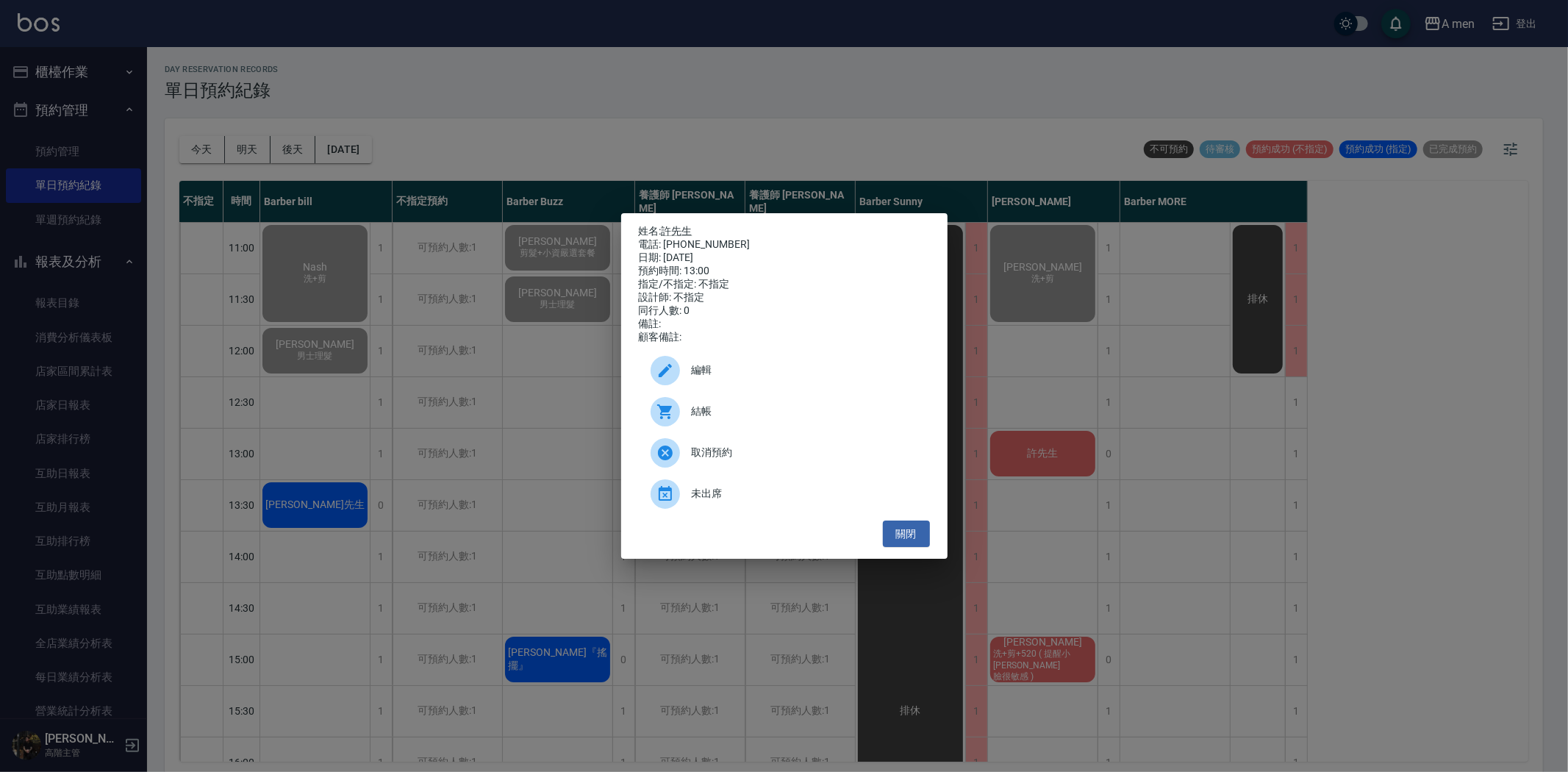
click at [711, 419] on span "結帳" at bounding box center [804, 411] width 226 height 16
click at [910, 539] on button "關閉" at bounding box center [906, 534] width 47 height 27
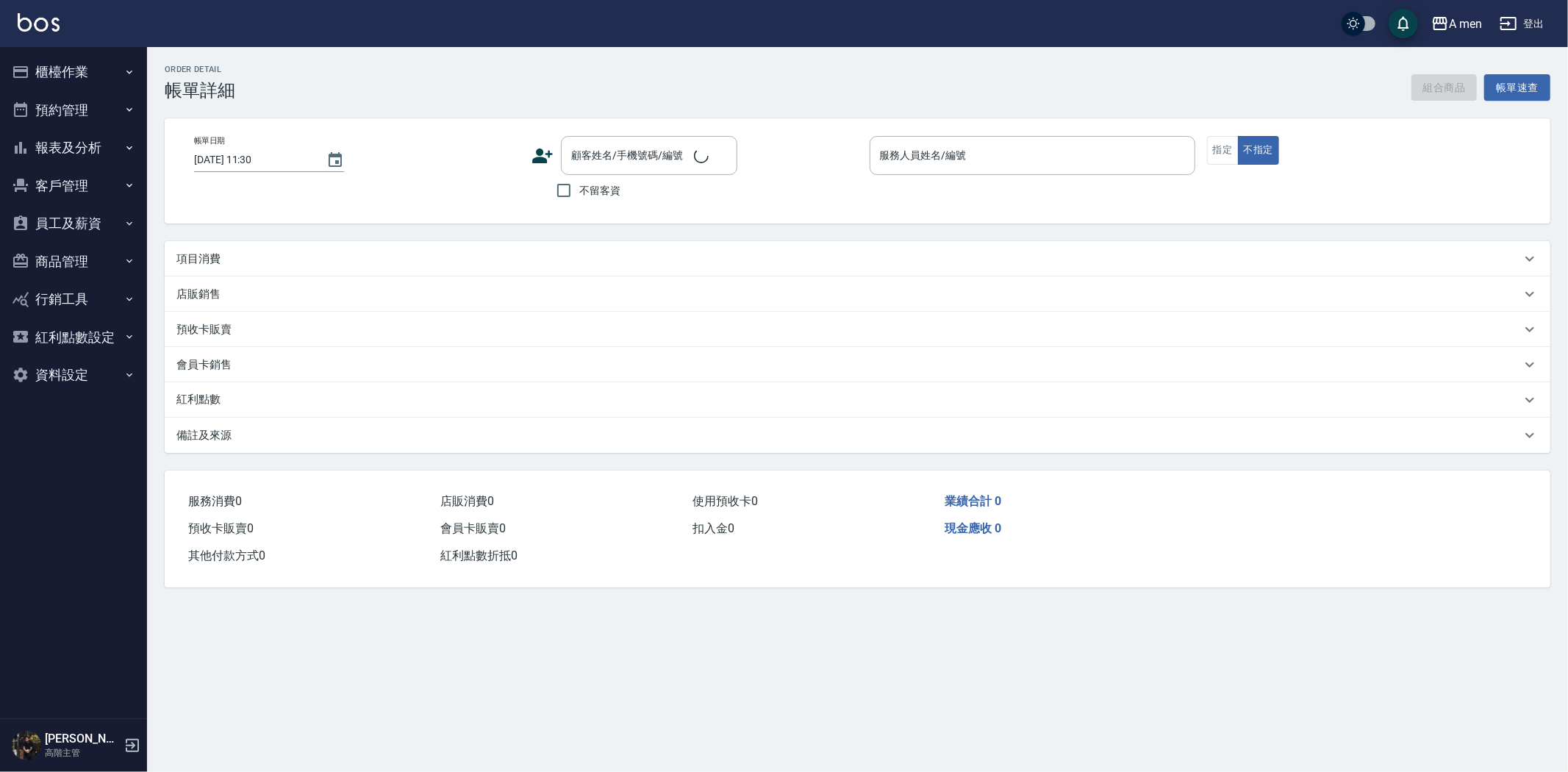
type input "2025/08/21 11:00"
type input "Barber Buzz-004"
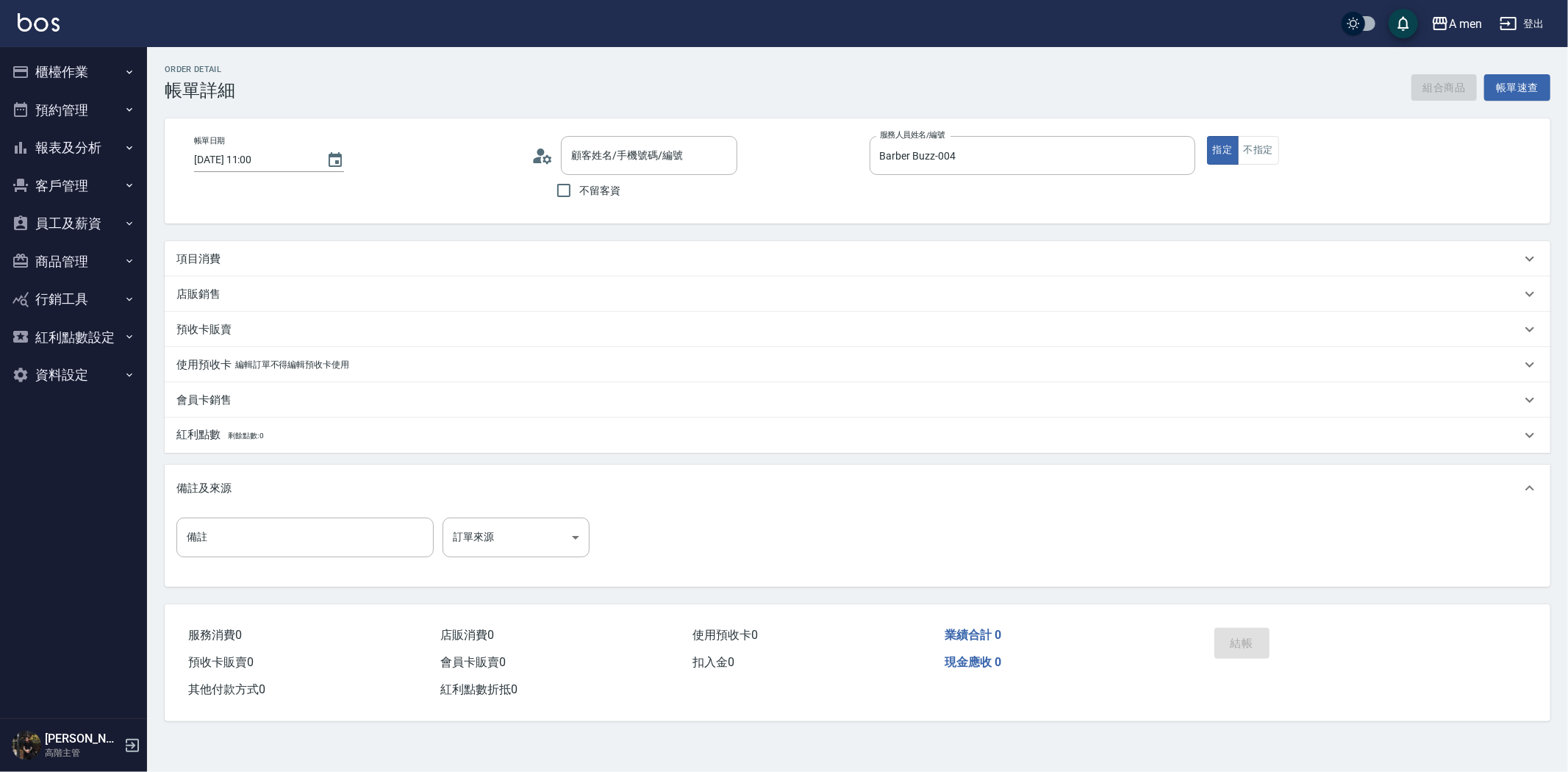
type input "葉恩博/0905497858/null"
click at [1439, 81] on button "組合商品" at bounding box center [1444, 87] width 66 height 27
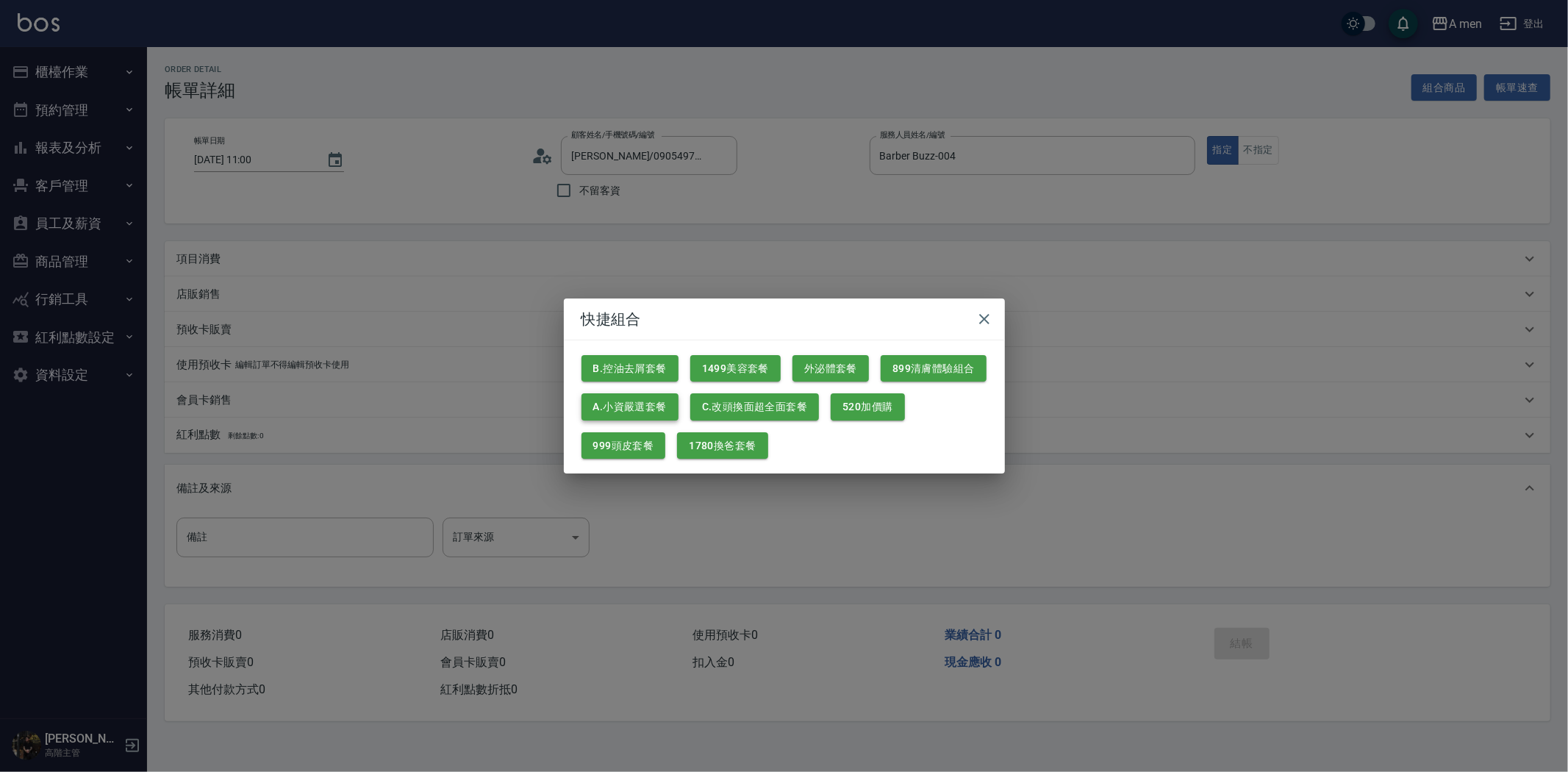
click at [665, 400] on button "A.小資嚴選套餐" at bounding box center [630, 406] width 97 height 27
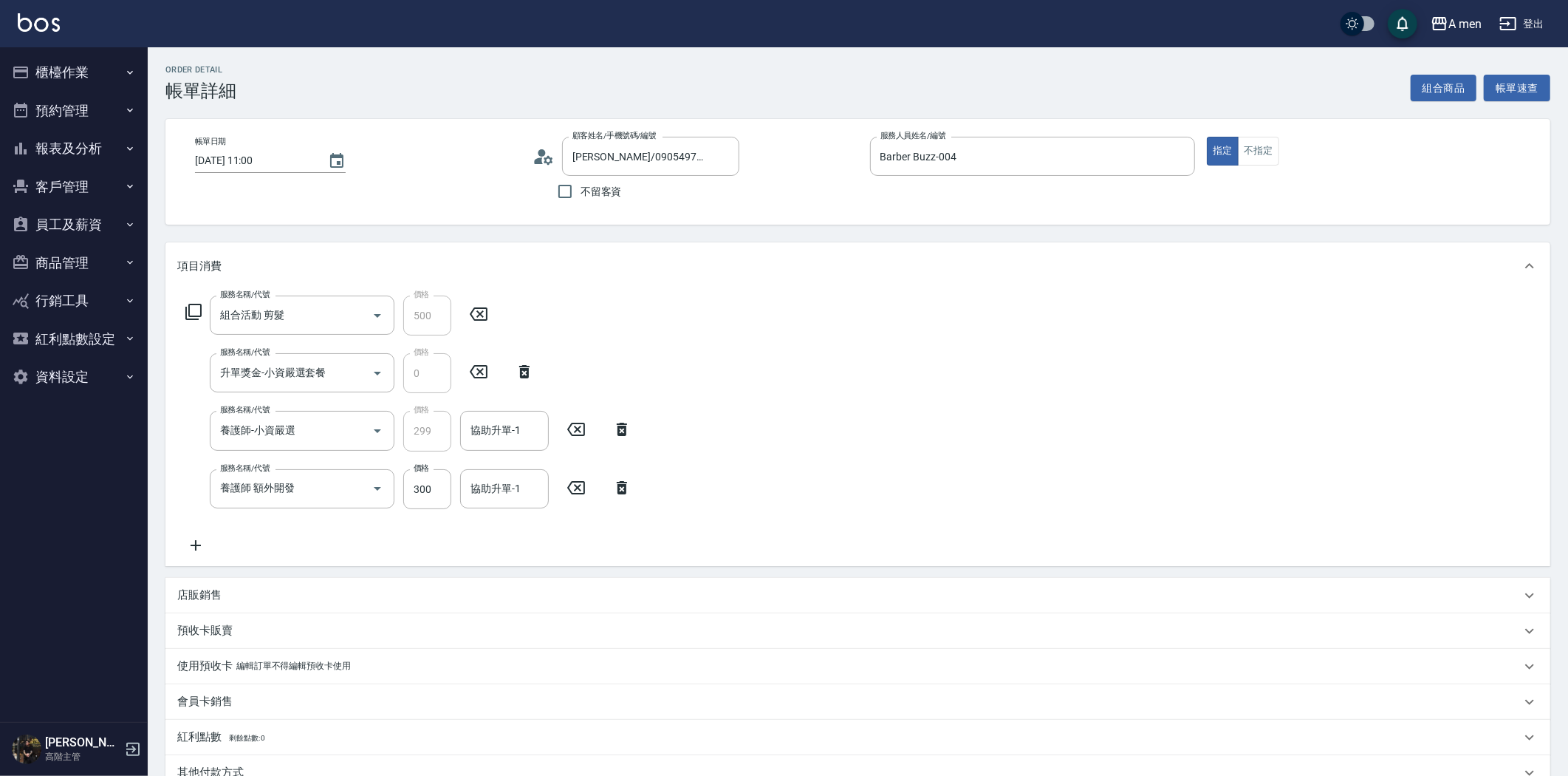
click at [624, 484] on icon at bounding box center [621, 488] width 10 height 13
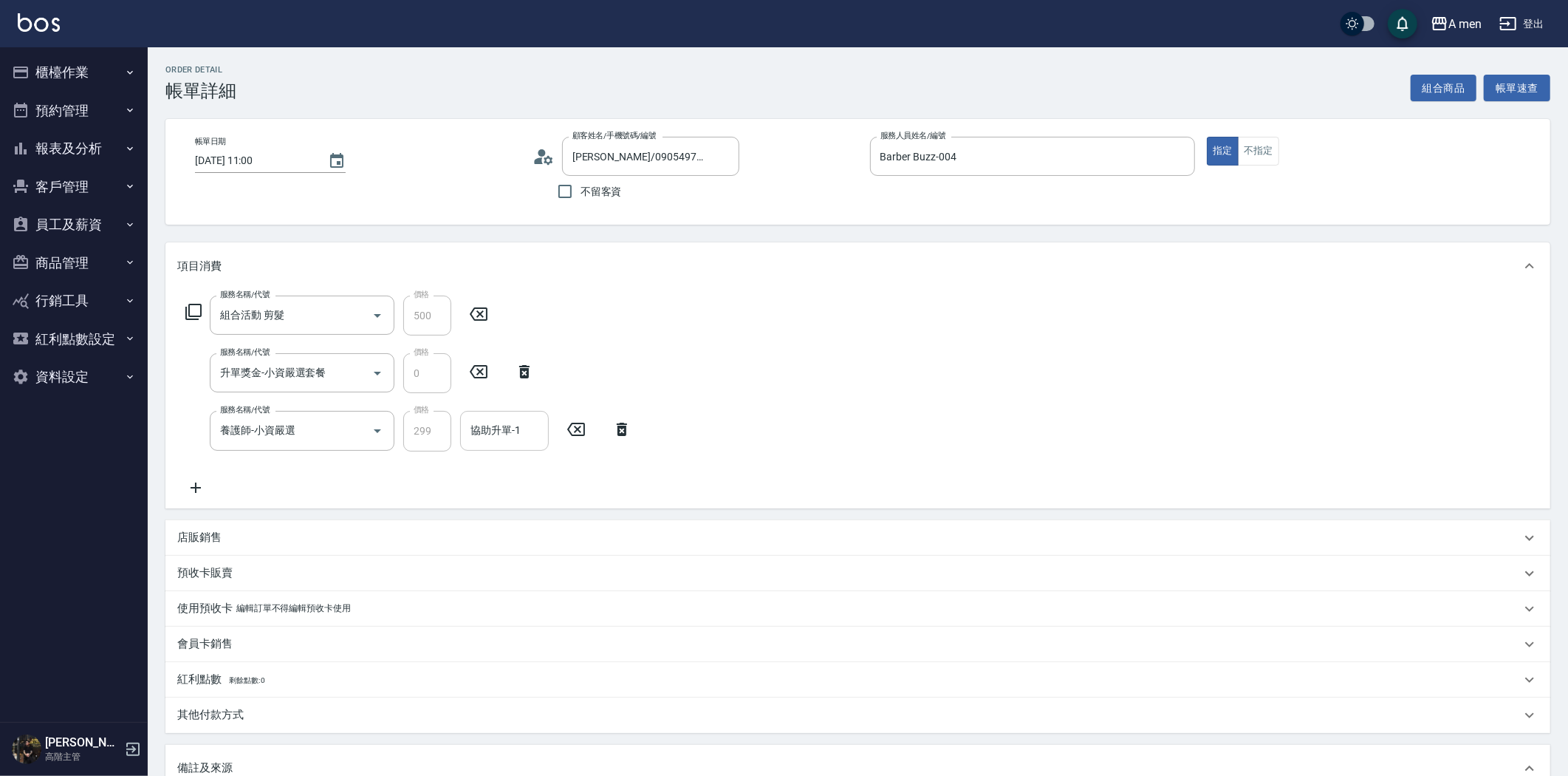
click at [476, 417] on div "協助升單-1 協助升單-1" at bounding box center [504, 430] width 89 height 39
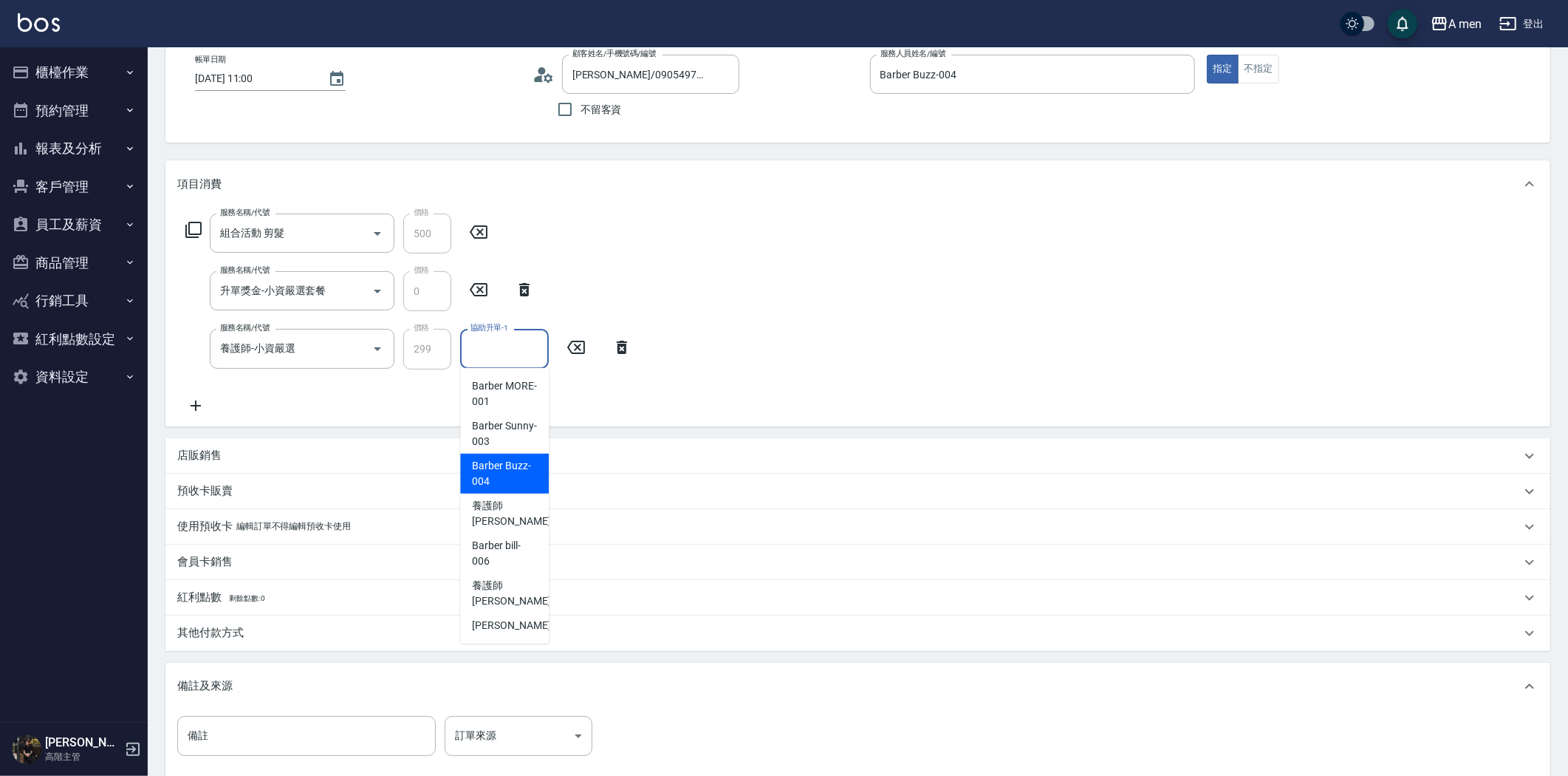
click at [521, 478] on span "Barber Buzz -004" at bounding box center [505, 473] width 65 height 31
type input "Barber Buzz-004"
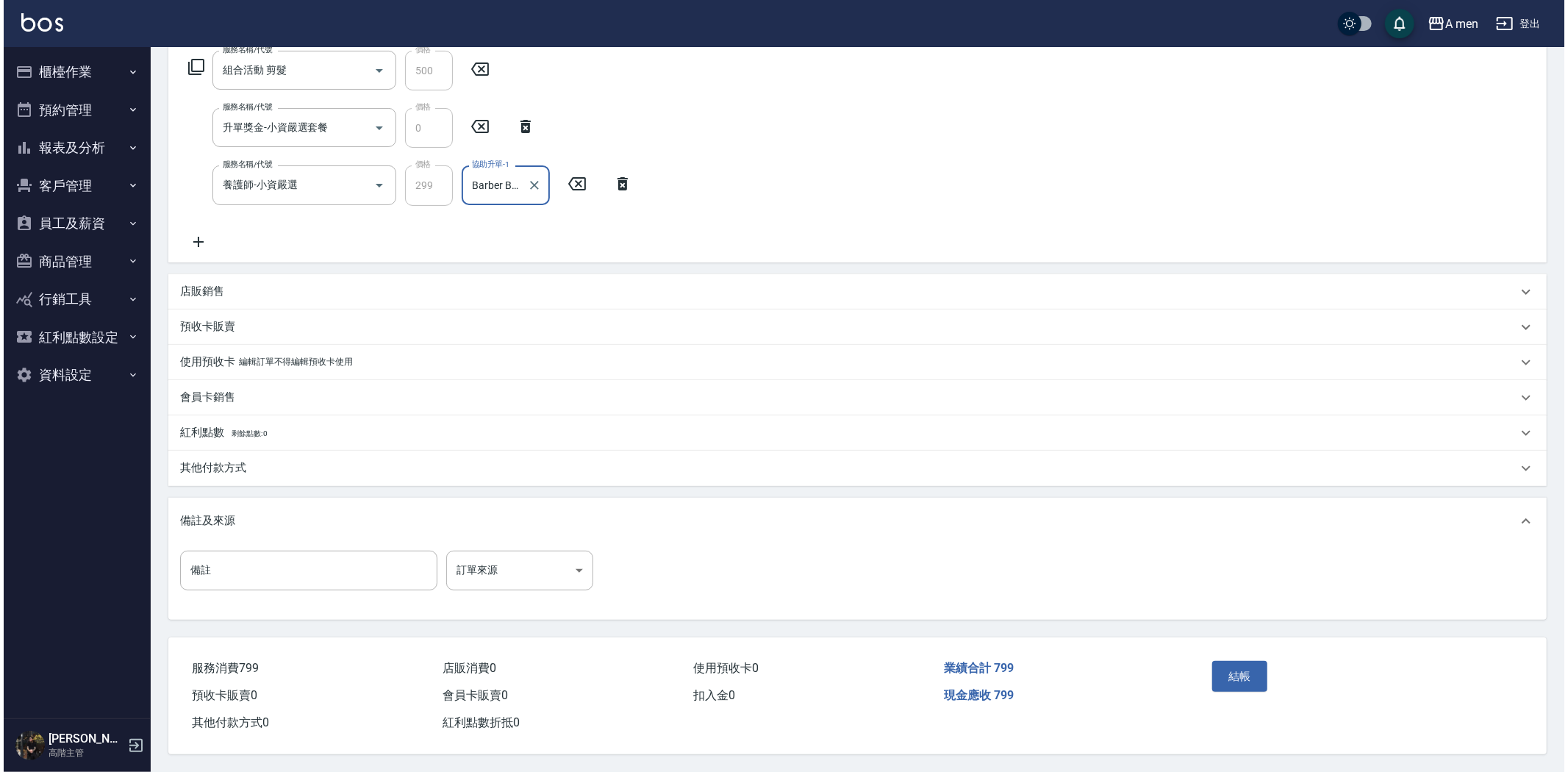
scroll to position [247, 0]
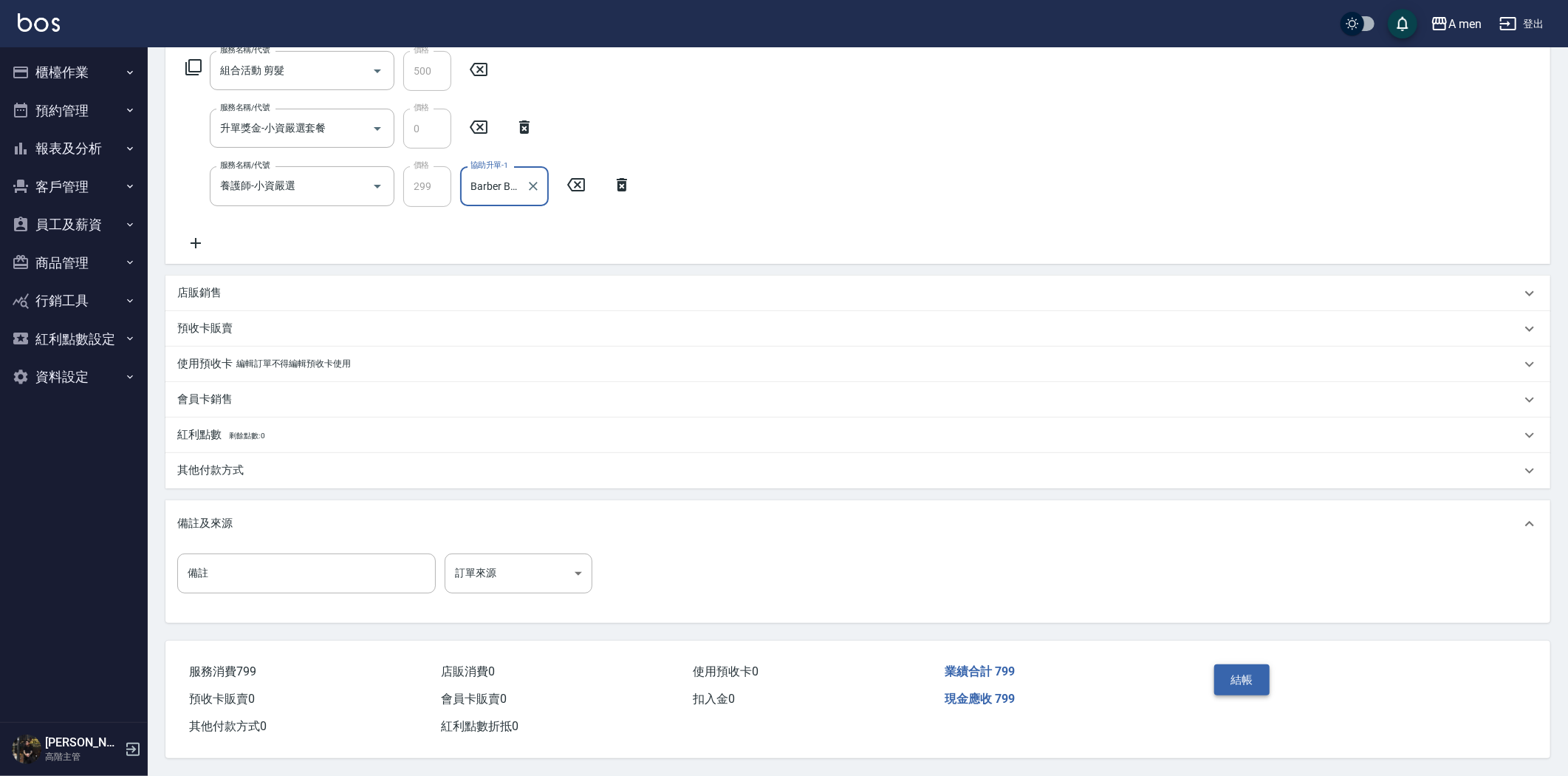
click at [1239, 670] on button "結帳" at bounding box center [1242, 680] width 55 height 31
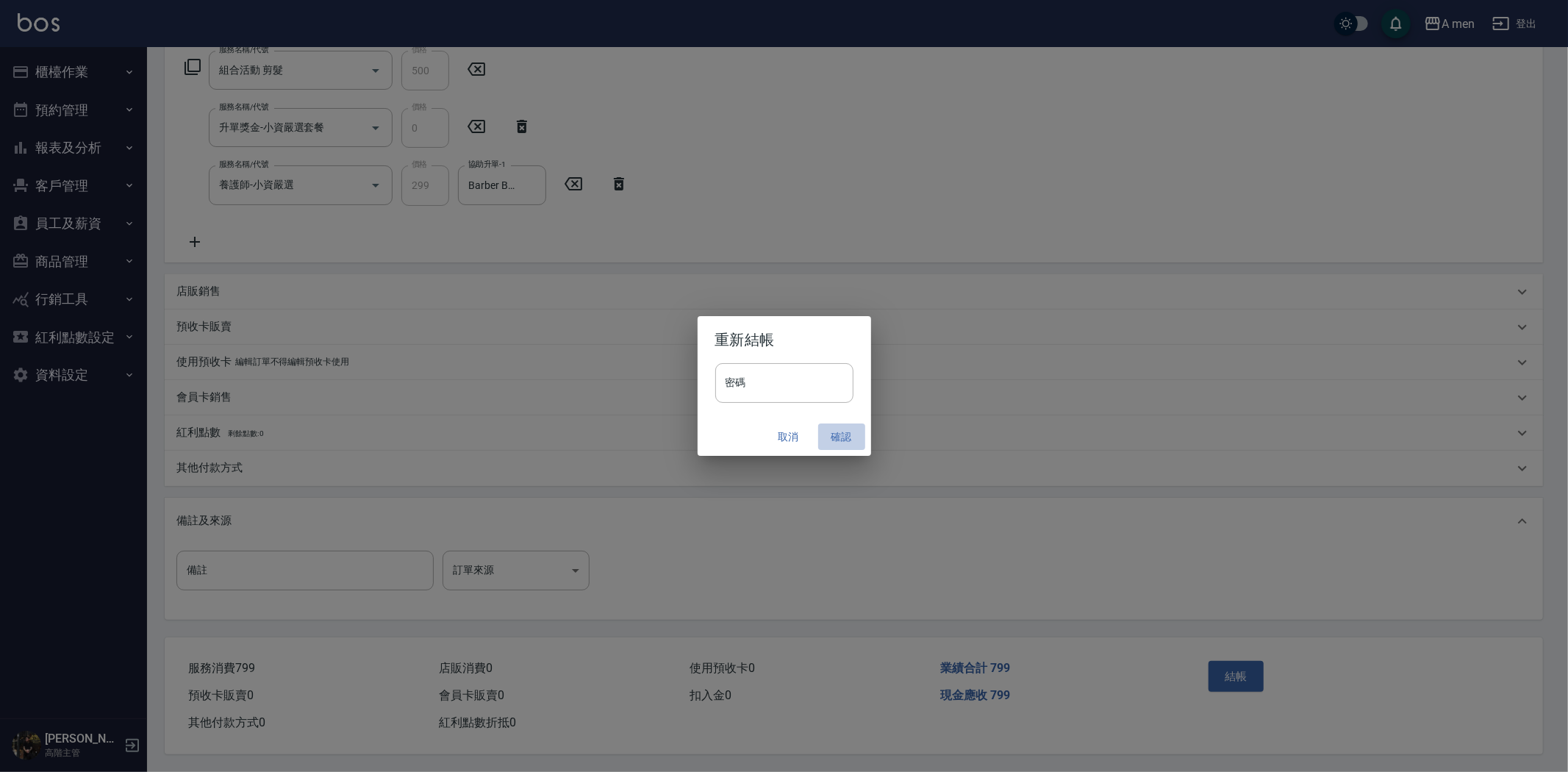
click at [844, 437] on button "確認" at bounding box center [842, 436] width 47 height 27
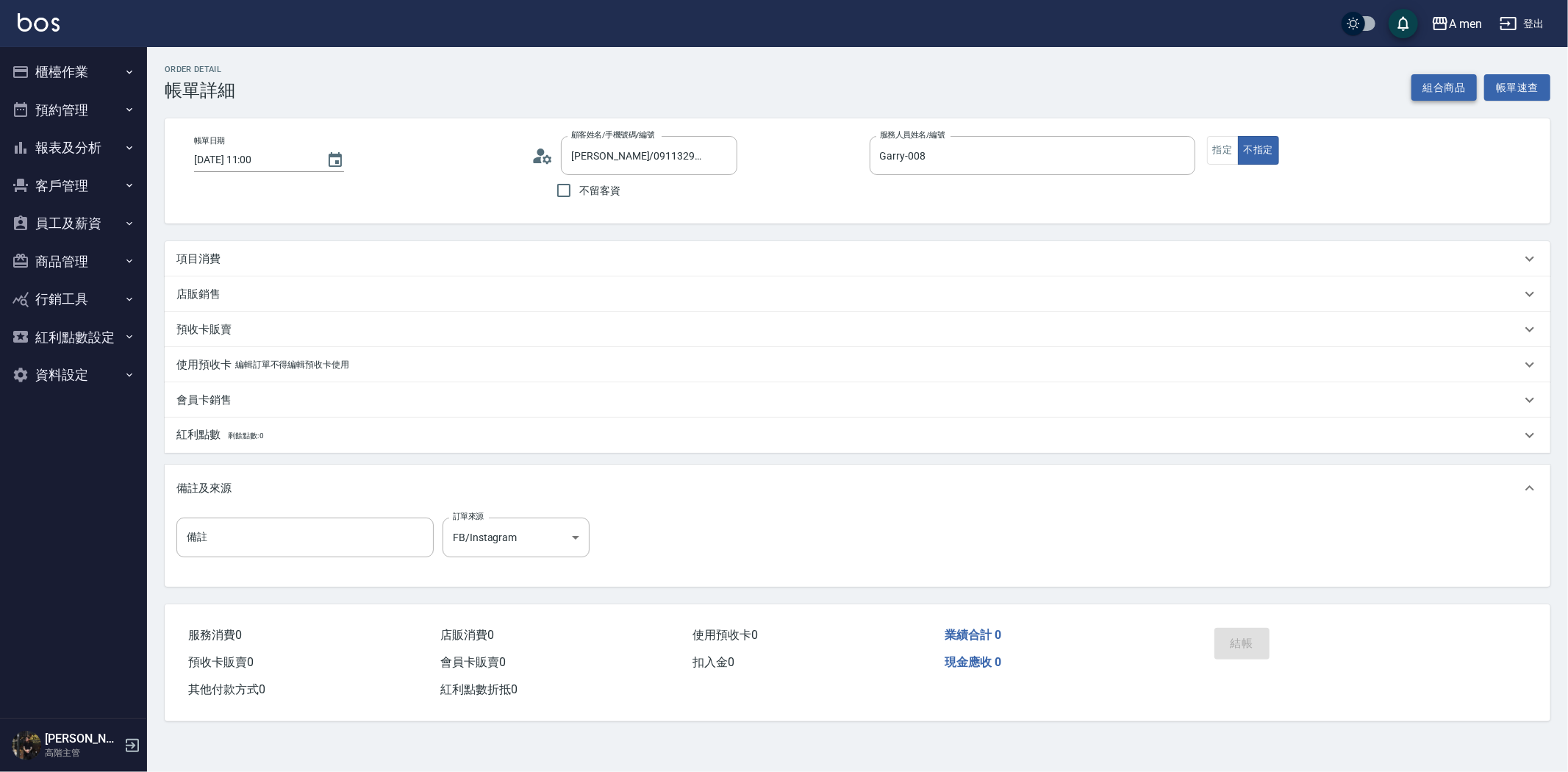
click at [1427, 89] on button "組合商品" at bounding box center [1444, 87] width 66 height 27
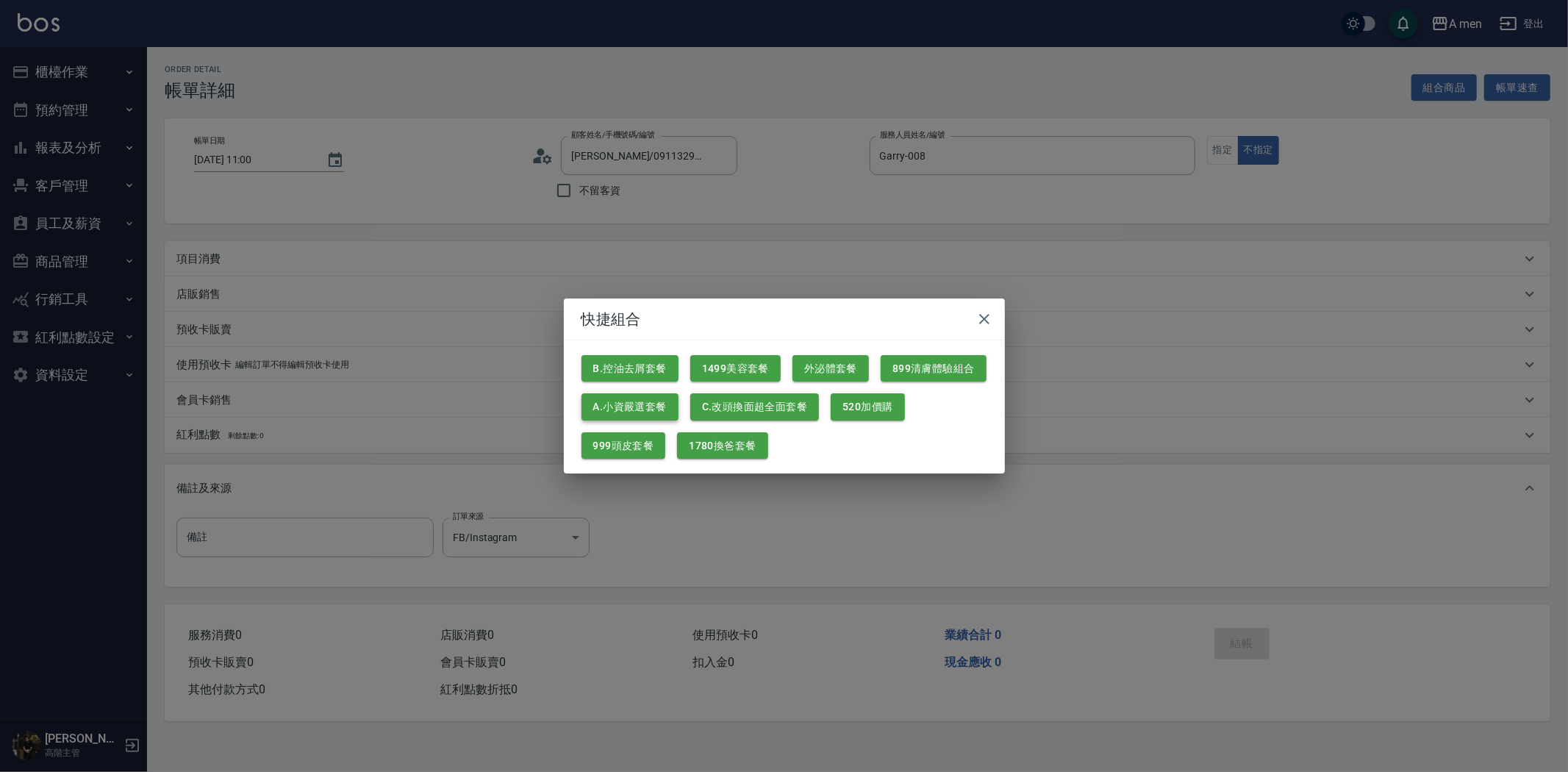
click at [635, 400] on button "A.小資嚴選套餐" at bounding box center [630, 406] width 97 height 27
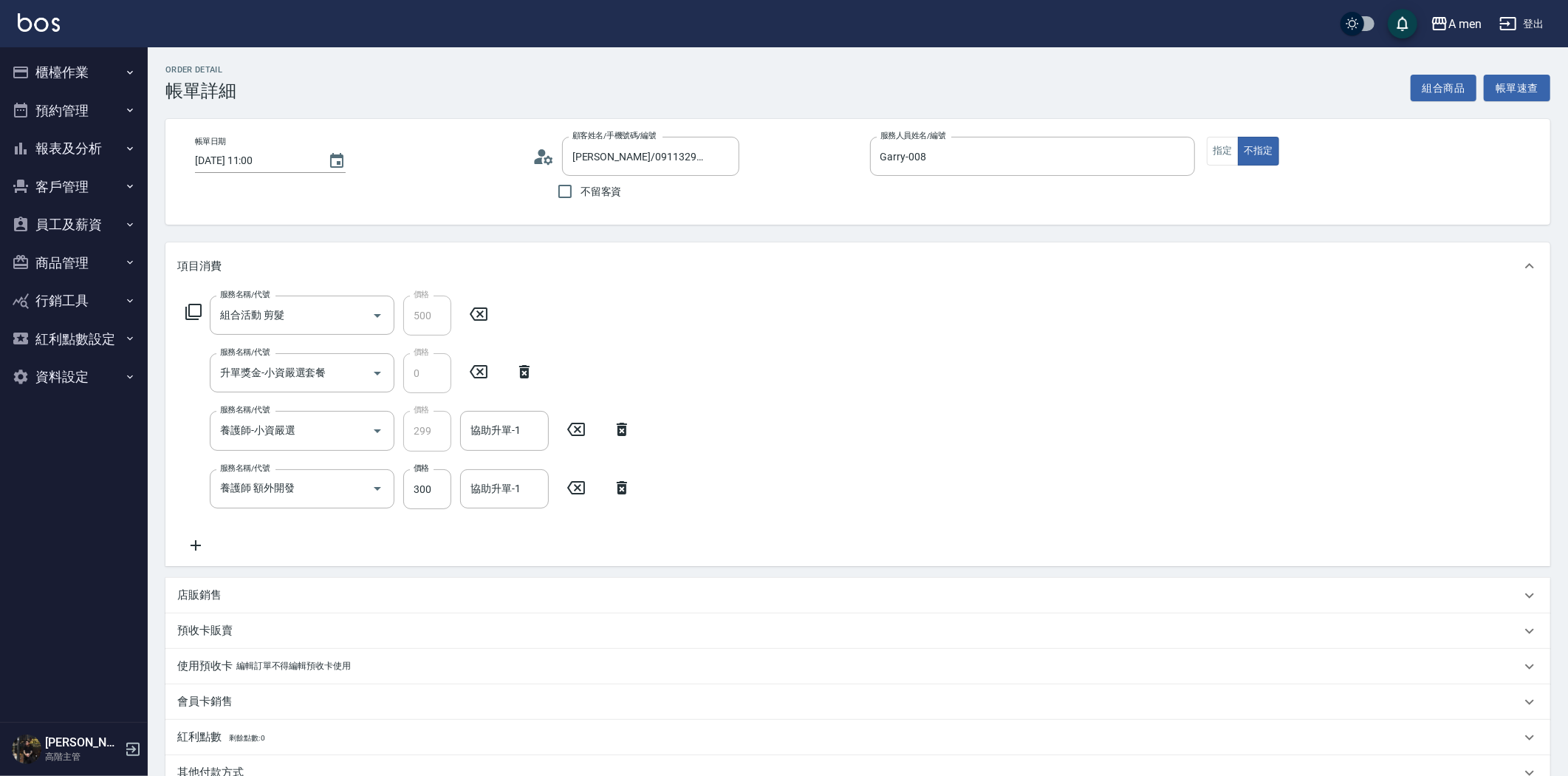
click at [564, 484] on icon at bounding box center [577, 487] width 37 height 18
click at [526, 437] on input "協助升單-1" at bounding box center [505, 431] width 76 height 26
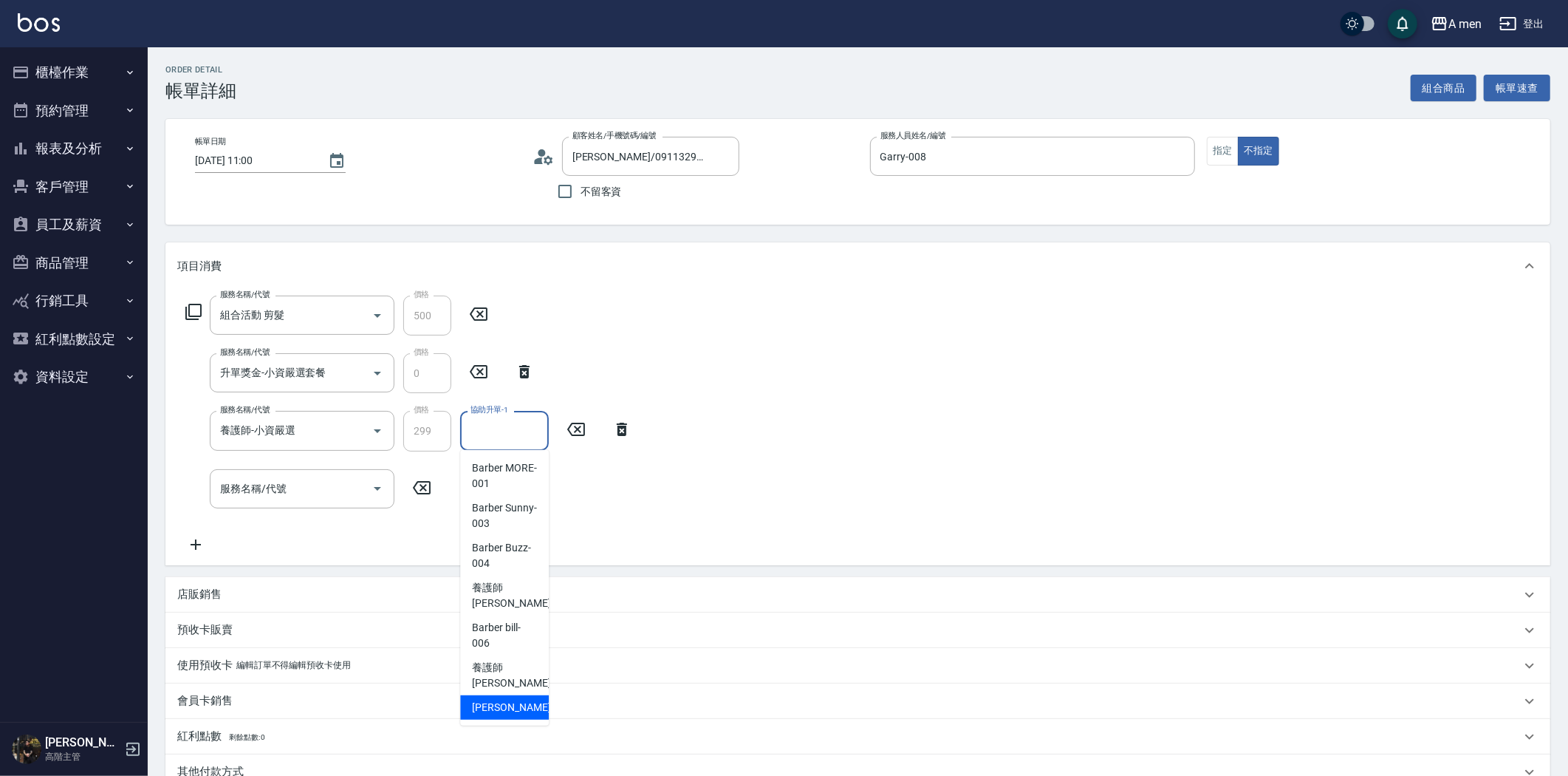
click at [523, 700] on div "Garry -008" at bounding box center [504, 708] width 89 height 24
type input "Garry-008"
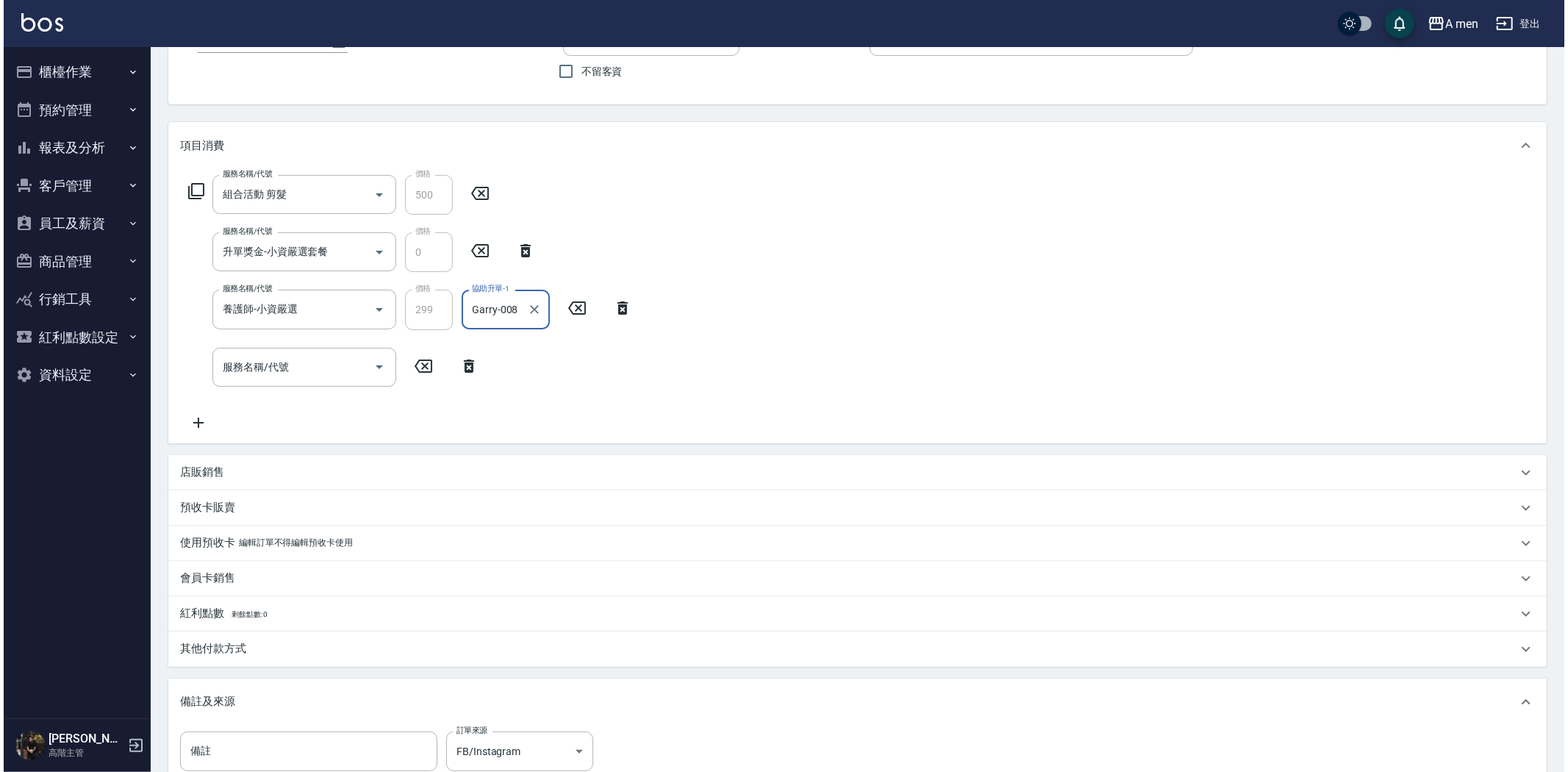
scroll to position [245, 0]
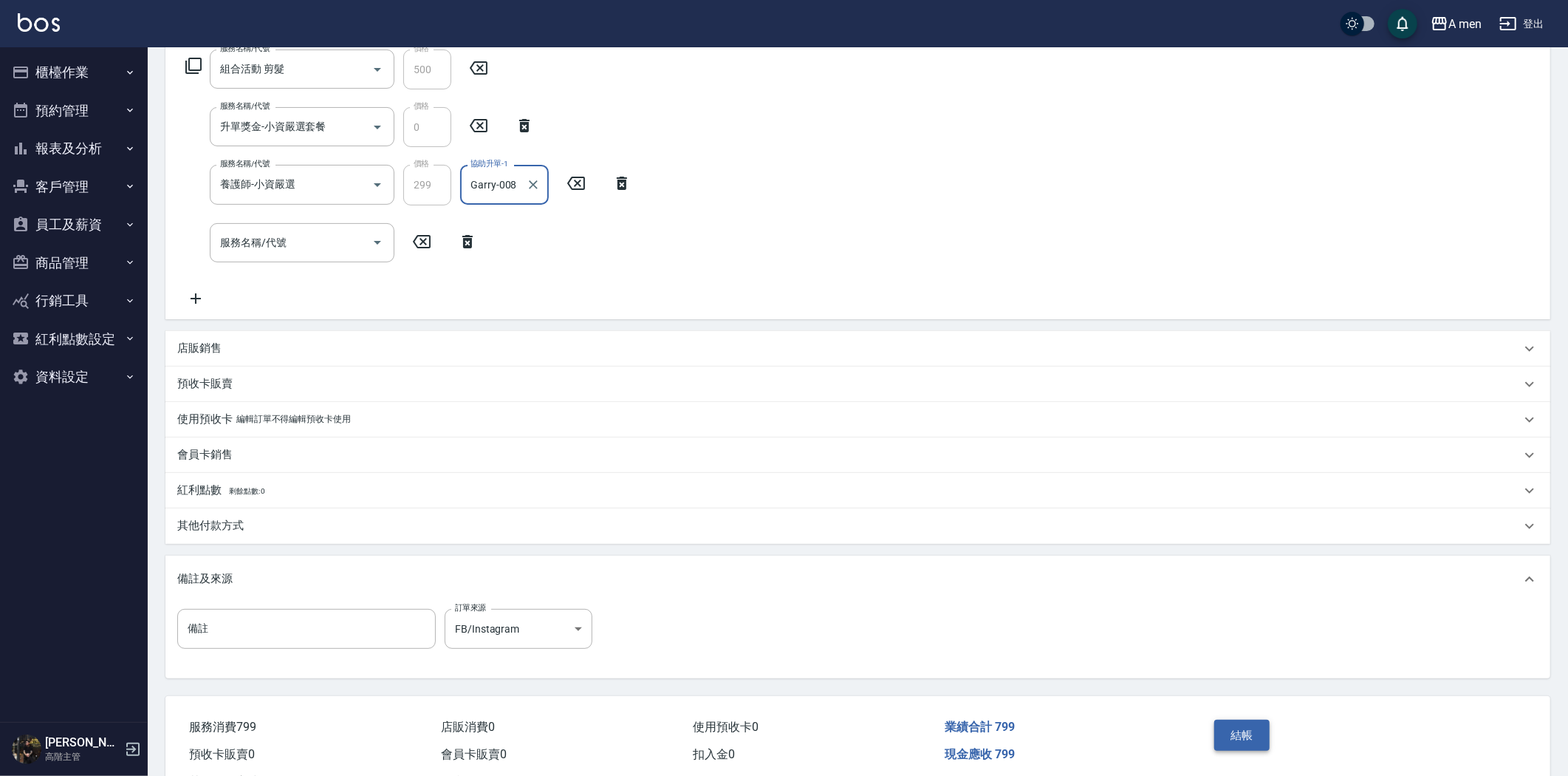
click at [1252, 742] on button "結帳" at bounding box center [1242, 735] width 55 height 31
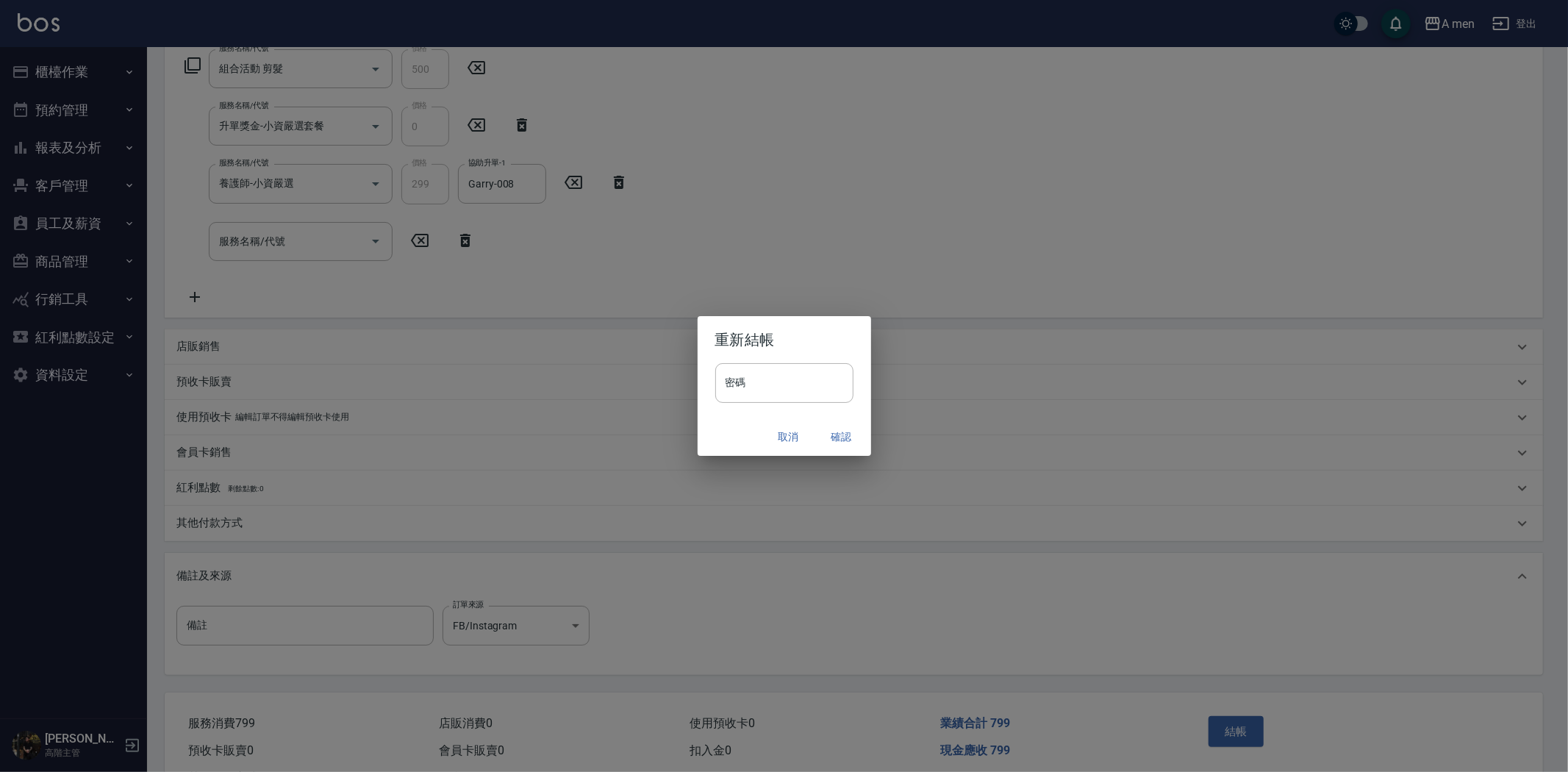
click at [846, 435] on button "確認" at bounding box center [842, 436] width 47 height 27
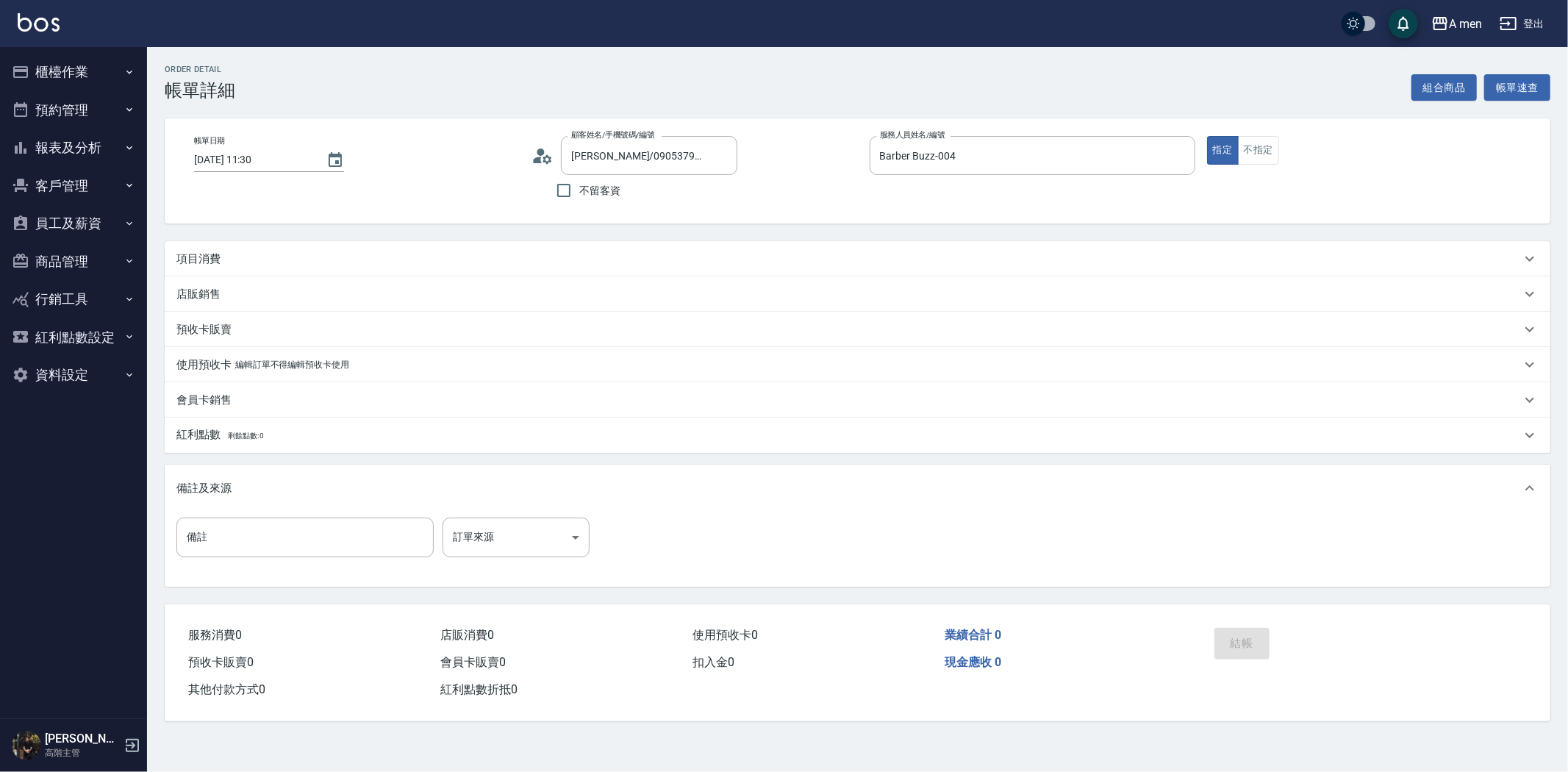
click at [493, 258] on div "項目消費" at bounding box center [849, 259] width 1345 height 16
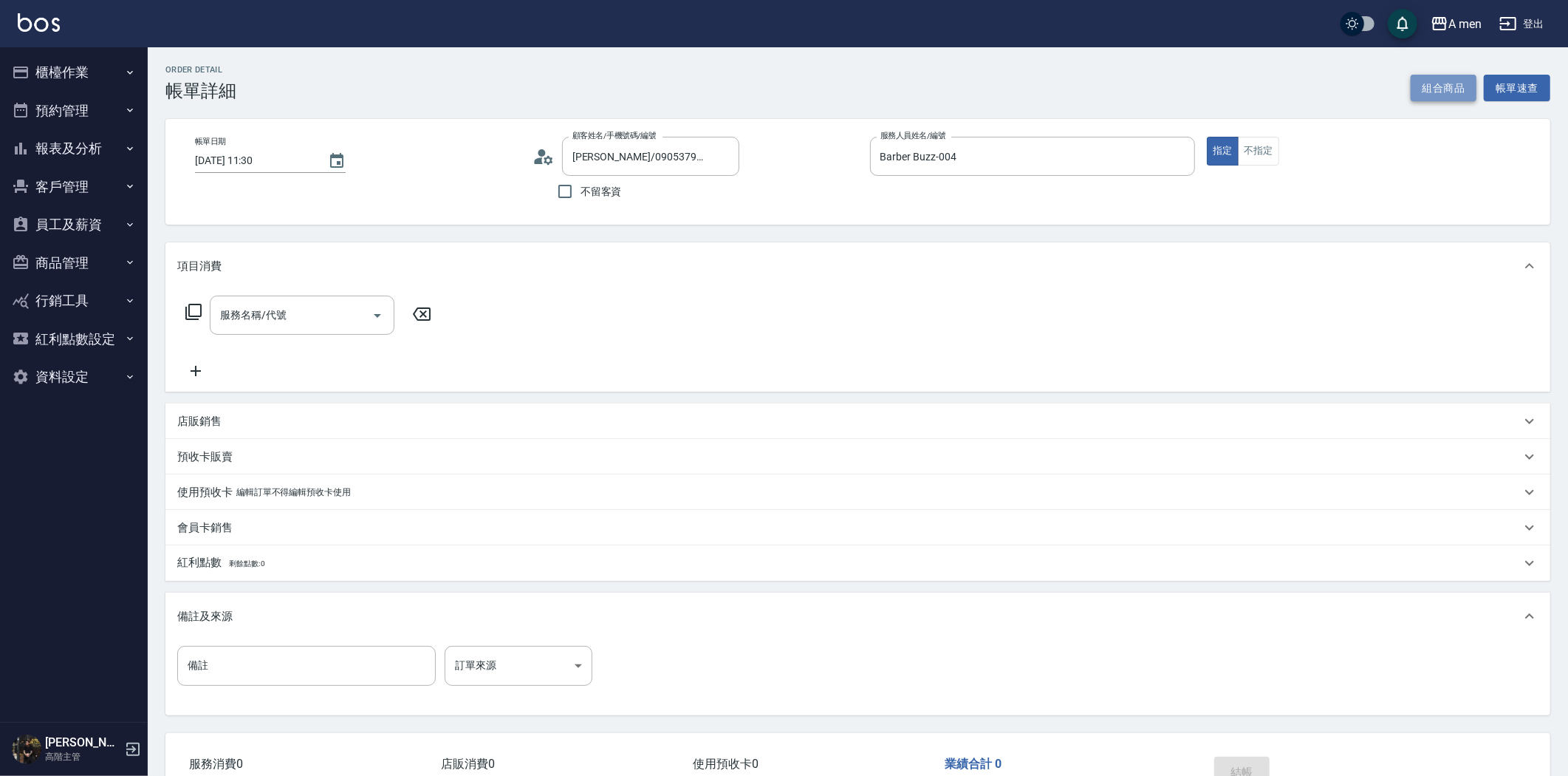
click at [1443, 92] on button "組合商品" at bounding box center [1444, 88] width 66 height 27
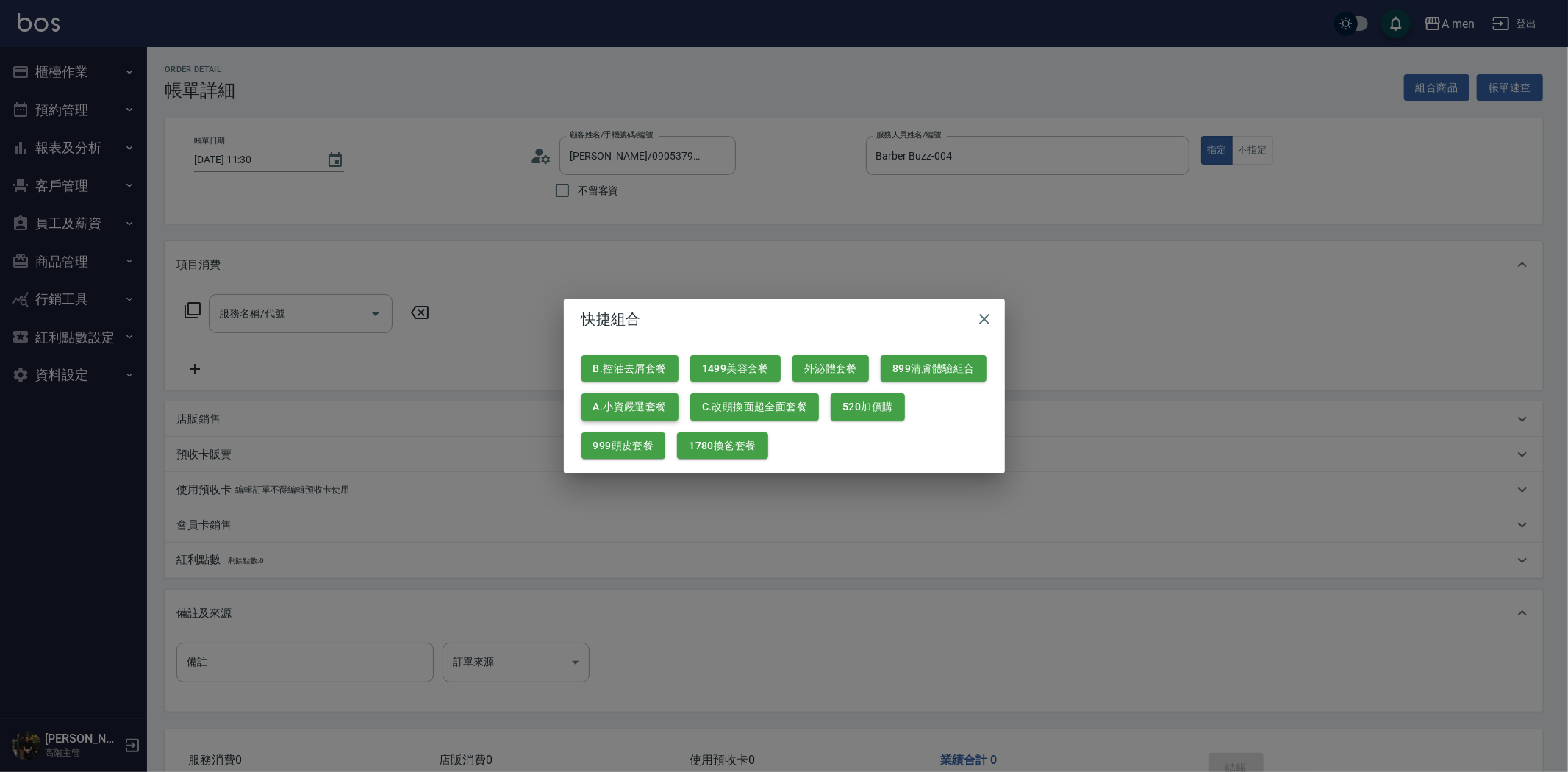
click at [638, 408] on button "A.小資嚴選套餐" at bounding box center [630, 406] width 97 height 27
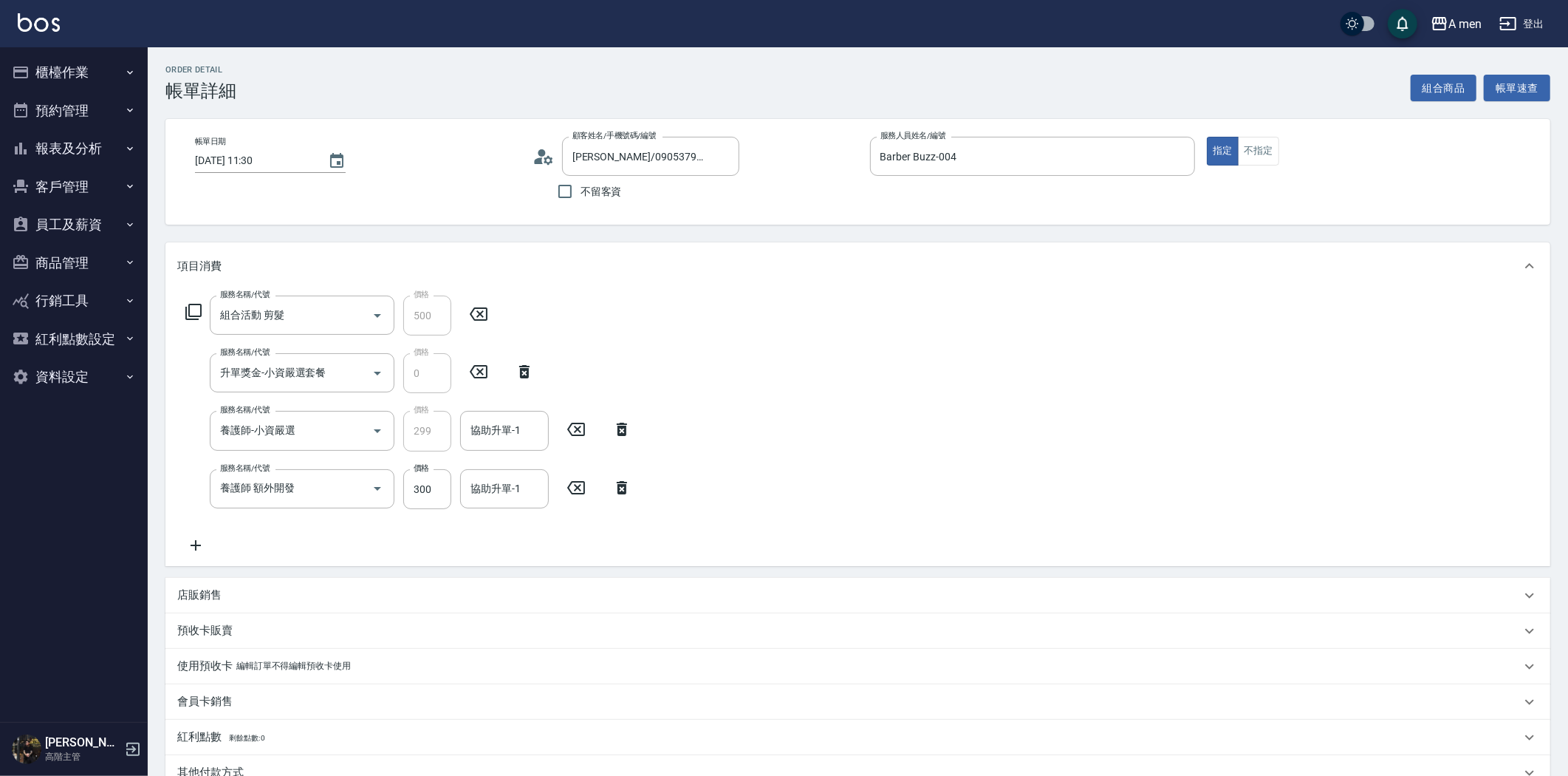
click at [619, 488] on icon at bounding box center [621, 488] width 10 height 13
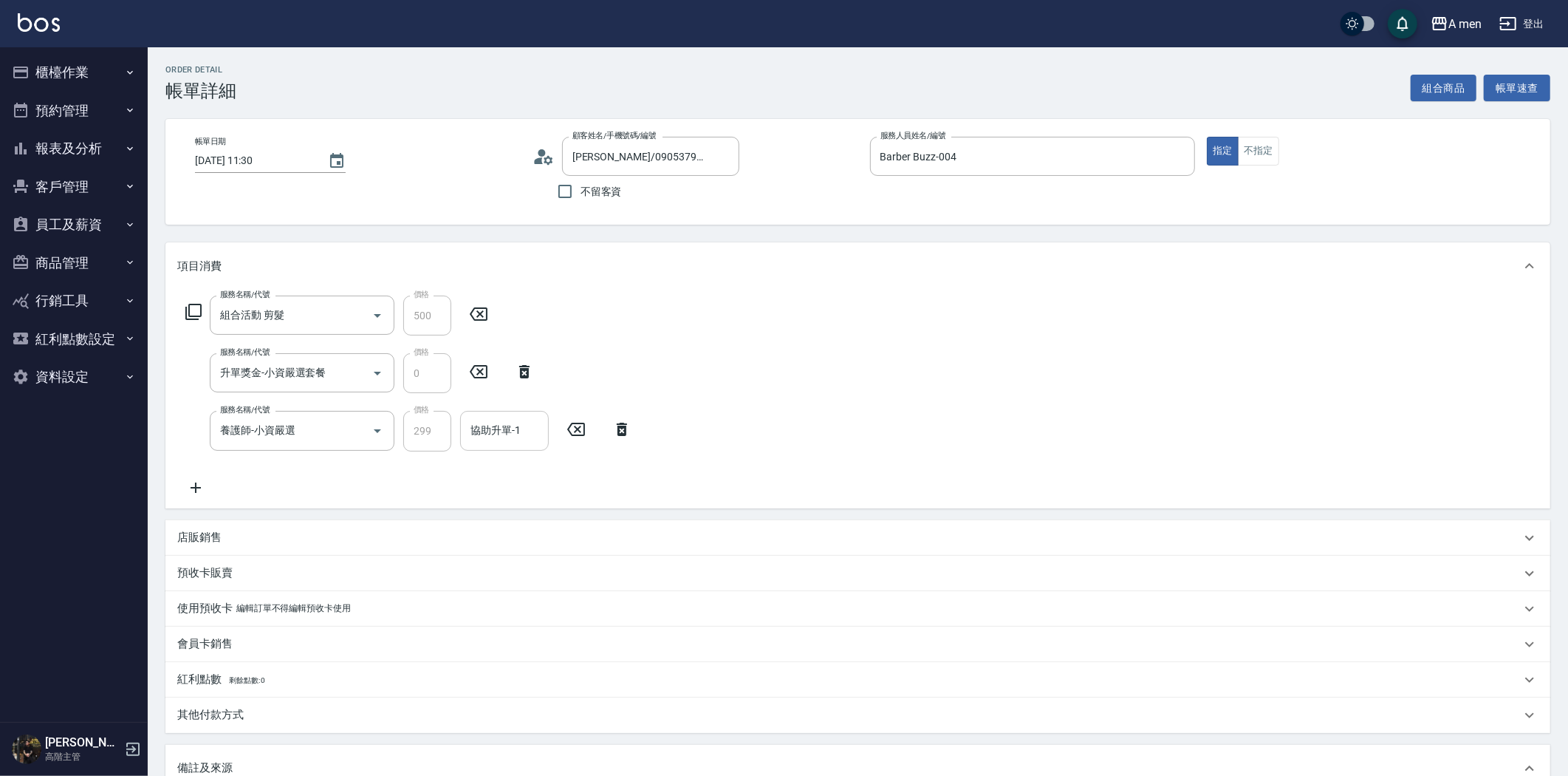
click at [513, 425] on div "協助升單-1 協助升單-1" at bounding box center [504, 430] width 89 height 39
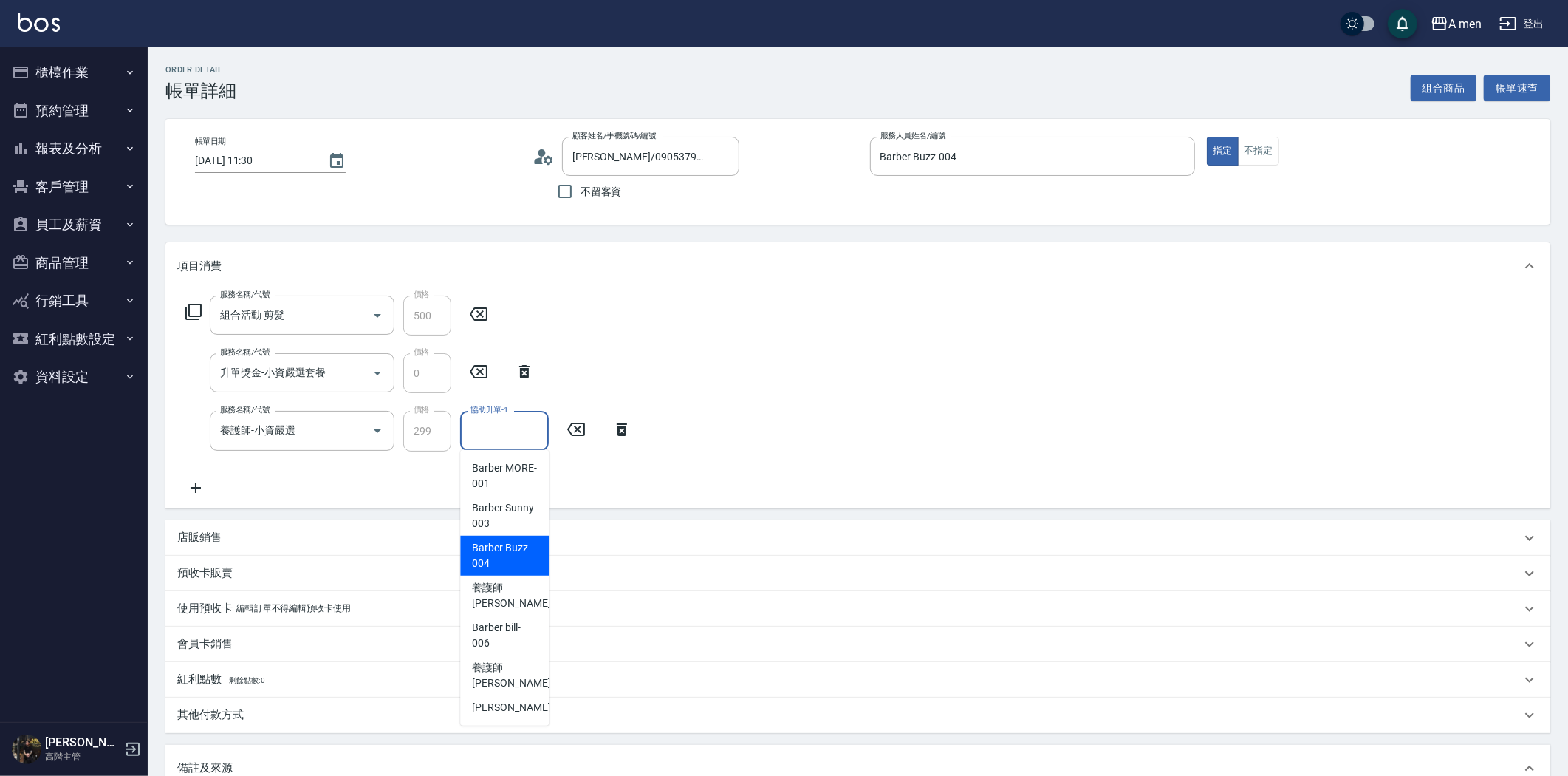
click at [532, 559] on span "Barber Buzz -004" at bounding box center [505, 555] width 65 height 31
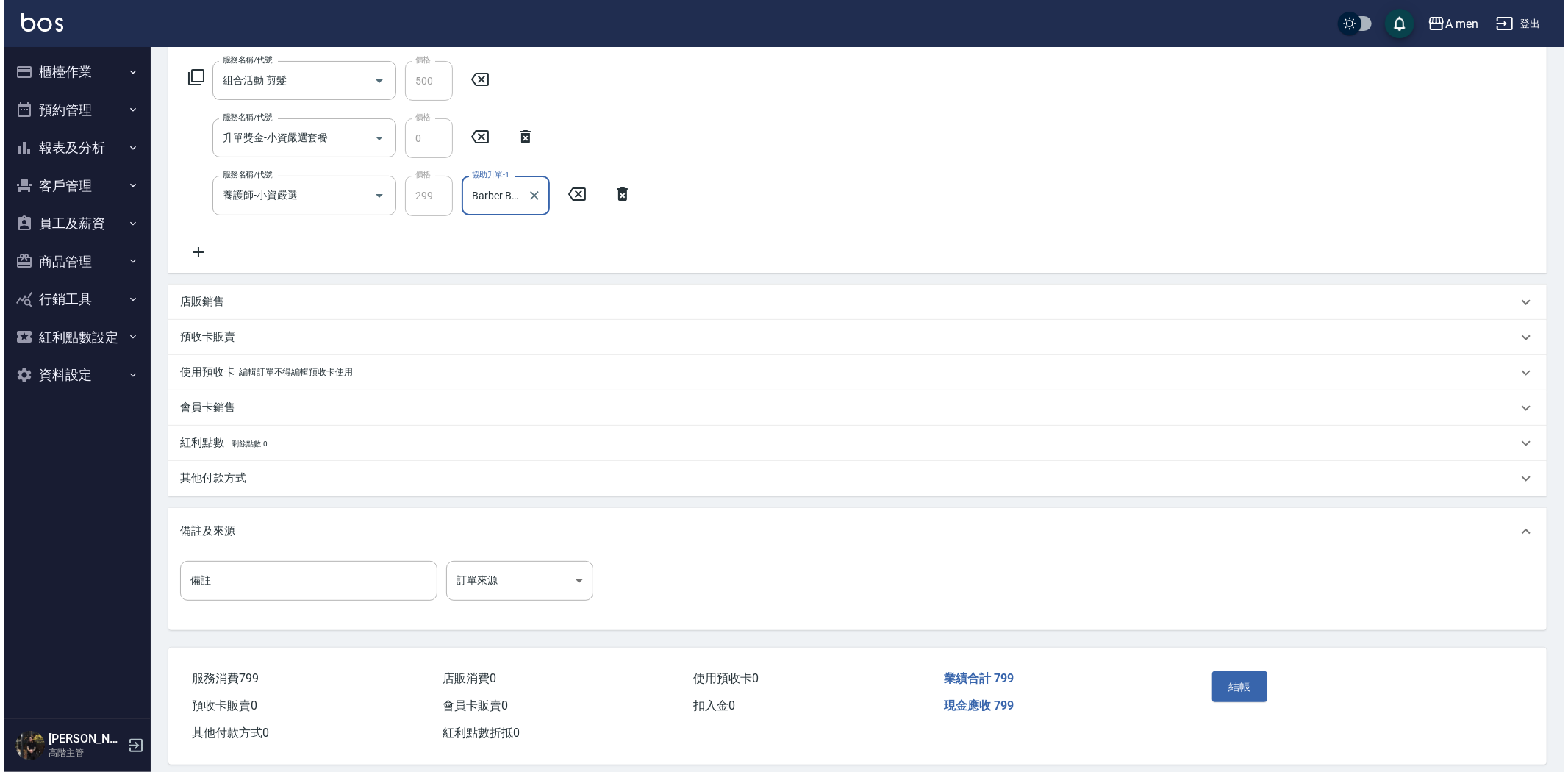
scroll to position [247, 0]
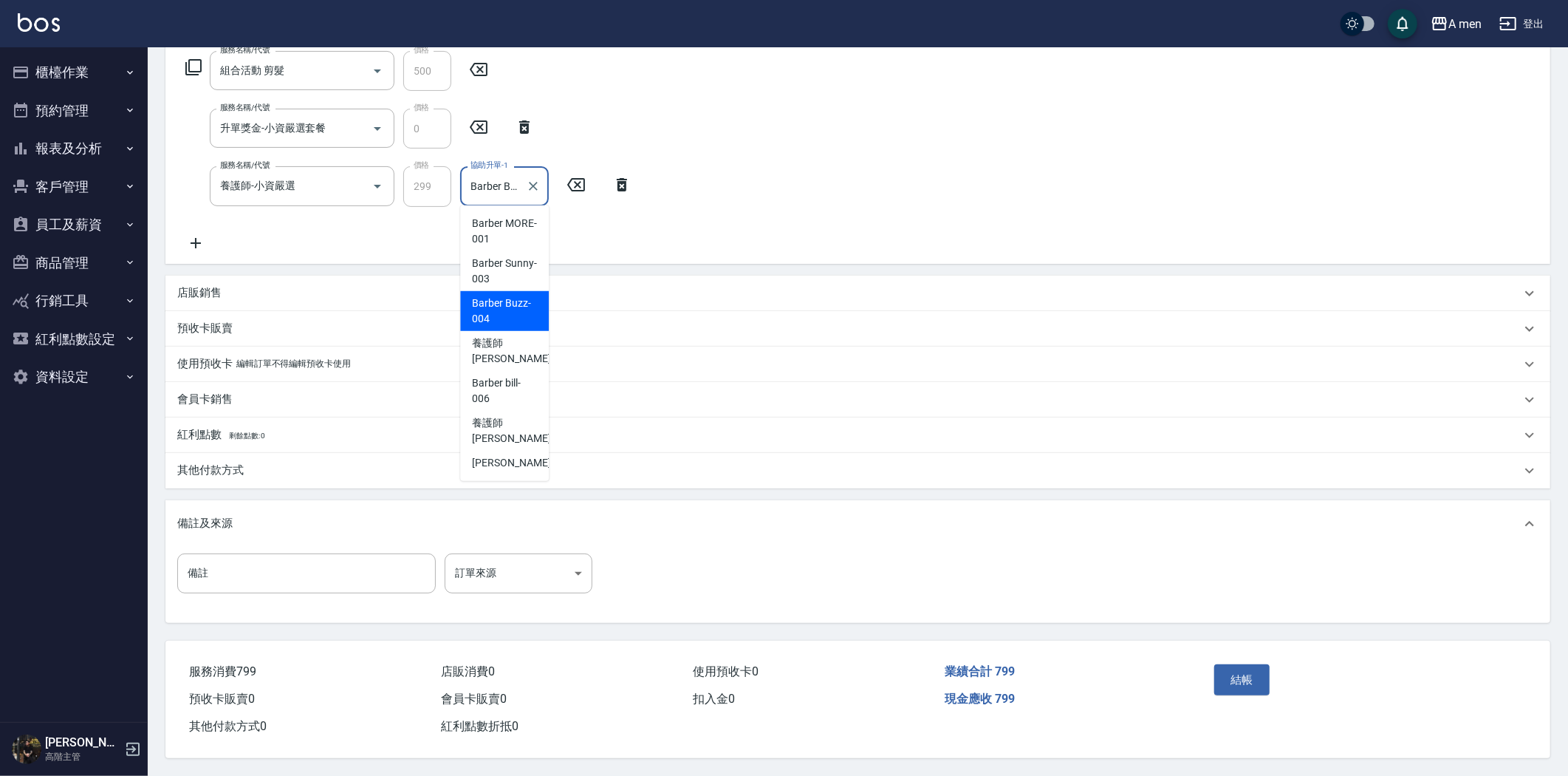
click at [498, 193] on input "Barber Buzz-004" at bounding box center [493, 186] width 53 height 26
click at [517, 345] on span "養護師 小蔡 -005" at bounding box center [521, 351] width 99 height 31
type input "養護師 小蔡-005"
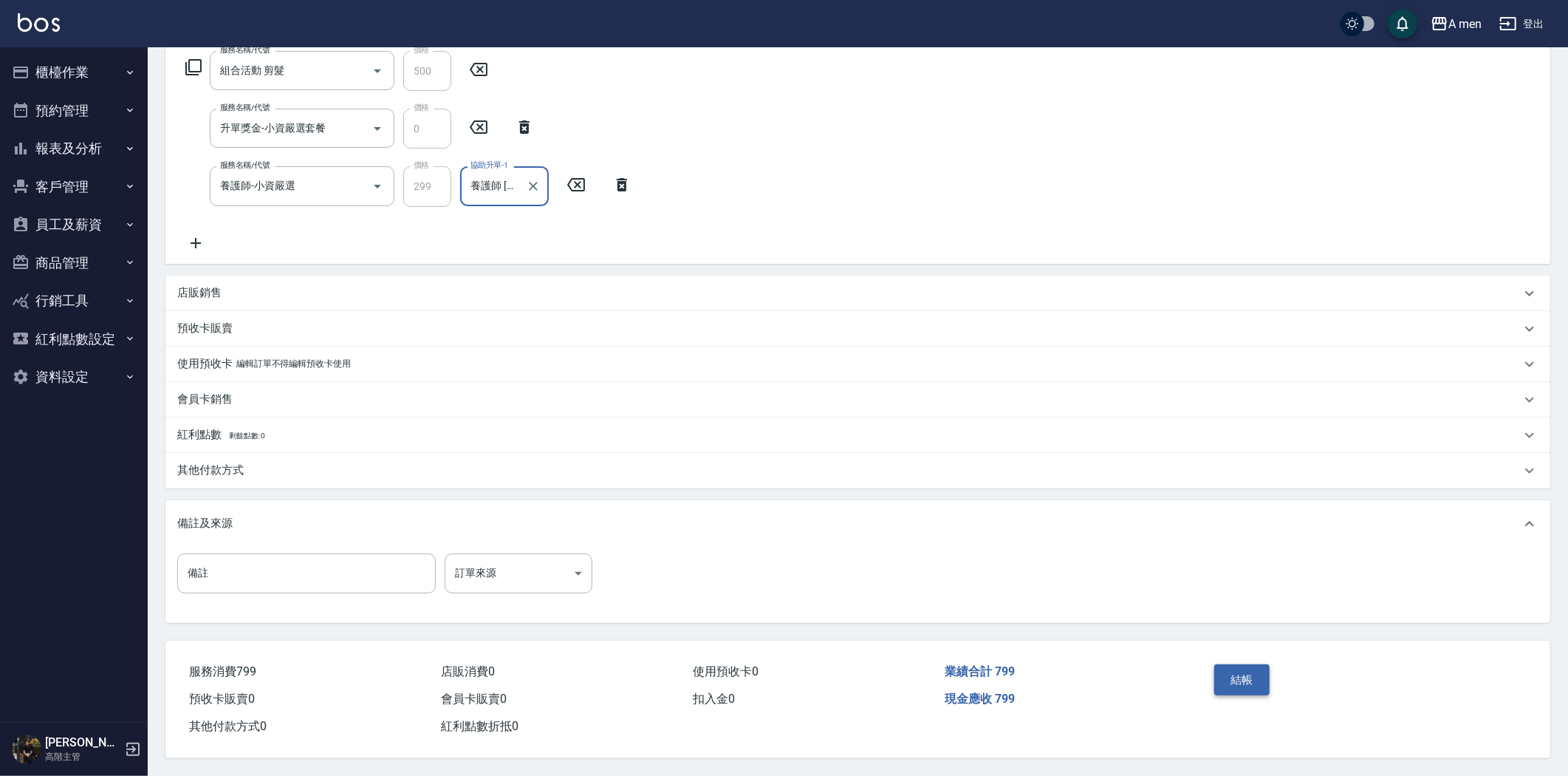
click at [1233, 670] on button "結帳" at bounding box center [1242, 680] width 55 height 31
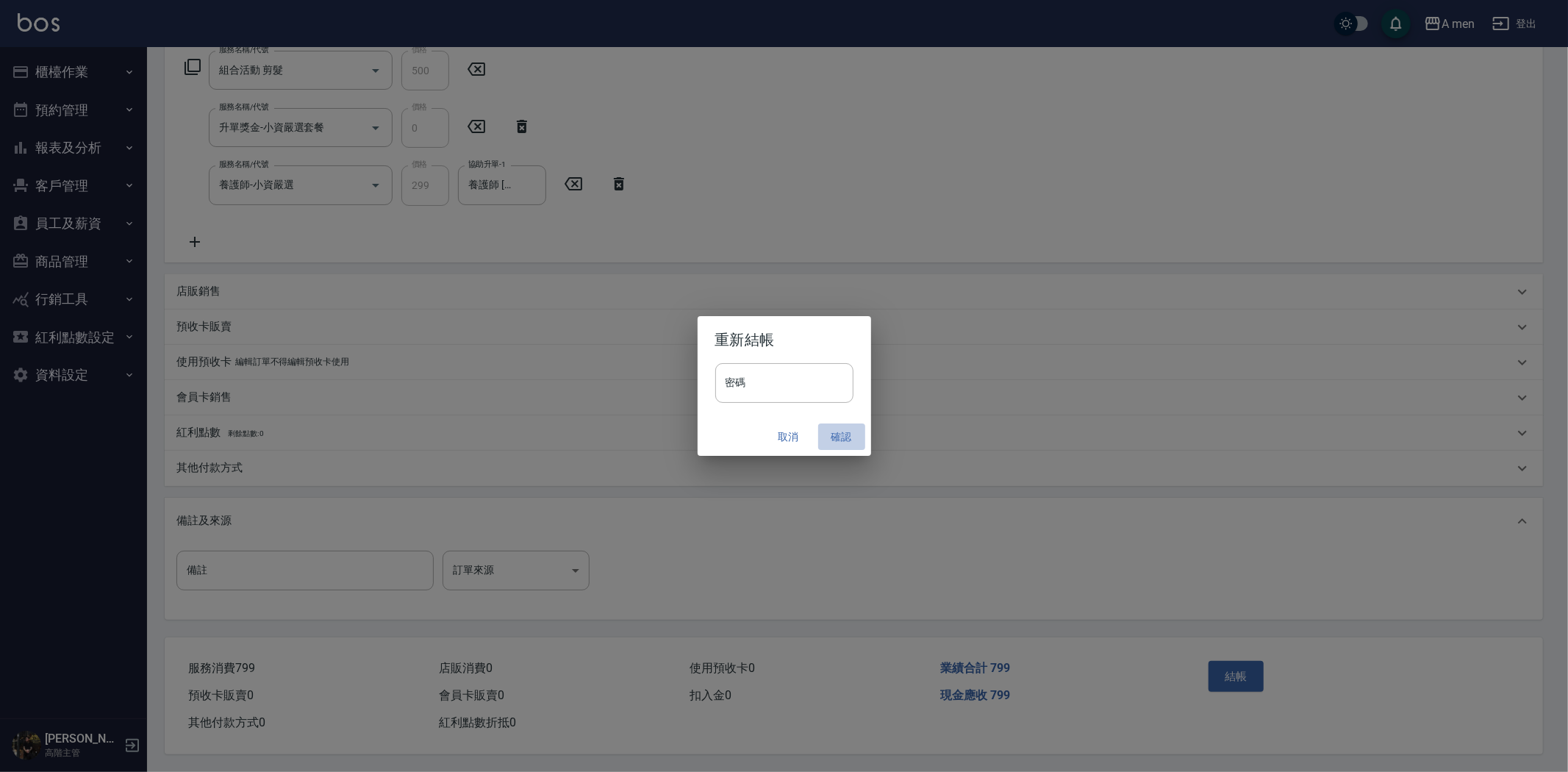
click at [834, 437] on button "確認" at bounding box center [842, 436] width 47 height 27
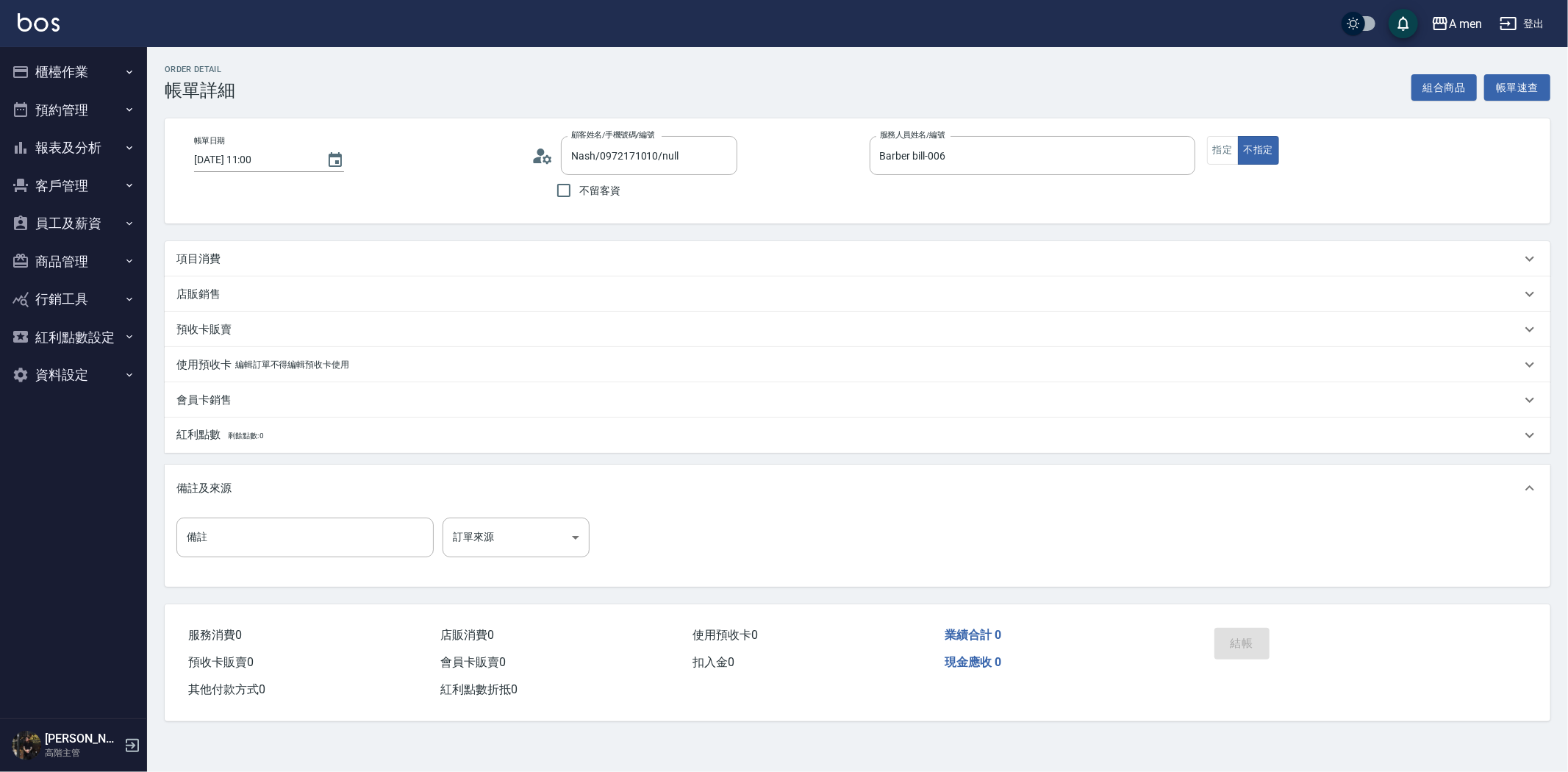
click at [373, 251] on div "項目消費" at bounding box center [849, 259] width 1345 height 16
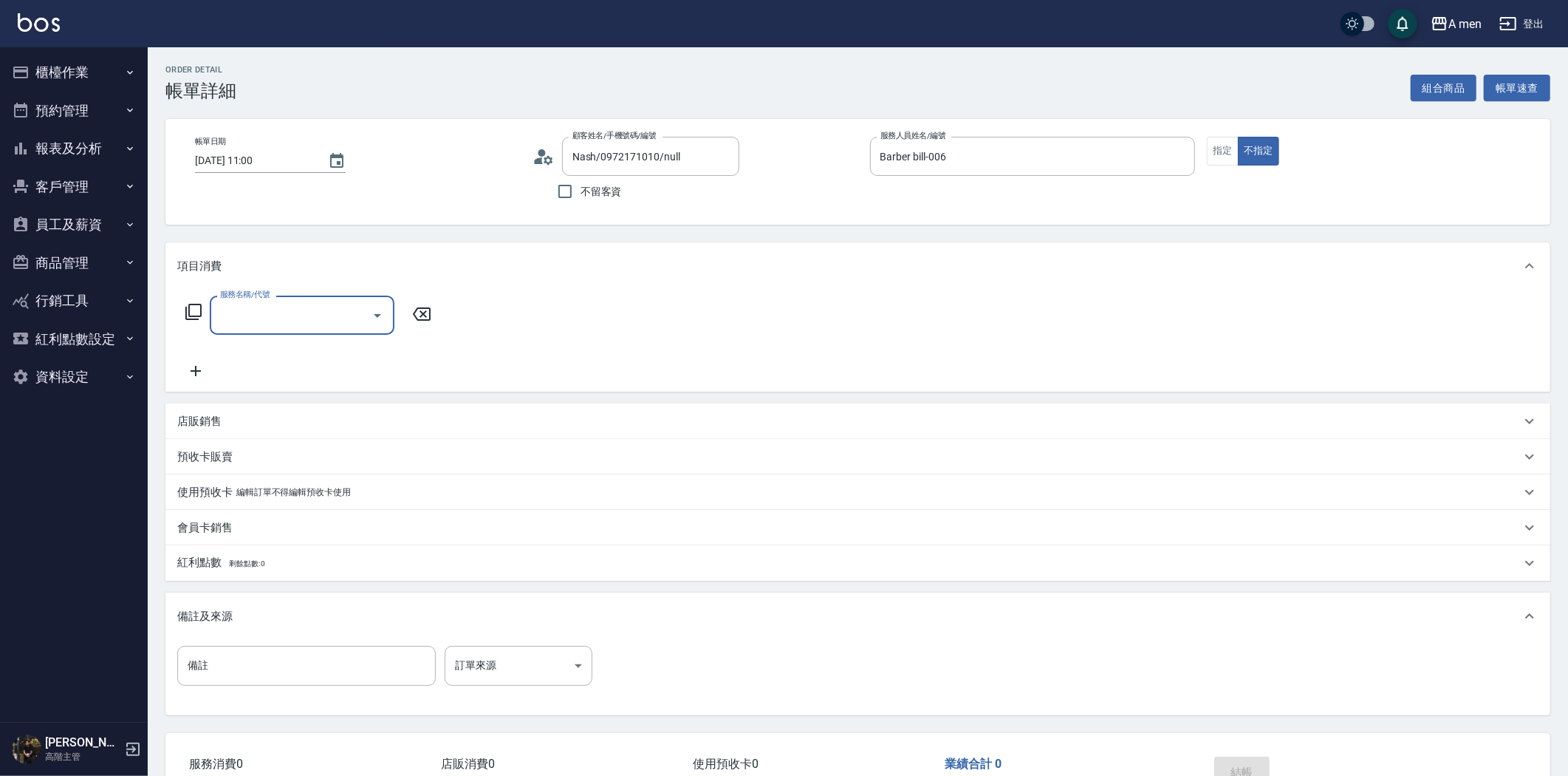
click at [386, 311] on button "Open" at bounding box center [377, 315] width 23 height 23
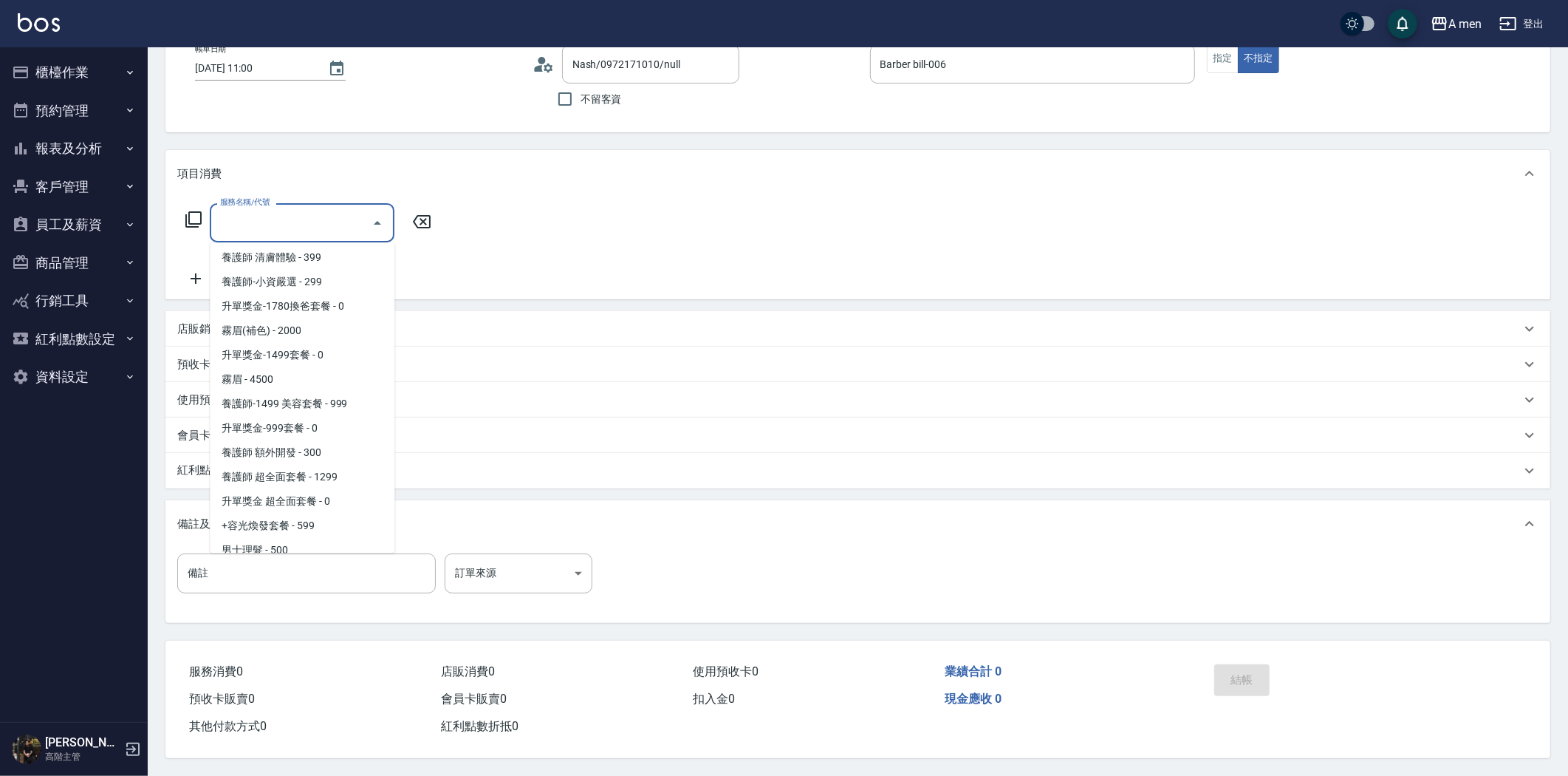
scroll to position [410, 0]
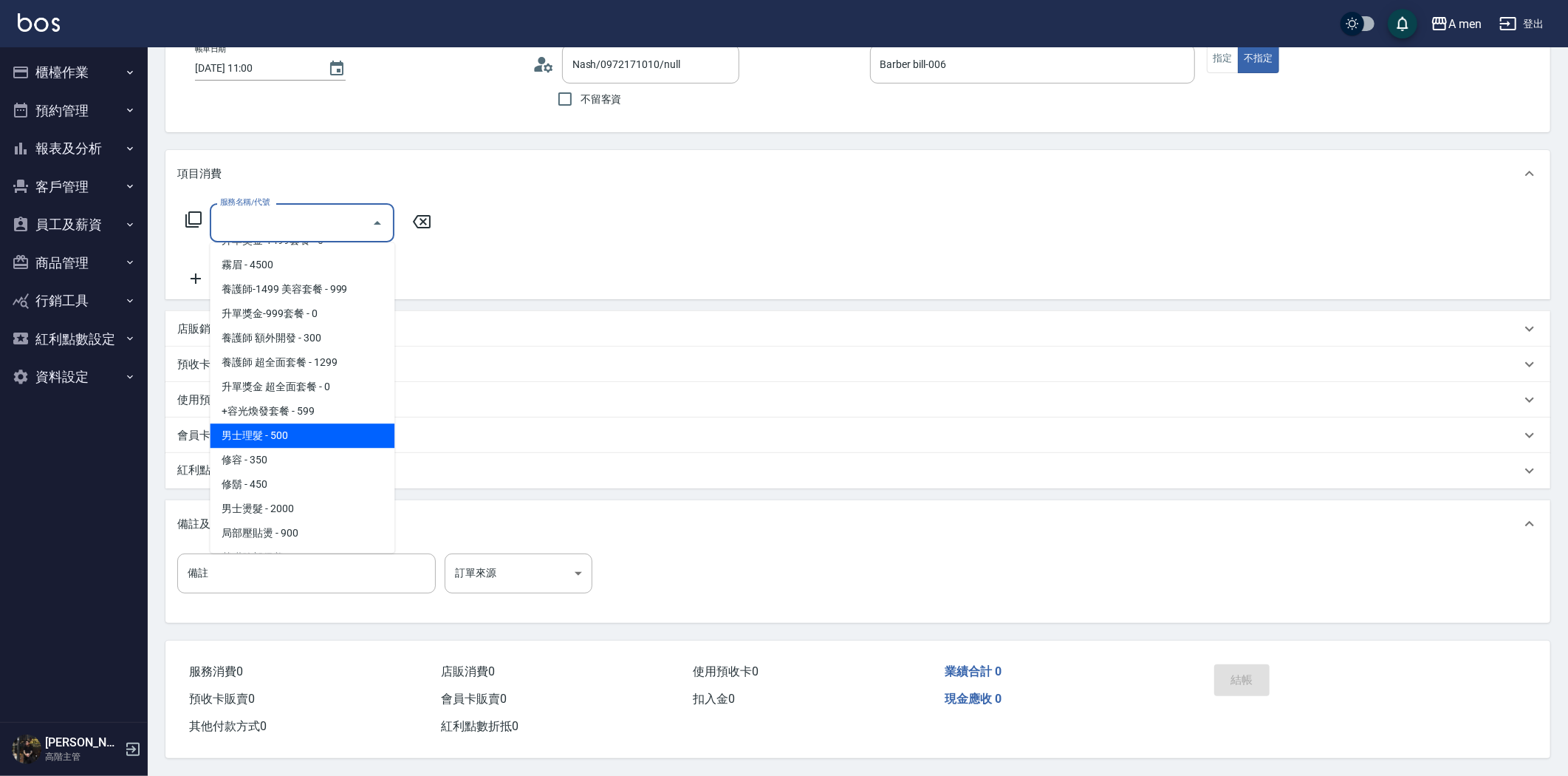
click at [321, 436] on span "男士理髮 - 500" at bounding box center [302, 436] width 185 height 24
type input "男士理髮(A01)"
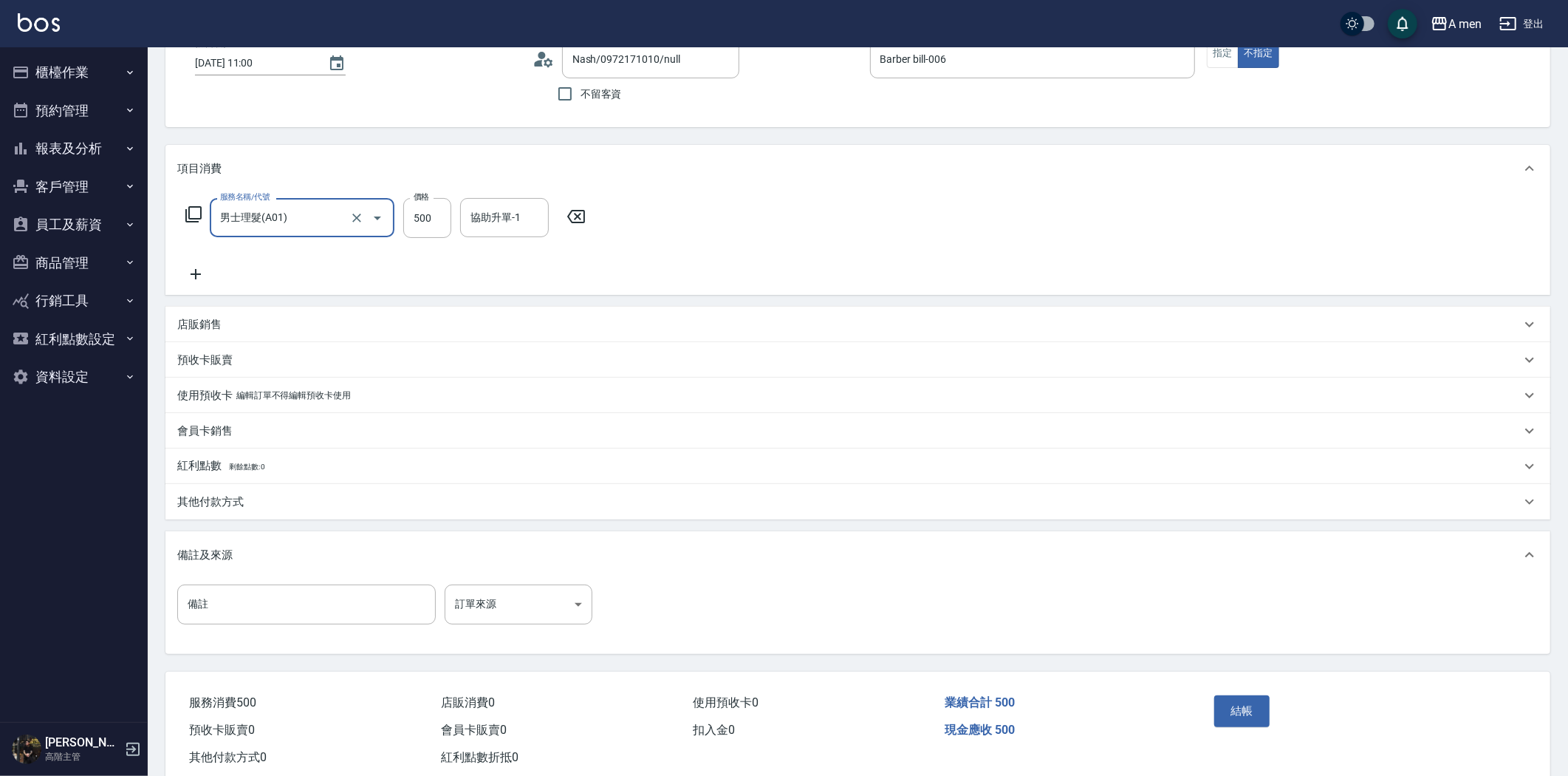
click at [185, 270] on icon at bounding box center [196, 274] width 37 height 18
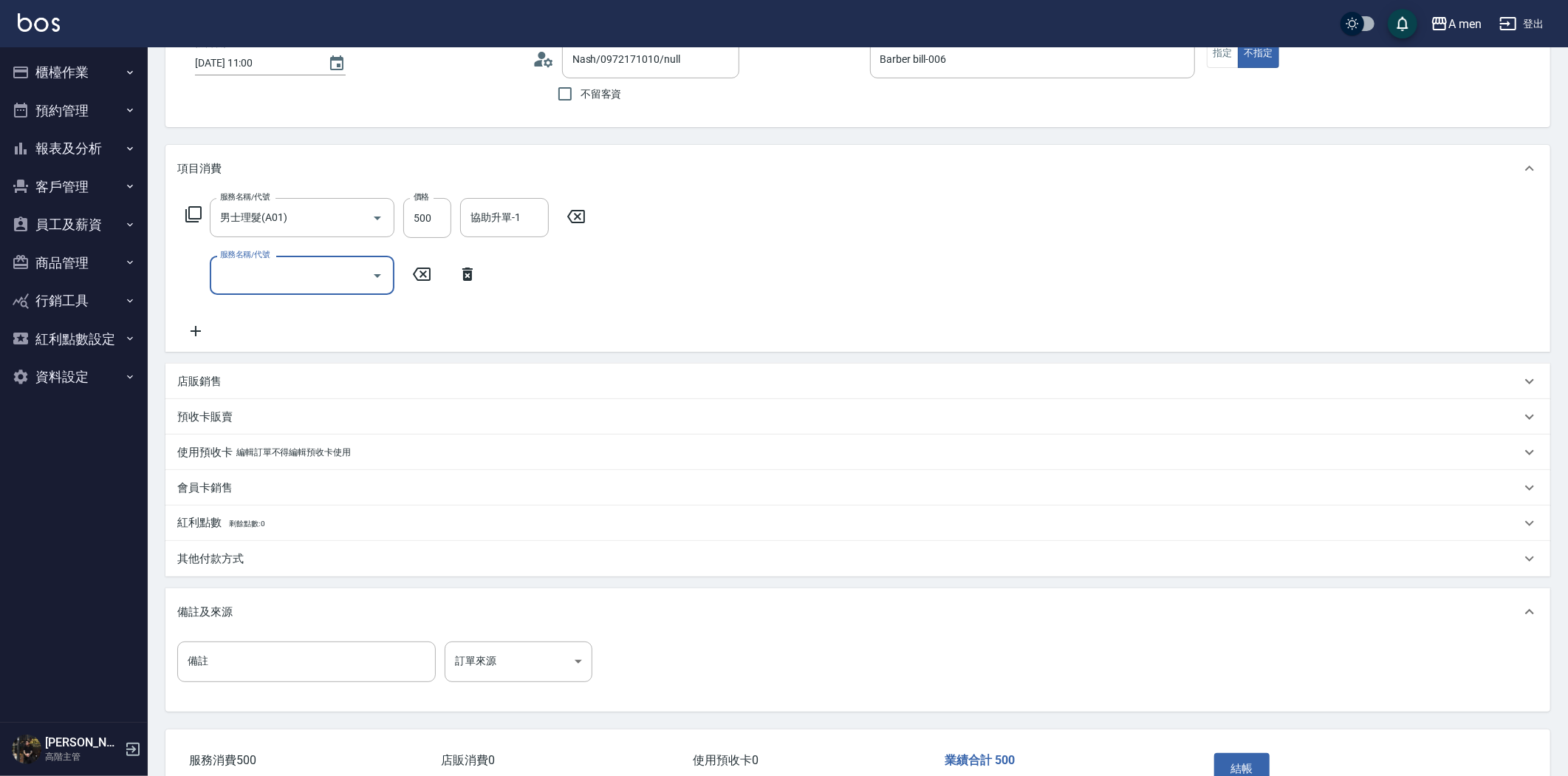
click at [302, 284] on input "服務名稱/代號" at bounding box center [292, 276] width 150 height 26
click at [572, 209] on icon at bounding box center [576, 216] width 18 height 13
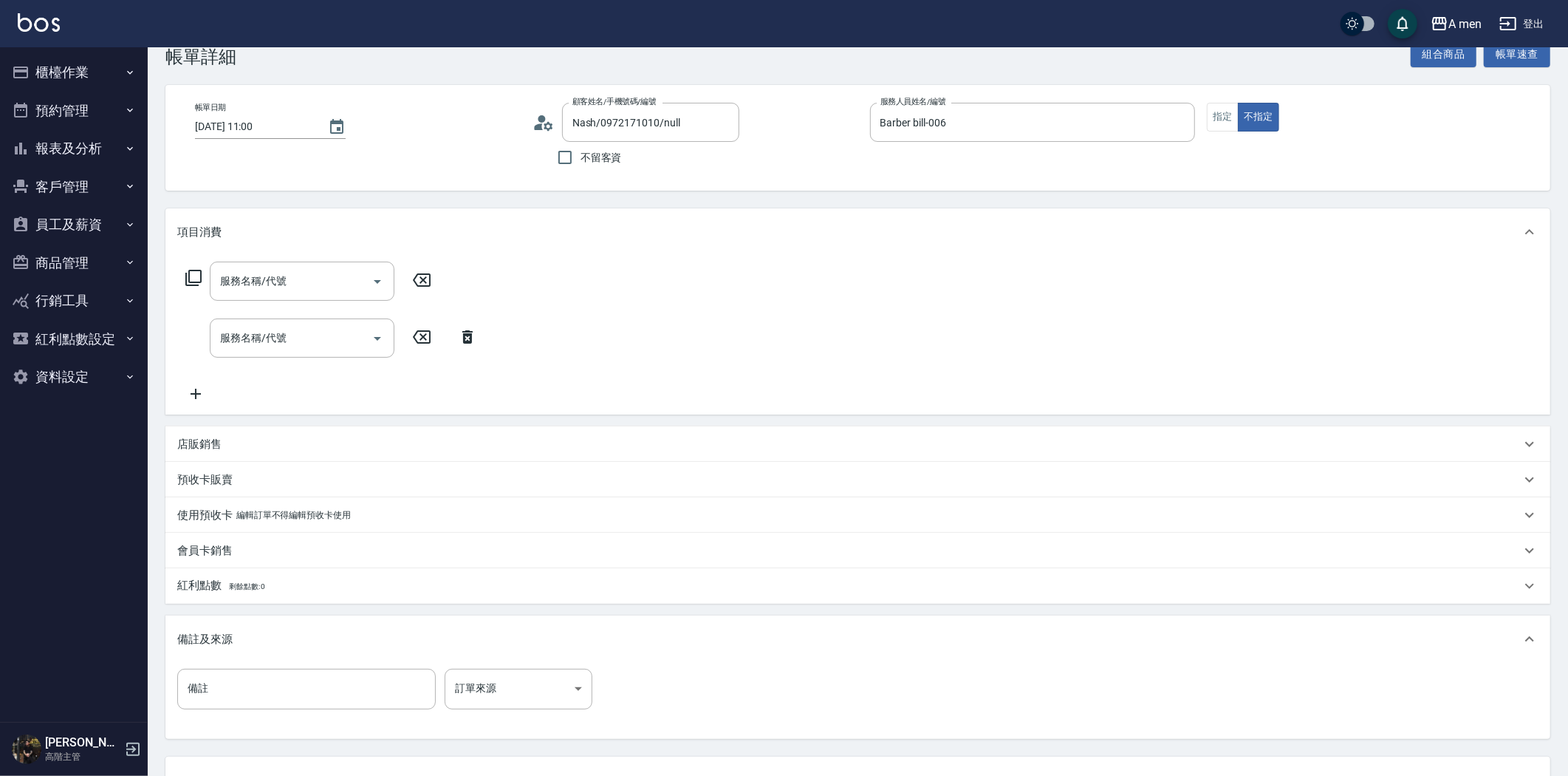
scroll to position [0, 0]
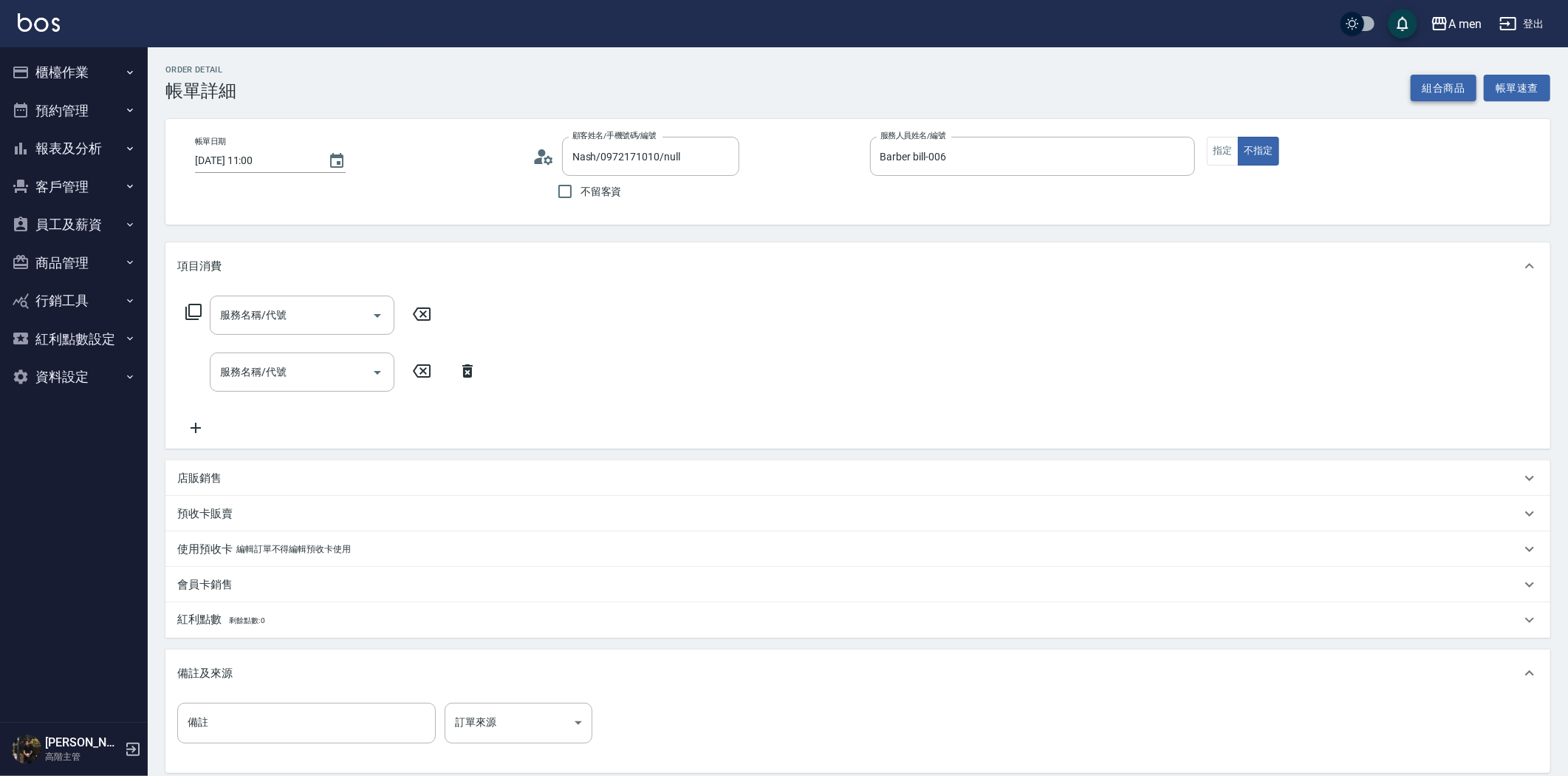
click at [1430, 90] on button "組合商品" at bounding box center [1444, 88] width 66 height 27
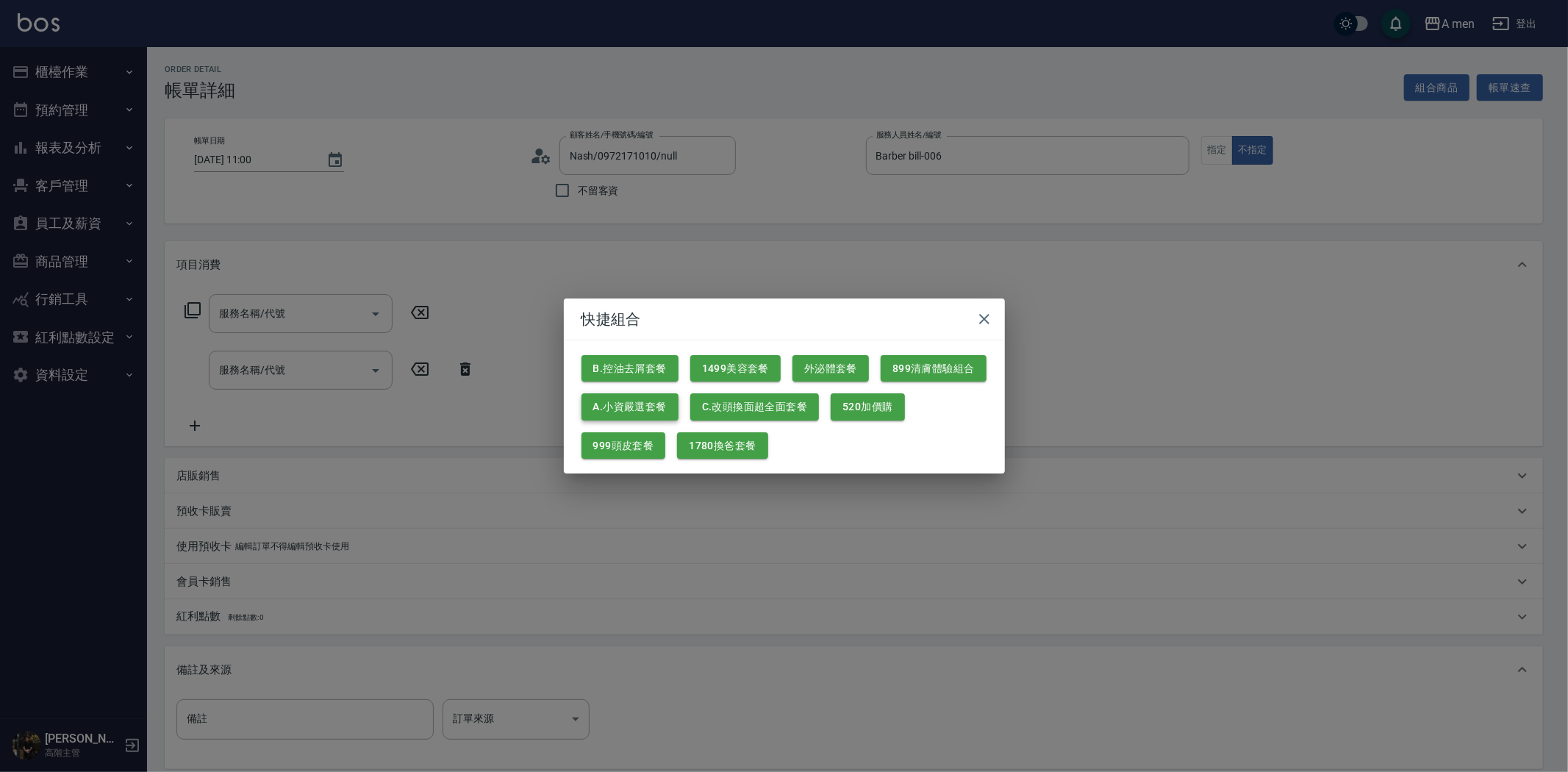
click at [652, 403] on button "A.小資嚴選套餐" at bounding box center [630, 406] width 97 height 27
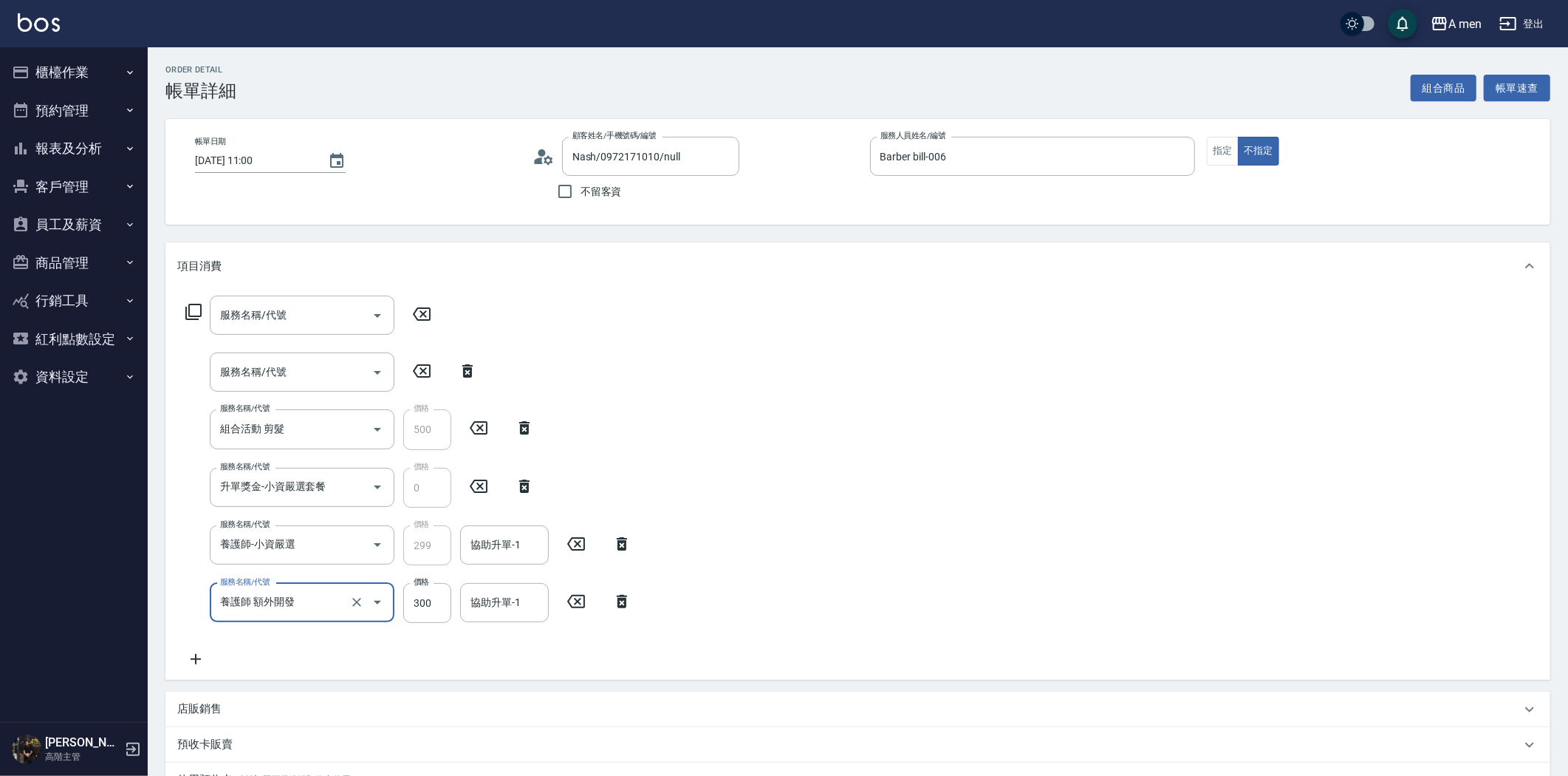
click at [619, 600] on icon at bounding box center [621, 601] width 10 height 13
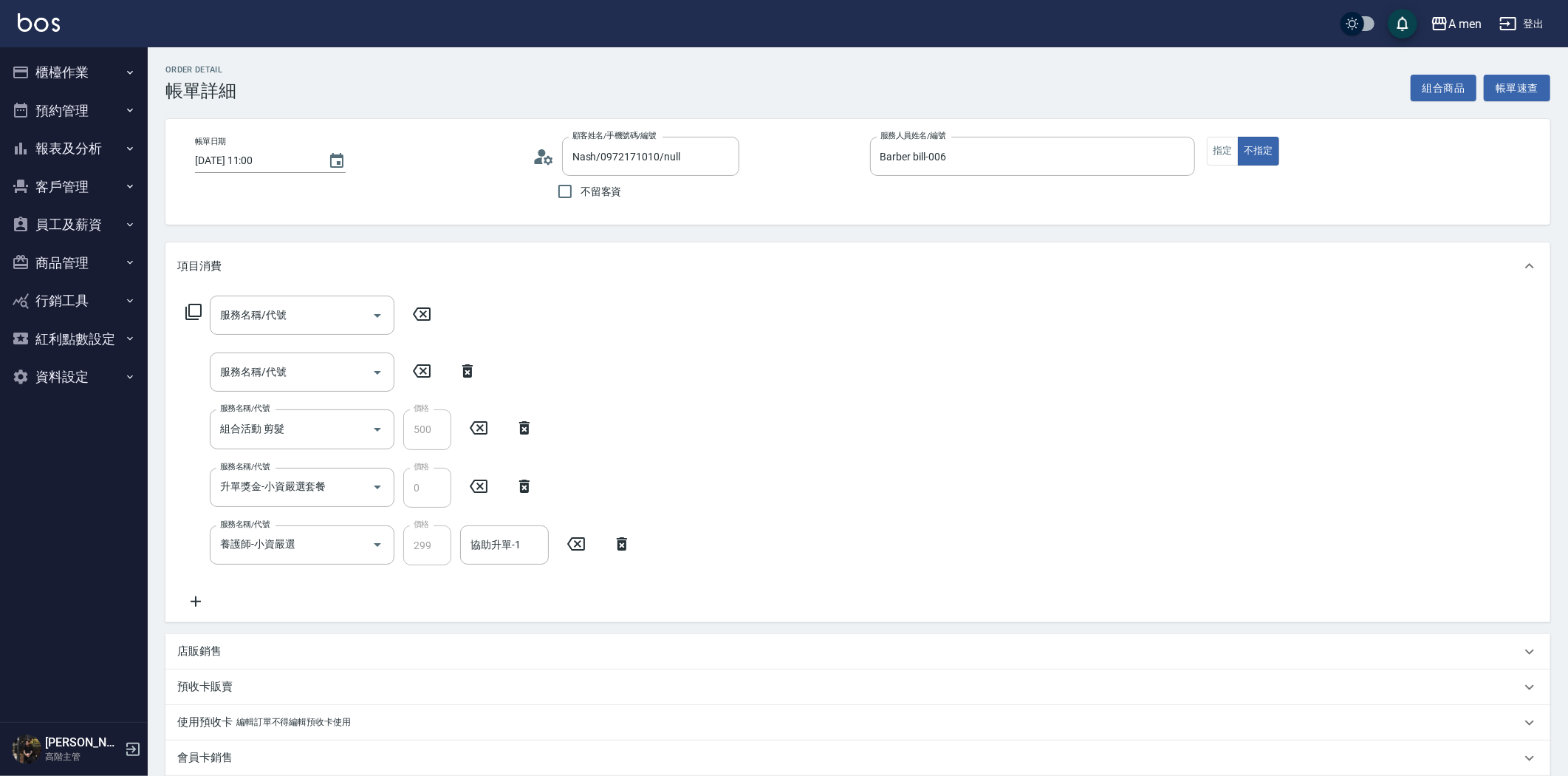
click at [467, 366] on icon at bounding box center [468, 370] width 37 height 18
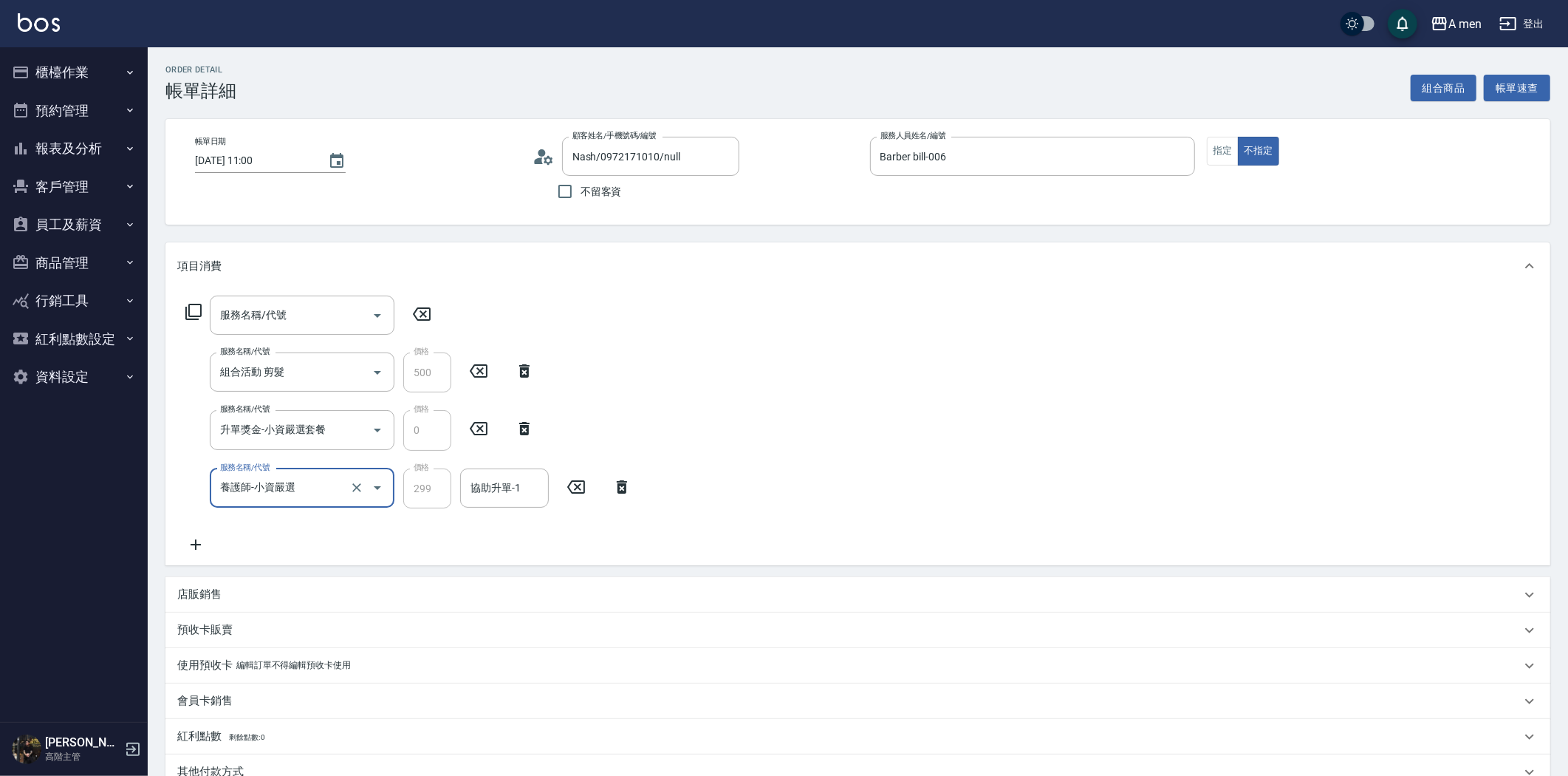
click at [426, 321] on icon at bounding box center [422, 313] width 37 height 18
click at [418, 310] on icon at bounding box center [422, 313] width 37 height 18
click at [496, 484] on div "協助升單-1 協助升單-1" at bounding box center [504, 488] width 89 height 39
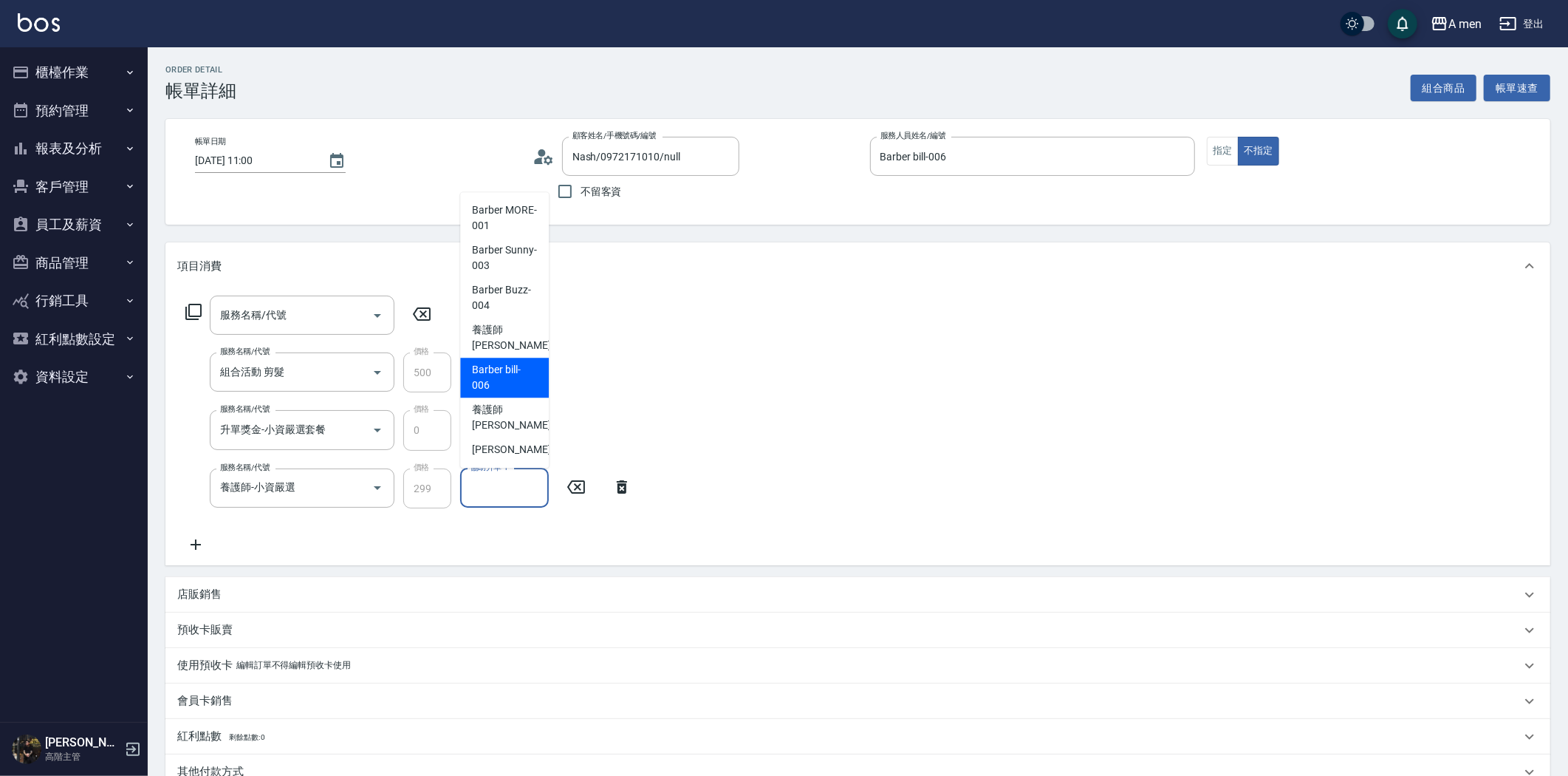
click at [498, 368] on span "Barber bill -006" at bounding box center [505, 377] width 65 height 31
type input "Barber bill-006"
click at [206, 544] on icon at bounding box center [196, 544] width 37 height 18
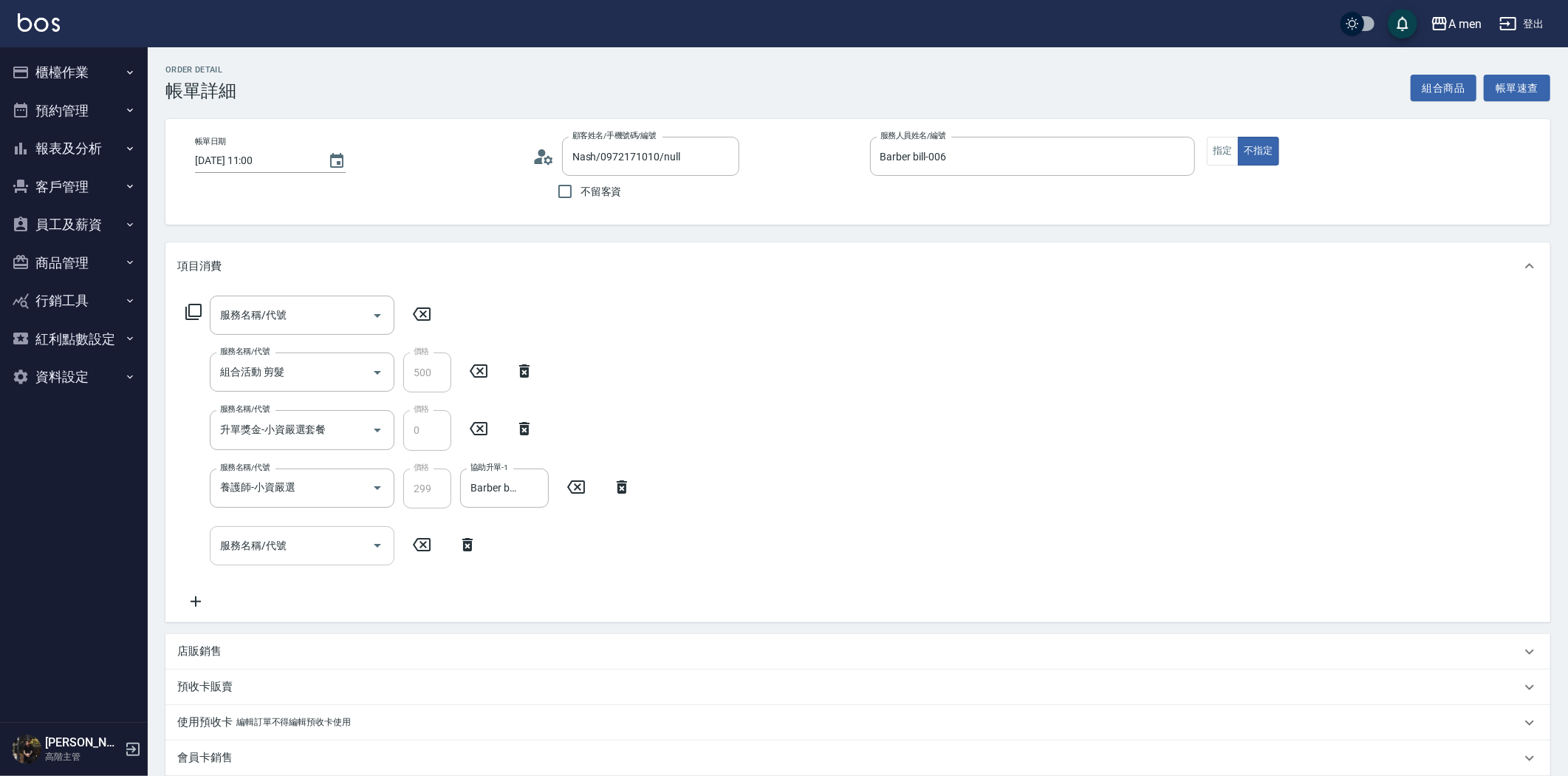
click at [267, 552] on input "服務名稱/代號" at bounding box center [292, 546] width 150 height 26
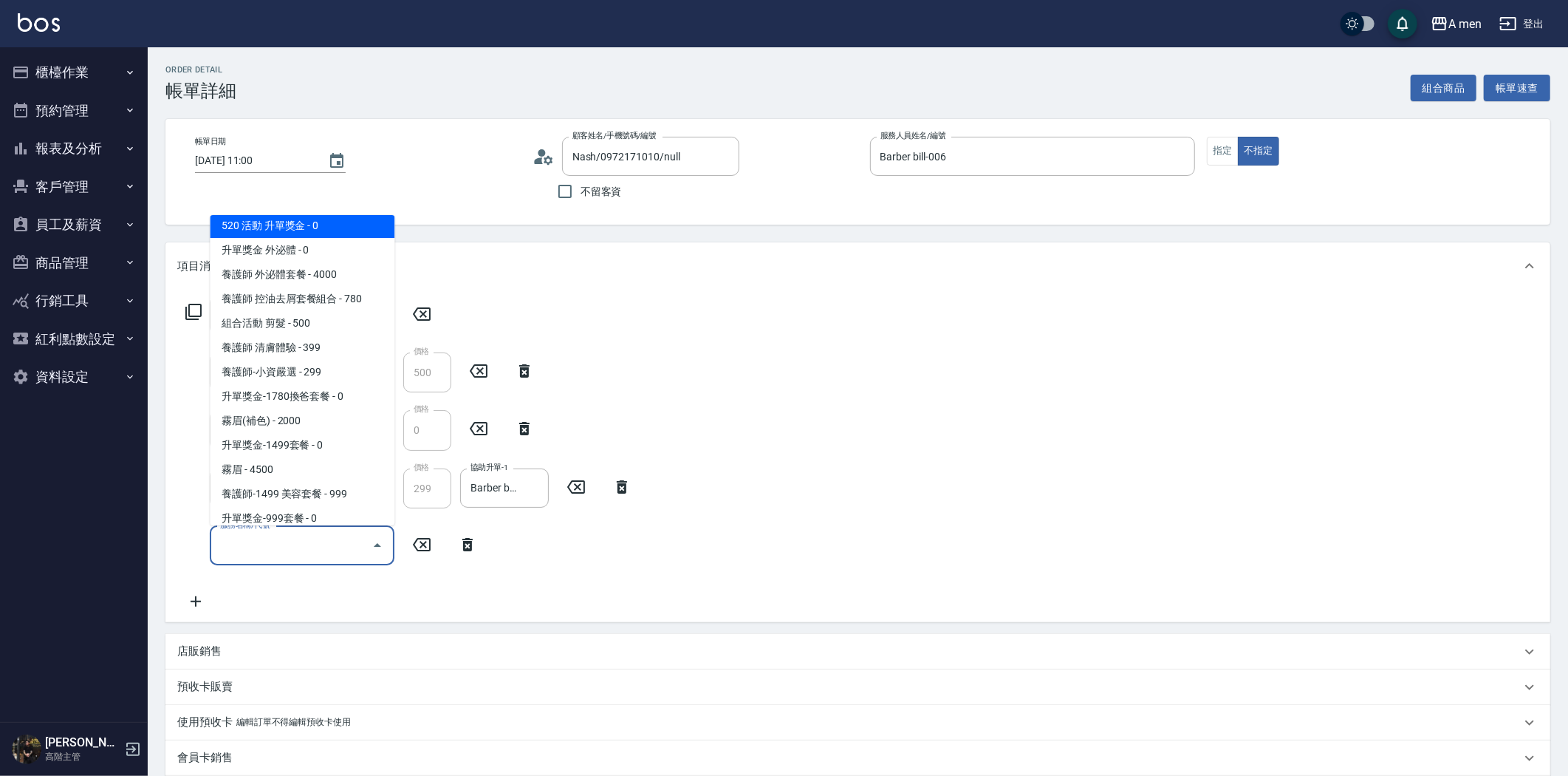
scroll to position [328, 0]
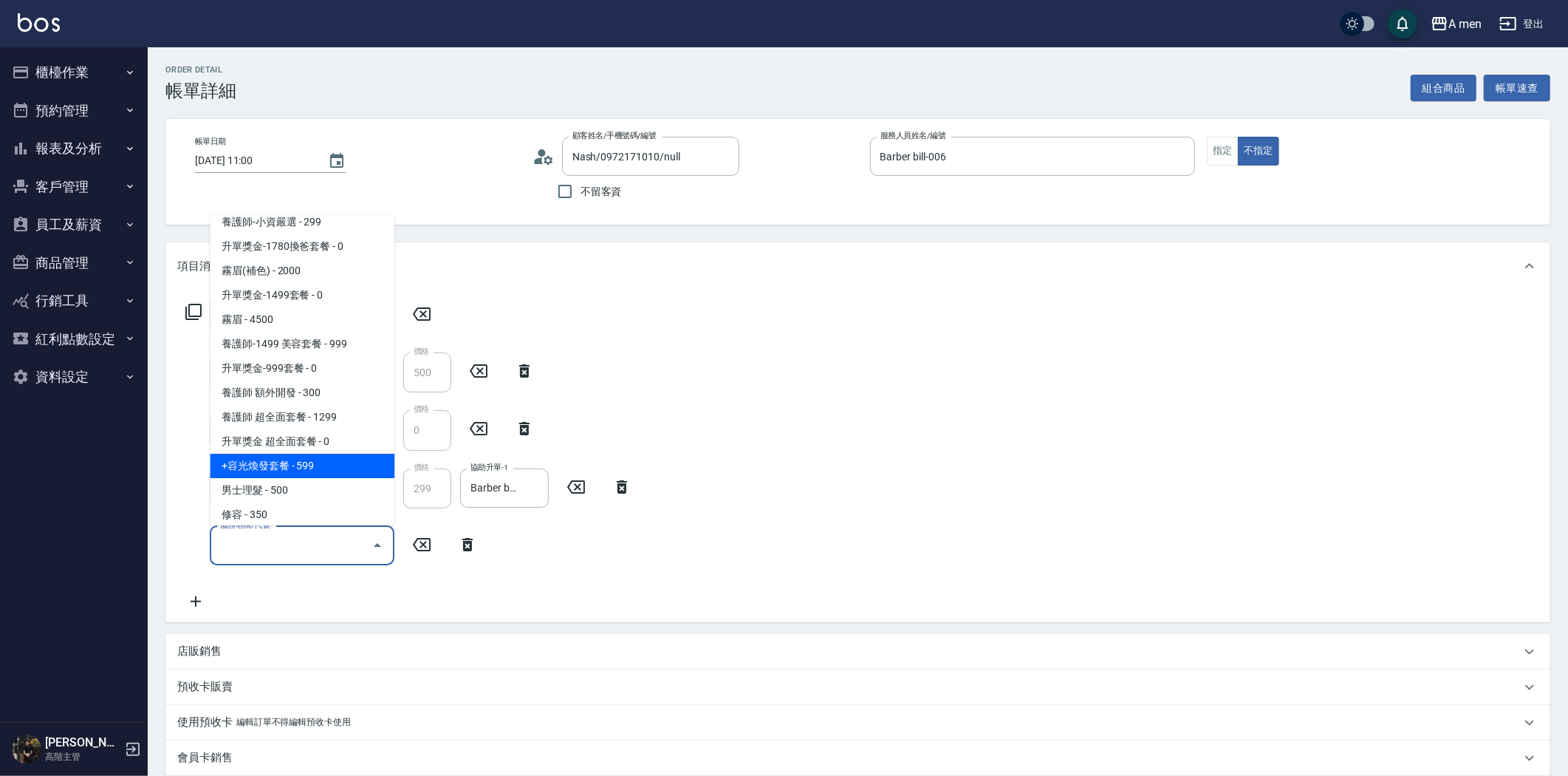
click at [308, 466] on span "+容光煥發套餐 - 599" at bounding box center [302, 466] width 185 height 24
type input "+容光煥發套餐(101)"
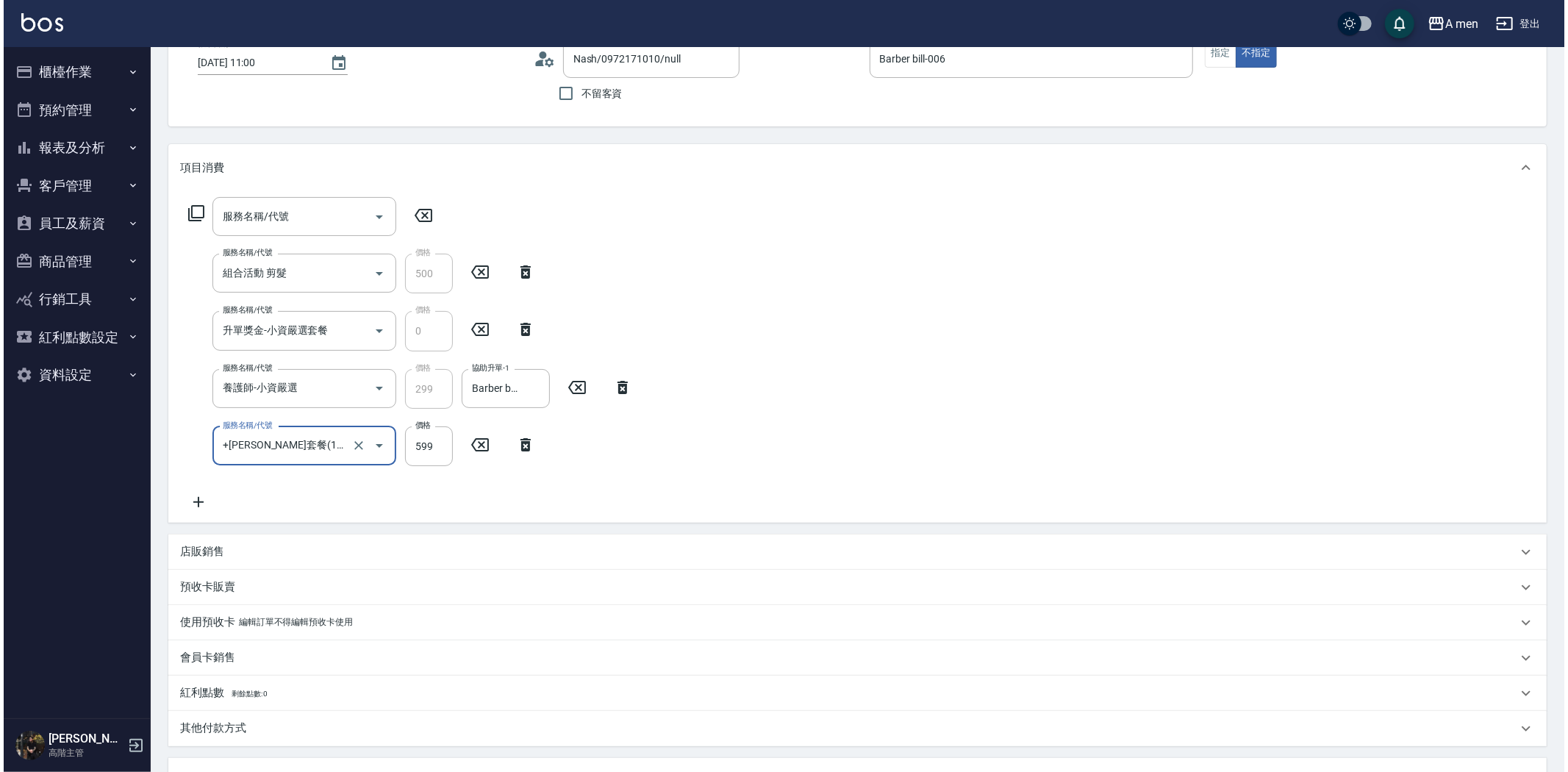
scroll to position [362, 0]
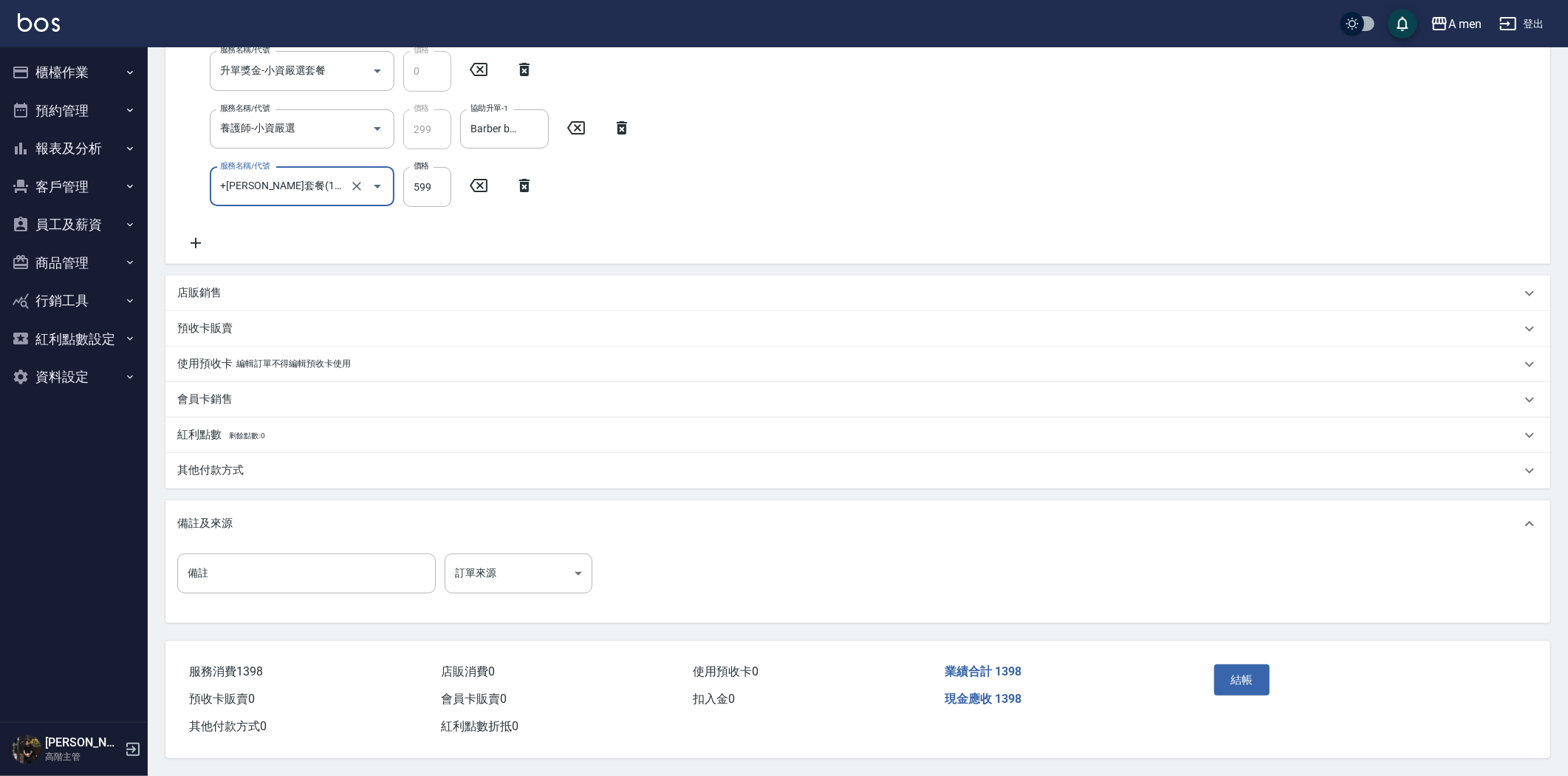
click at [1273, 681] on div "結帳" at bounding box center [1285, 690] width 153 height 65
click at [1246, 676] on button "結帳" at bounding box center [1242, 680] width 55 height 31
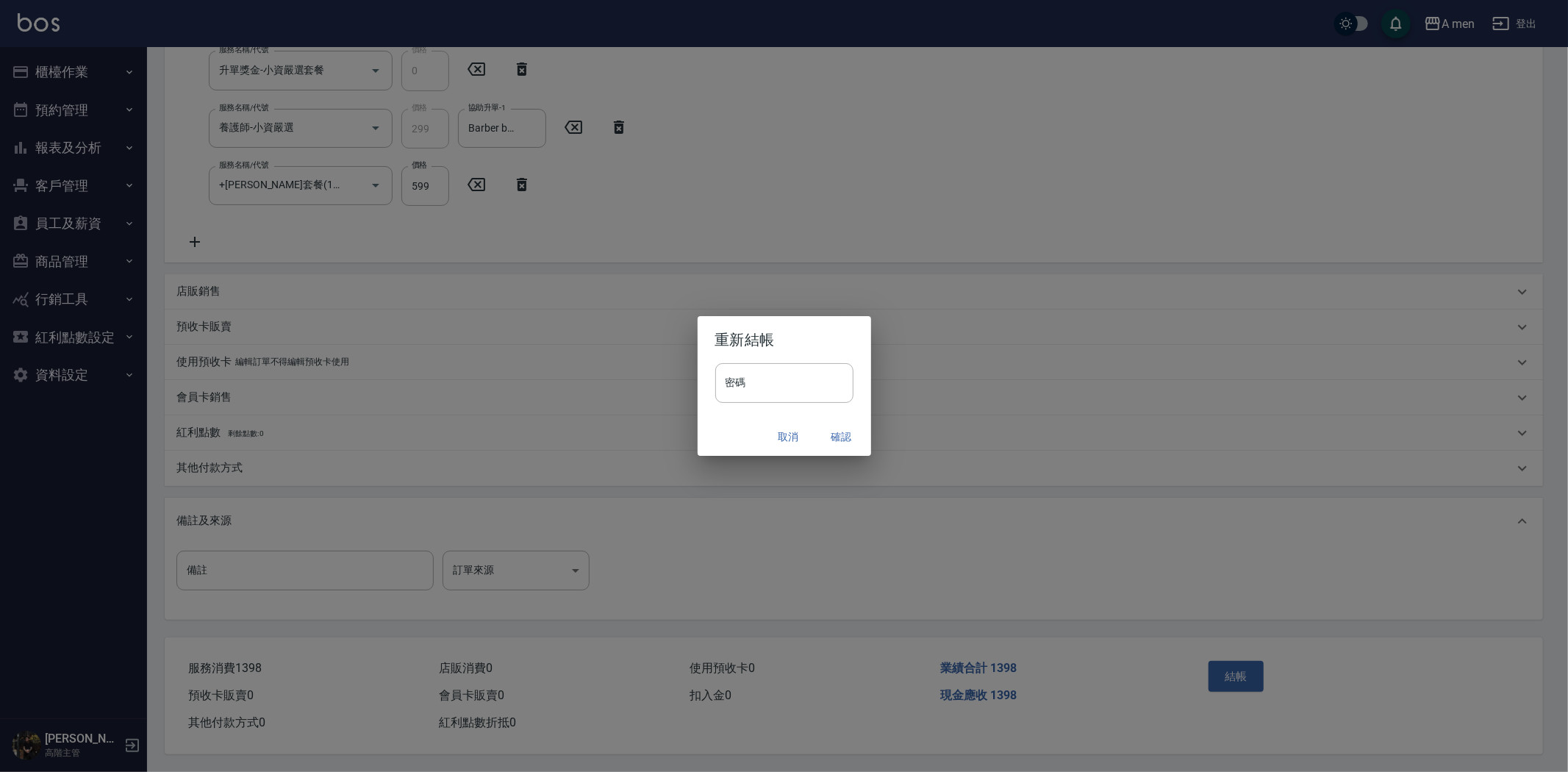
click at [850, 445] on button "確認" at bounding box center [842, 436] width 47 height 27
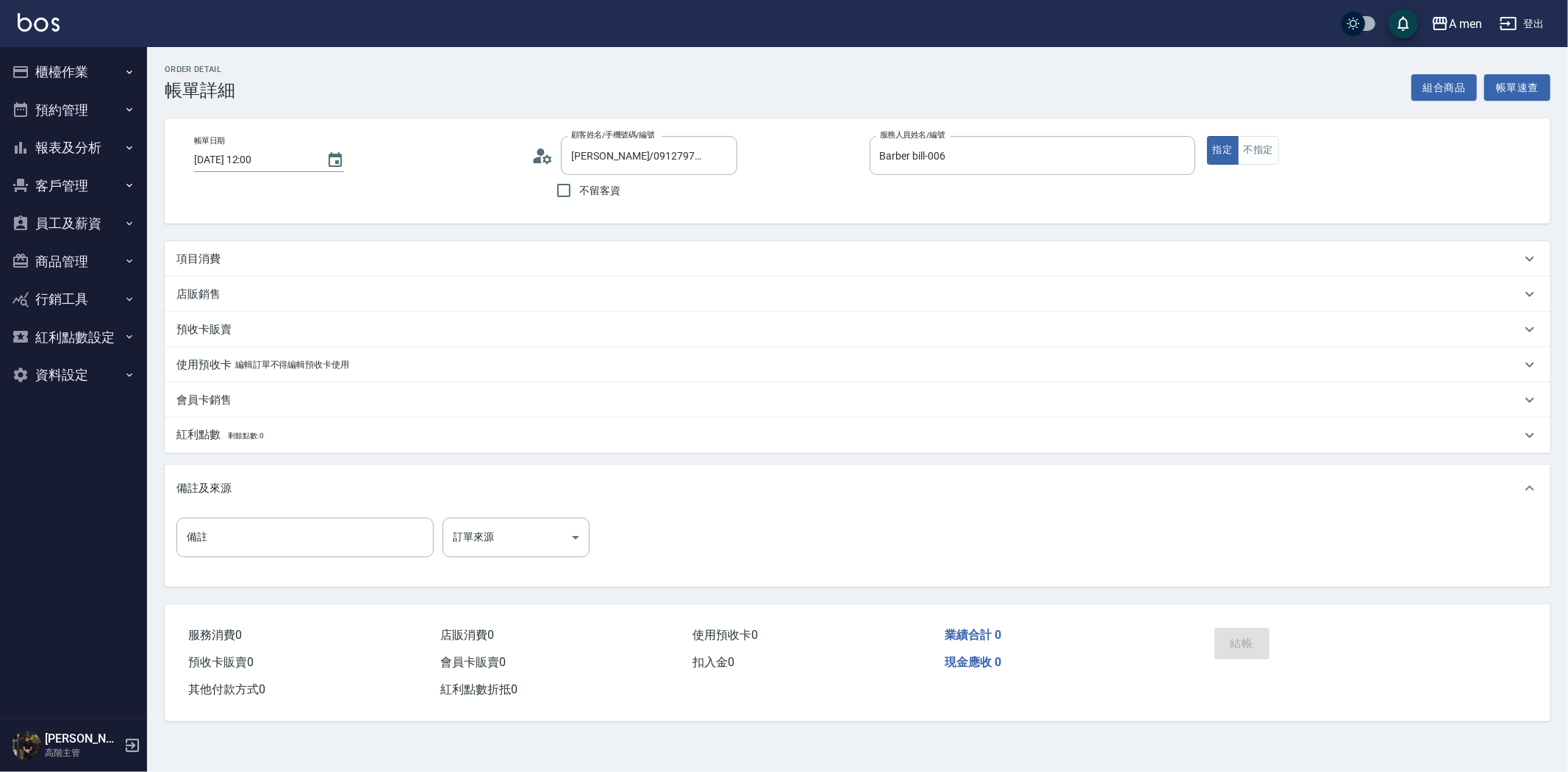
click at [366, 254] on div "項目消費" at bounding box center [849, 259] width 1345 height 16
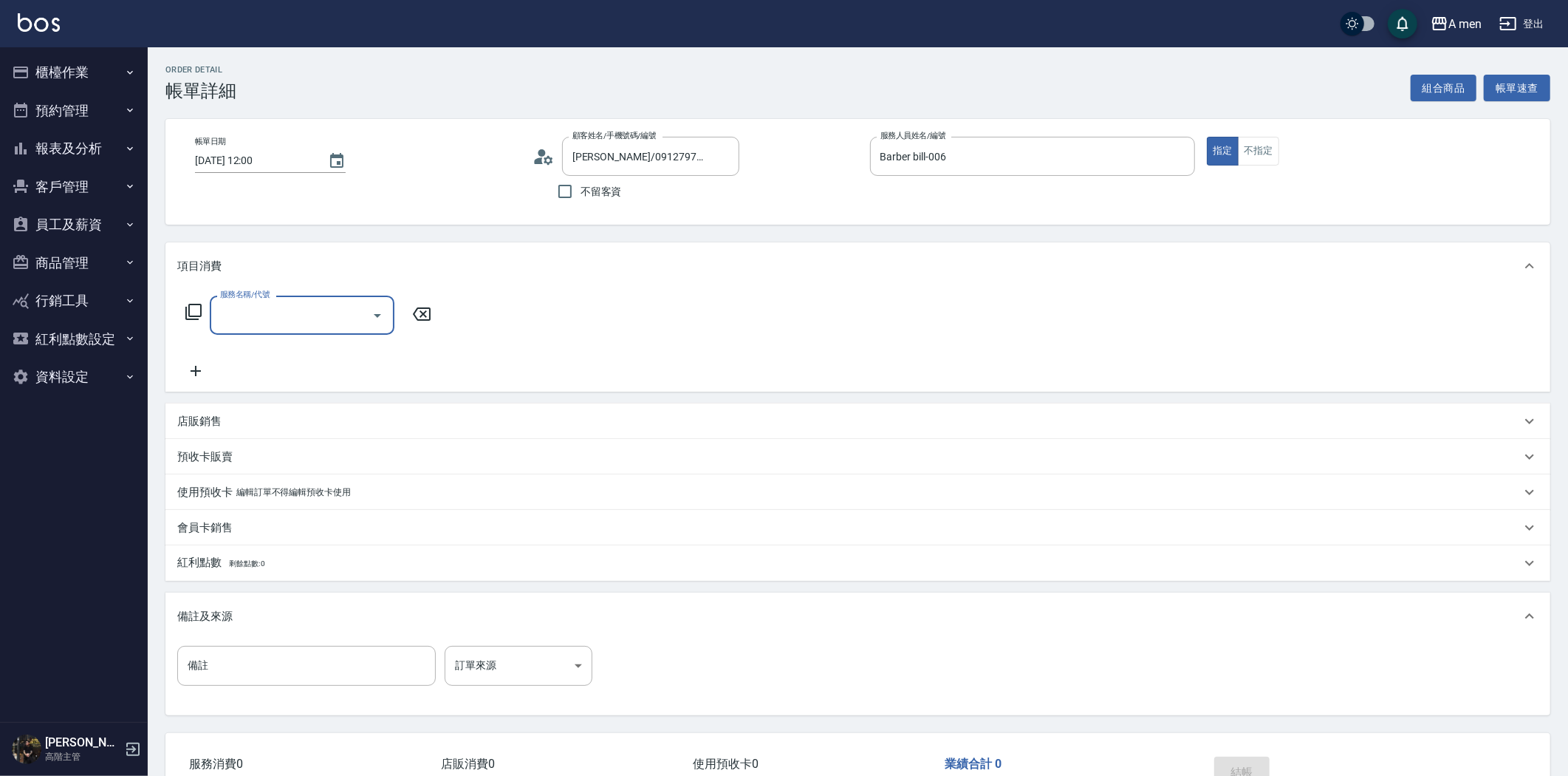
click at [260, 319] on input "服務名稱/代號" at bounding box center [292, 315] width 150 height 26
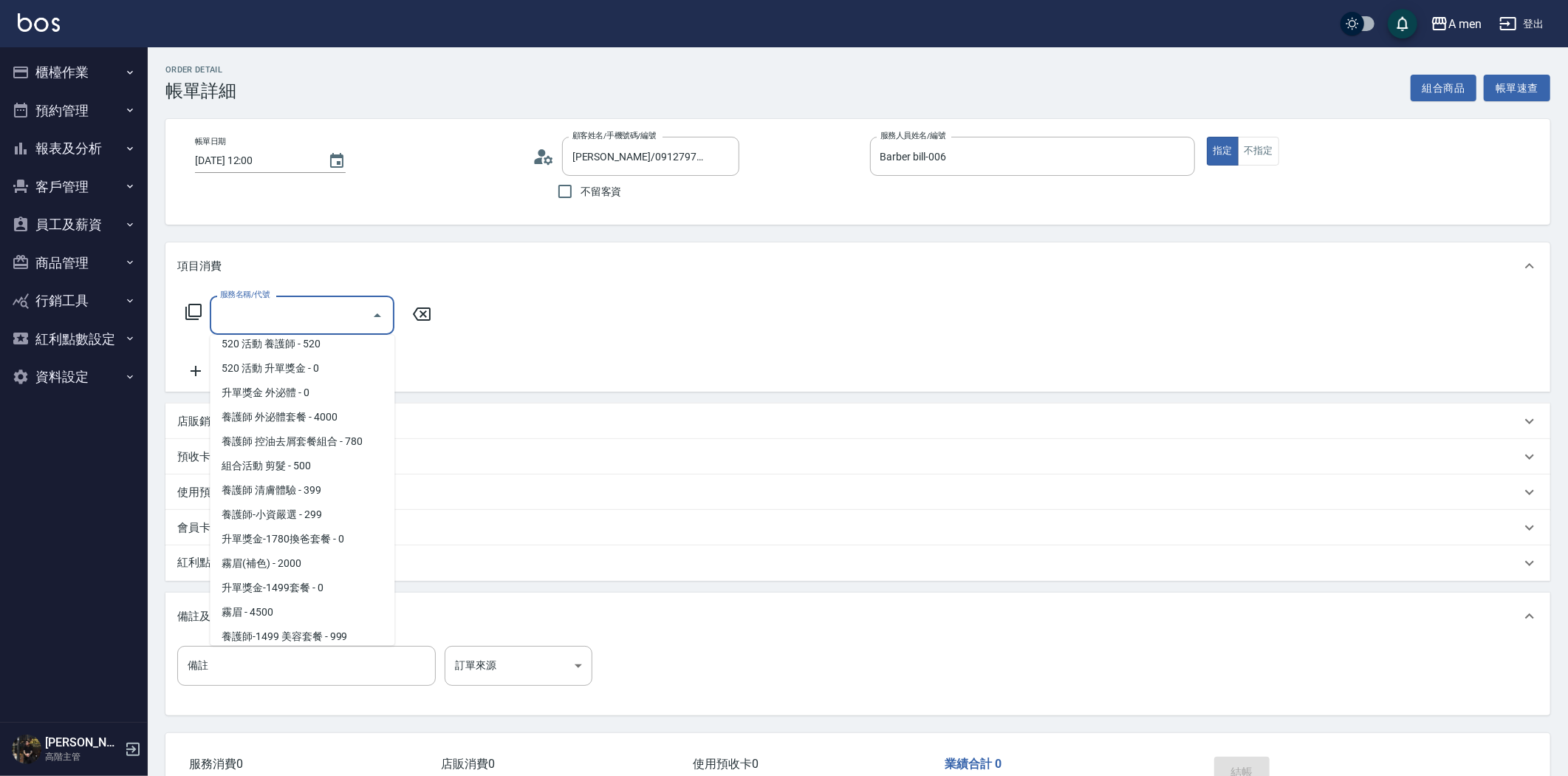
scroll to position [574, 0]
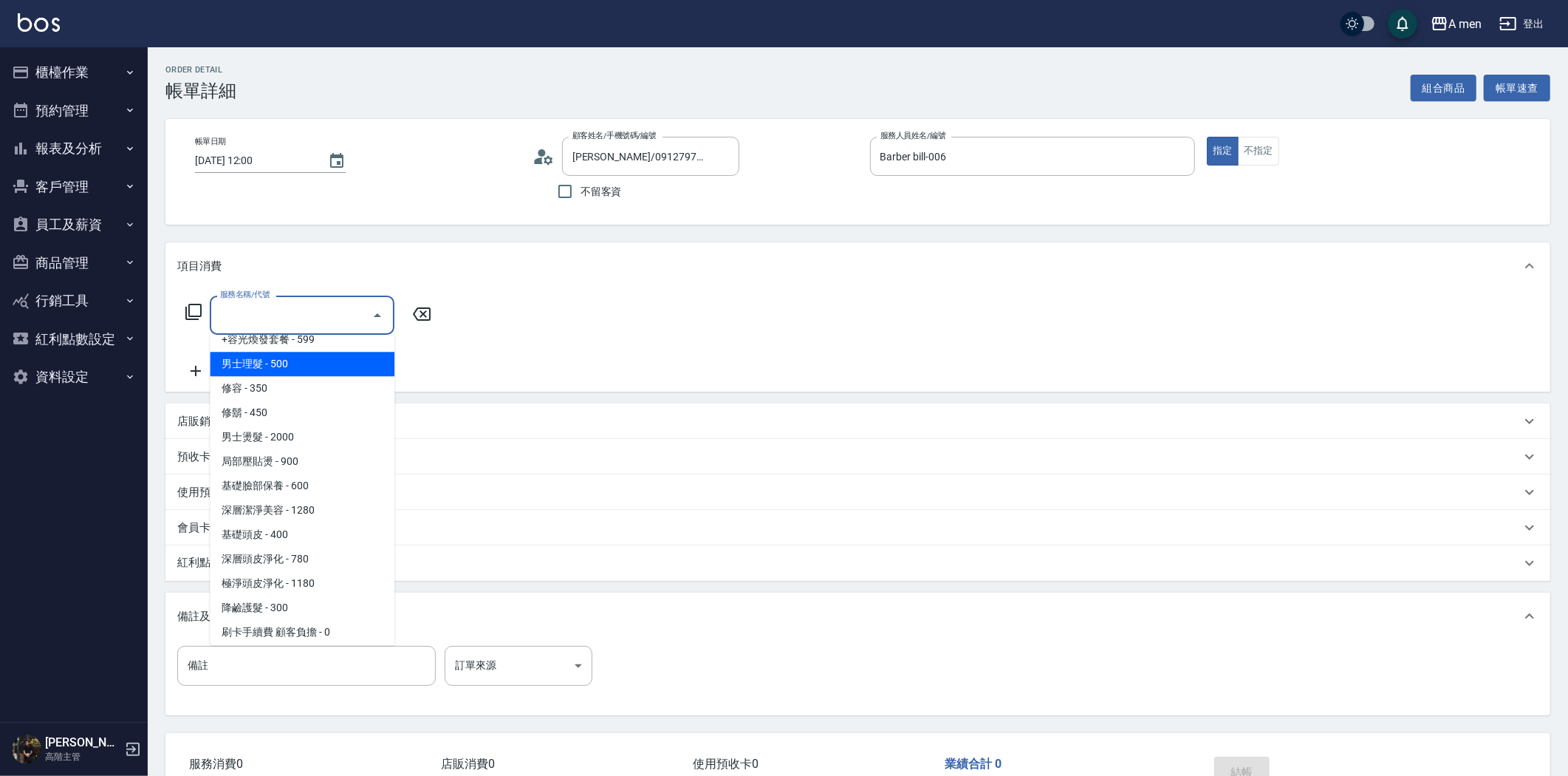
click at [328, 360] on span "男士理髮 - 500" at bounding box center [302, 364] width 185 height 24
type input "男士理髮(A01)"
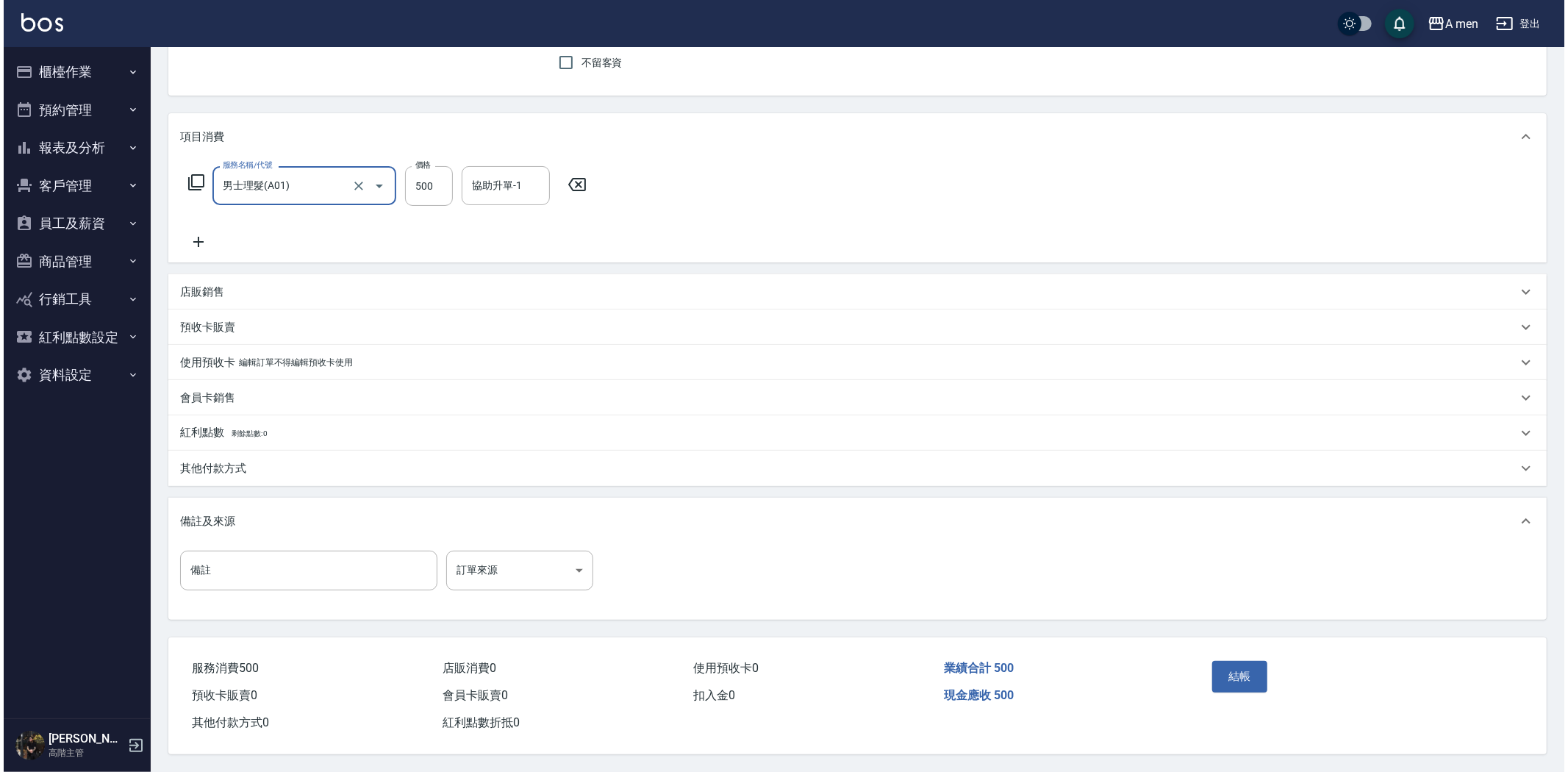
scroll to position [133, 0]
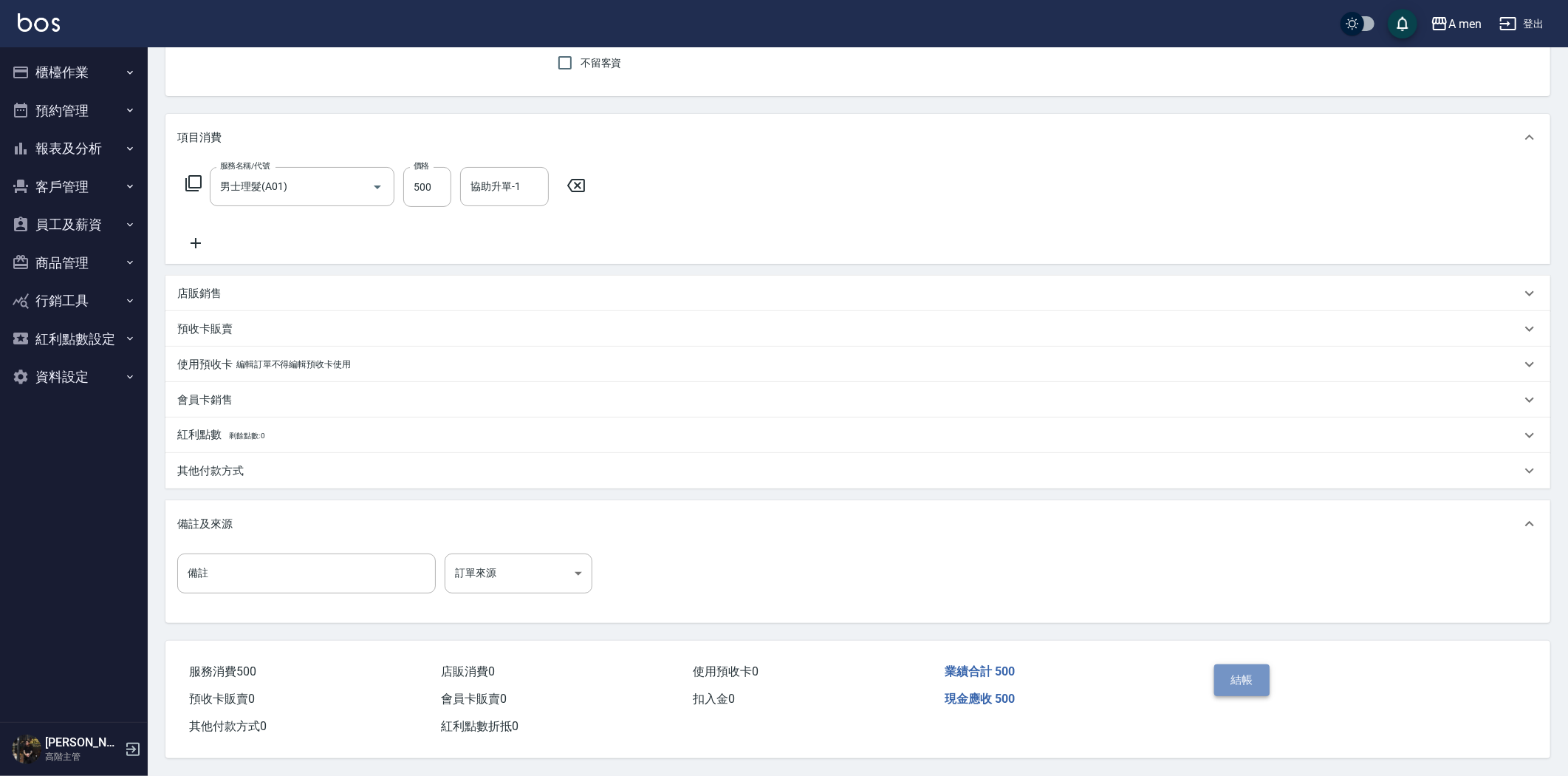
click at [1239, 668] on button "結帳" at bounding box center [1242, 680] width 55 height 31
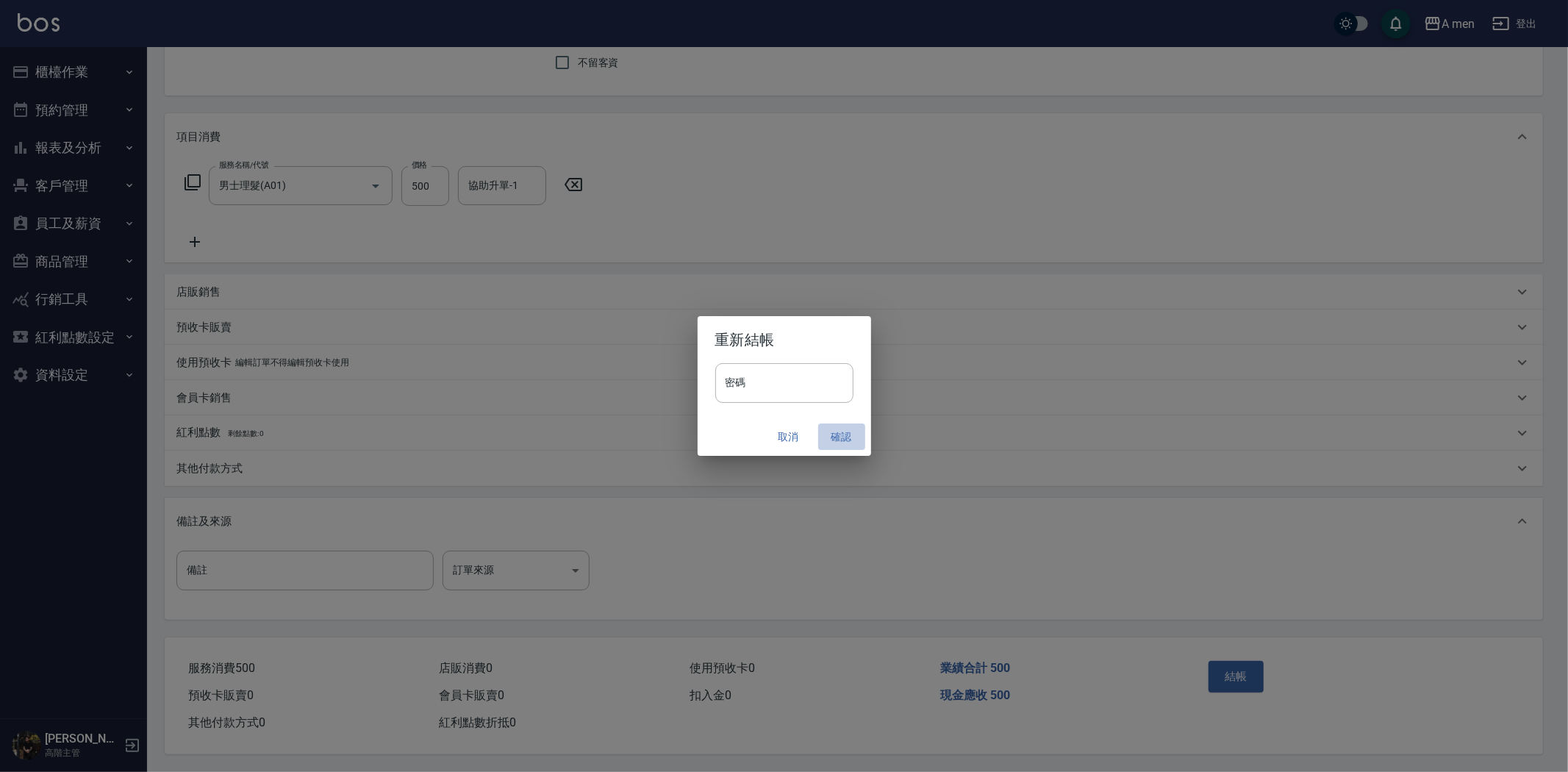
click at [833, 440] on button "確認" at bounding box center [842, 436] width 47 height 27
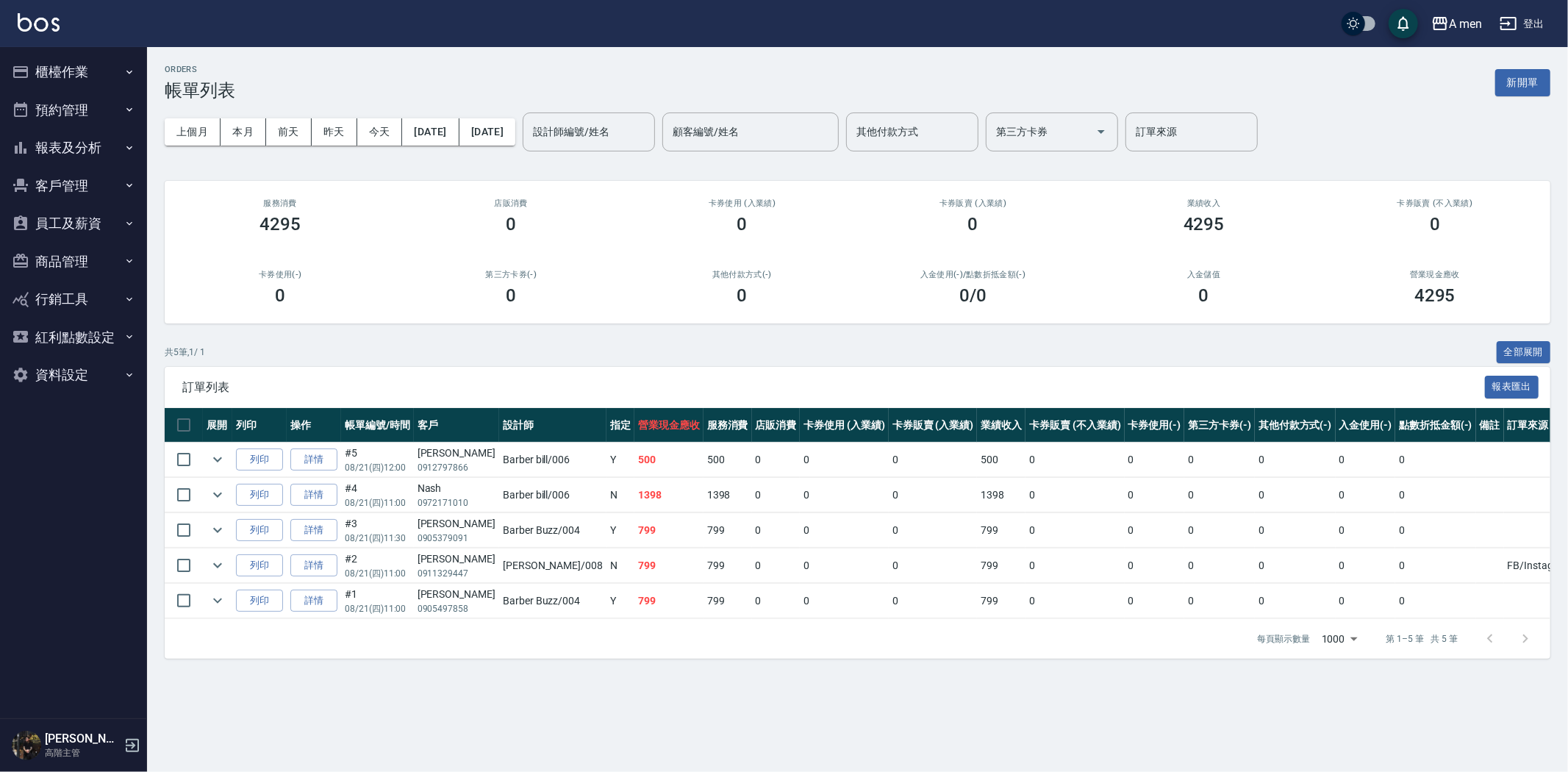
click at [114, 101] on button "預約管理" at bounding box center [73, 110] width 135 height 38
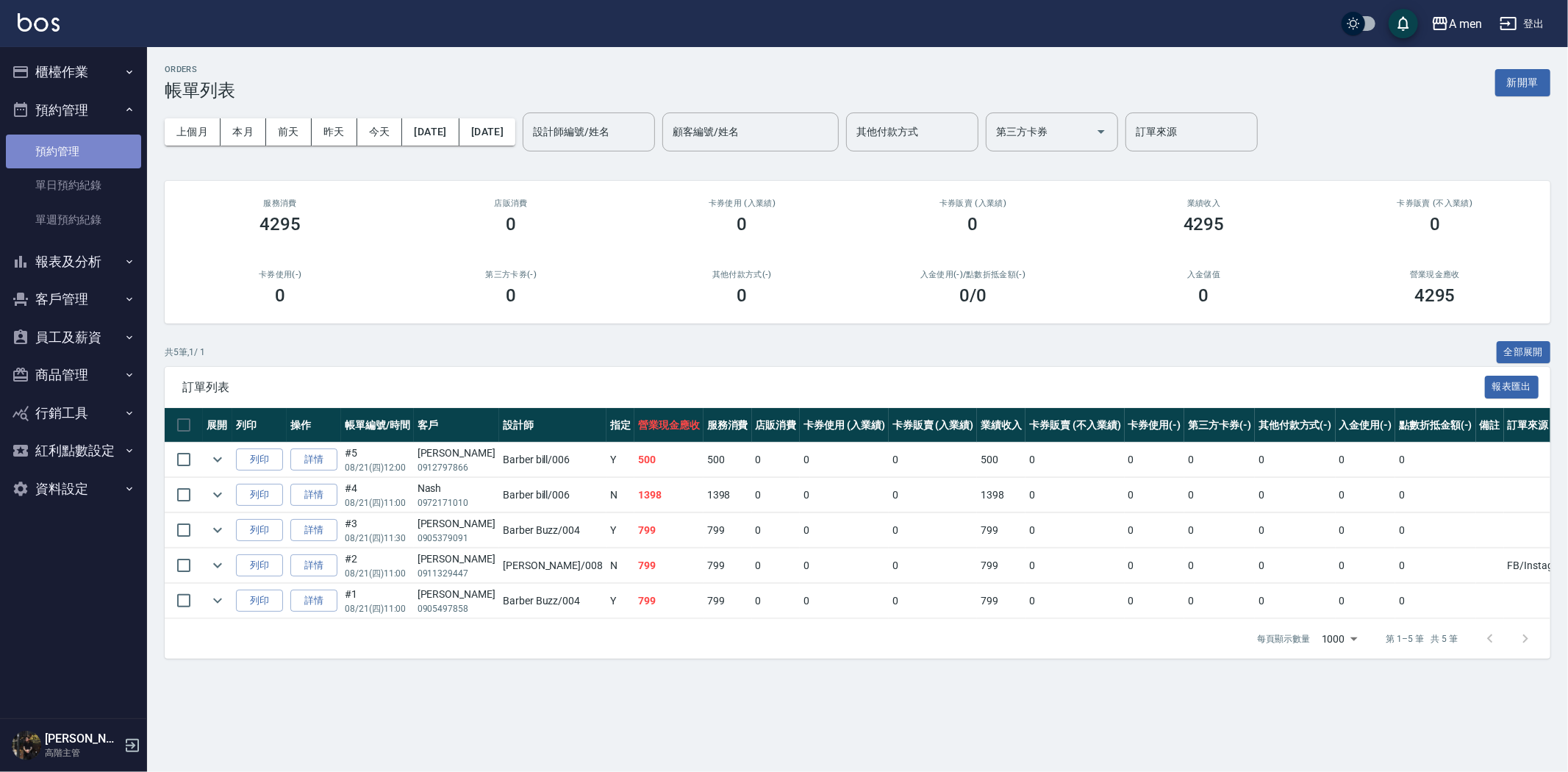
click at [75, 152] on link "預約管理" at bounding box center [73, 152] width 135 height 33
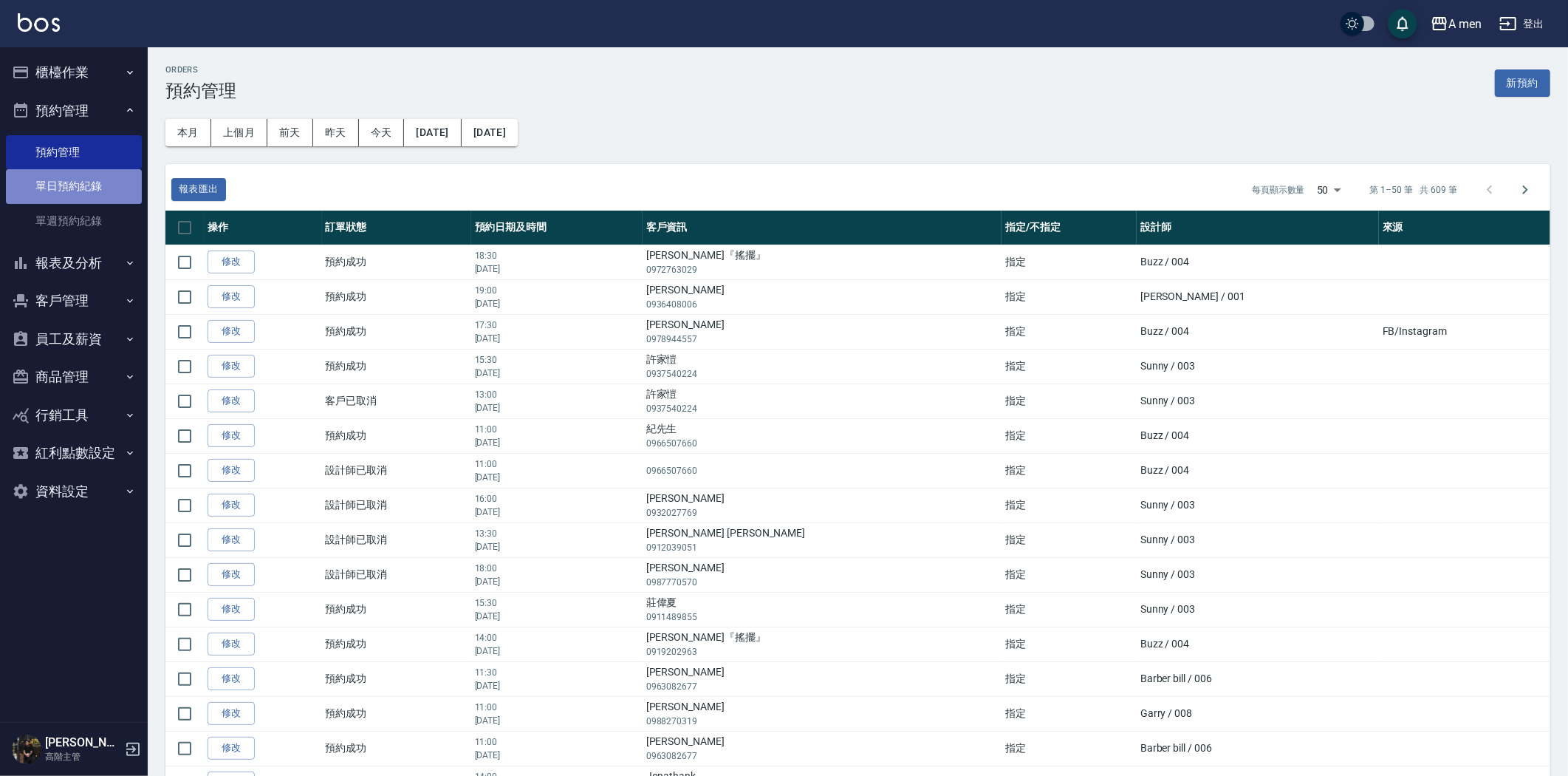
click at [101, 189] on link "單日預約紀錄" at bounding box center [73, 186] width 135 height 34
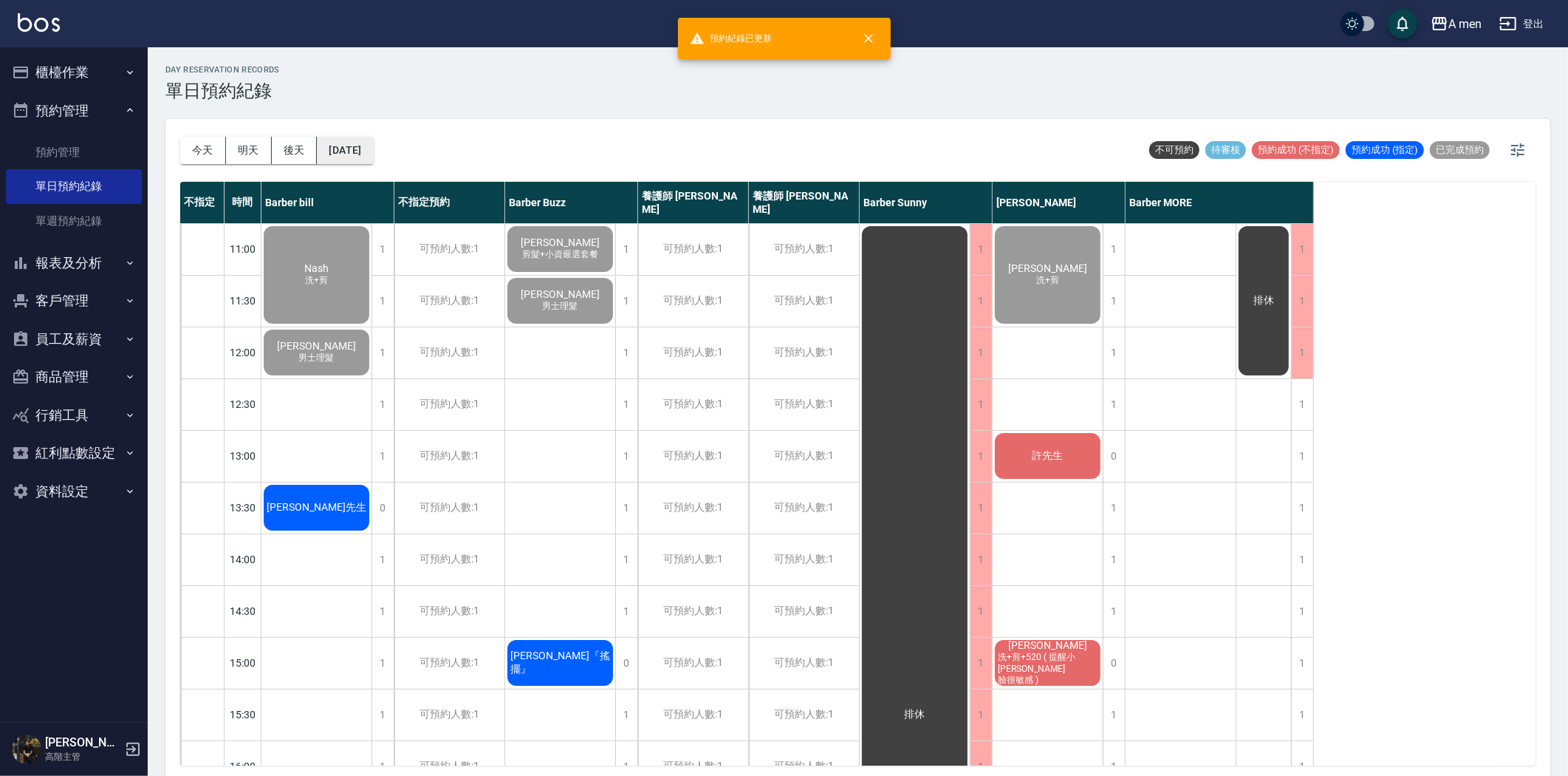
click at [364, 156] on button "[DATE]" at bounding box center [345, 150] width 56 height 27
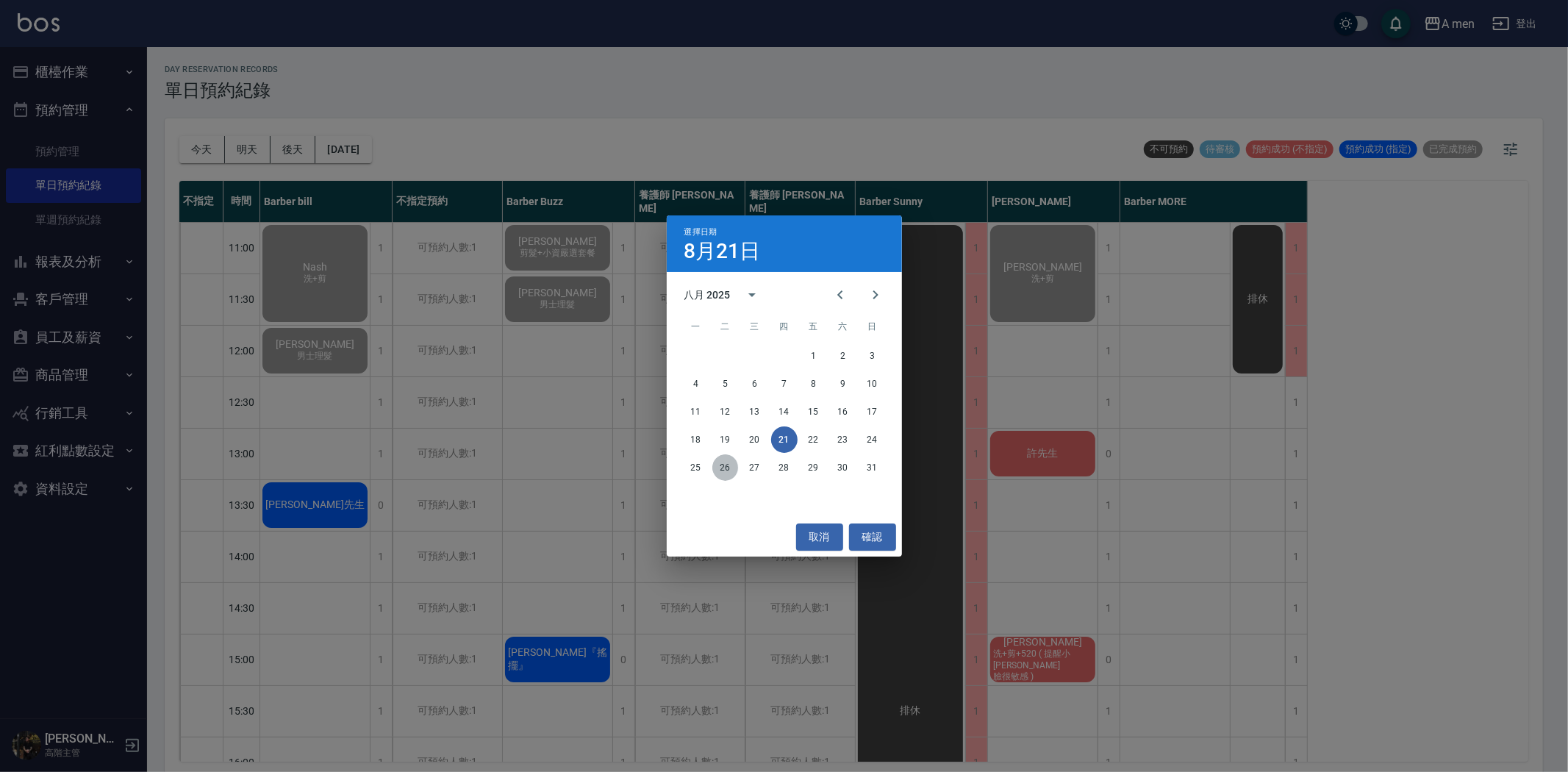
click at [715, 461] on button "26" at bounding box center [725, 468] width 26 height 26
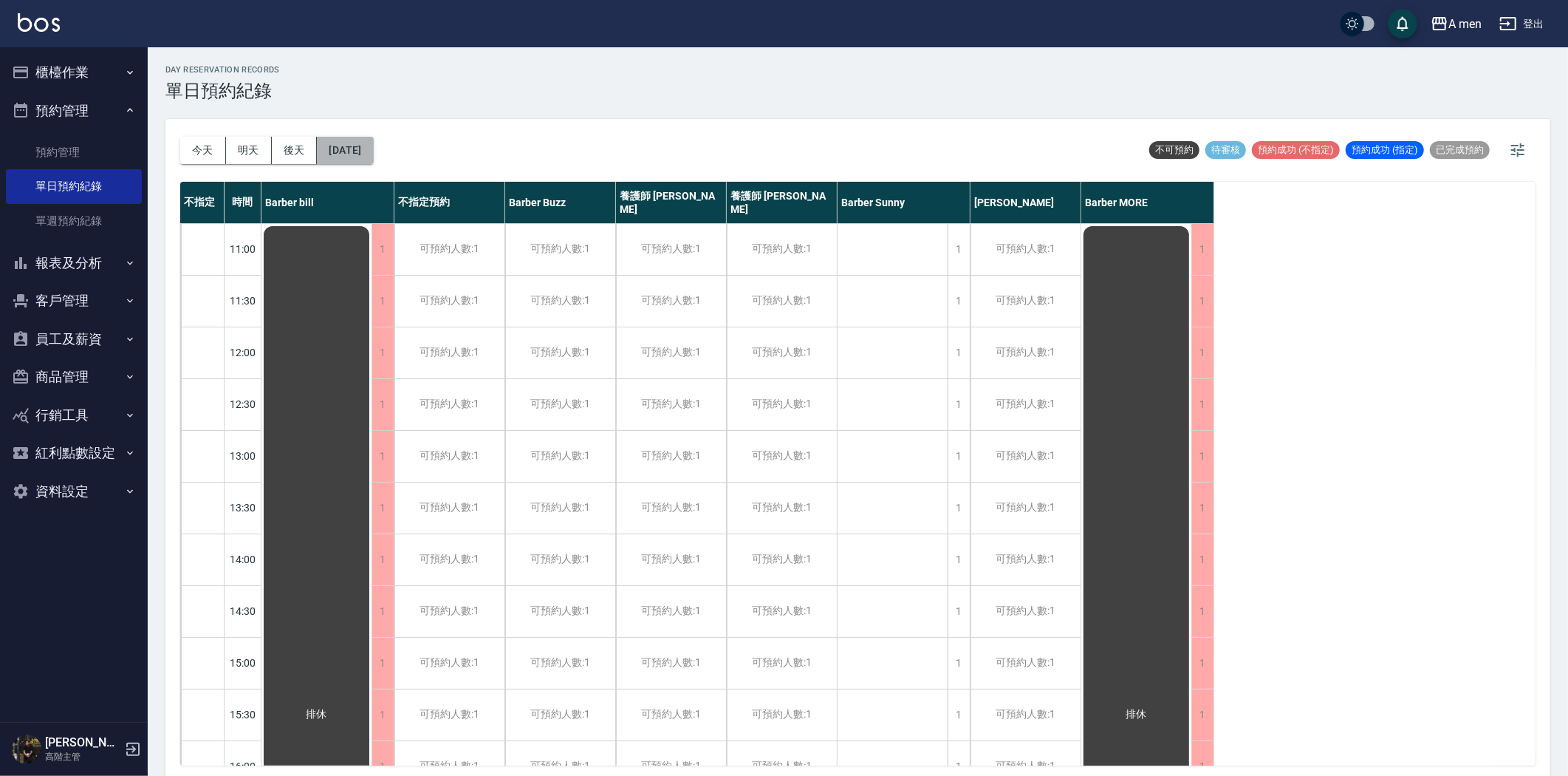
click at [373, 143] on button "2025/08/26" at bounding box center [345, 150] width 56 height 27
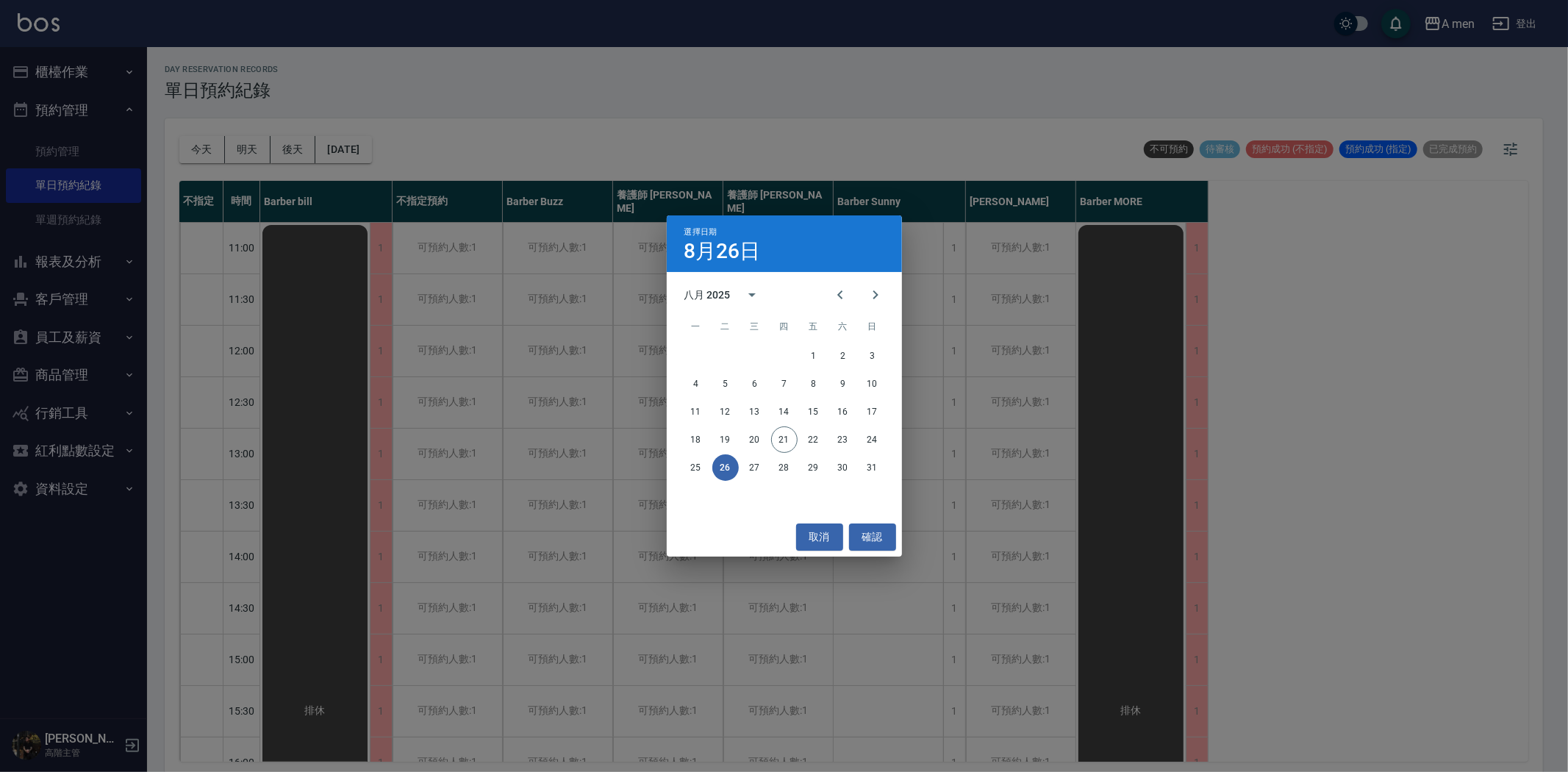
click at [560, 135] on div "選擇日期 8月26日 八月 2025 一 二 三 四 五 六 日 1 2 3 4 5 6 7 8 9 10 11 12 13 14 15 16 17 18 1…" at bounding box center [784, 386] width 1568 height 772
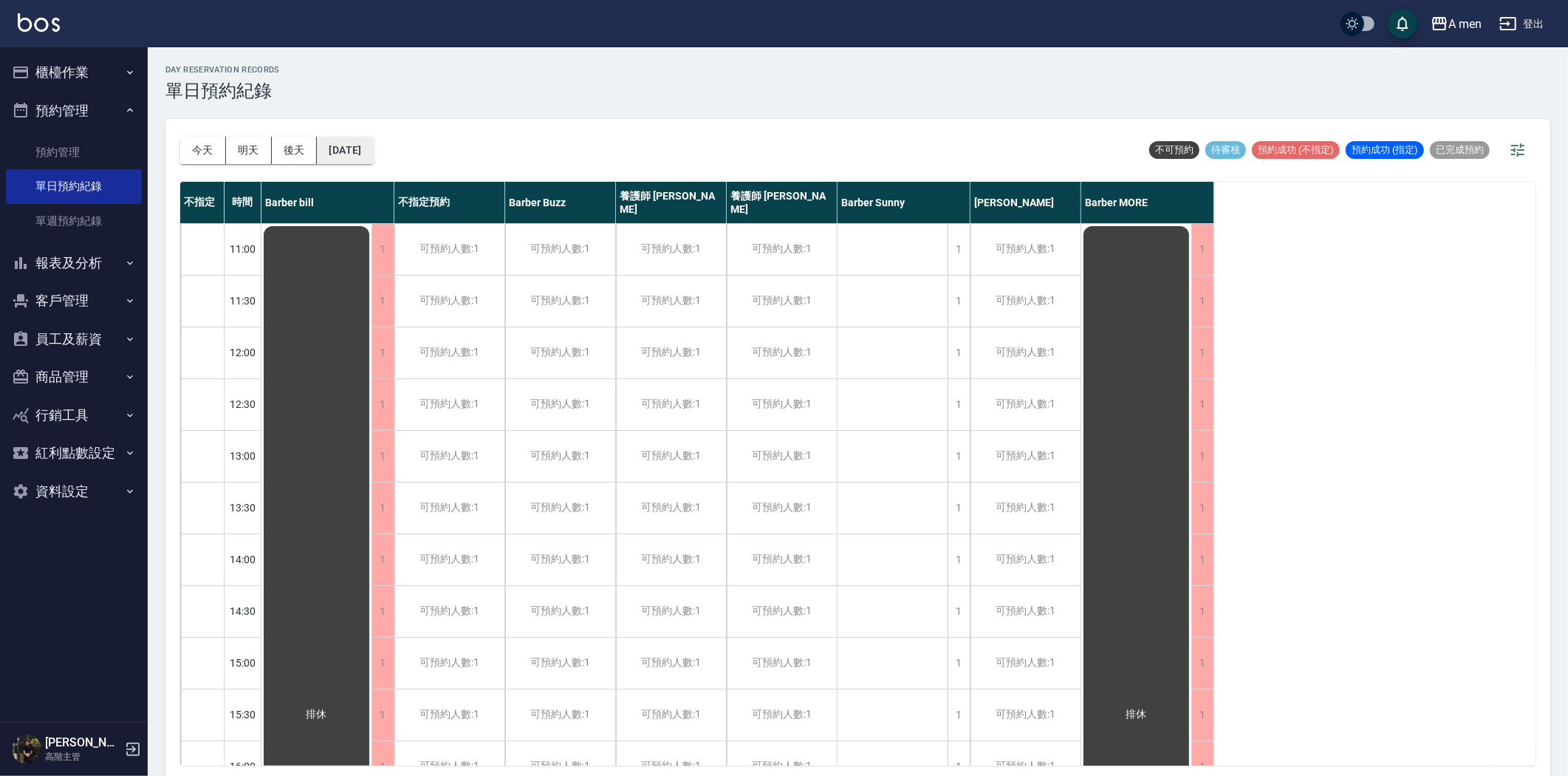
click at [348, 151] on button "2025/08/26" at bounding box center [345, 150] width 56 height 27
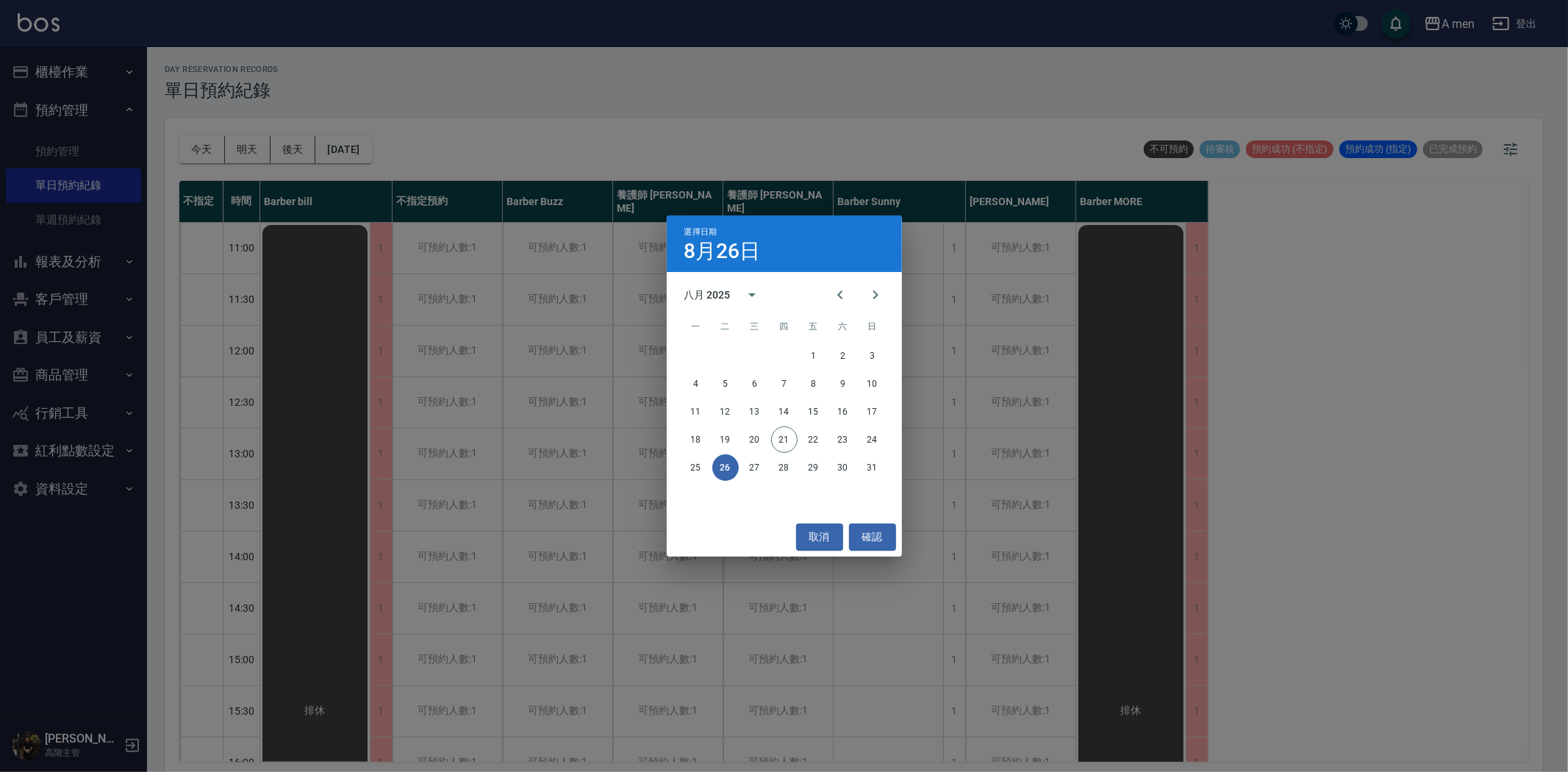
drag, startPoint x: 509, startPoint y: 133, endPoint x: 530, endPoint y: 78, distance: 58.9
click at [510, 133] on div "選擇日期 8月26日 八月 2025 一 二 三 四 五 六 日 1 2 3 4 5 6 7 8 9 10 11 12 13 14 15 16 17 18 1…" at bounding box center [784, 386] width 1568 height 772
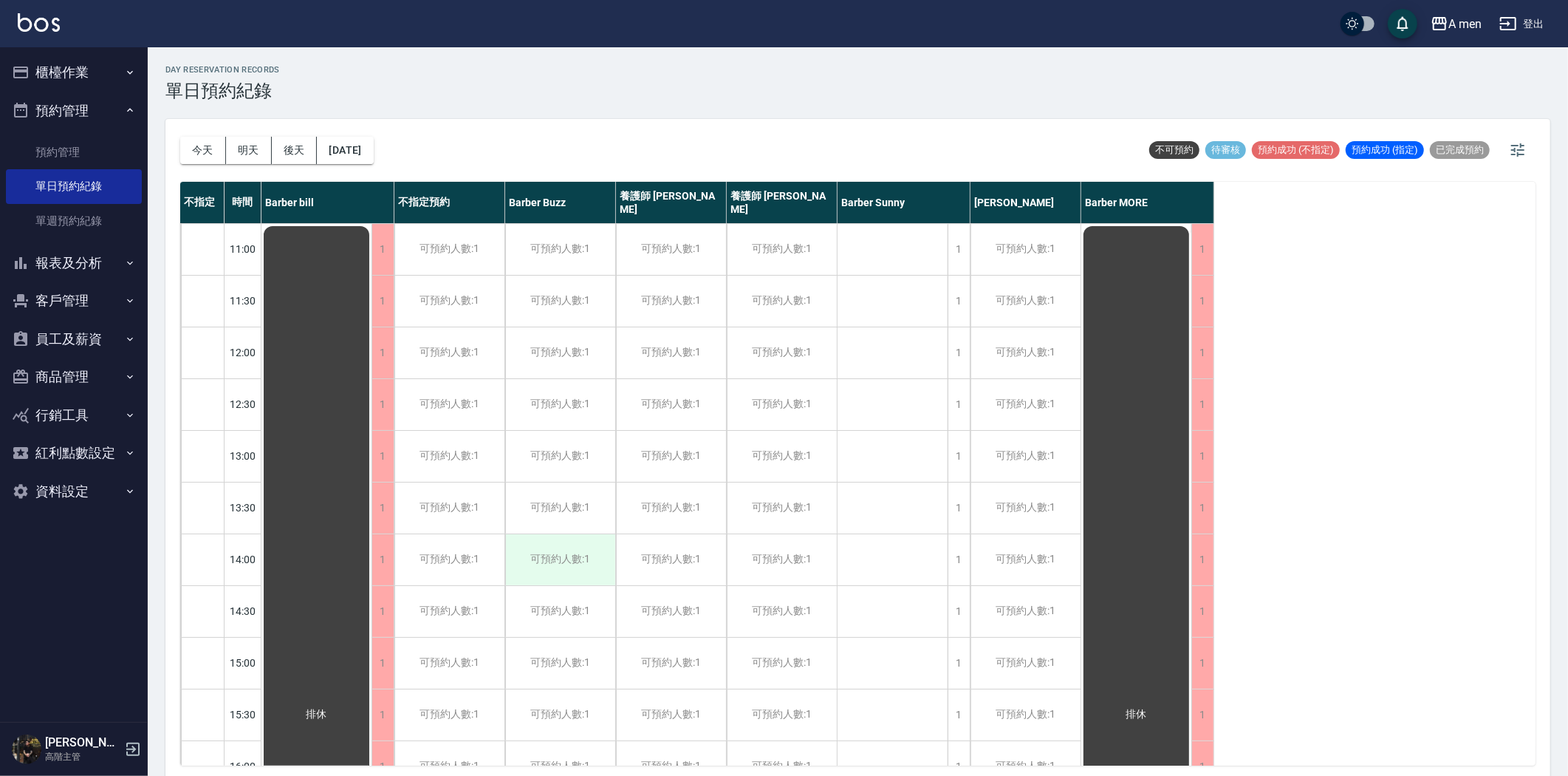
click at [563, 549] on div "可預約人數:1" at bounding box center [561, 559] width 110 height 51
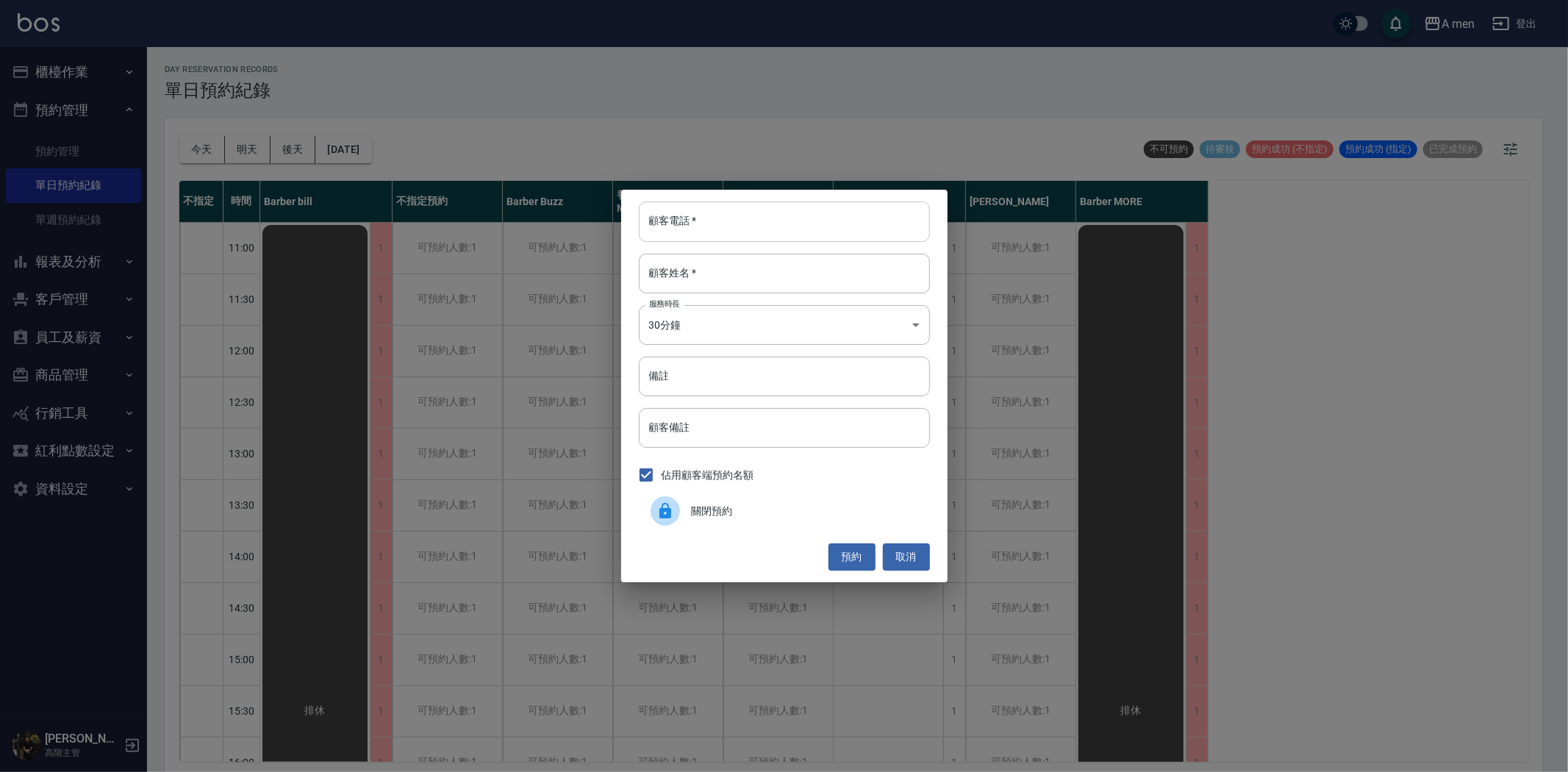
click at [721, 226] on input "顧客電話   *" at bounding box center [784, 221] width 291 height 40
paste input "0906937107"
type input "0906937107"
click at [734, 254] on input "顧客姓名   *" at bounding box center [784, 273] width 291 height 40
type input "v"
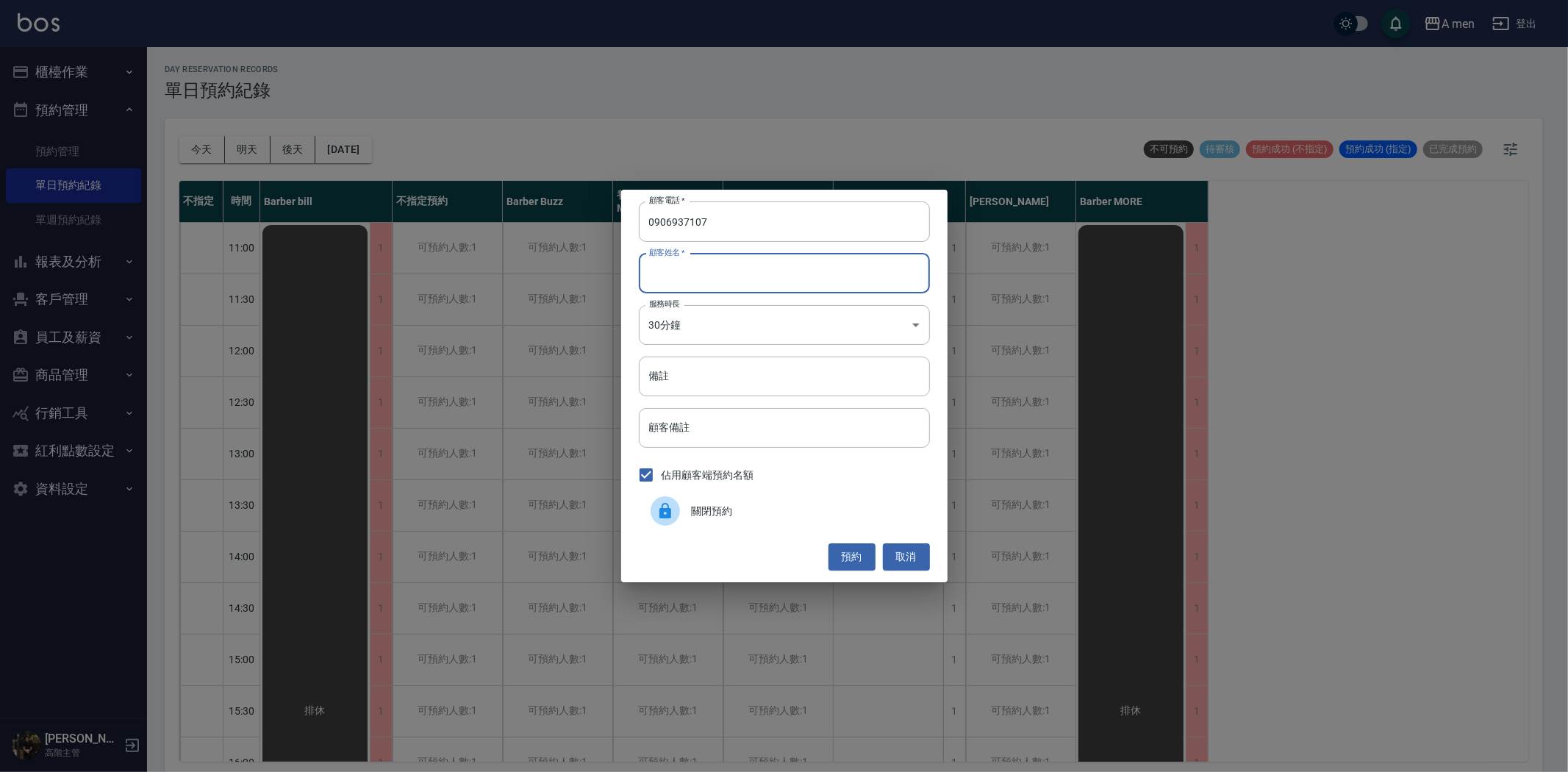
type input "ㄏ"
type input "葉依婷"
click at [845, 548] on button "預約" at bounding box center [852, 556] width 47 height 27
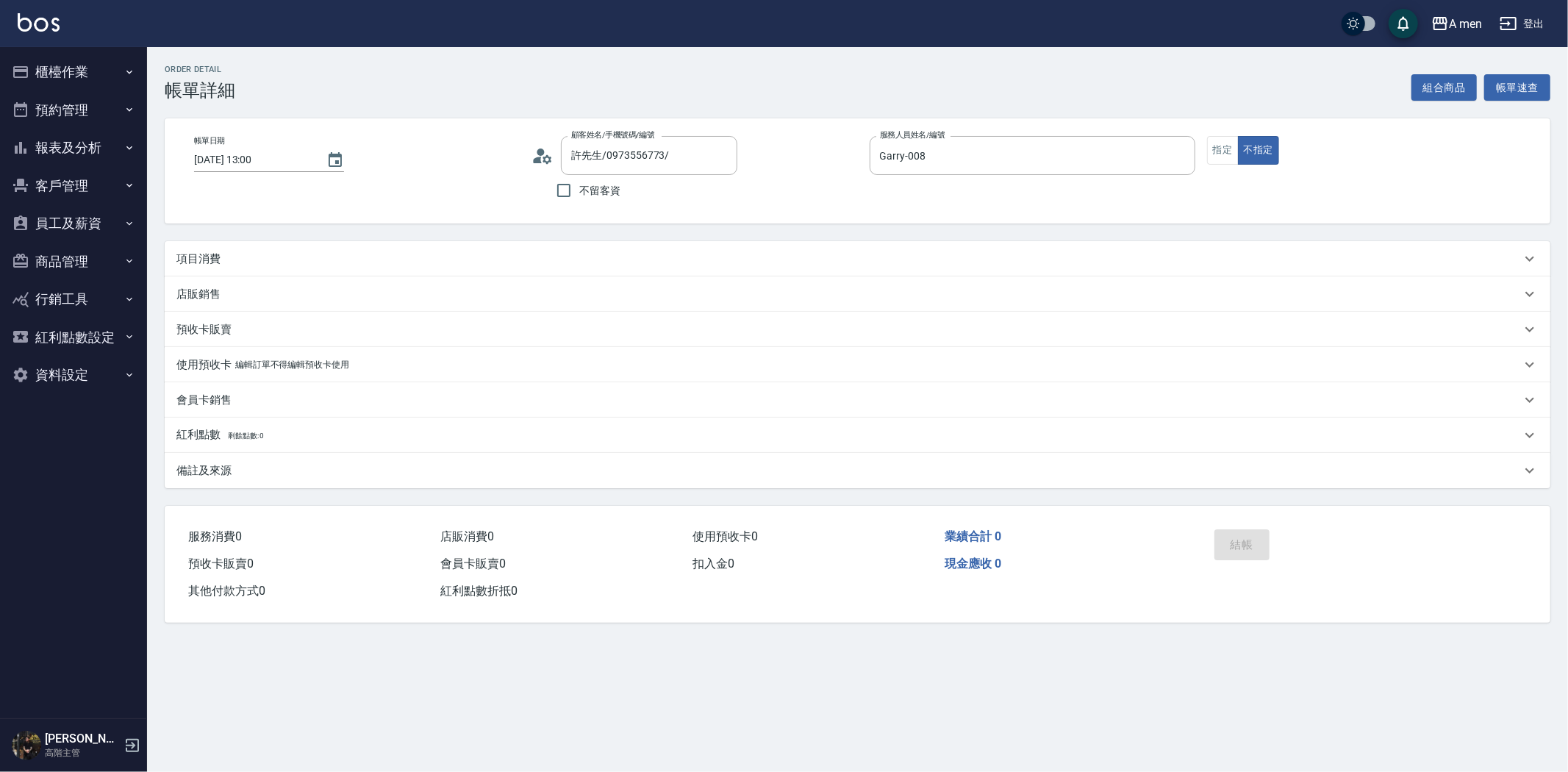
click at [443, 254] on div "項目消費" at bounding box center [849, 259] width 1345 height 16
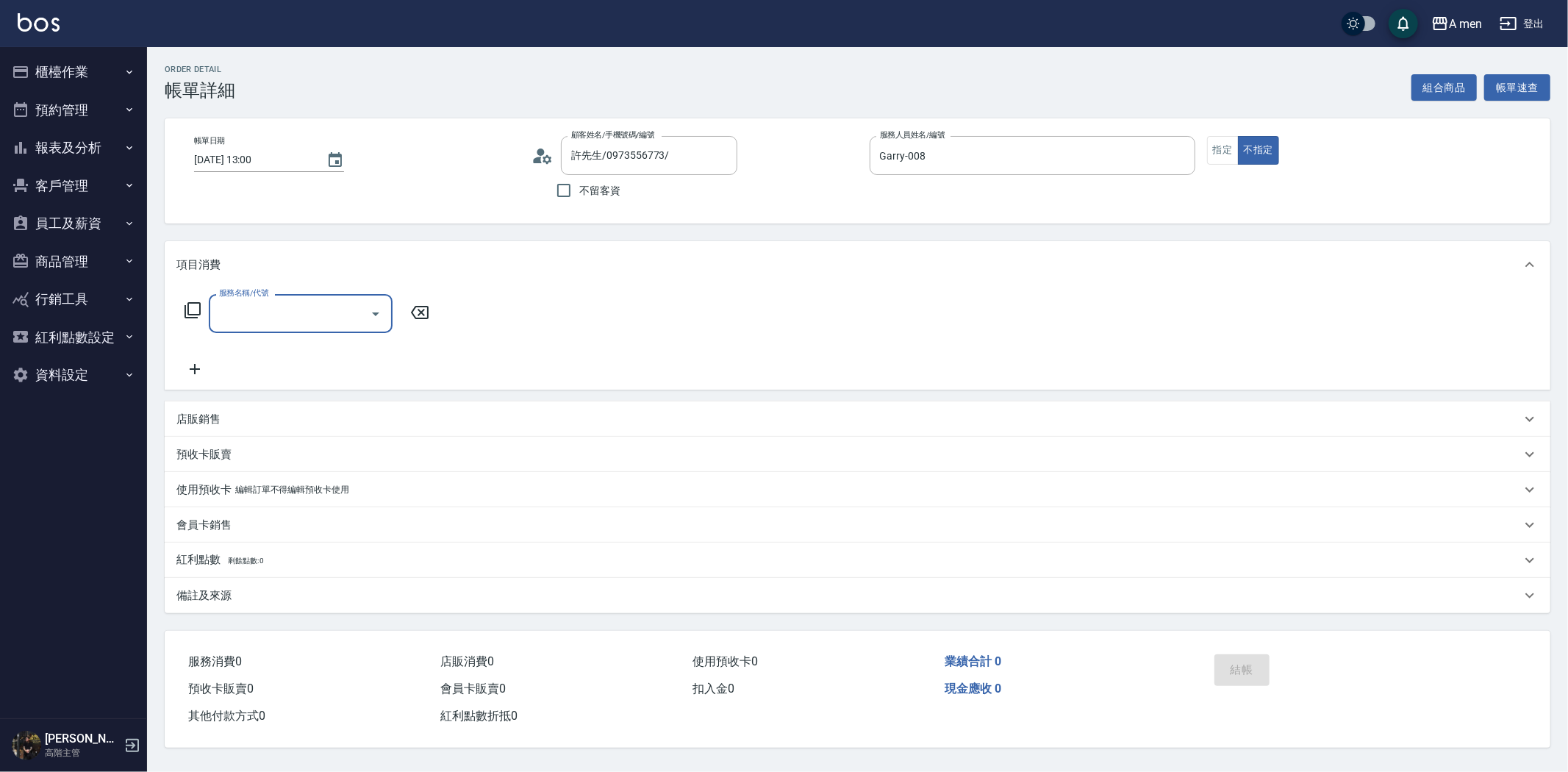
click at [372, 311] on icon "Open" at bounding box center [375, 313] width 18 height 18
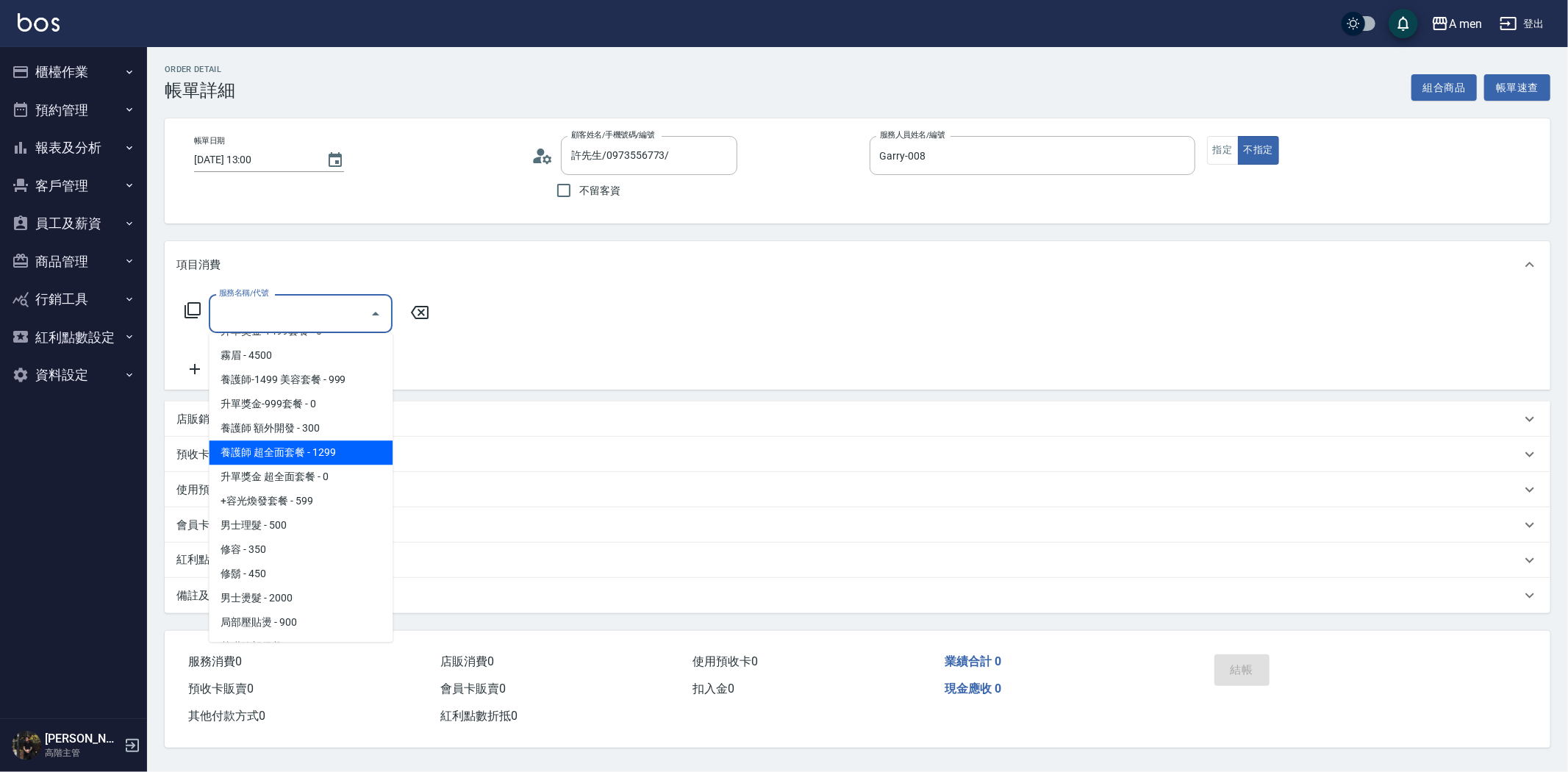
scroll to position [489, 0]
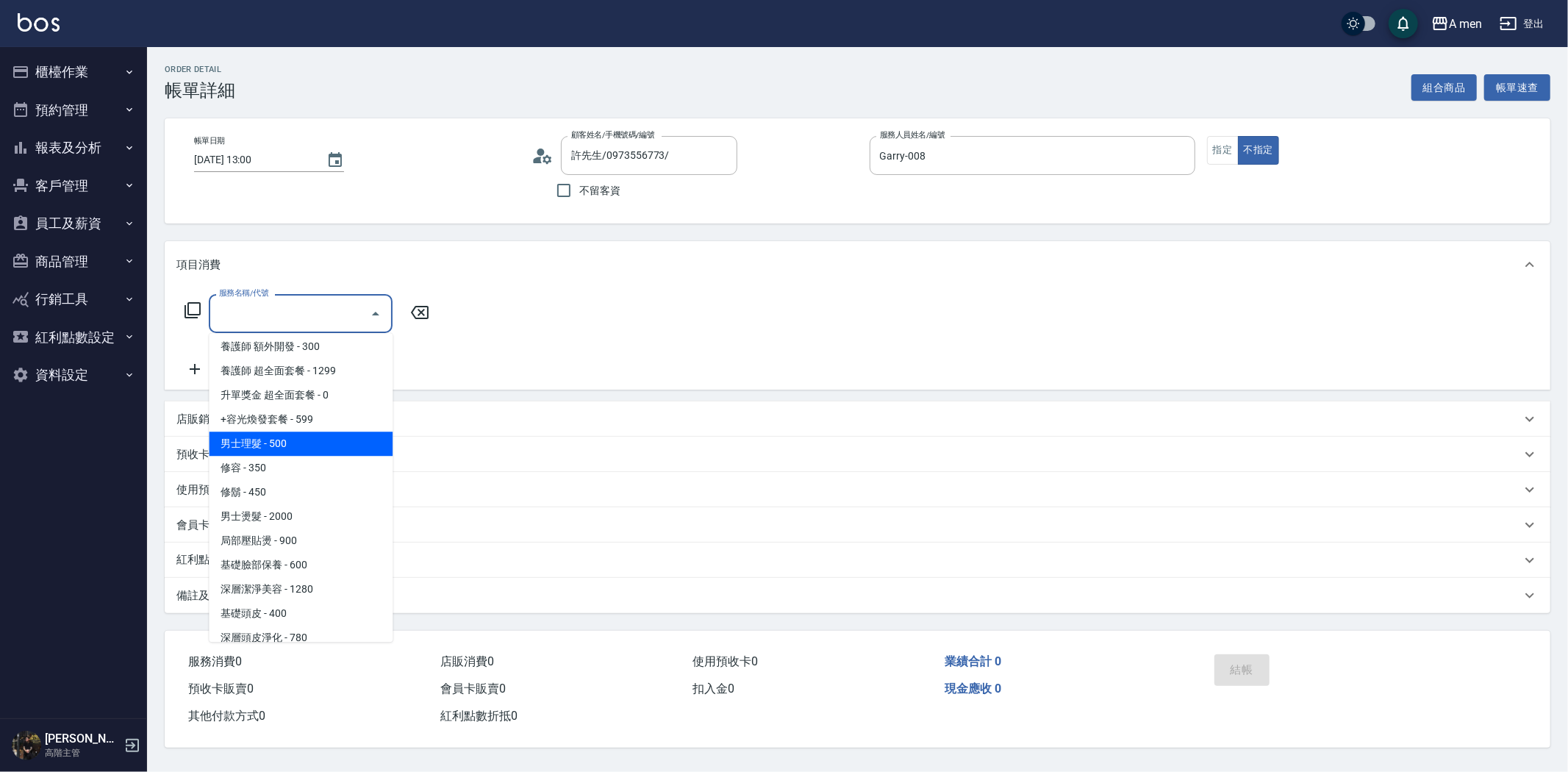
click at [317, 432] on span "男士理髮 - 500" at bounding box center [300, 444] width 184 height 24
type input "男士理髮(A01)"
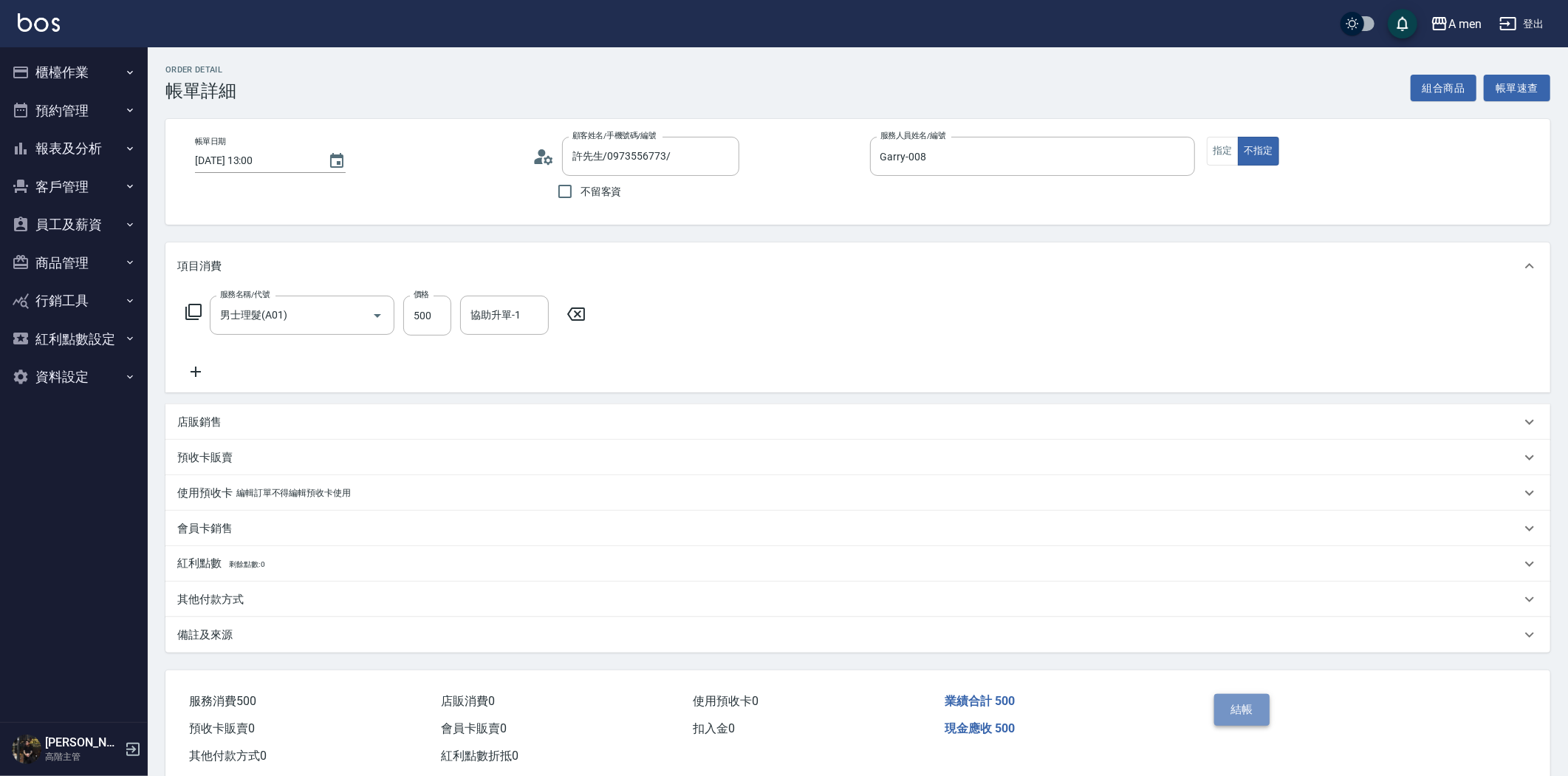
click at [1237, 713] on button "結帳" at bounding box center [1242, 709] width 55 height 31
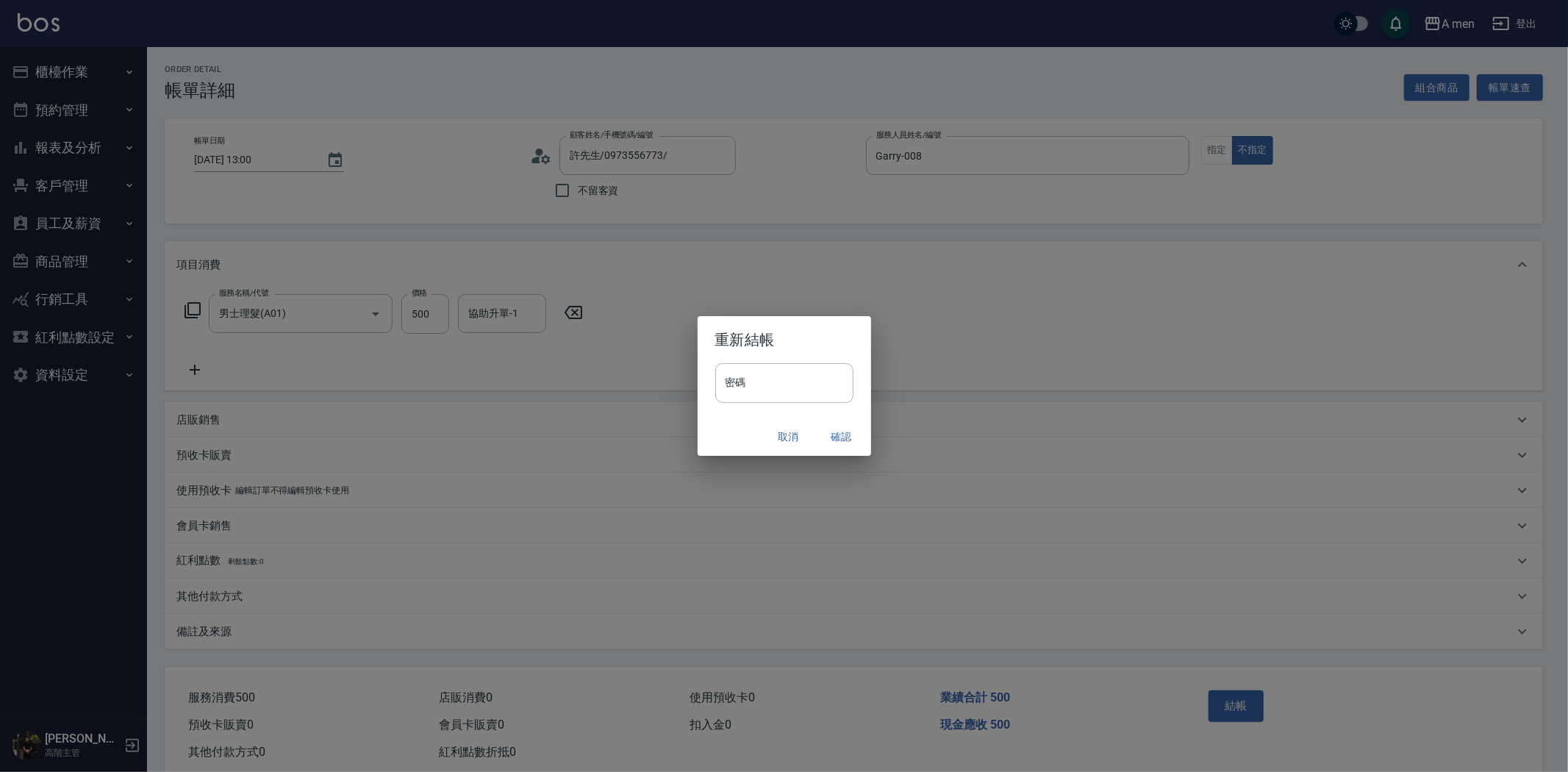
click at [833, 433] on button "確認" at bounding box center [842, 436] width 47 height 27
